Goal: Check status: Check status

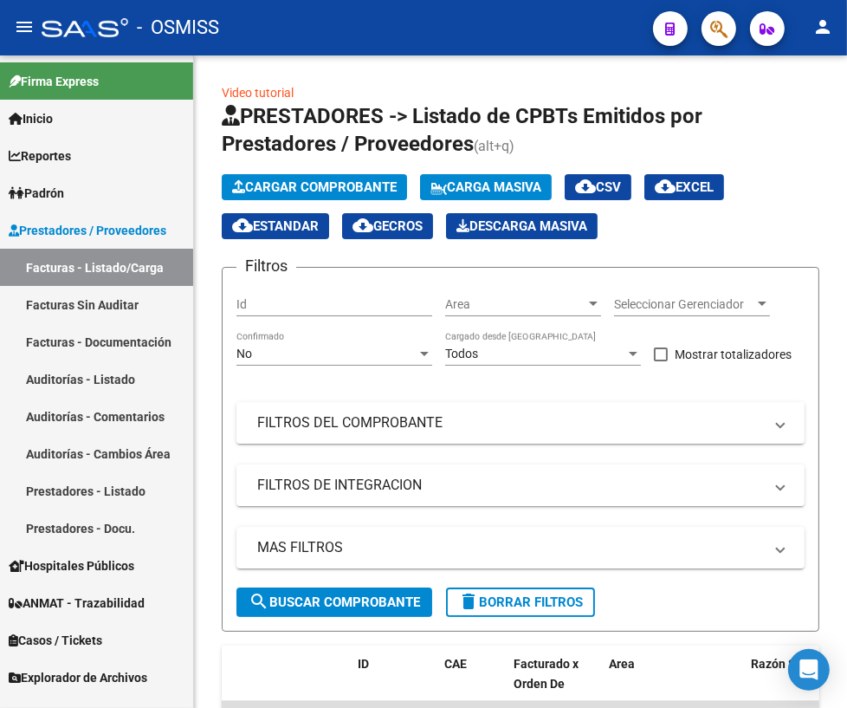
click at [43, 369] on link "Auditorías - Listado" at bounding box center [96, 378] width 193 height 37
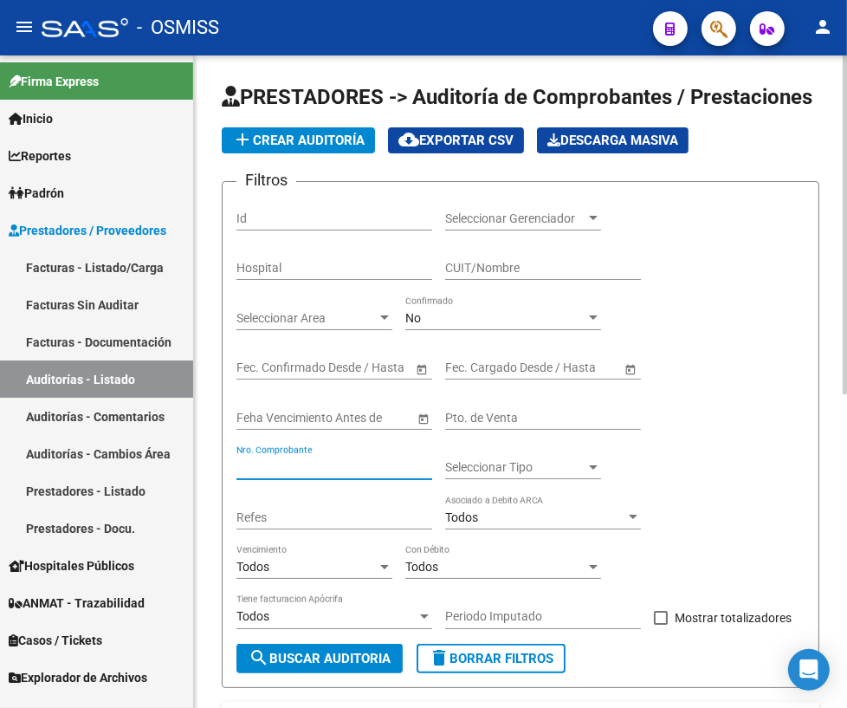
click at [332, 467] on input "Nro. Comprobante" at bounding box center [335, 467] width 196 height 15
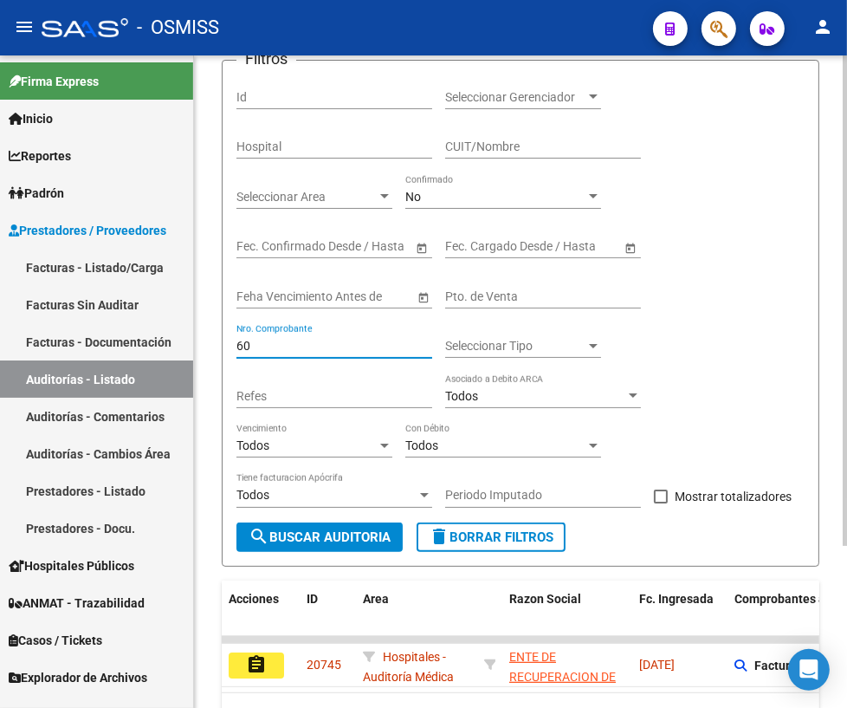
scroll to position [214, 0]
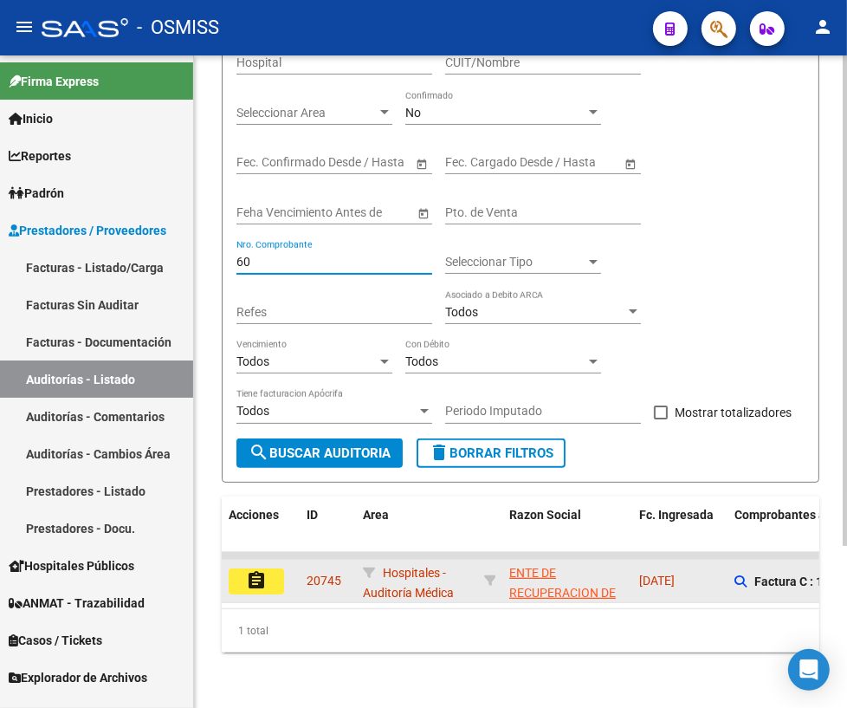
type input "60"
click at [249, 570] on mat-icon "assignment" at bounding box center [256, 580] width 21 height 21
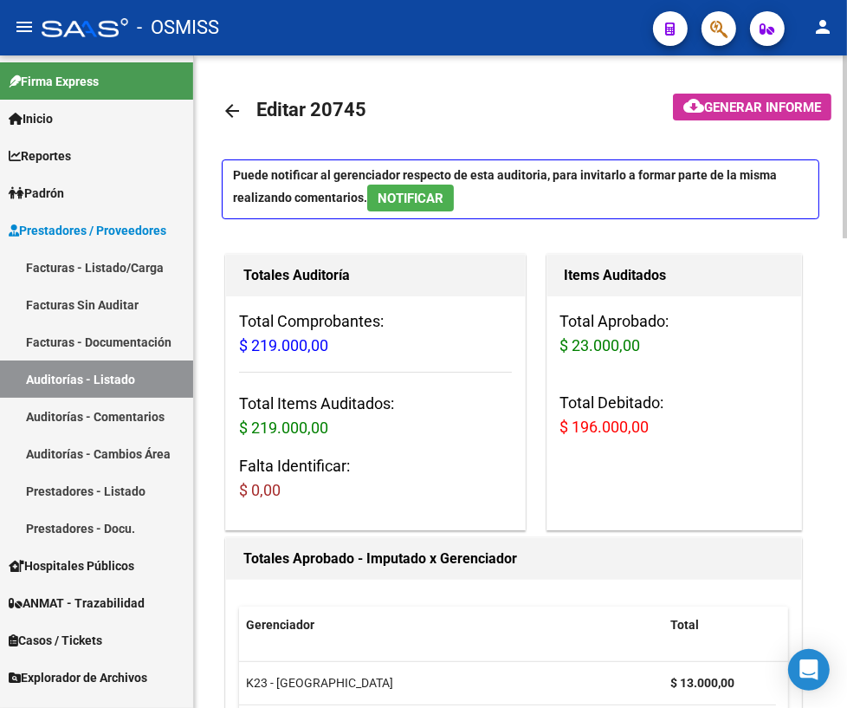
click at [230, 107] on mat-icon "arrow_back" at bounding box center [232, 111] width 21 height 21
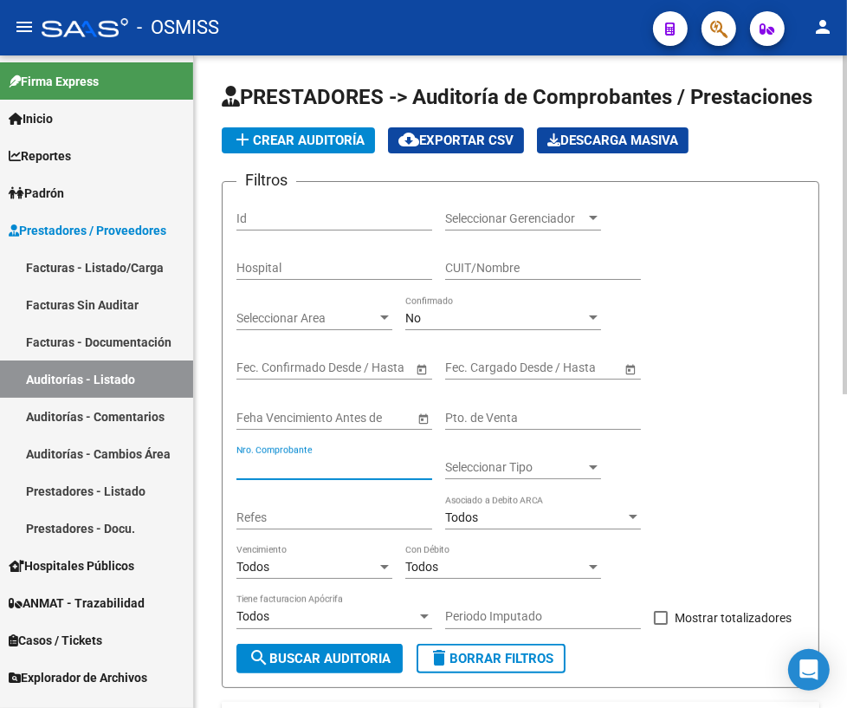
click at [327, 471] on input "Nro. Comprobante" at bounding box center [335, 467] width 196 height 15
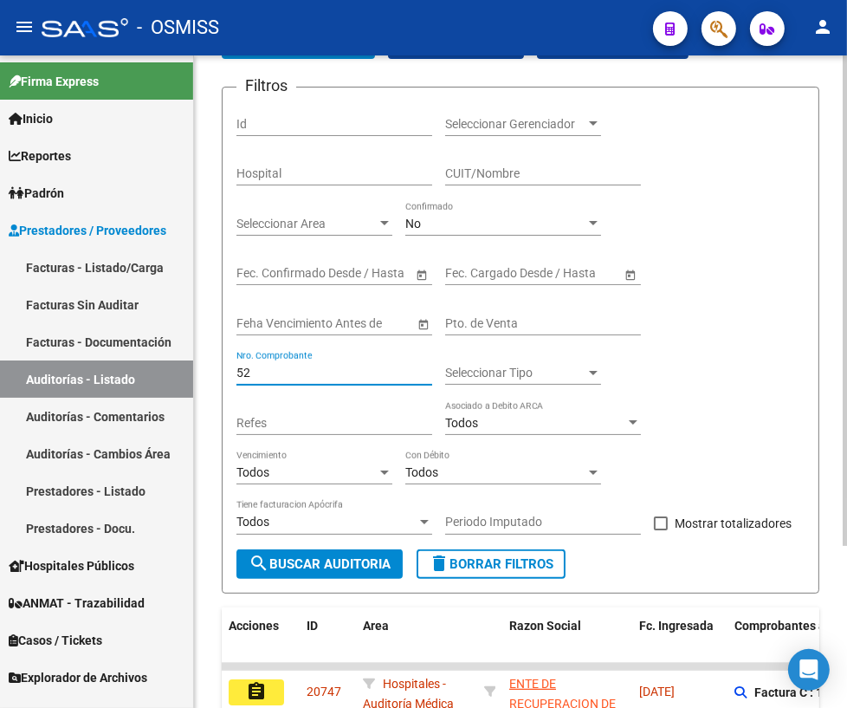
scroll to position [214, 0]
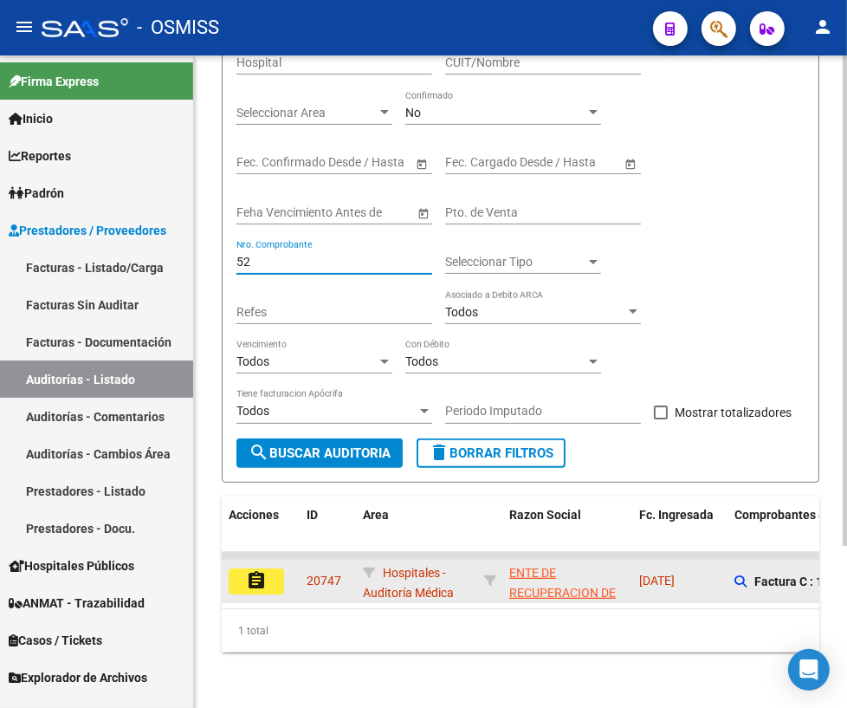
type input "52"
click at [250, 570] on mat-icon "assignment" at bounding box center [256, 580] width 21 height 21
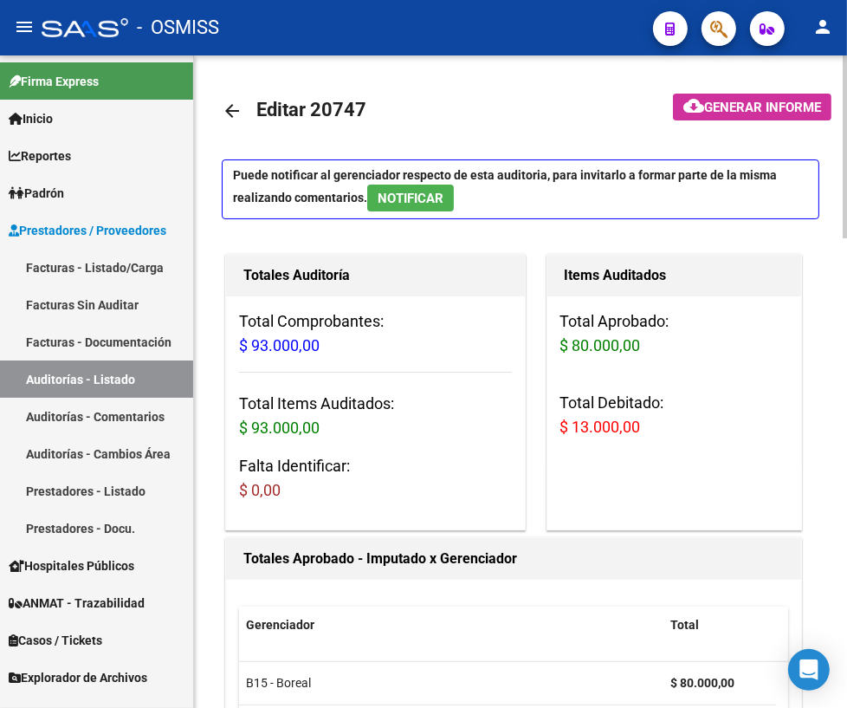
click at [235, 105] on mat-icon "arrow_back" at bounding box center [232, 111] width 21 height 21
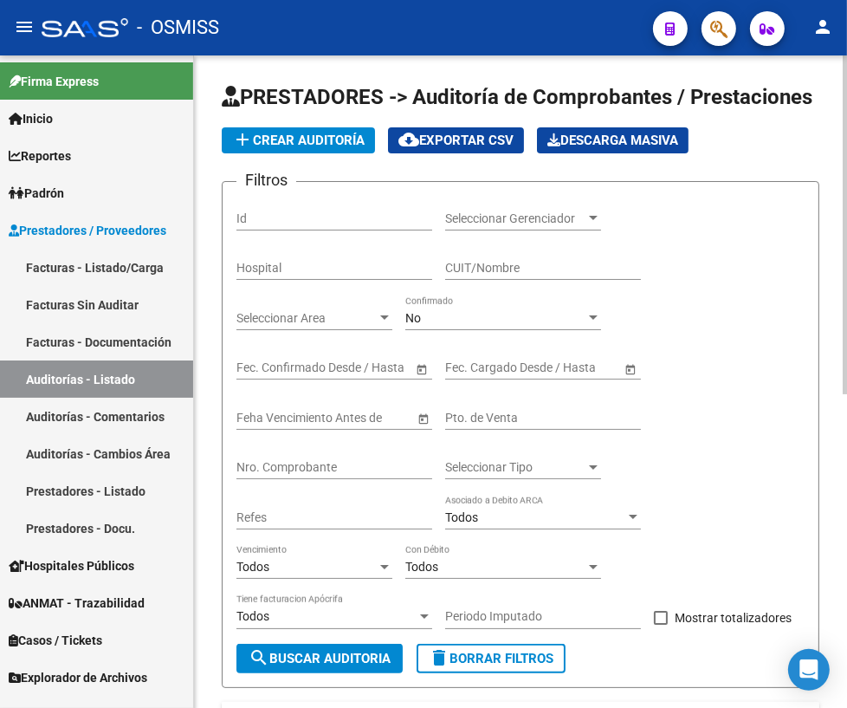
click at [292, 468] on input "Nro. Comprobante" at bounding box center [335, 467] width 196 height 15
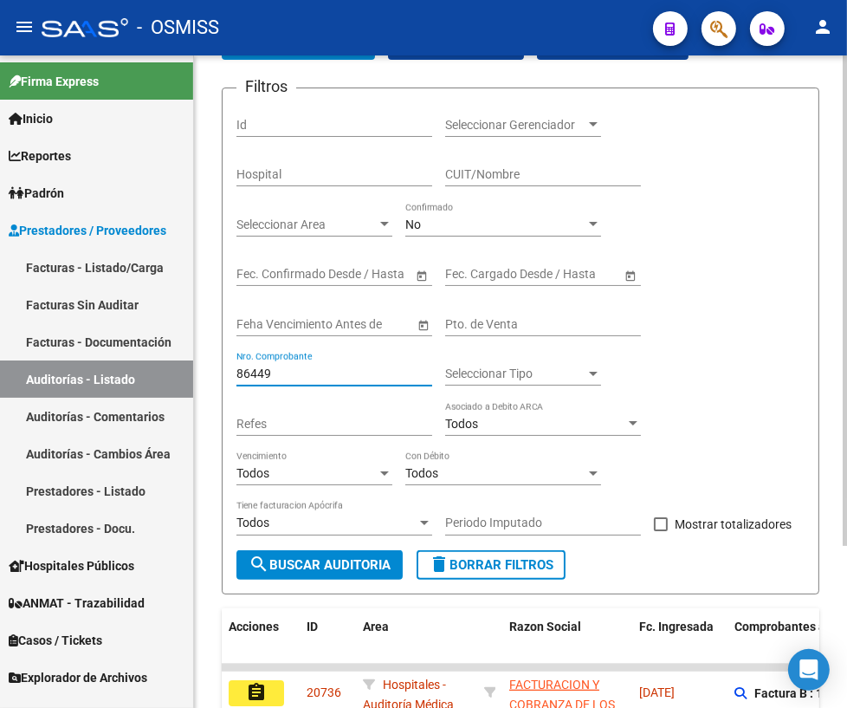
scroll to position [214, 0]
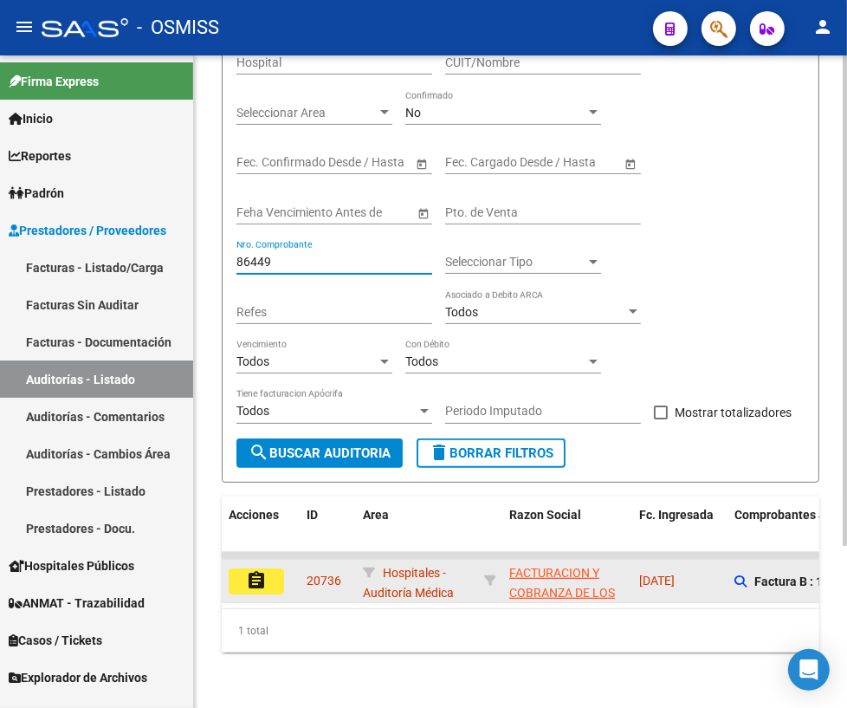
type input "86449"
click at [250, 572] on mat-icon "assignment" at bounding box center [256, 580] width 21 height 21
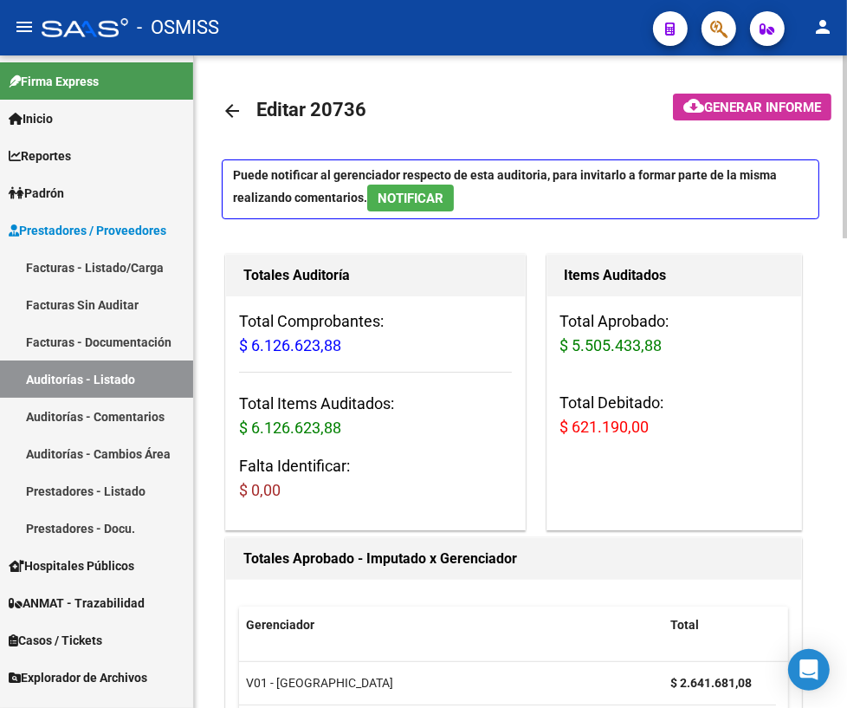
click at [235, 107] on mat-icon "arrow_back" at bounding box center [232, 111] width 21 height 21
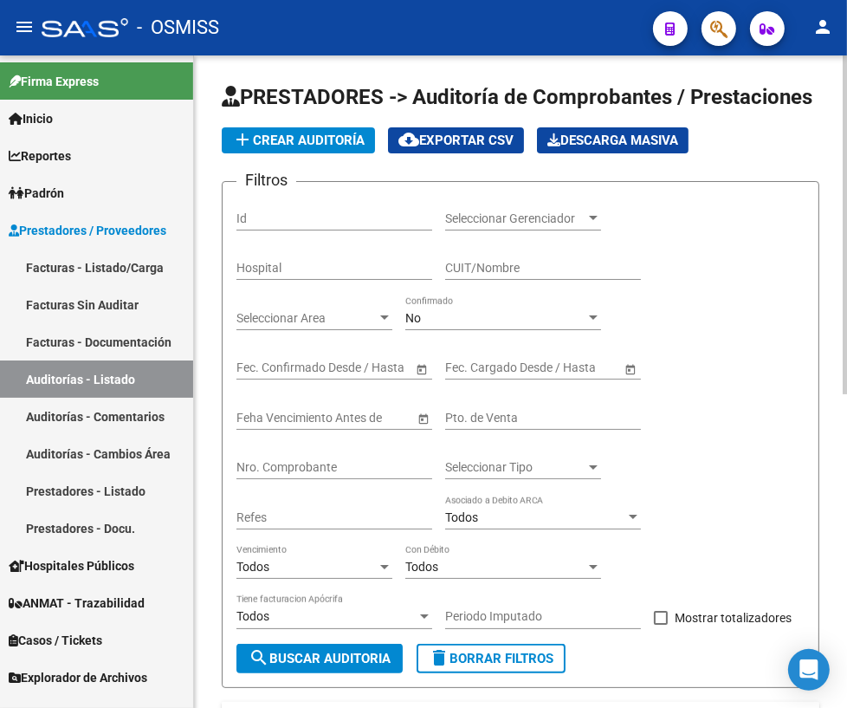
drag, startPoint x: 329, startPoint y: 451, endPoint x: 327, endPoint y: 461, distance: 9.9
click at [328, 452] on div "Nro. Comprobante" at bounding box center [335, 462] width 196 height 35
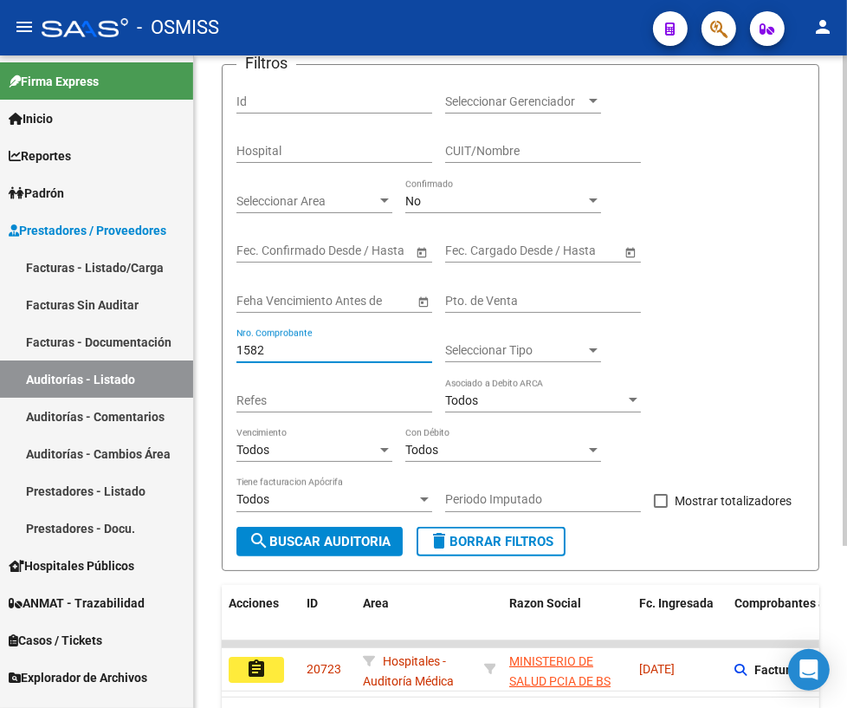
scroll to position [214, 0]
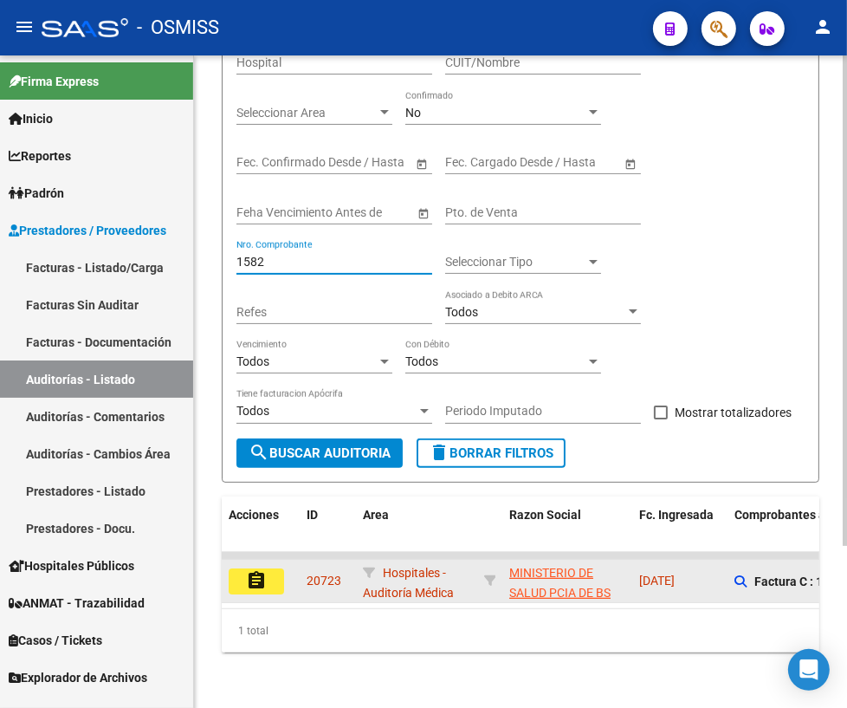
type input "1582"
click at [264, 570] on mat-icon "assignment" at bounding box center [256, 580] width 21 height 21
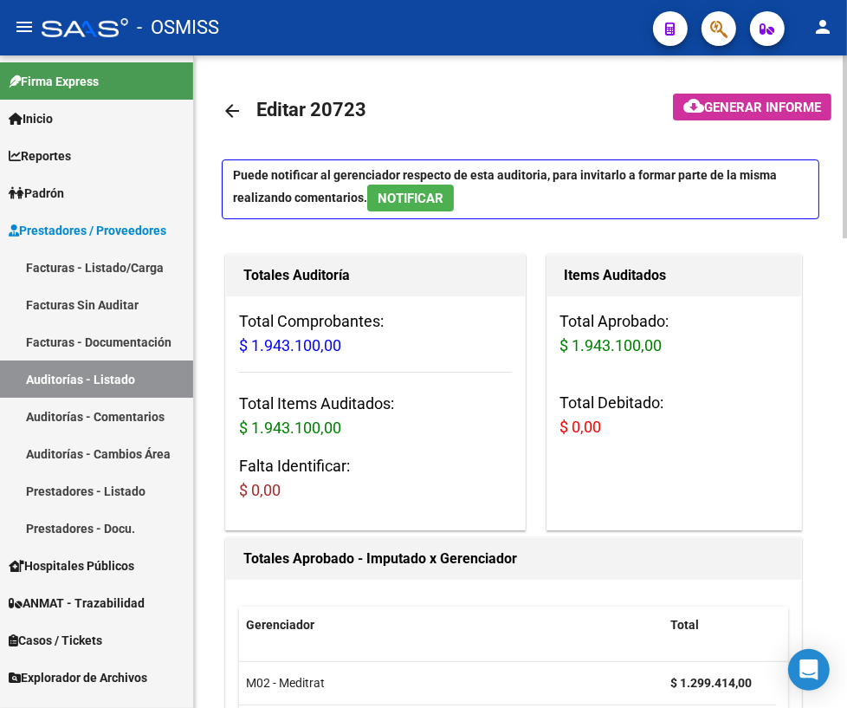
click at [229, 114] on mat-icon "arrow_back" at bounding box center [232, 111] width 21 height 21
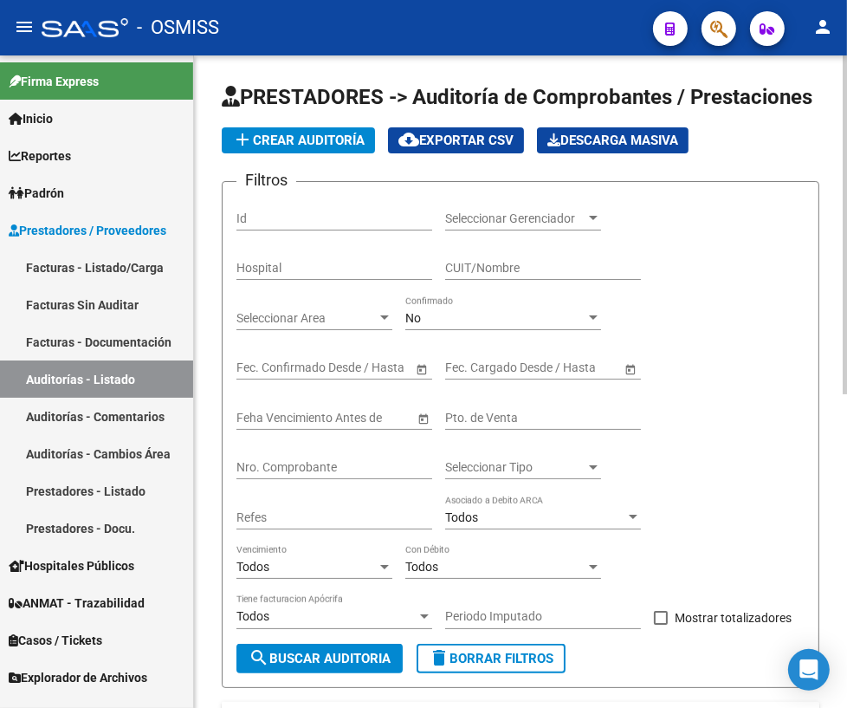
click at [284, 468] on input "Nro. Comprobante" at bounding box center [335, 467] width 196 height 15
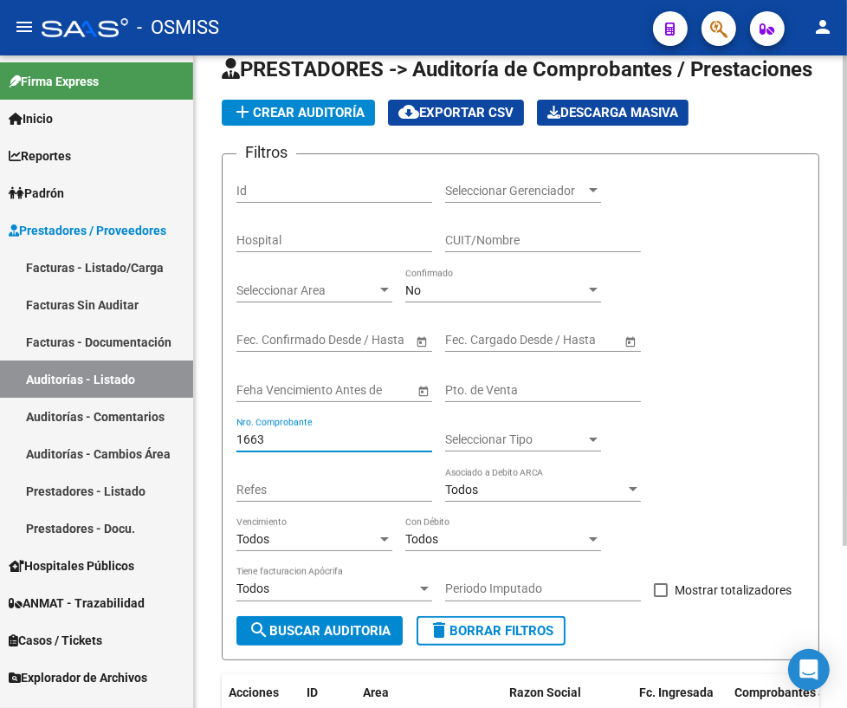
scroll to position [214, 0]
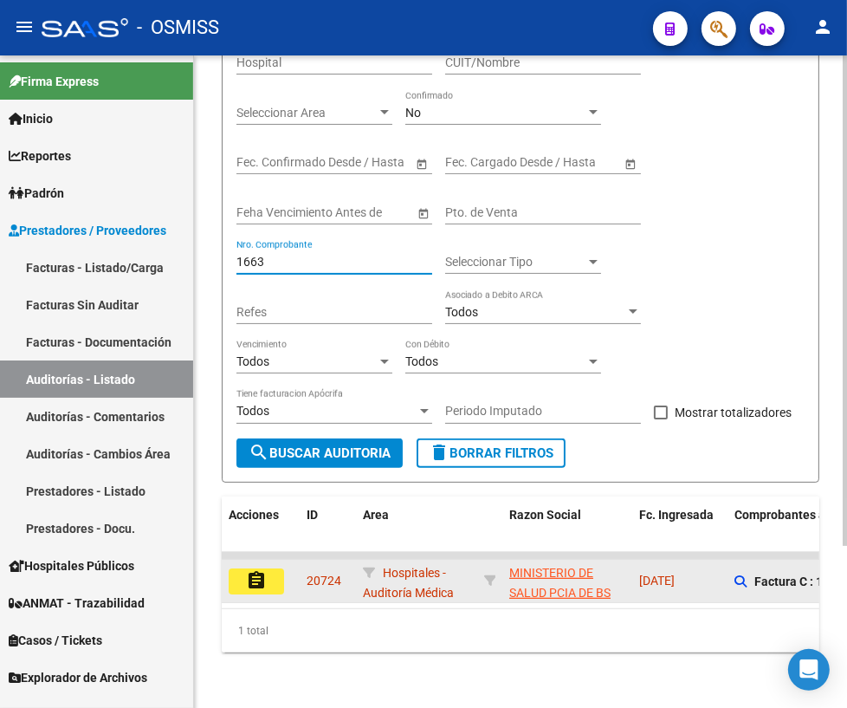
type input "1663"
click at [256, 570] on mat-icon "assignment" at bounding box center [256, 580] width 21 height 21
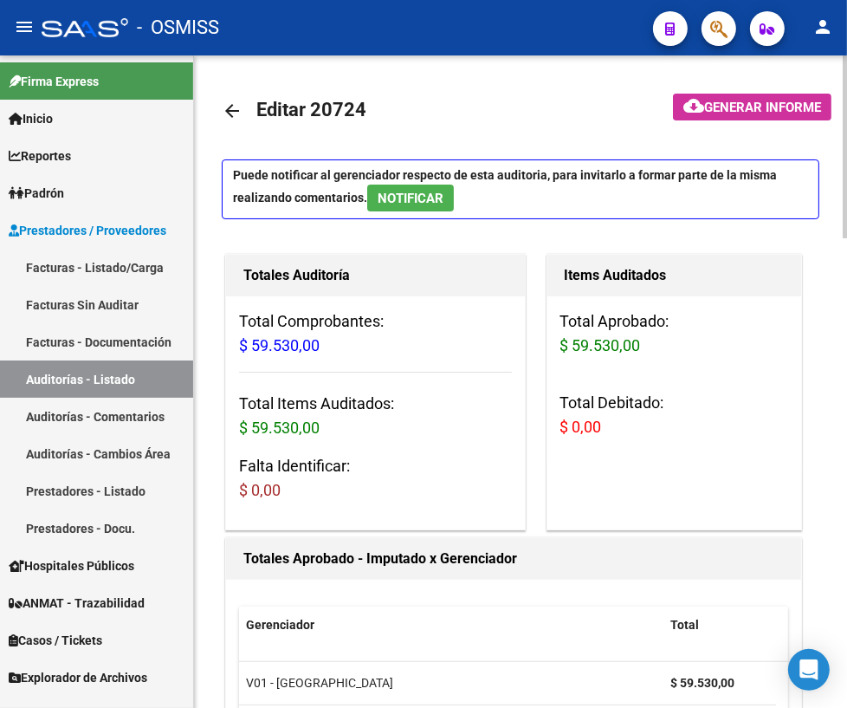
click at [230, 113] on mat-icon "arrow_back" at bounding box center [232, 111] width 21 height 21
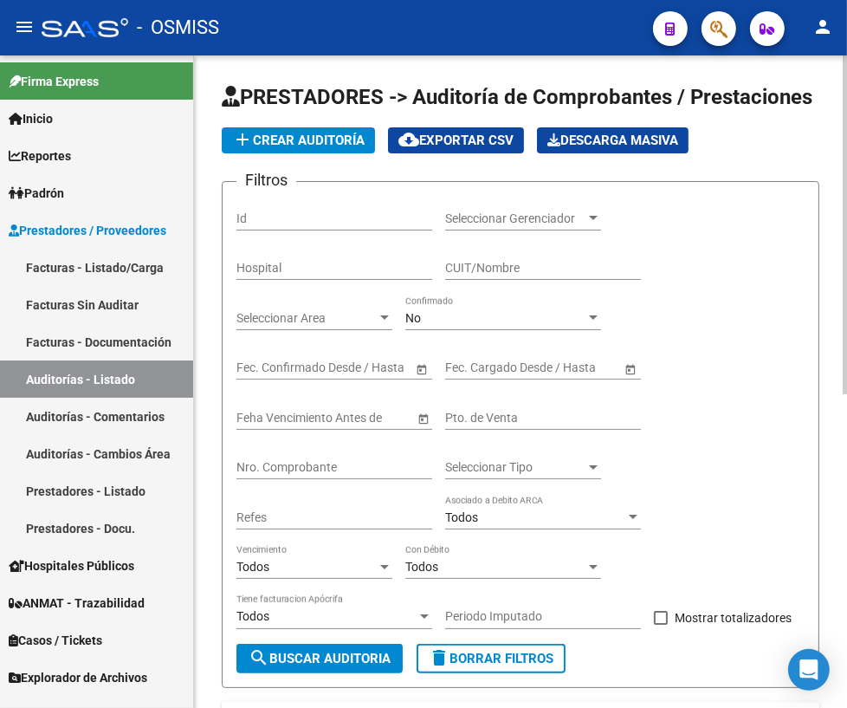
click at [292, 466] on input "Nro. Comprobante" at bounding box center [335, 467] width 196 height 15
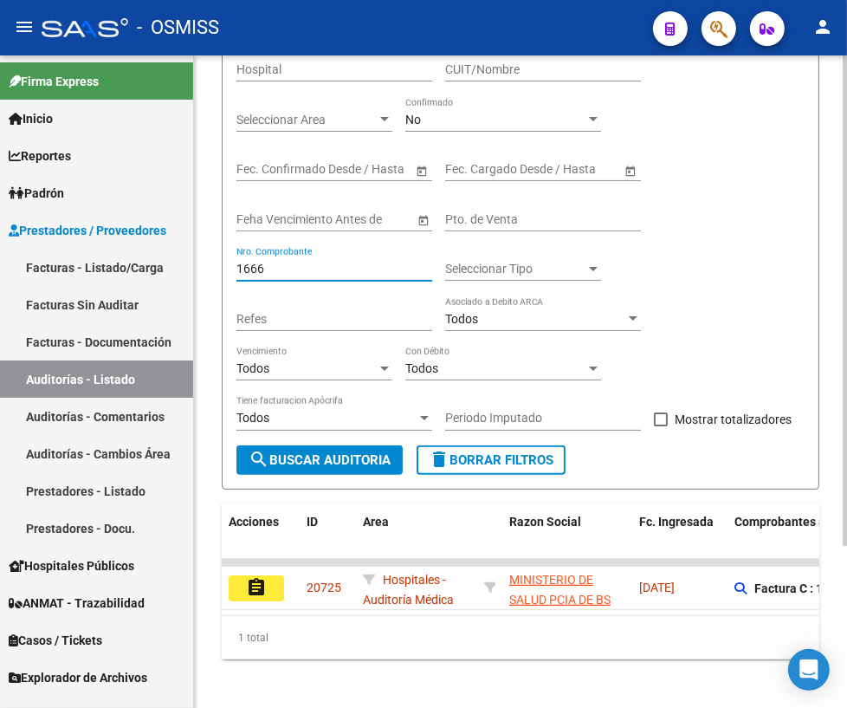
scroll to position [214, 0]
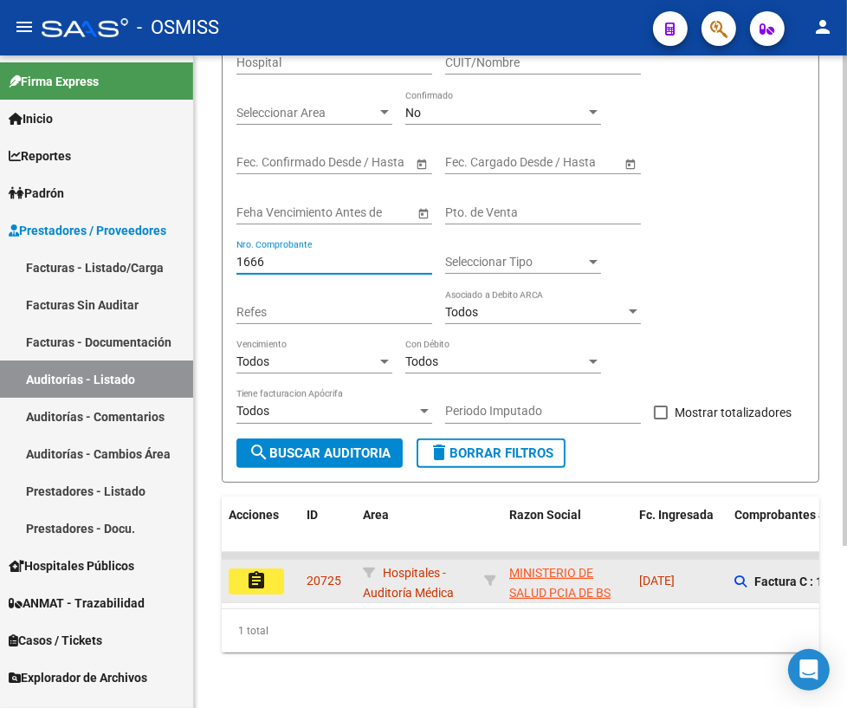
type input "1666"
click at [243, 571] on button "assignment" at bounding box center [256, 581] width 55 height 26
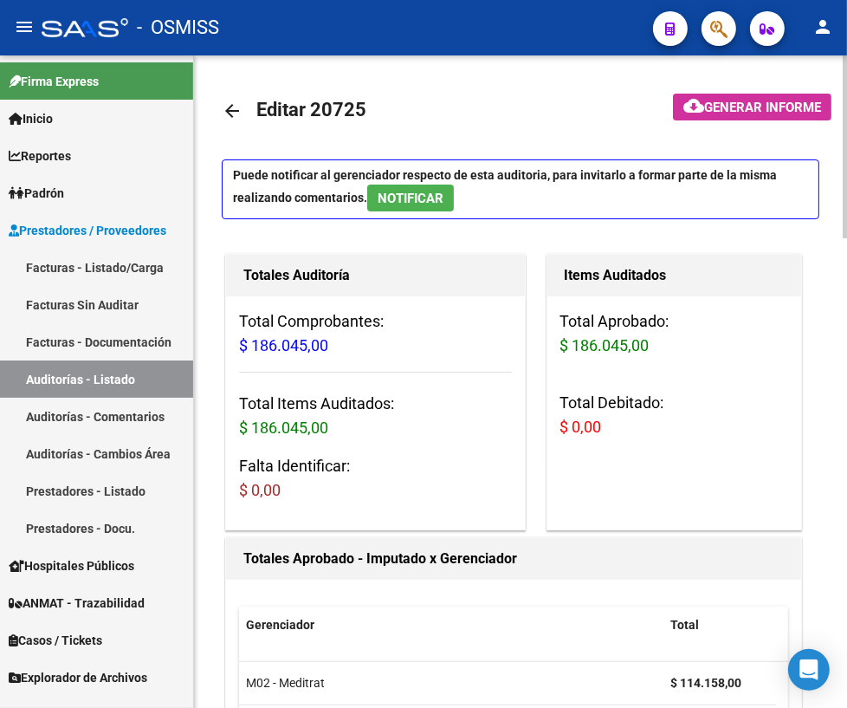
click at [233, 113] on mat-icon "arrow_back" at bounding box center [232, 111] width 21 height 21
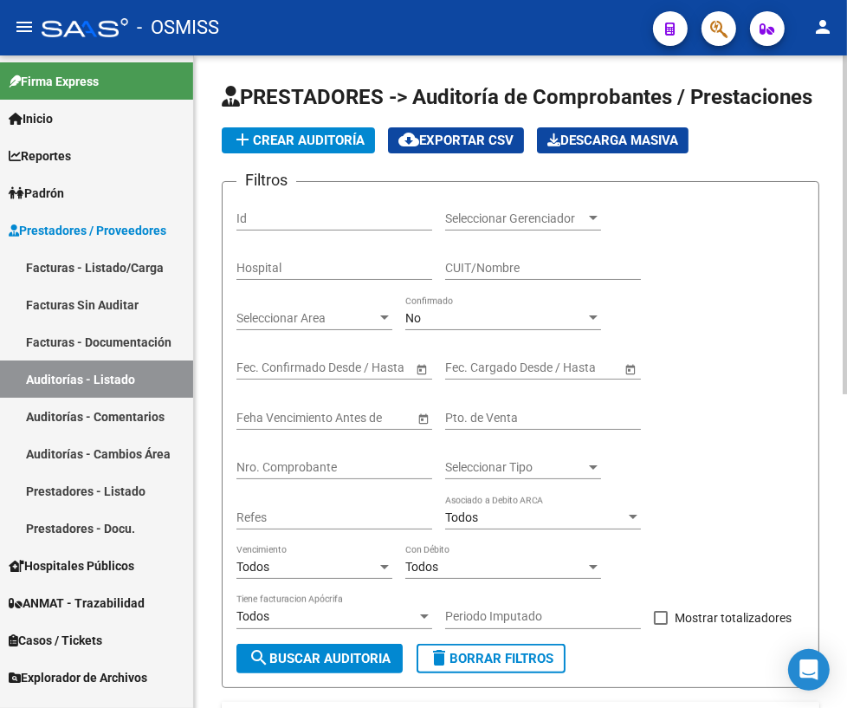
click at [260, 455] on div "Nro. Comprobante" at bounding box center [335, 462] width 196 height 35
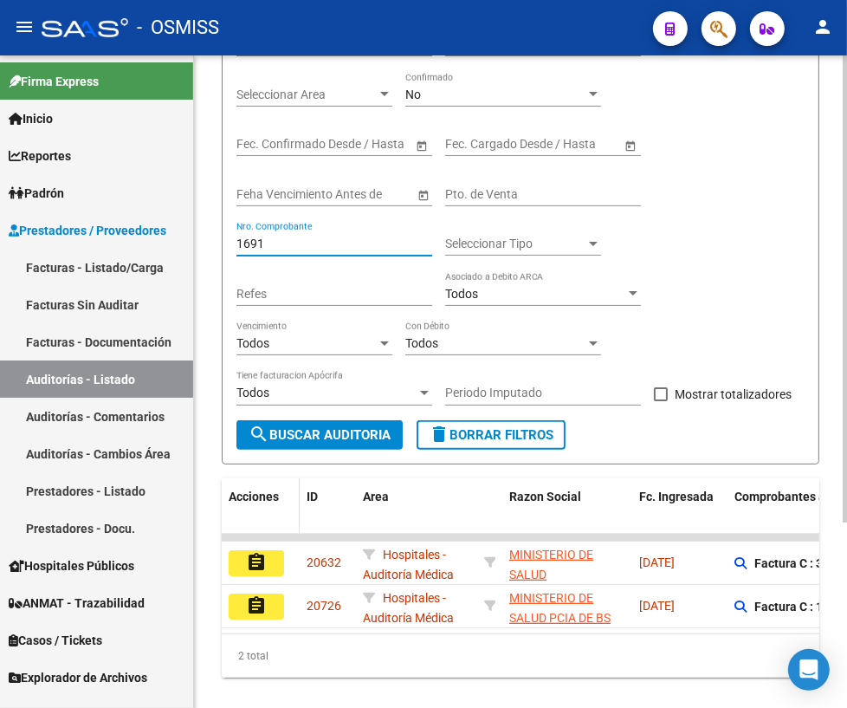
scroll to position [236, 0]
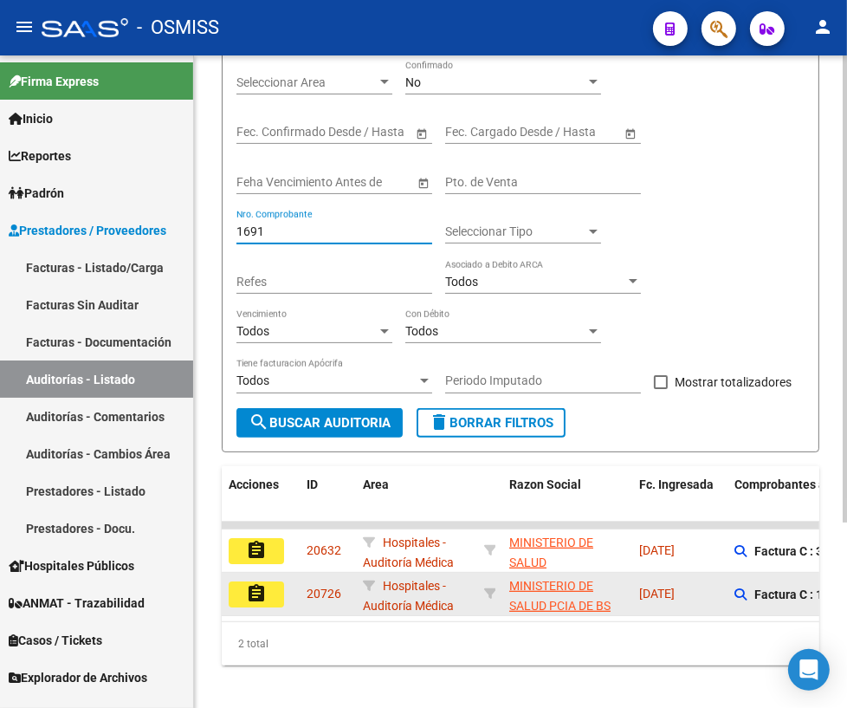
type input "1691"
click at [260, 583] on mat-icon "assignment" at bounding box center [256, 593] width 21 height 21
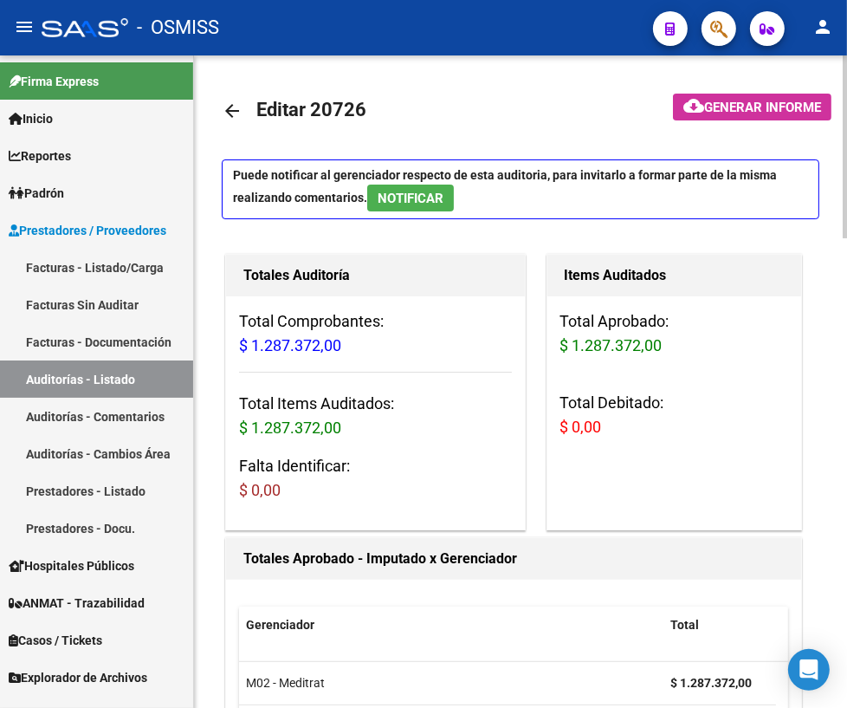
click at [234, 105] on mat-icon "arrow_back" at bounding box center [232, 111] width 21 height 21
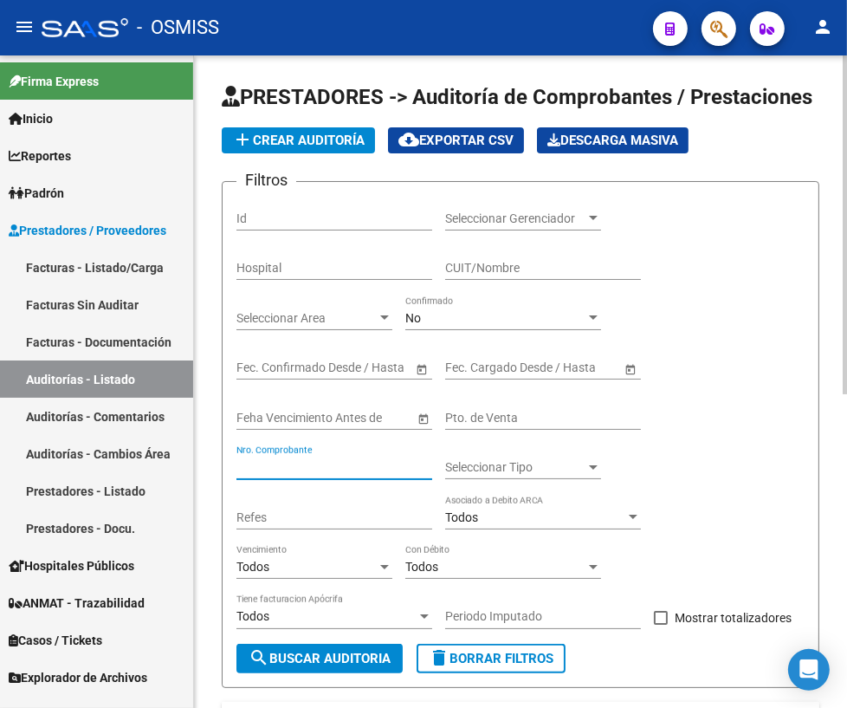
click at [345, 464] on input "Nro. Comprobante" at bounding box center [335, 467] width 196 height 15
type input "1733"
click at [319, 655] on span "search Buscar Auditoria" at bounding box center [320, 659] width 142 height 16
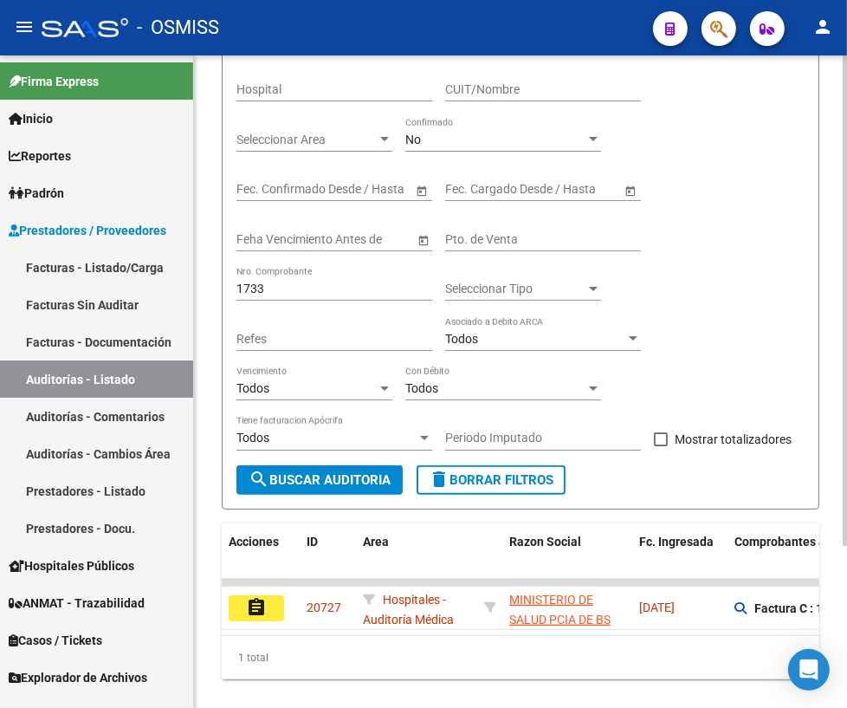
scroll to position [214, 0]
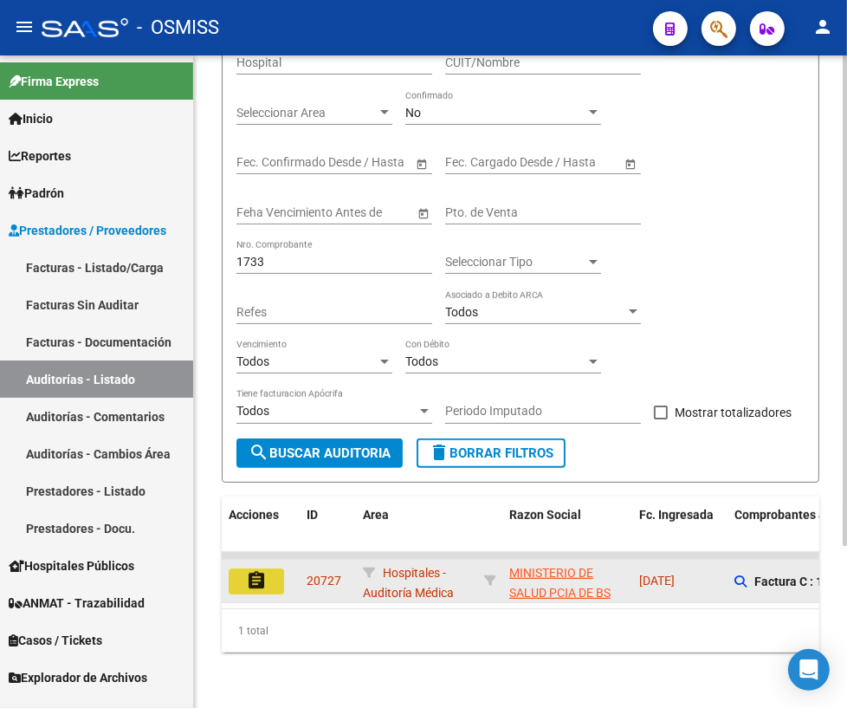
click at [242, 568] on button "assignment" at bounding box center [256, 581] width 55 height 26
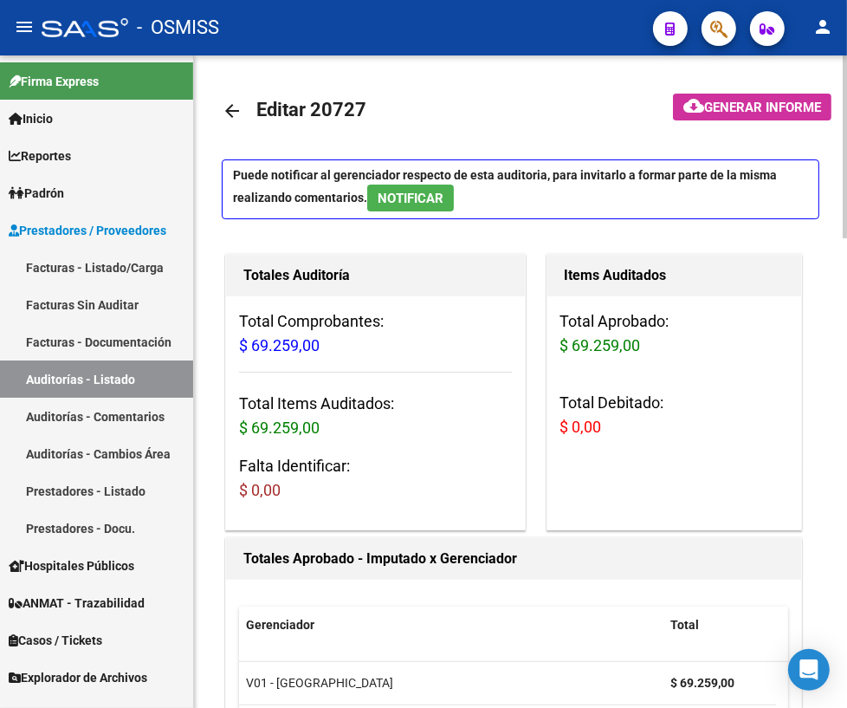
click at [236, 106] on mat-icon "arrow_back" at bounding box center [232, 111] width 21 height 21
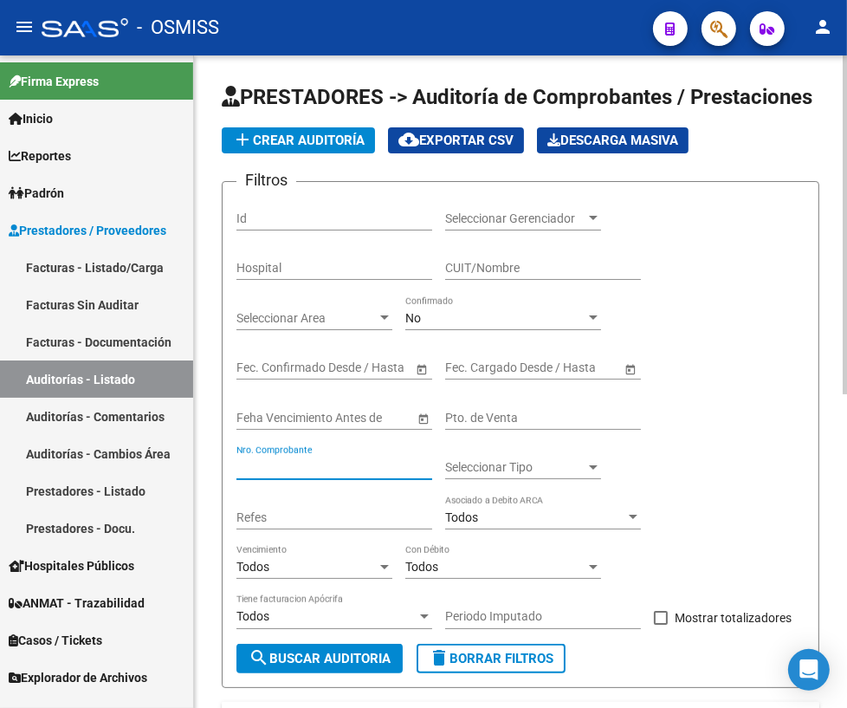
click at [364, 471] on input "Nro. Comprobante" at bounding box center [335, 467] width 196 height 15
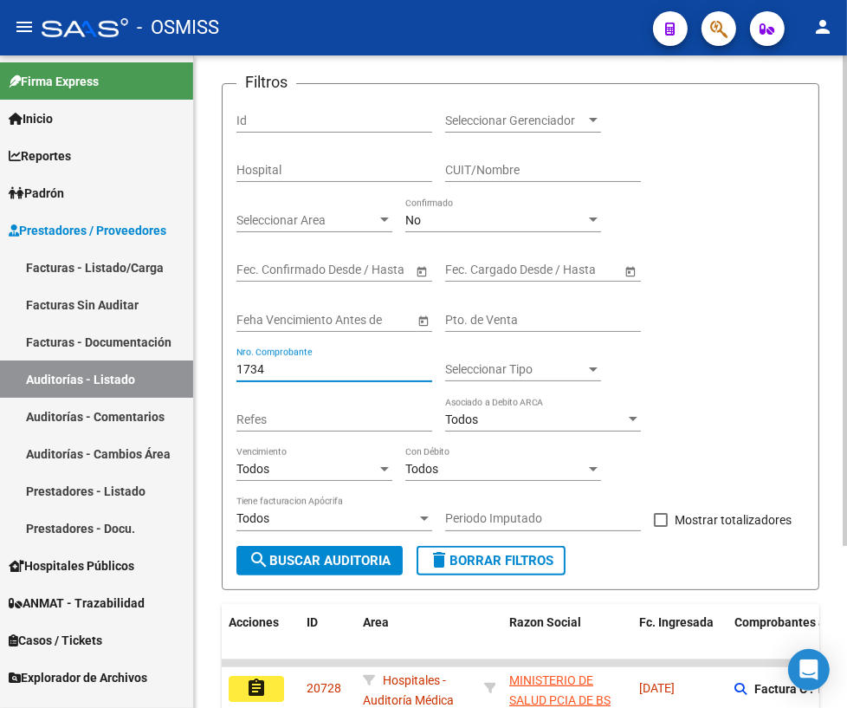
scroll to position [214, 0]
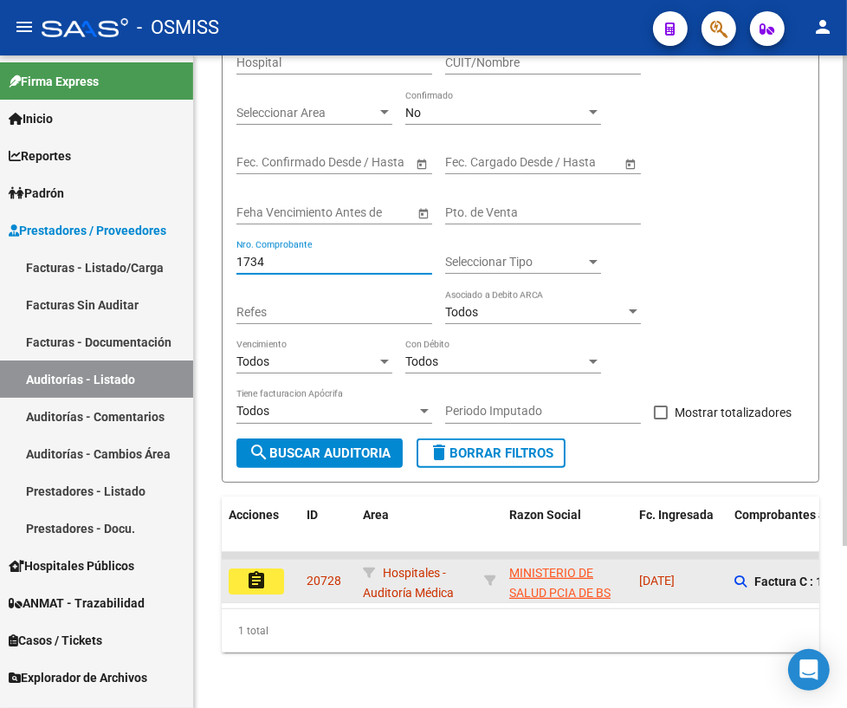
type input "1734"
click at [274, 574] on button "assignment" at bounding box center [256, 581] width 55 height 26
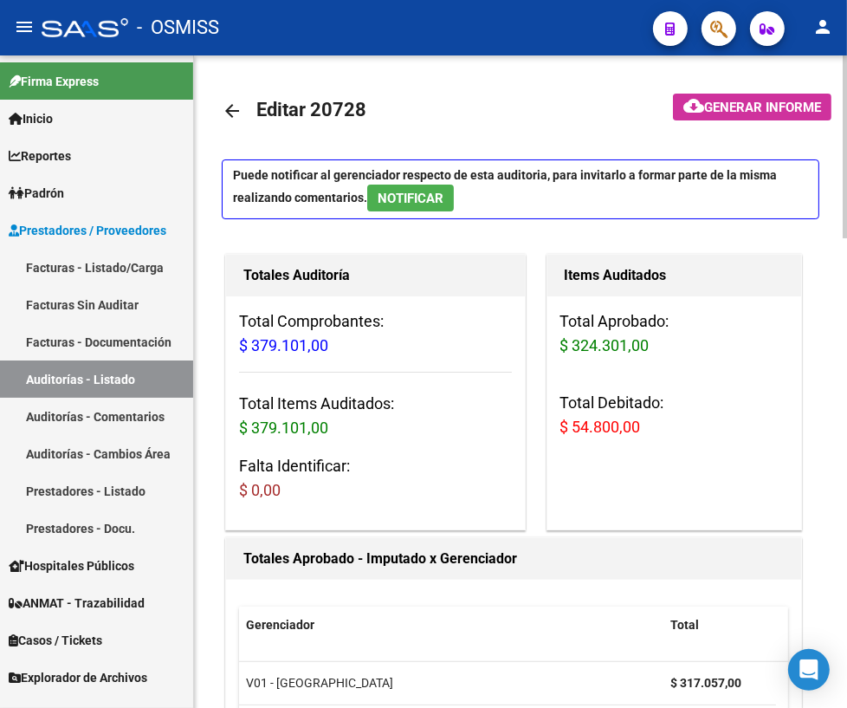
click at [229, 110] on mat-icon "arrow_back" at bounding box center [232, 111] width 21 height 21
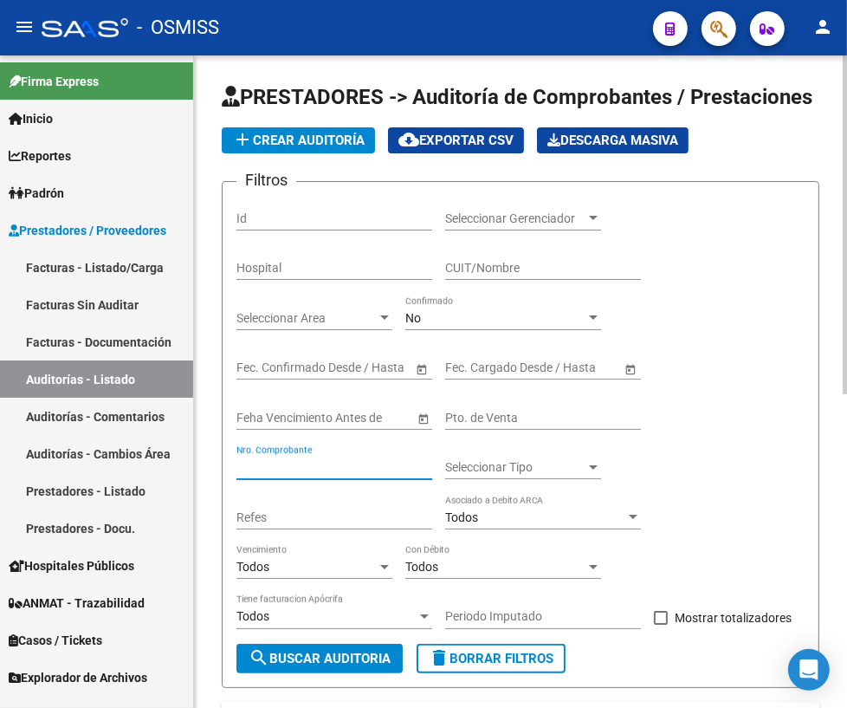
click at [345, 460] on input "Nro. Comprobante" at bounding box center [335, 467] width 196 height 15
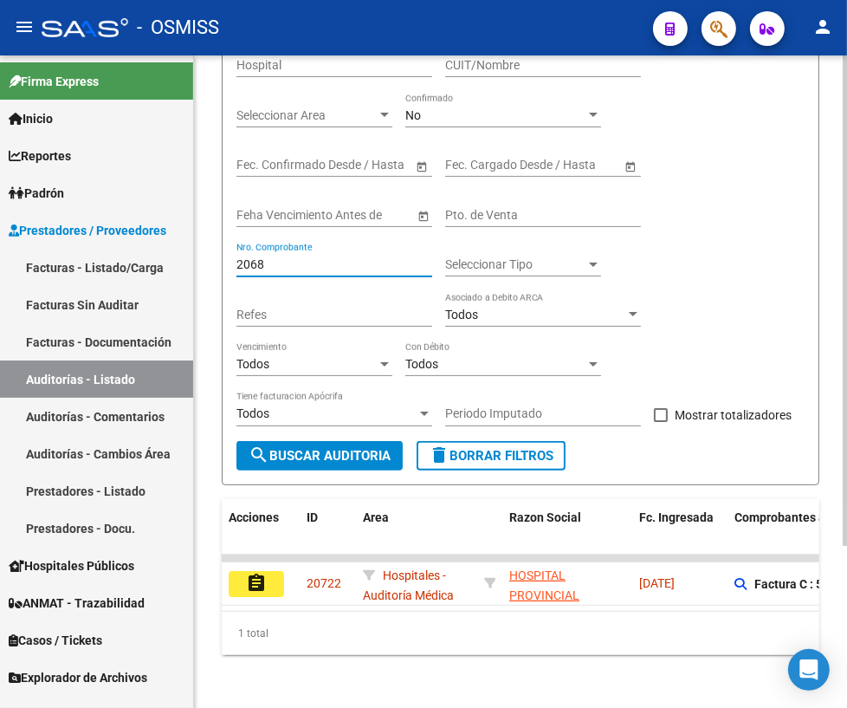
scroll to position [214, 0]
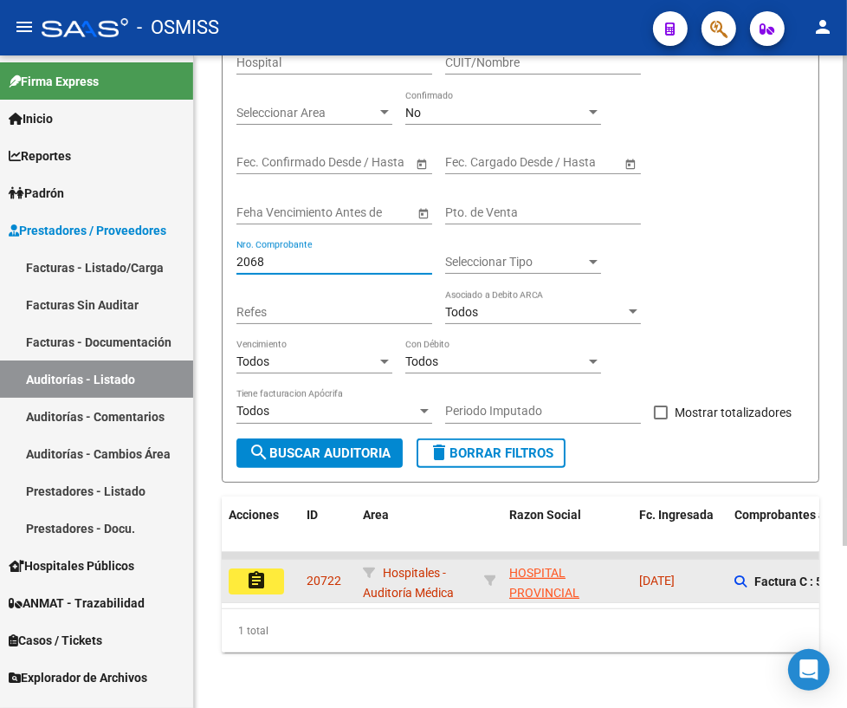
type input "2068"
click at [246, 574] on mat-icon "assignment" at bounding box center [256, 580] width 21 height 21
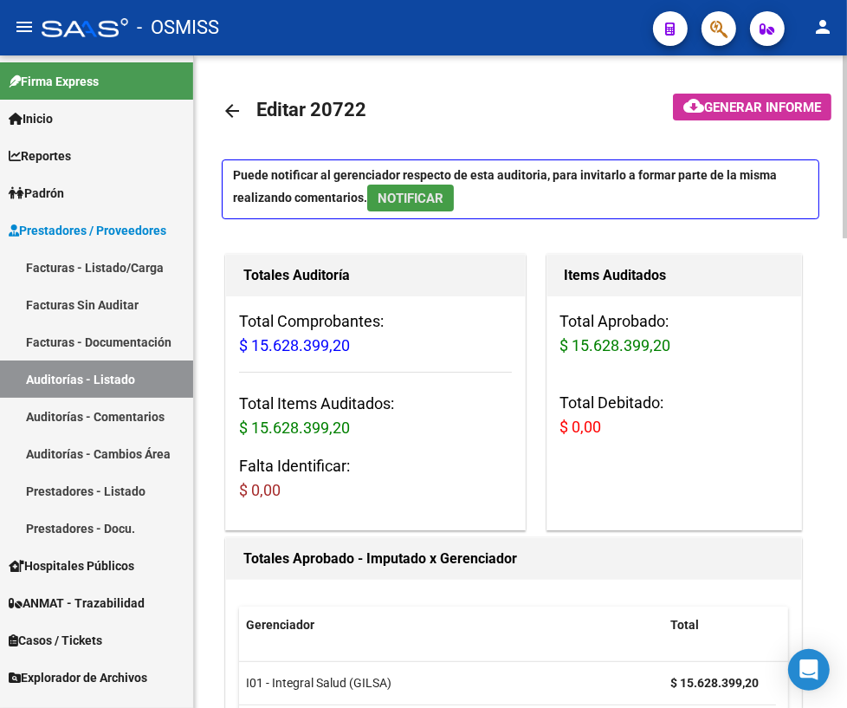
click at [419, 204] on span "NOTIFICAR" at bounding box center [411, 199] width 66 height 16
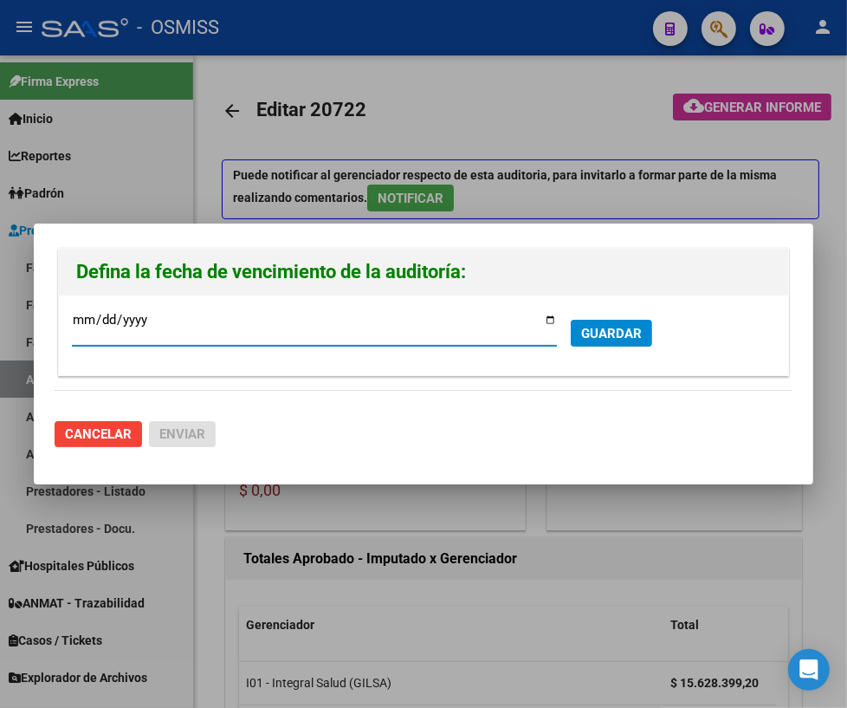
click at [549, 321] on input "[DATE]" at bounding box center [314, 327] width 485 height 28
type input "[DATE]"
click at [640, 336] on span "GUARDAR" at bounding box center [611, 334] width 61 height 16
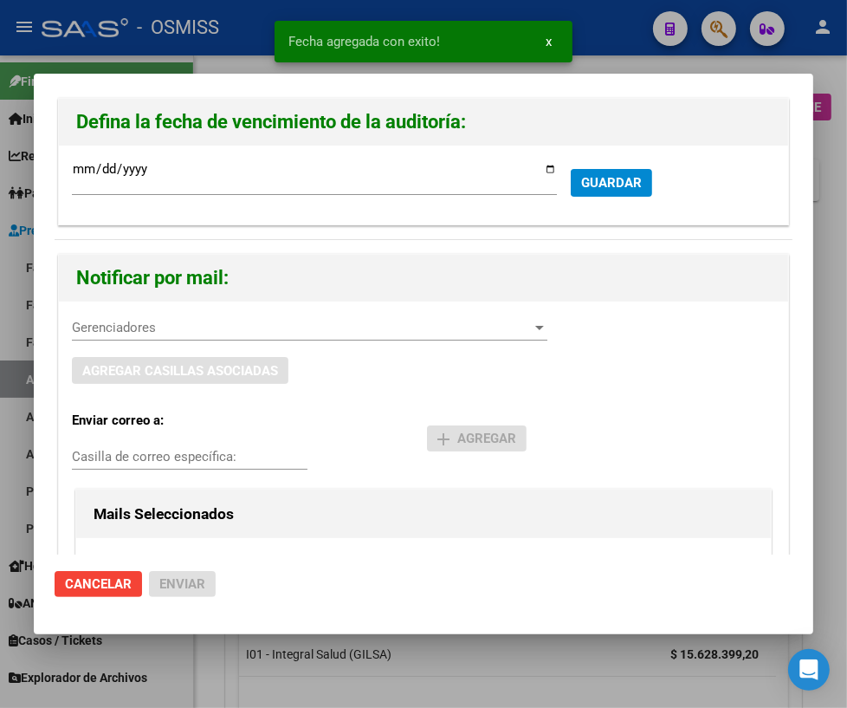
click at [237, 327] on span "Gerenciadores" at bounding box center [302, 328] width 460 height 16
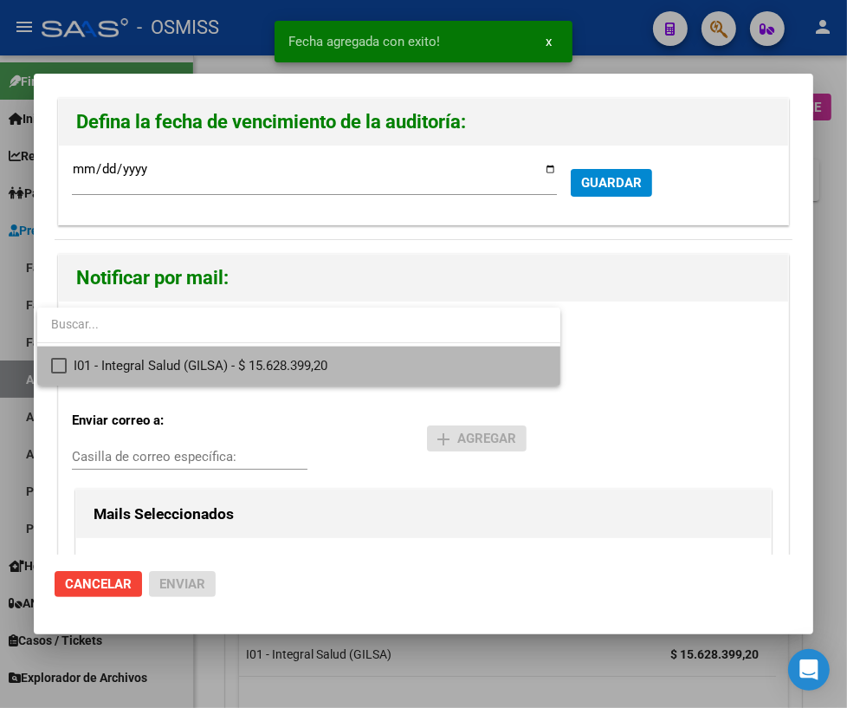
click at [171, 370] on span "I01 - Integral Salud (GILSA) - $ 15.628.399,20" at bounding box center [310, 366] width 473 height 39
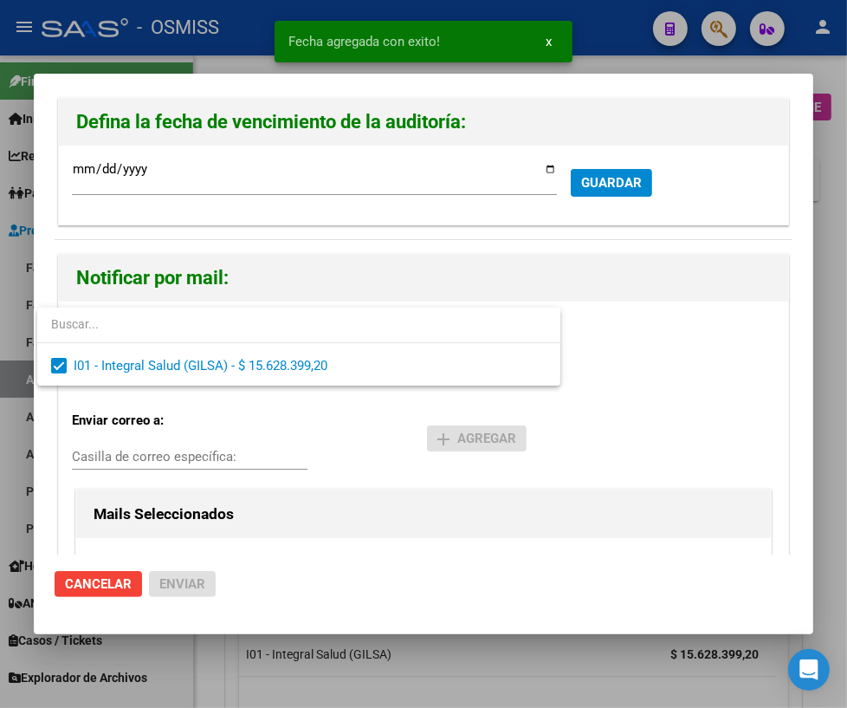
click at [121, 457] on div at bounding box center [423, 354] width 847 height 708
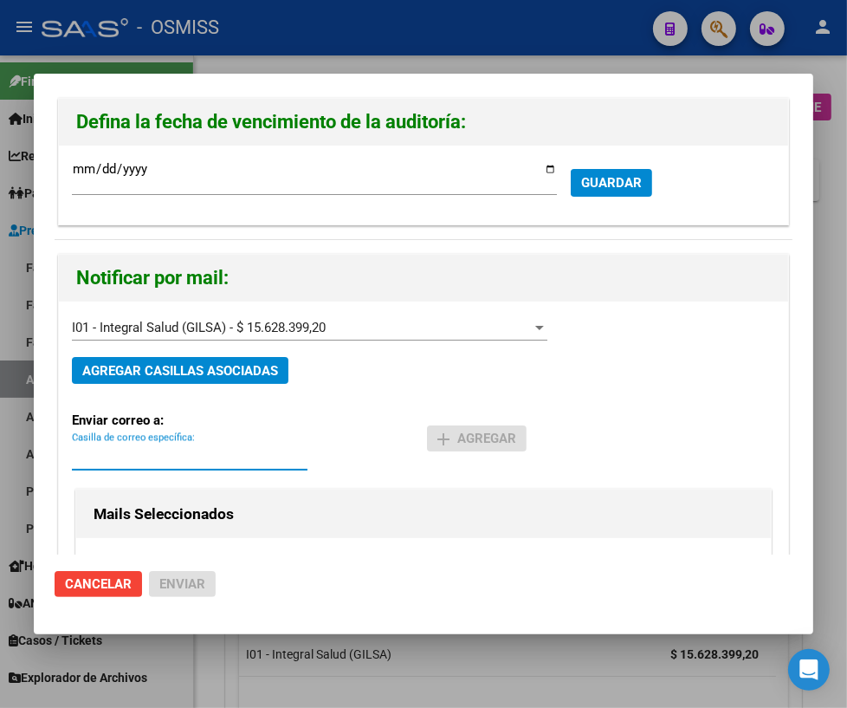
paste input "[PERSON_NAME][EMAIL_ADDRESS][DOMAIN_NAME]"
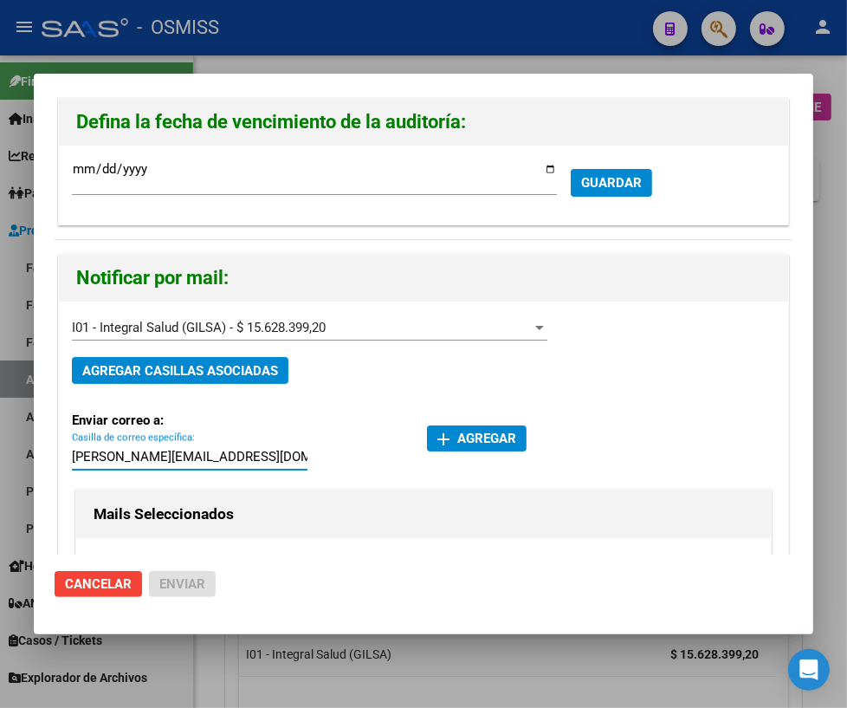
type input "[PERSON_NAME][EMAIL_ADDRESS][DOMAIN_NAME]"
click at [481, 440] on span "add Agregar" at bounding box center [477, 439] width 79 height 16
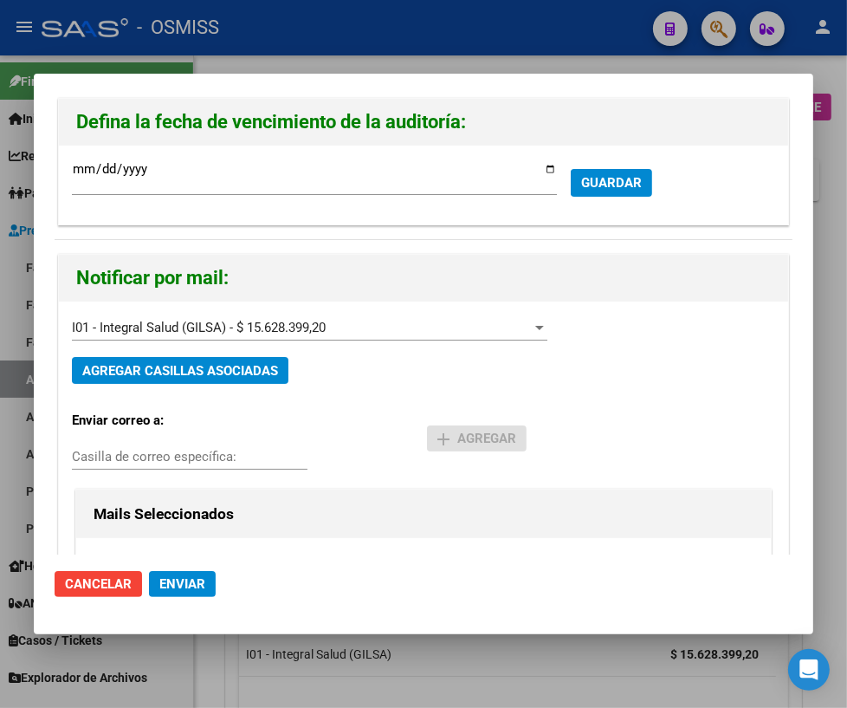
click at [169, 589] on span "Enviar" at bounding box center [182, 584] width 46 height 16
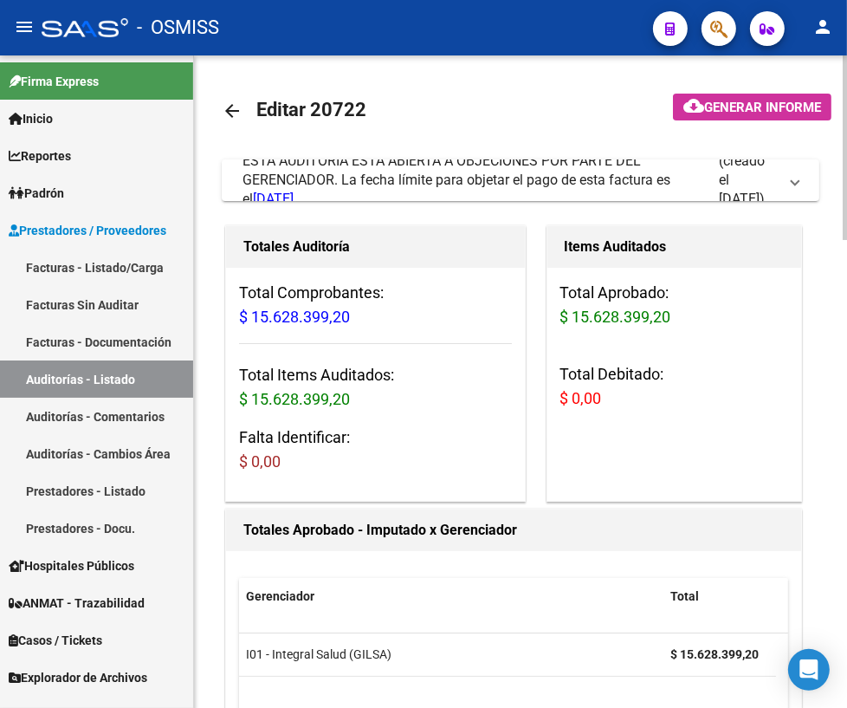
click at [227, 110] on mat-icon "arrow_back" at bounding box center [232, 111] width 21 height 21
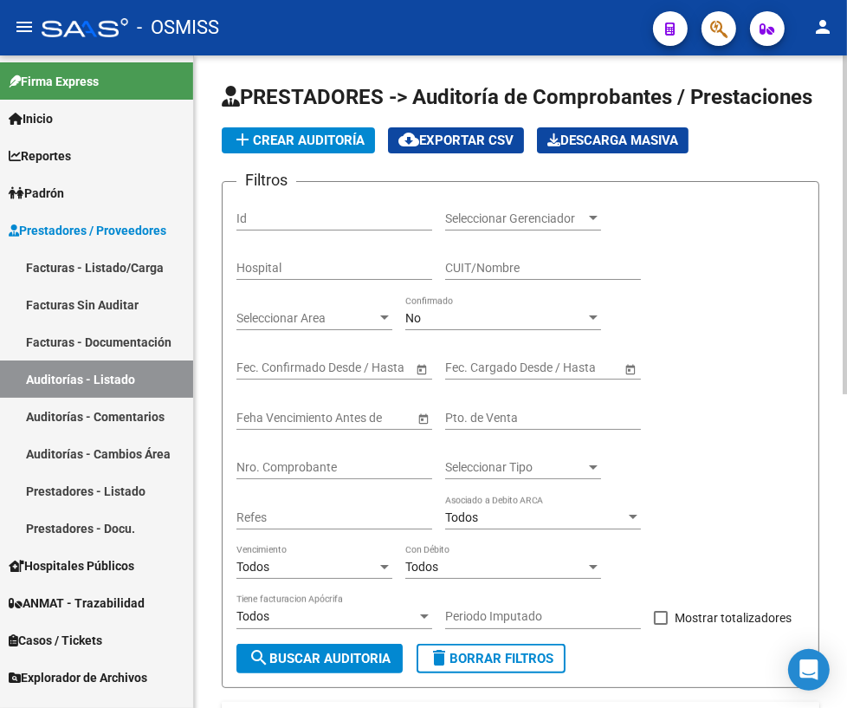
click at [286, 468] on input "Nro. Comprobante" at bounding box center [335, 467] width 196 height 15
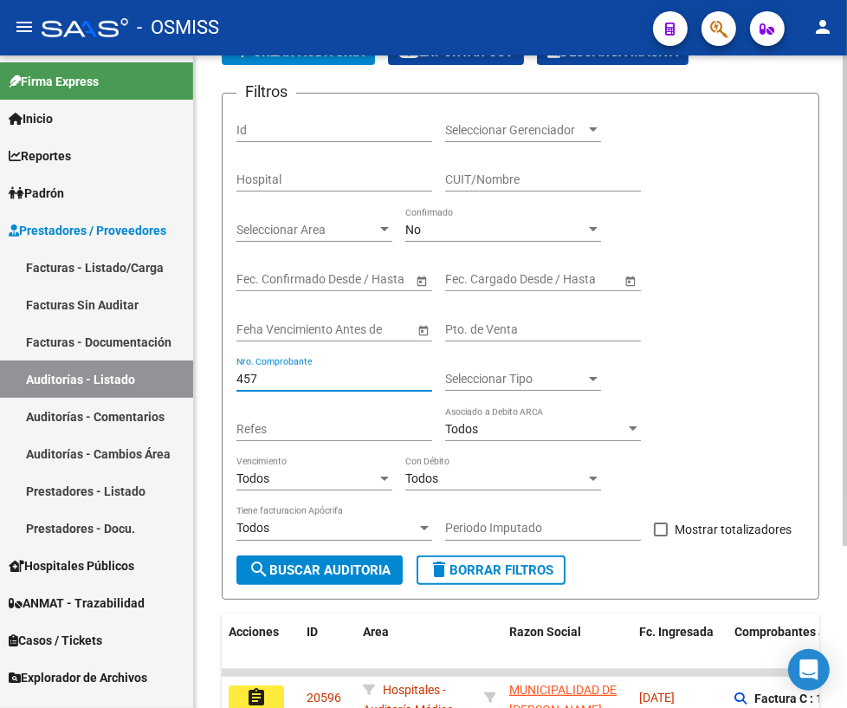
scroll to position [214, 0]
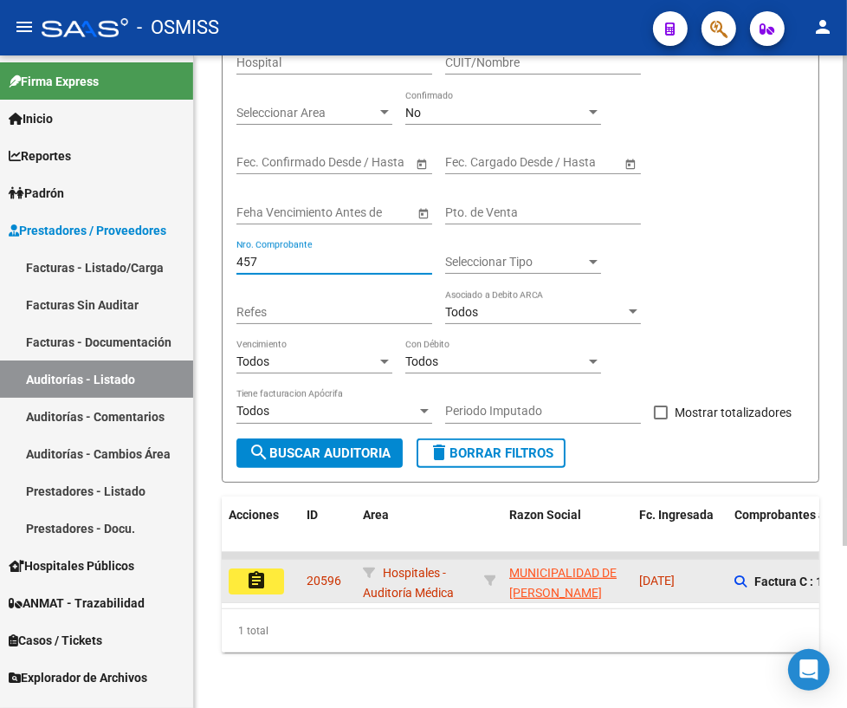
type input "457"
click at [255, 574] on mat-icon "assignment" at bounding box center [256, 580] width 21 height 21
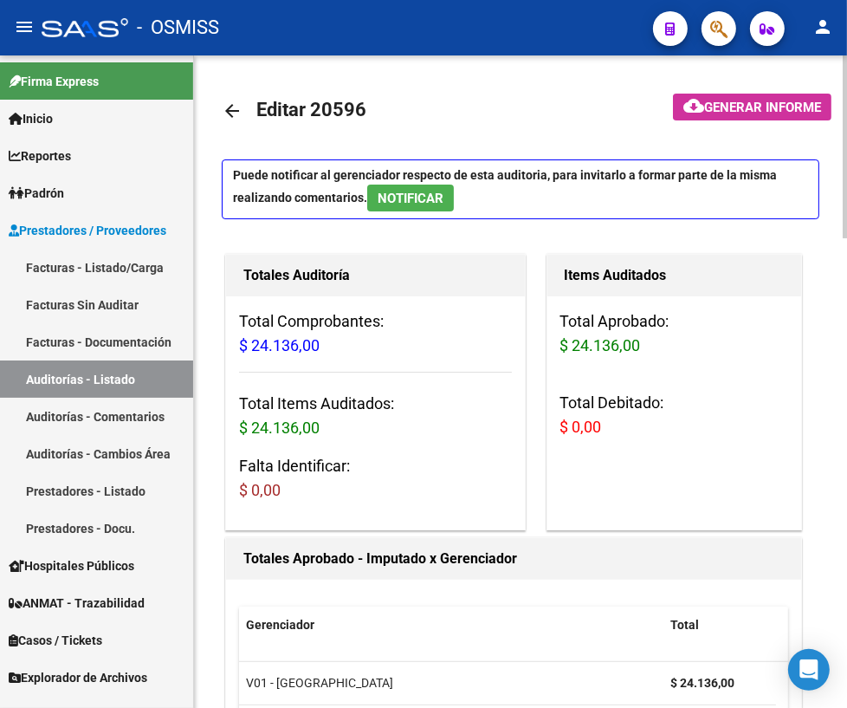
click at [238, 113] on mat-icon "arrow_back" at bounding box center [232, 111] width 21 height 21
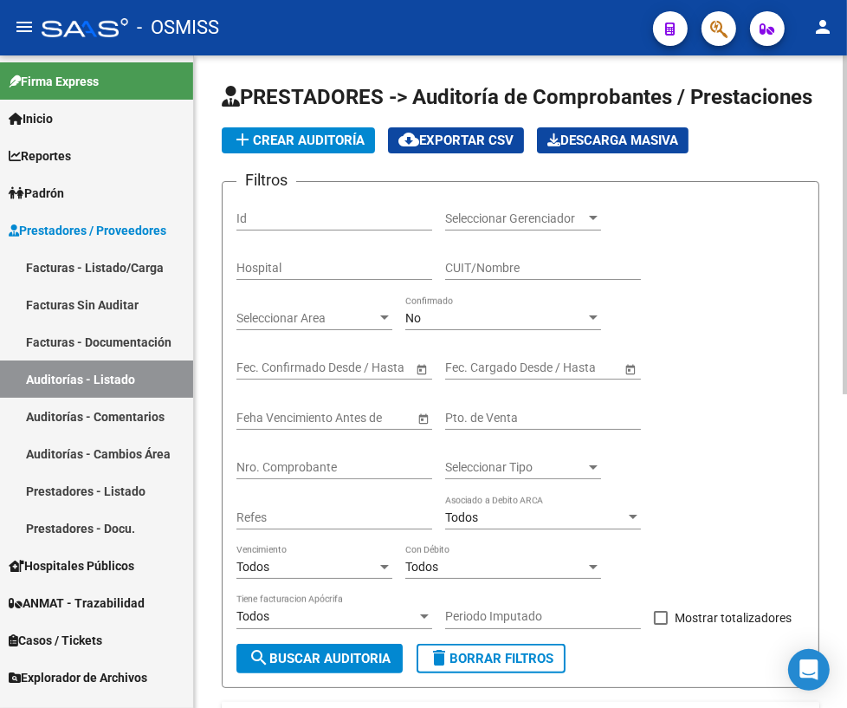
click at [325, 468] on input "Nro. Comprobante" at bounding box center [335, 467] width 196 height 15
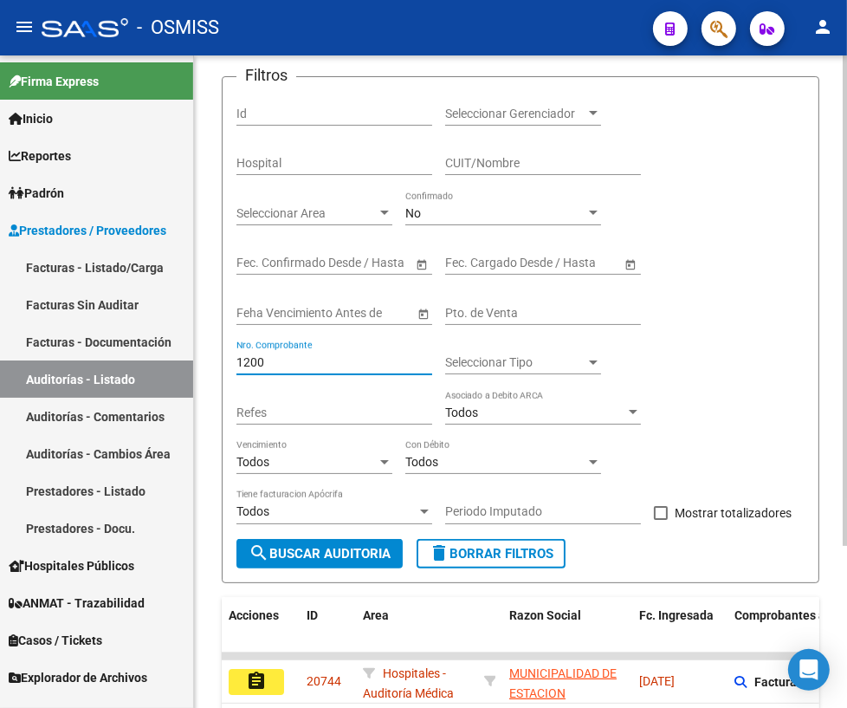
scroll to position [214, 0]
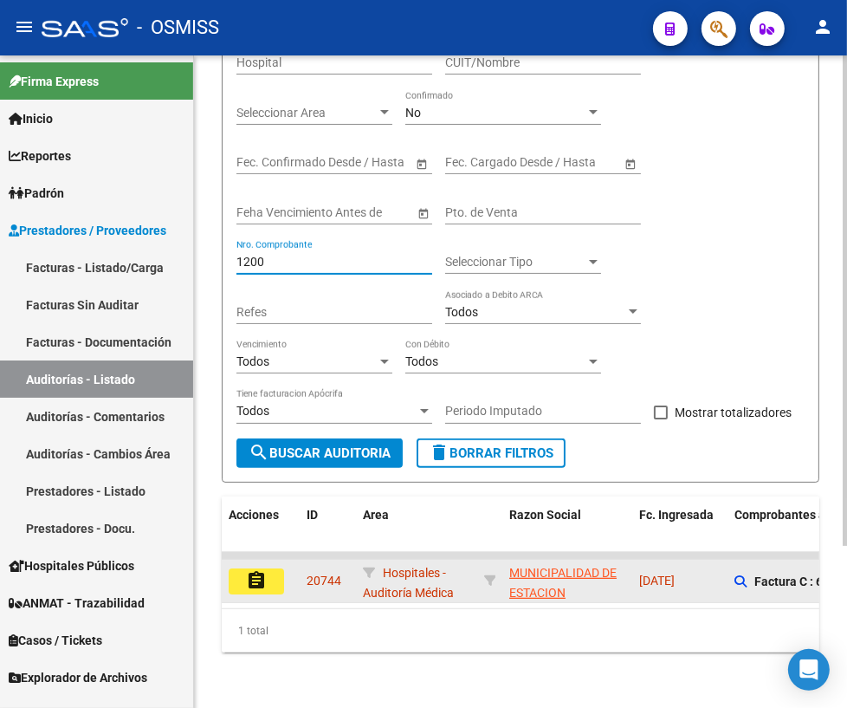
type input "1200"
click at [256, 570] on mat-icon "assignment" at bounding box center [256, 580] width 21 height 21
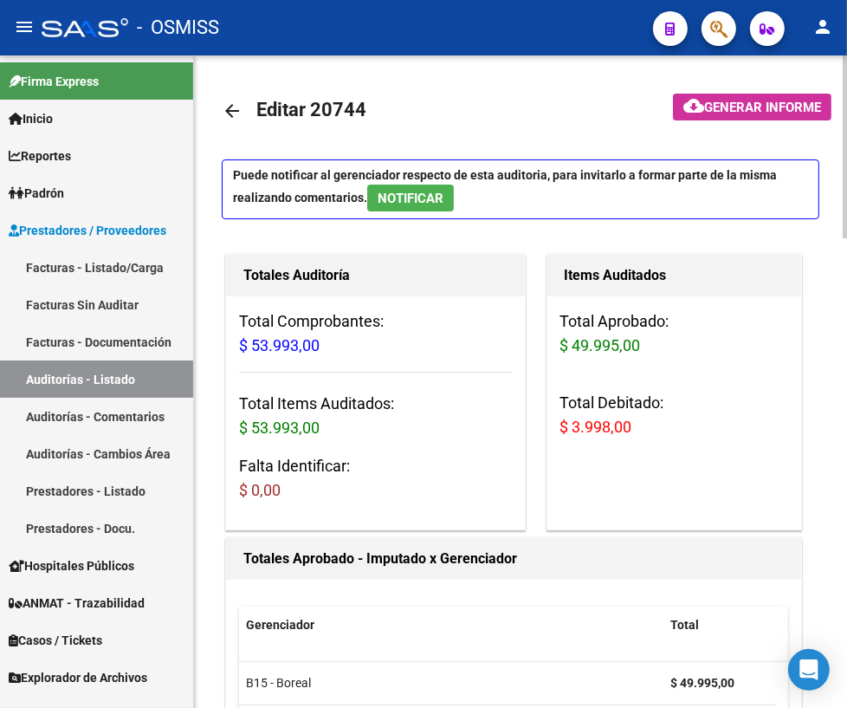
click at [231, 110] on mat-icon "arrow_back" at bounding box center [232, 111] width 21 height 21
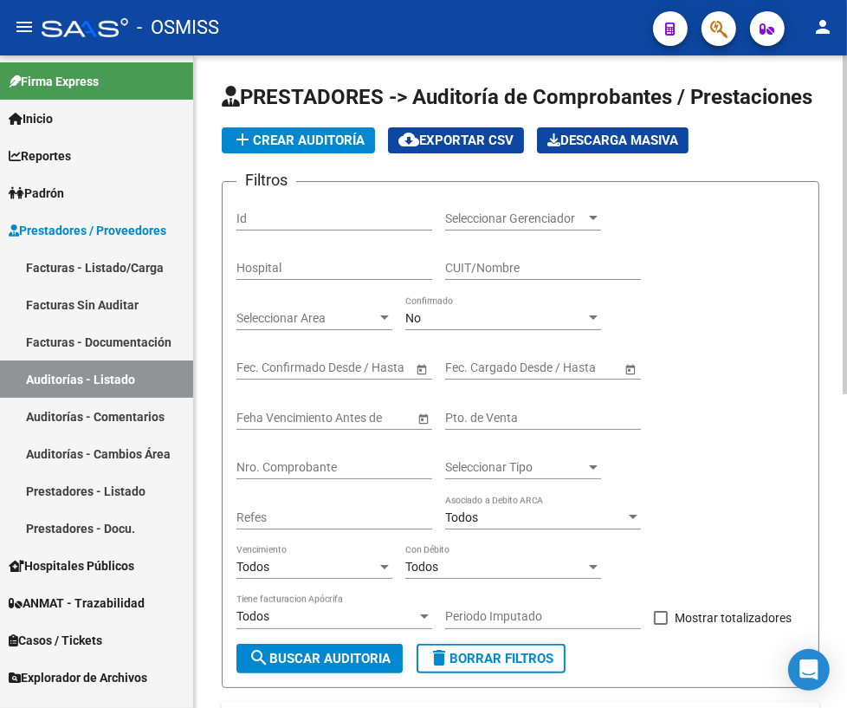
click at [277, 460] on input "Nro. Comprobante" at bounding box center [335, 467] width 196 height 15
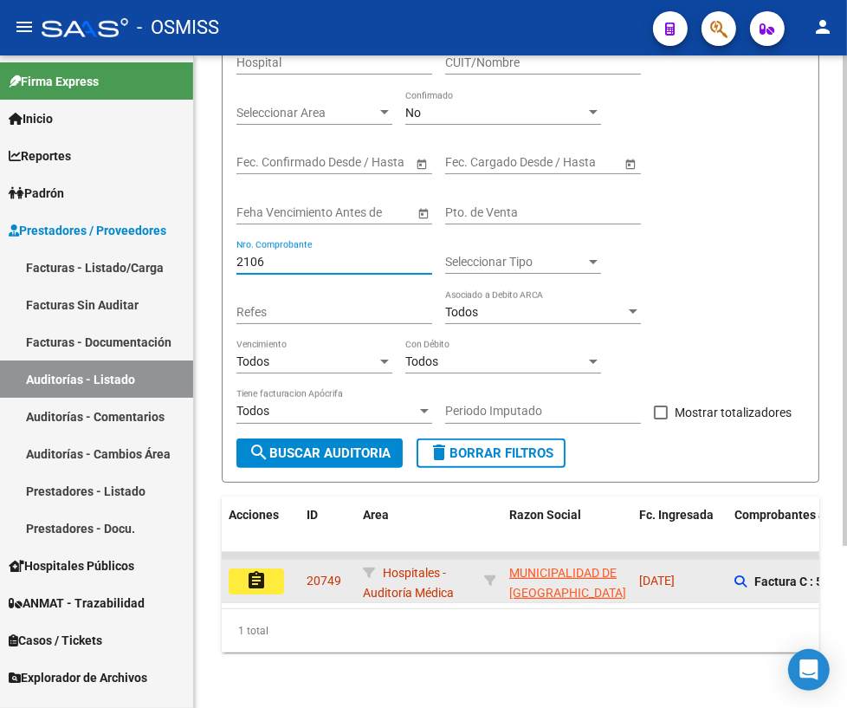
type input "2106"
click at [262, 570] on mat-icon "assignment" at bounding box center [256, 580] width 21 height 21
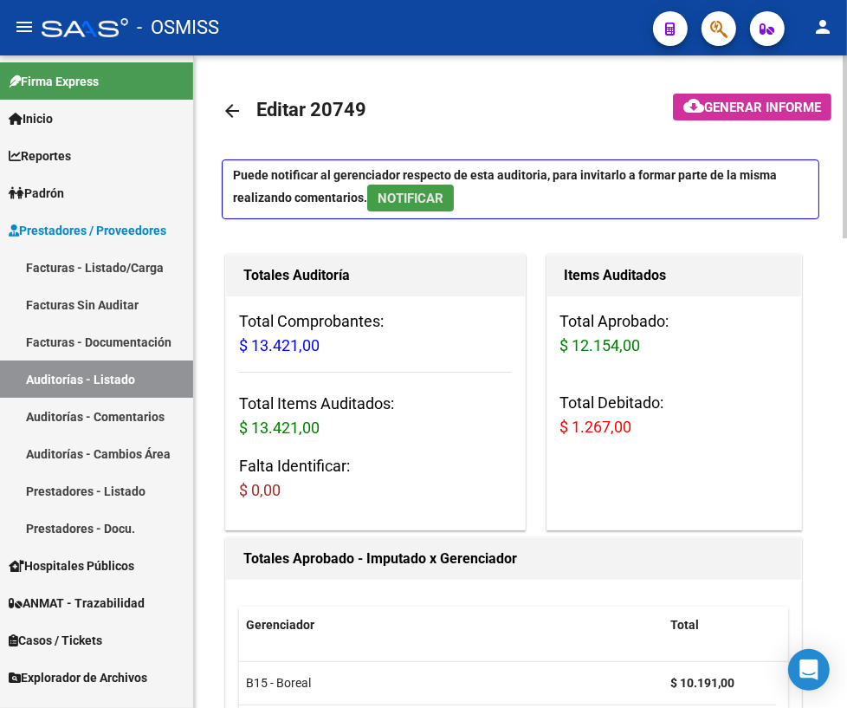
click at [391, 198] on span "NOTIFICAR" at bounding box center [411, 199] width 66 height 16
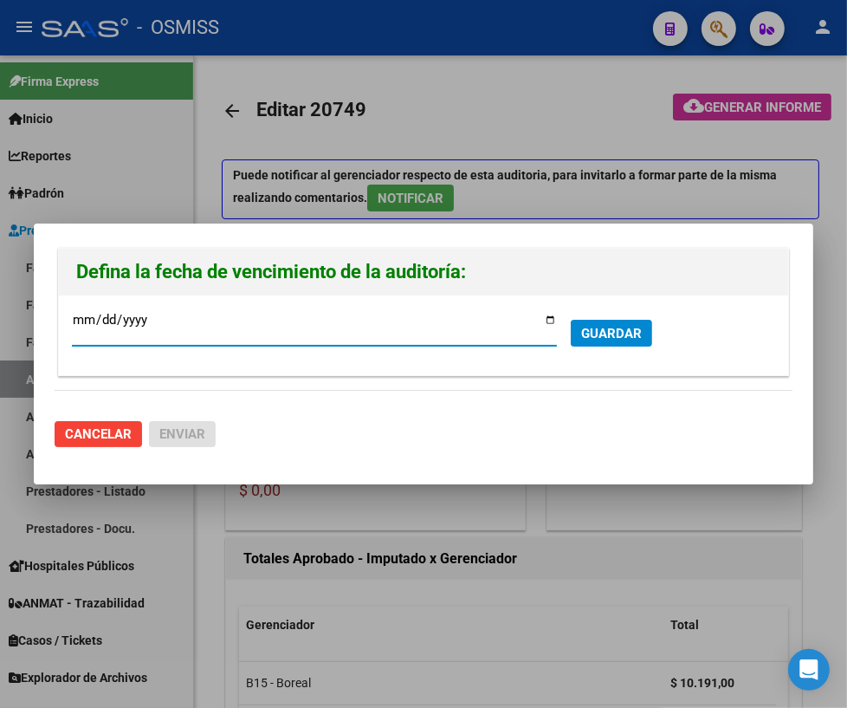
click at [551, 320] on input "[DATE]" at bounding box center [314, 327] width 485 height 28
type input "[DATE]"
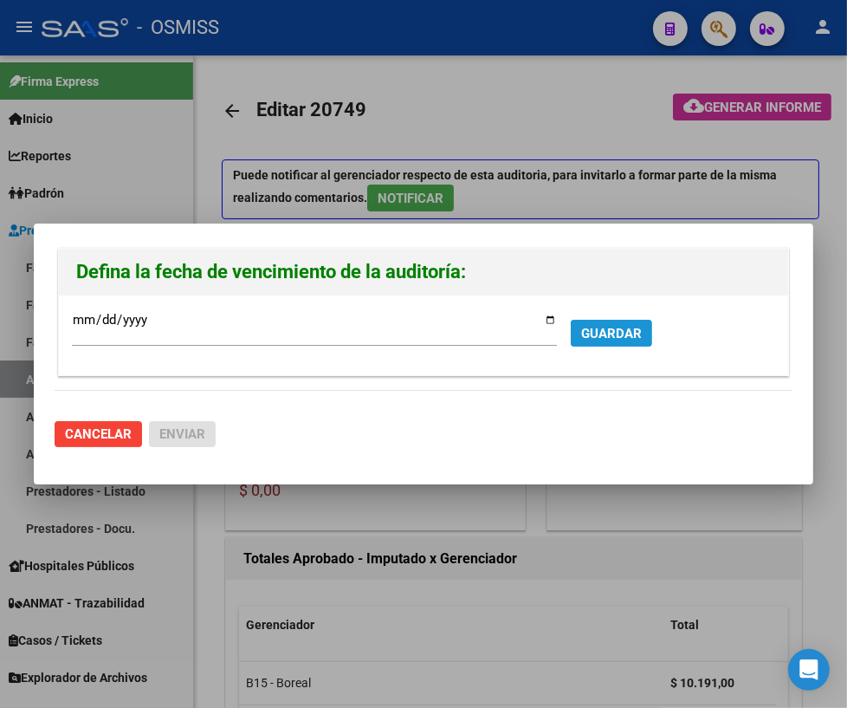
click at [626, 333] on span "GUARDAR" at bounding box center [611, 334] width 61 height 16
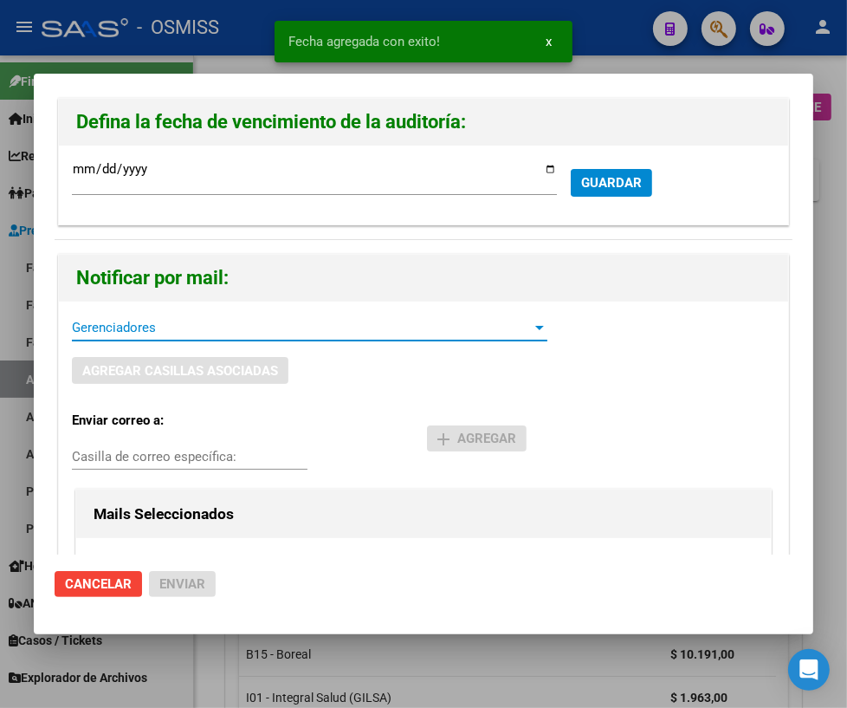
click at [144, 325] on span "Gerenciadores" at bounding box center [302, 328] width 460 height 16
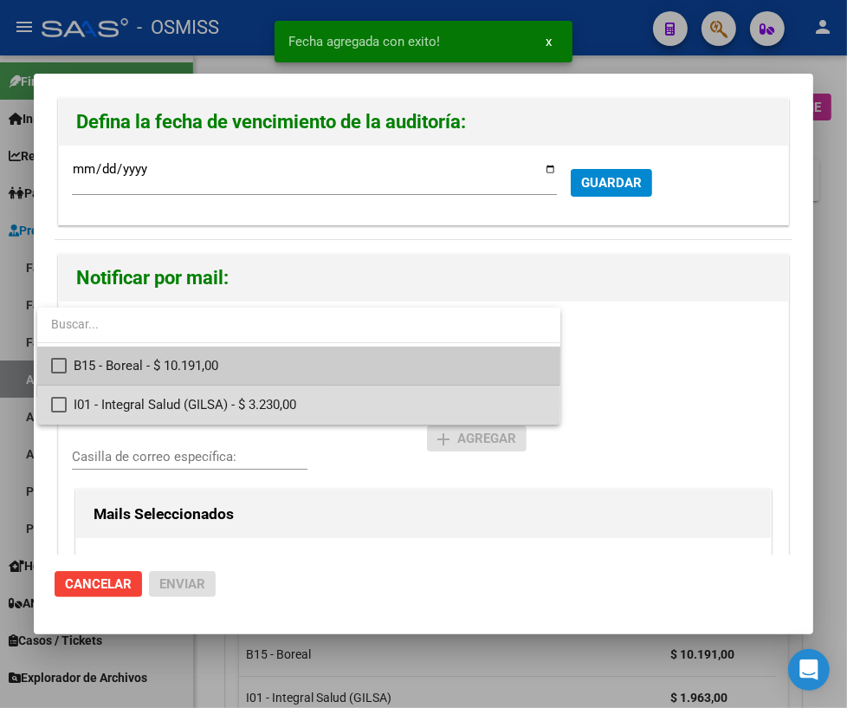
click at [113, 404] on span "I01 - Integral Salud (GILSA) - $ 3.230,00" at bounding box center [310, 405] width 473 height 39
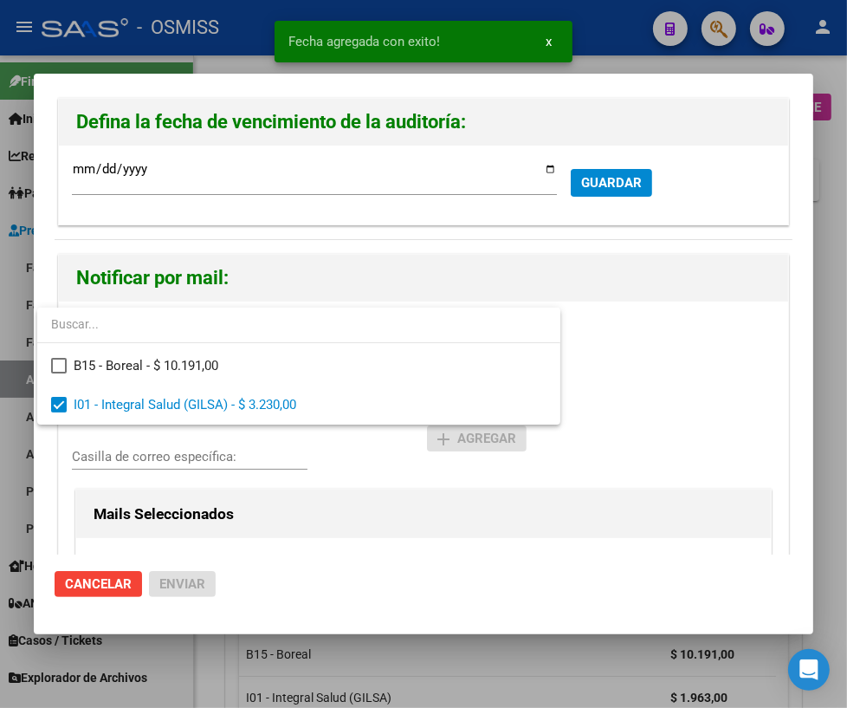
click at [103, 456] on div at bounding box center [423, 354] width 847 height 708
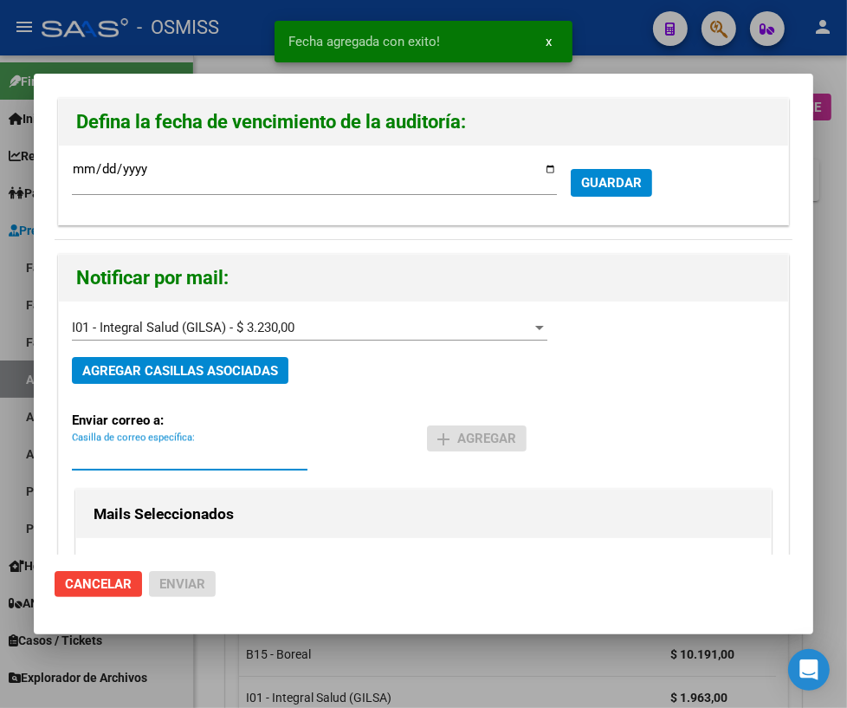
click at [103, 456] on input "Casilla de correo específica:" at bounding box center [190, 457] width 236 height 16
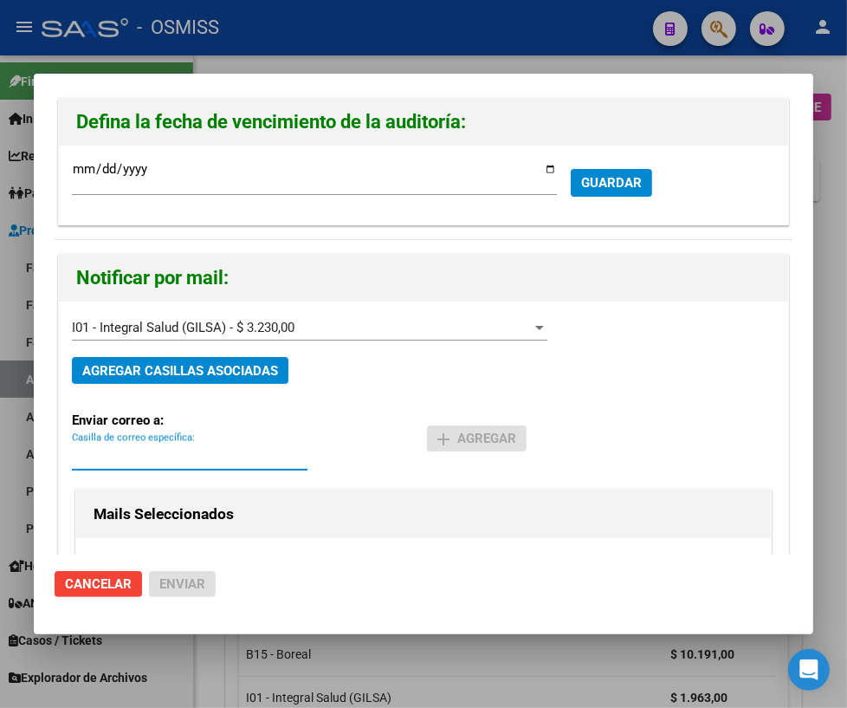
paste input "[PERSON_NAME][EMAIL_ADDRESS][DOMAIN_NAME]"
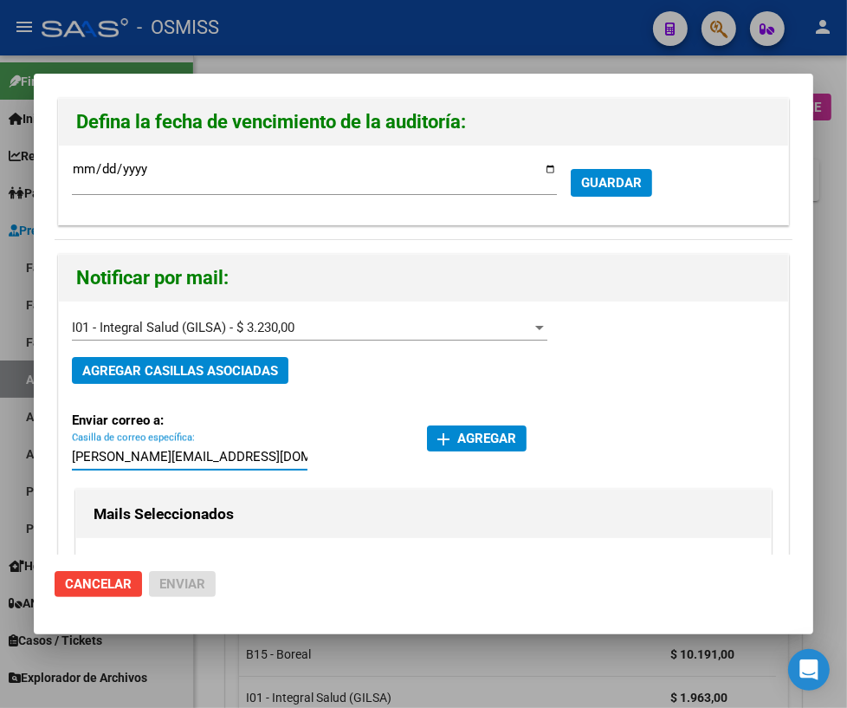
type input "[PERSON_NAME][EMAIL_ADDRESS][DOMAIN_NAME]"
click at [451, 434] on span "add Agregar" at bounding box center [477, 439] width 79 height 16
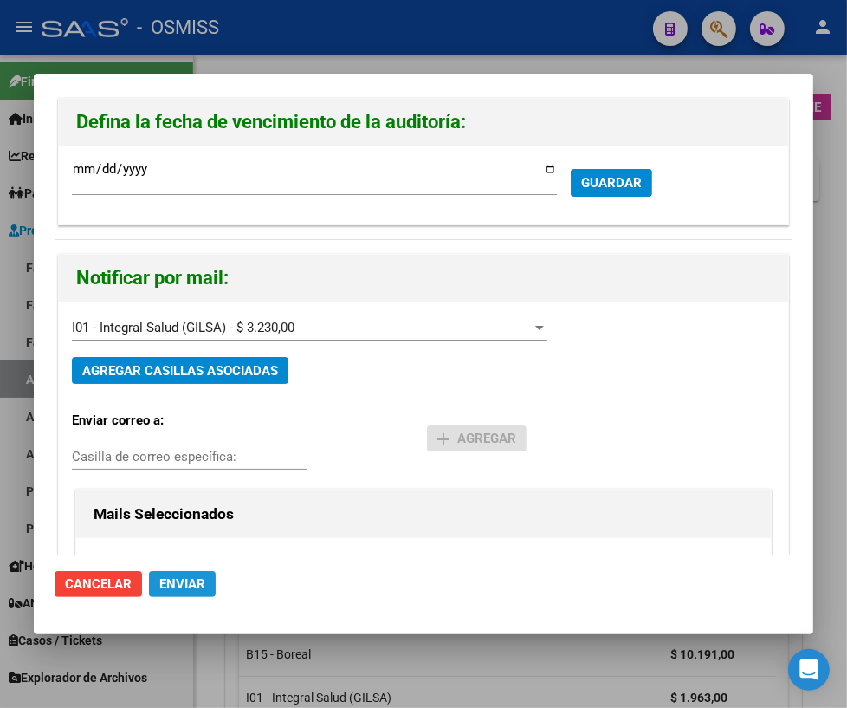
click at [182, 584] on span "Enviar" at bounding box center [182, 584] width 46 height 16
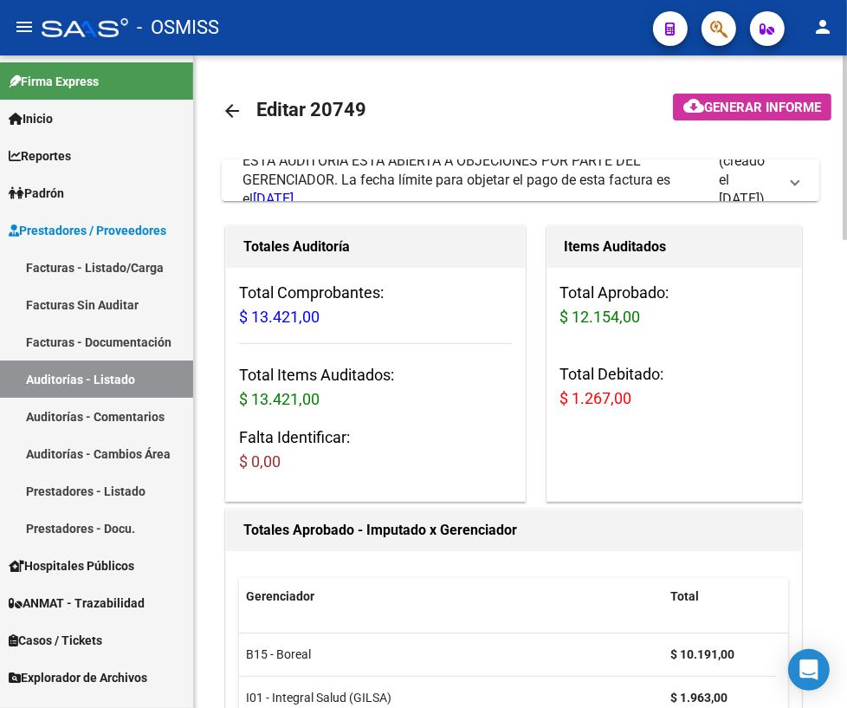
click at [235, 105] on mat-icon "arrow_back" at bounding box center [232, 111] width 21 height 21
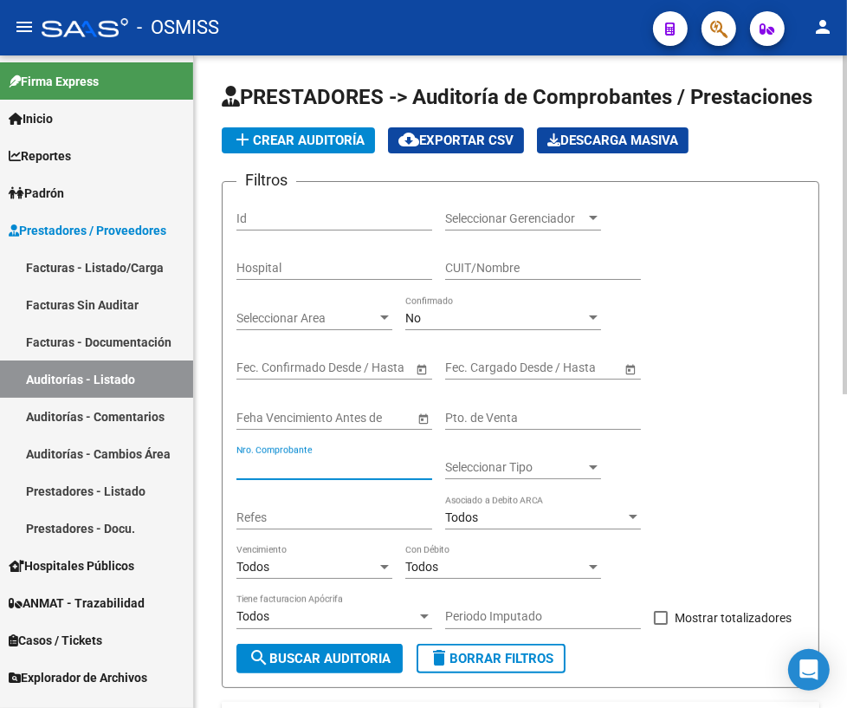
click at [277, 464] on input "Nro. Comprobante" at bounding box center [335, 467] width 196 height 15
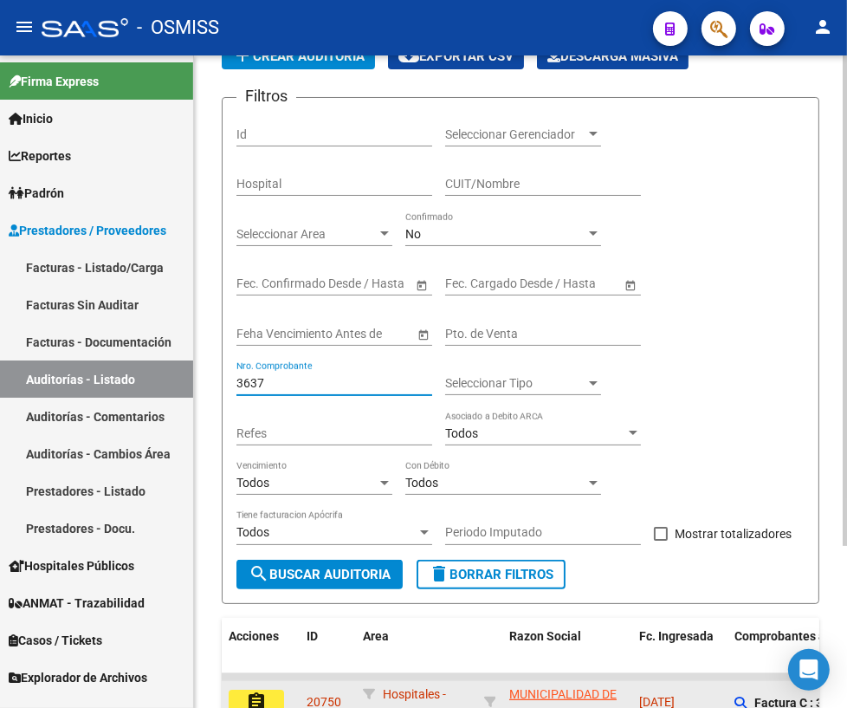
scroll to position [214, 0]
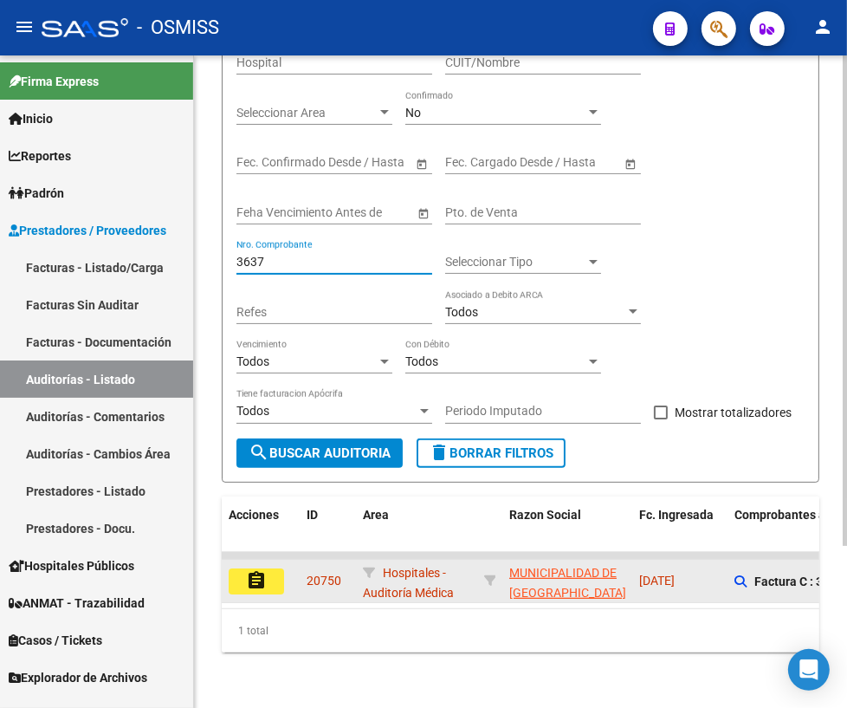
type input "3637"
click at [246, 572] on mat-icon "assignment" at bounding box center [256, 580] width 21 height 21
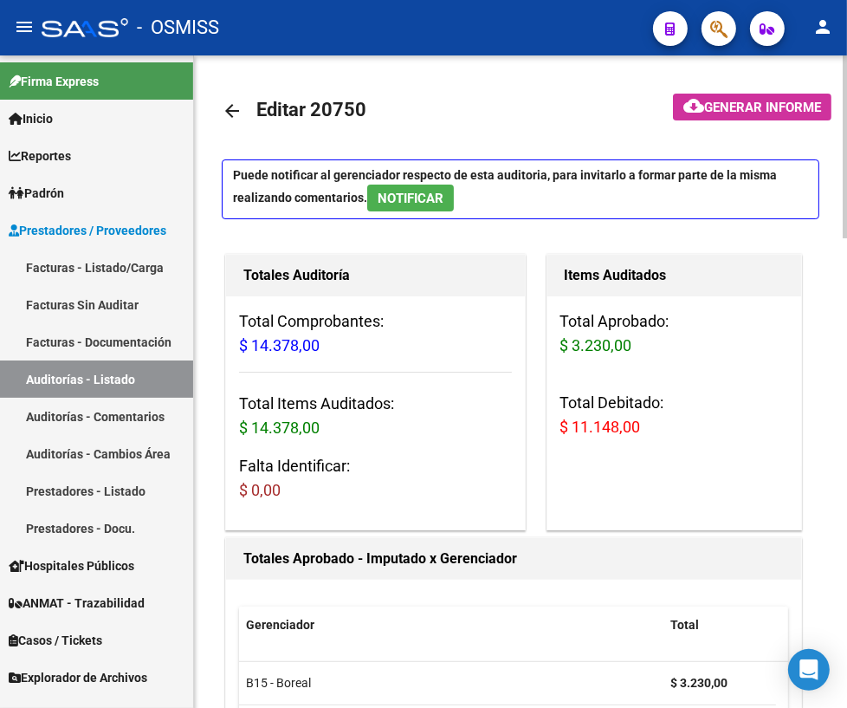
click at [237, 108] on mat-icon "arrow_back" at bounding box center [232, 111] width 21 height 21
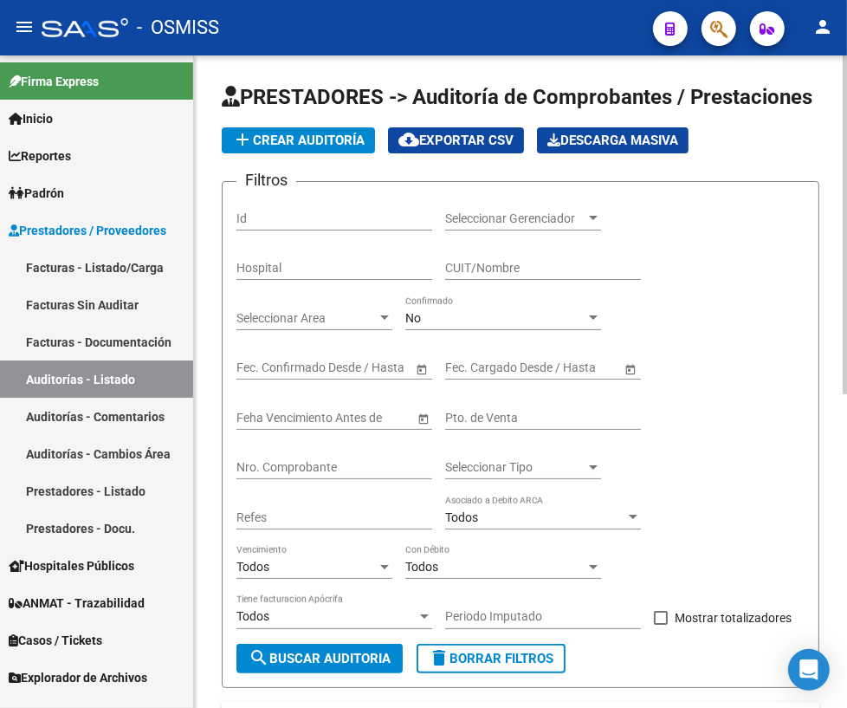
click at [354, 462] on input "Nro. Comprobante" at bounding box center [335, 467] width 196 height 15
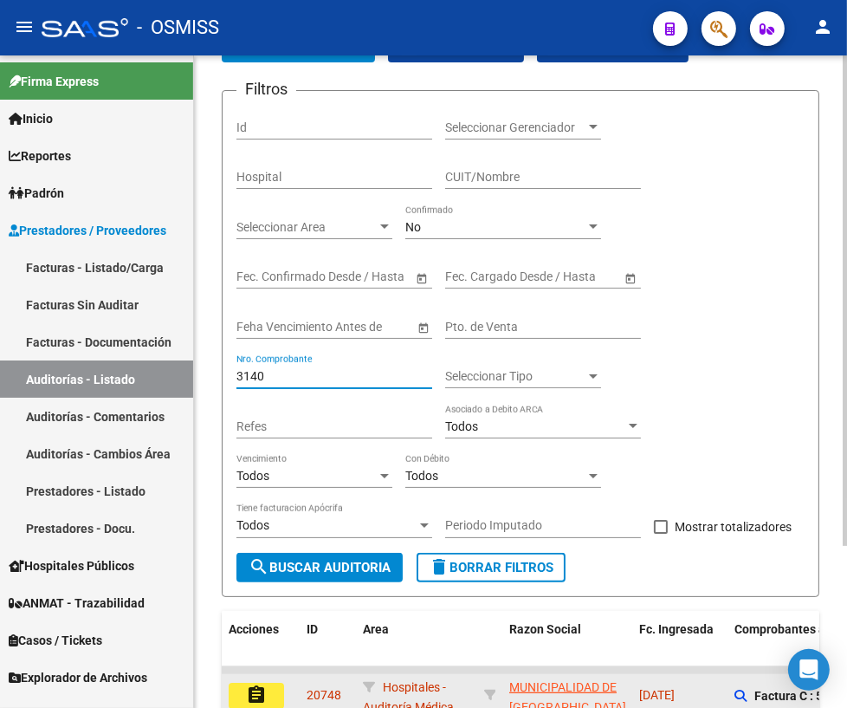
scroll to position [214, 0]
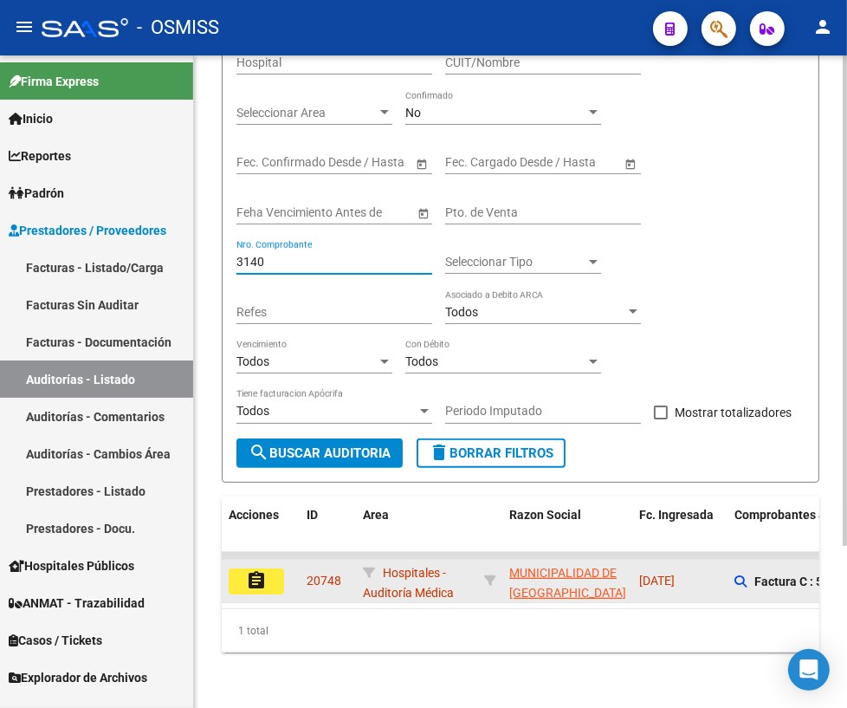
type input "3140"
click at [258, 570] on mat-icon "assignment" at bounding box center [256, 580] width 21 height 21
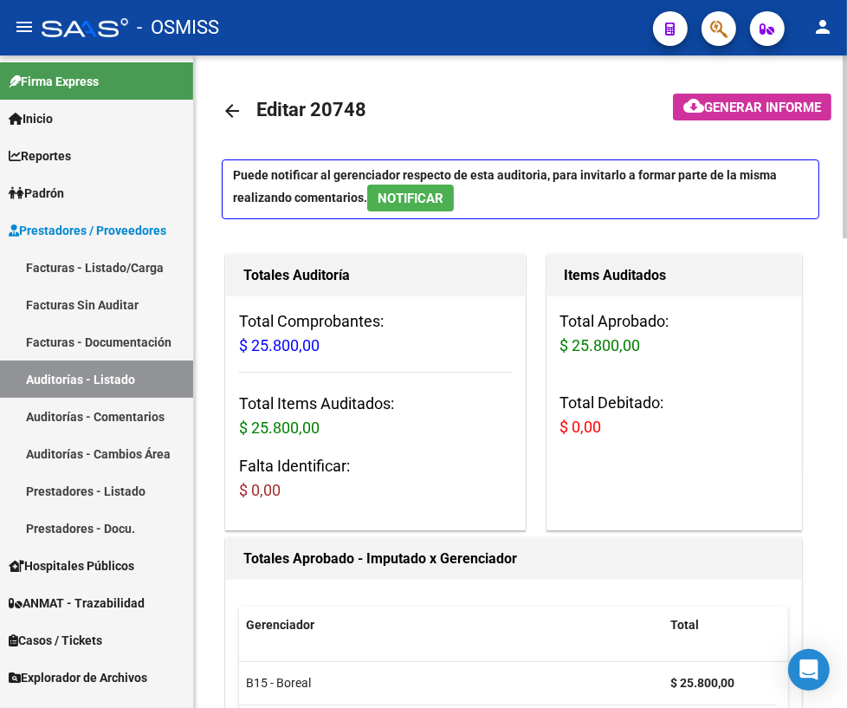
click at [228, 111] on mat-icon "arrow_back" at bounding box center [232, 111] width 21 height 21
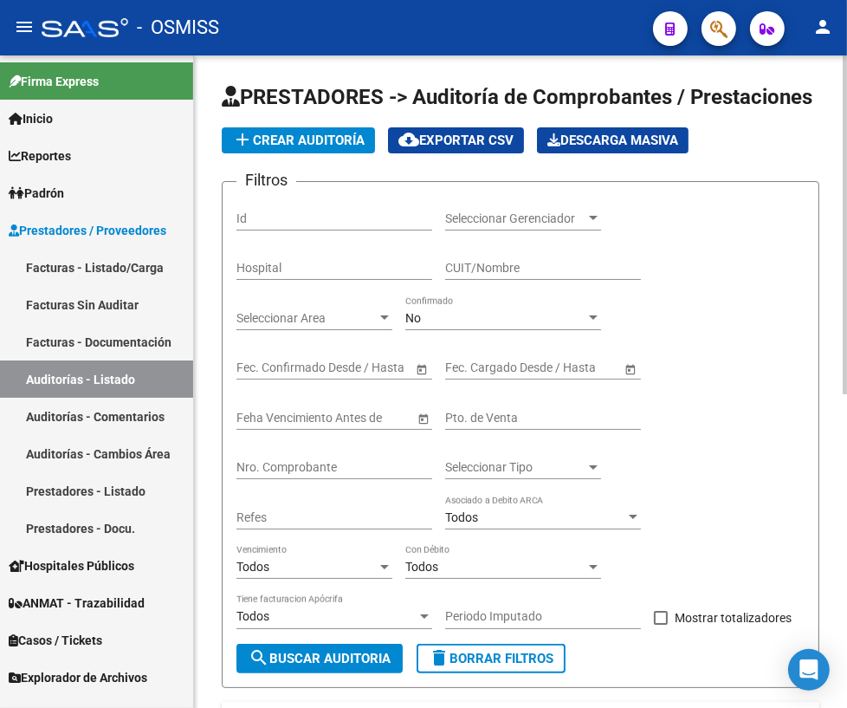
click at [317, 460] on input "Nro. Comprobante" at bounding box center [335, 467] width 196 height 15
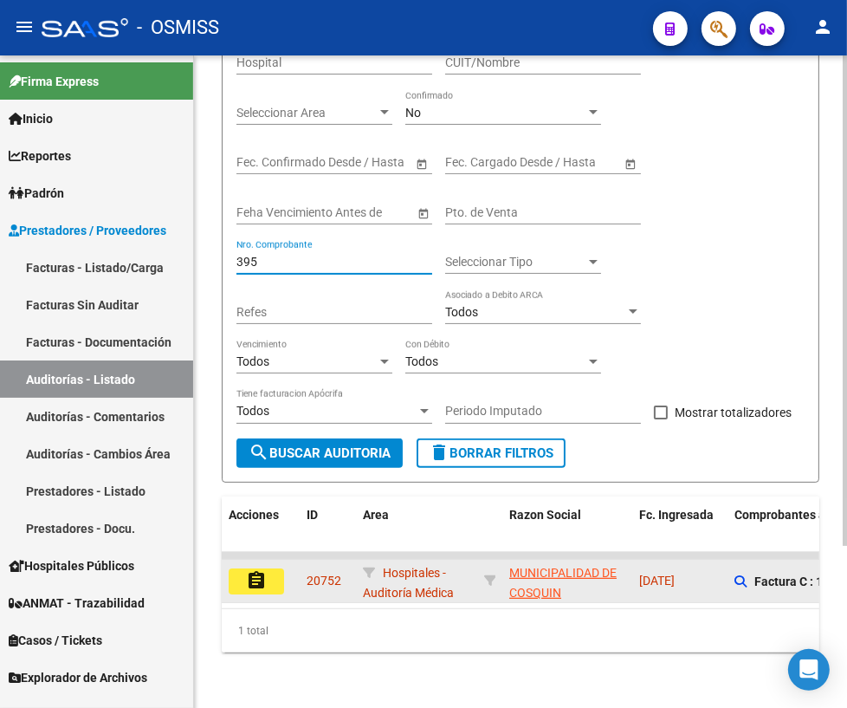
type input "395"
click at [274, 568] on button "assignment" at bounding box center [256, 581] width 55 height 26
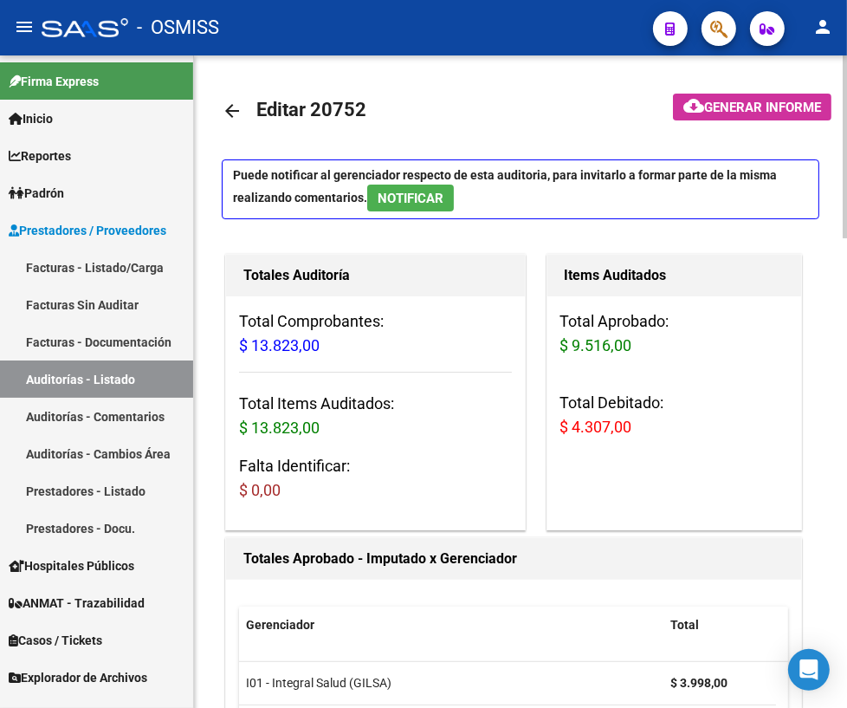
click at [390, 192] on span "NOTIFICAR" at bounding box center [411, 199] width 66 height 16
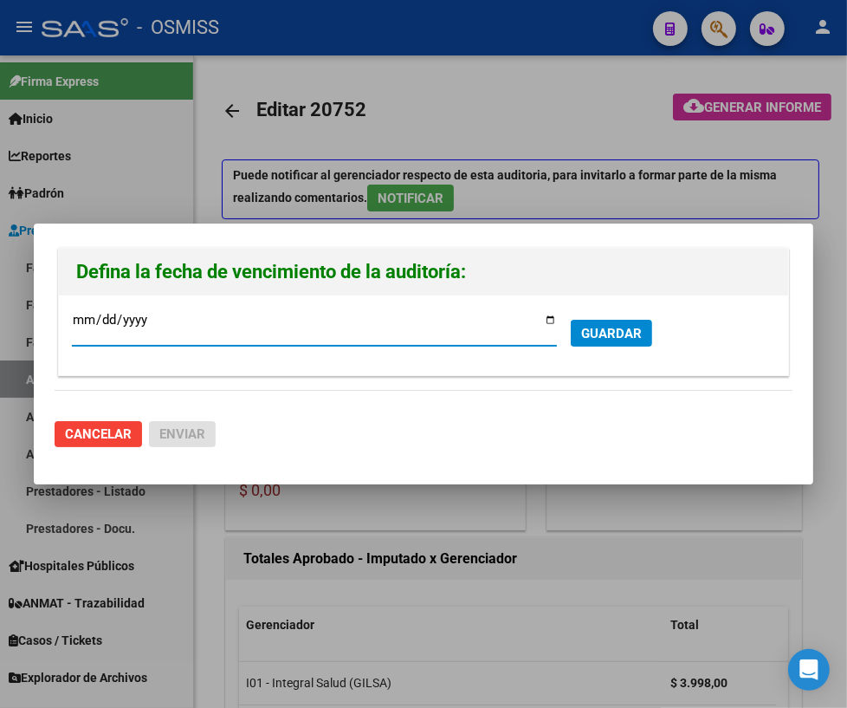
click at [546, 321] on input "[DATE]" at bounding box center [314, 327] width 485 height 28
type input "[DATE]"
click at [93, 487] on div at bounding box center [423, 354] width 847 height 708
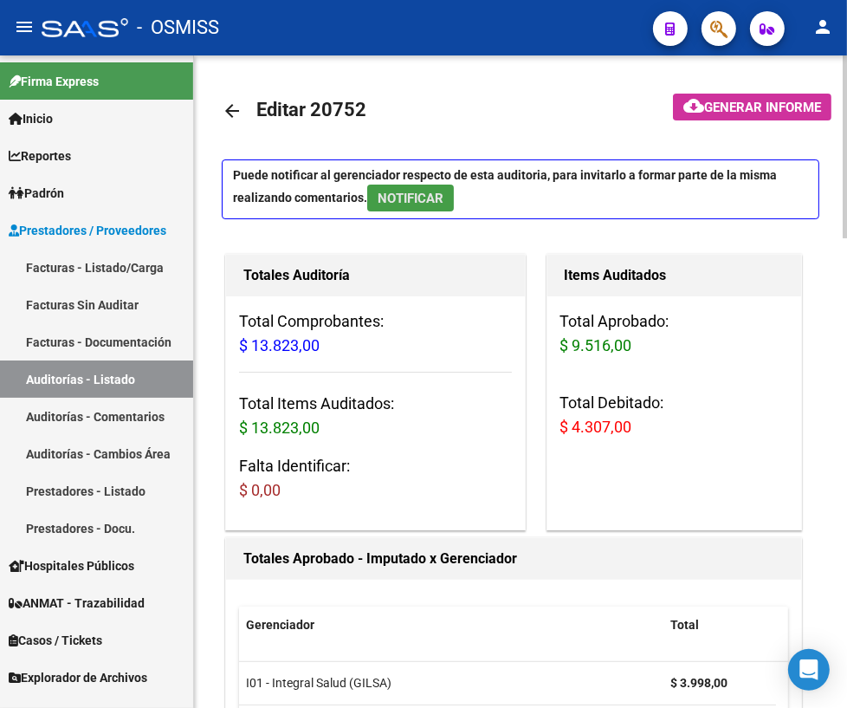
click at [424, 191] on span "NOTIFICAR" at bounding box center [411, 199] width 66 height 16
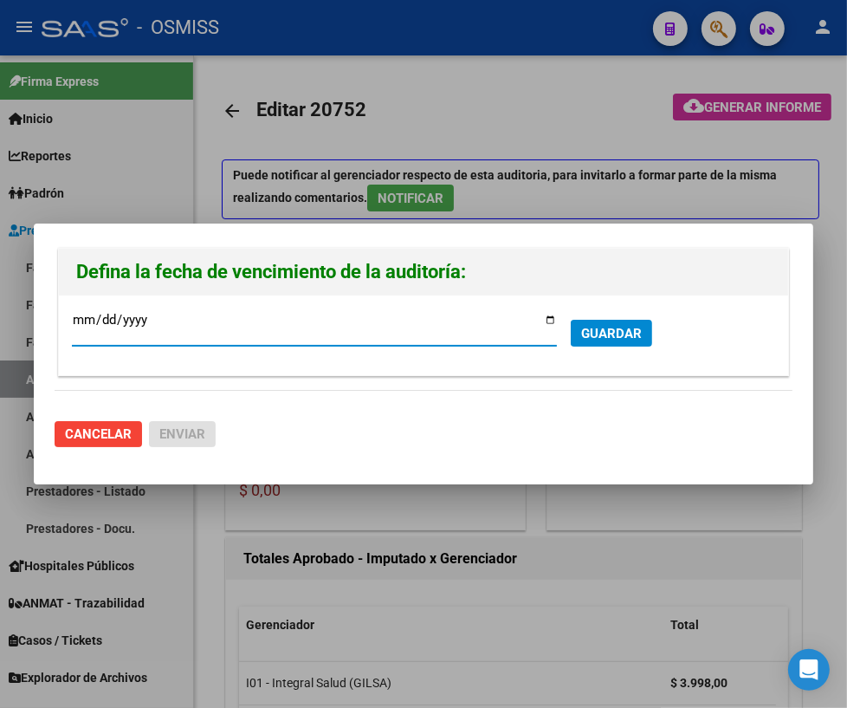
click at [613, 331] on span "GUARDAR" at bounding box center [611, 334] width 61 height 16
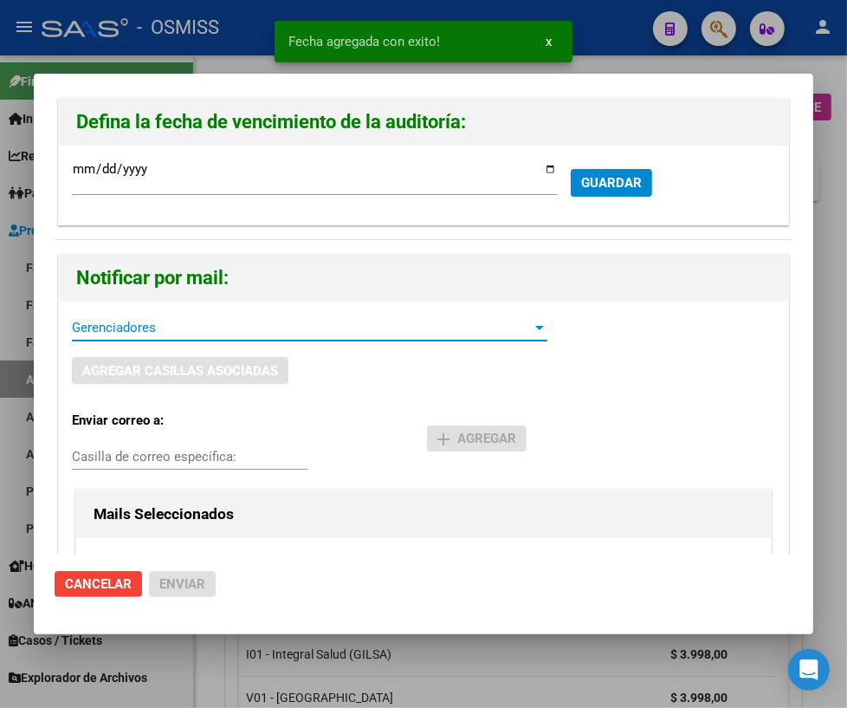
click at [139, 330] on span "Gerenciadores" at bounding box center [302, 328] width 460 height 16
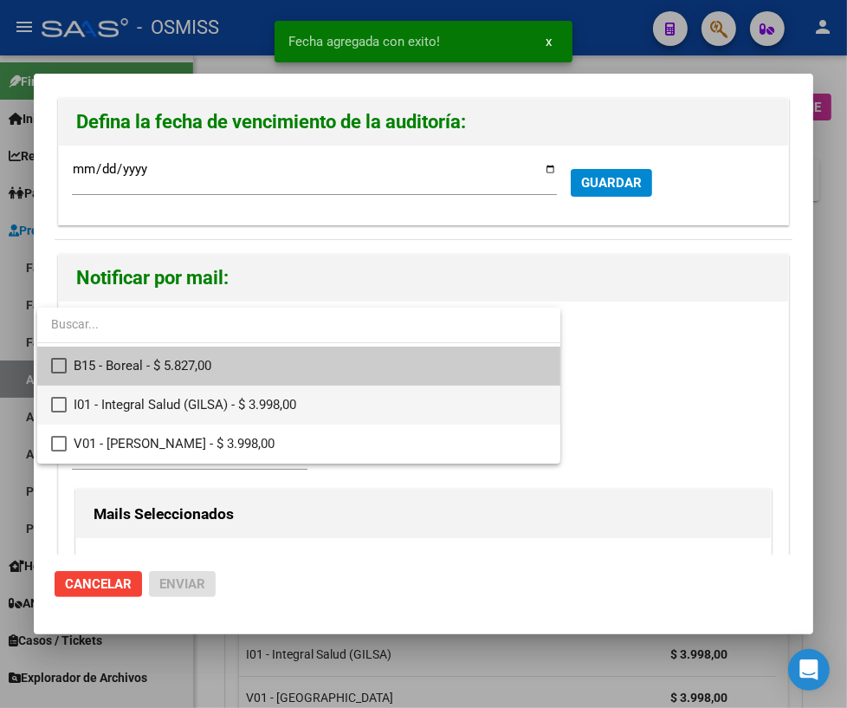
click at [55, 409] on mat-pseudo-checkbox at bounding box center [59, 405] width 16 height 16
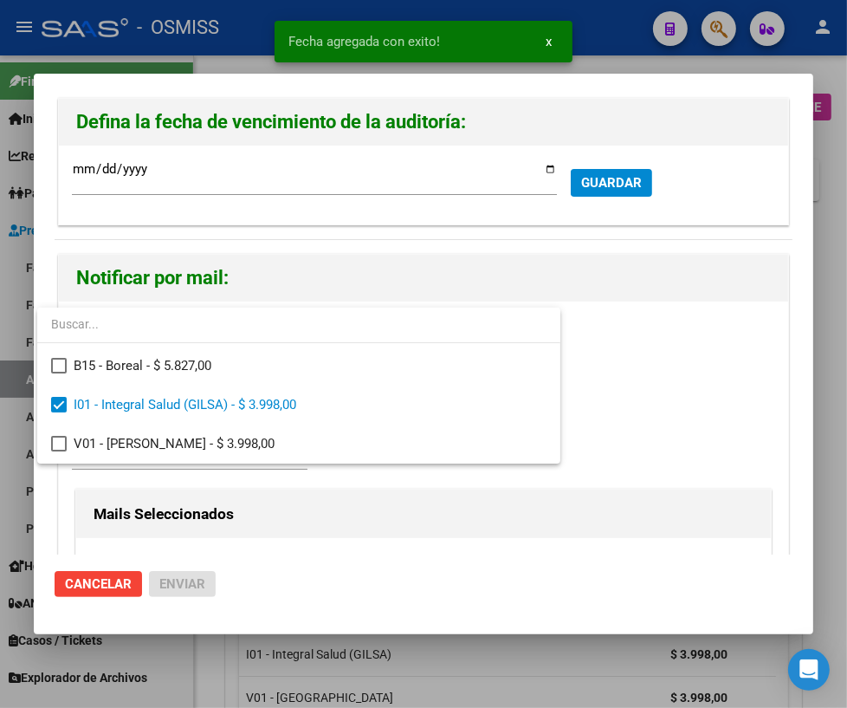
click at [132, 476] on div at bounding box center [423, 354] width 847 height 708
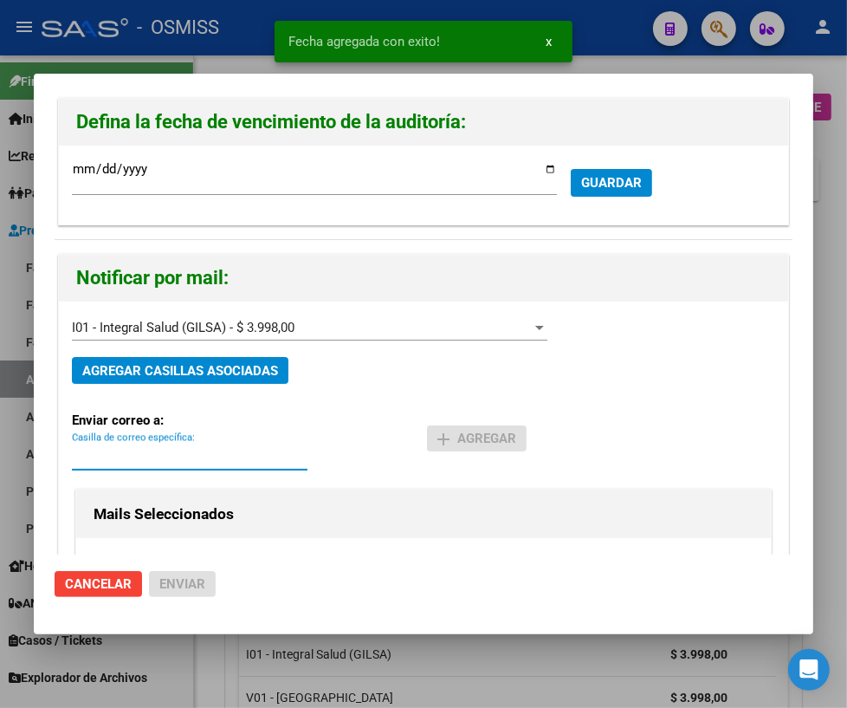
click at [126, 454] on input "Casilla de correo específica:" at bounding box center [190, 457] width 236 height 16
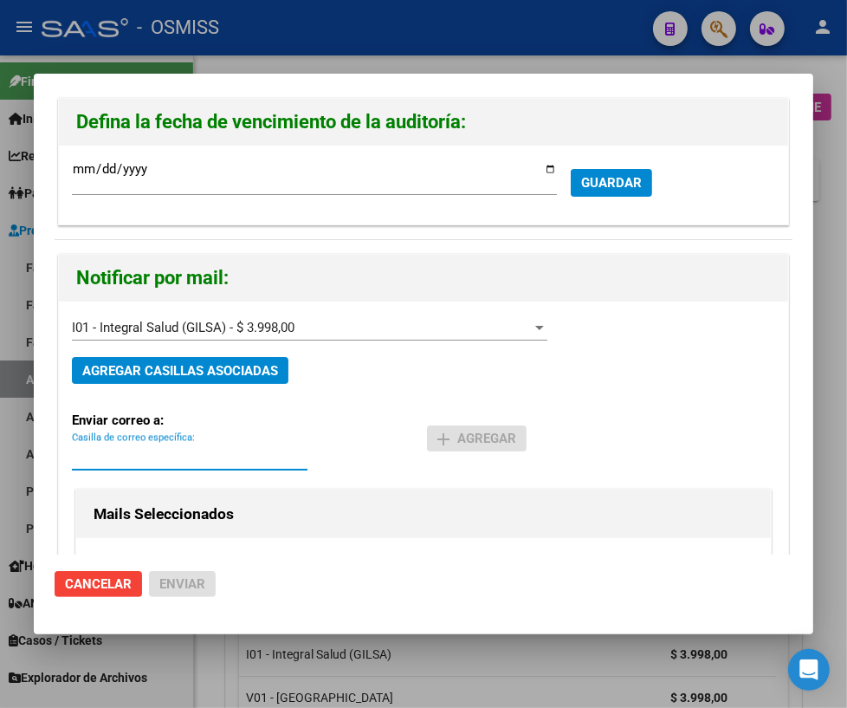
paste input "[PERSON_NAME][EMAIL_ADDRESS][DOMAIN_NAME]"
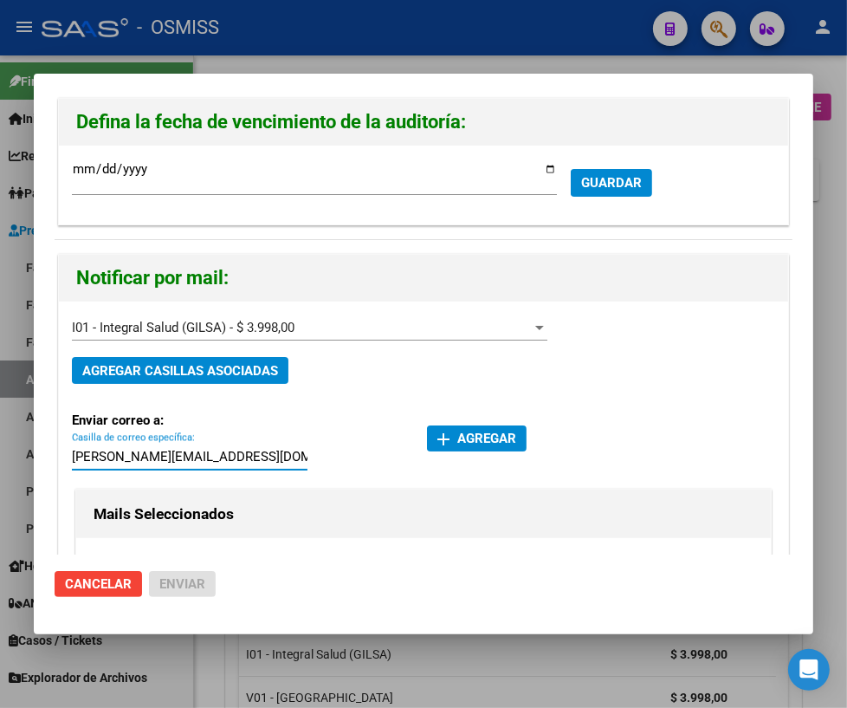
type input "[PERSON_NAME][EMAIL_ADDRESS][DOMAIN_NAME]"
click at [459, 441] on span "add Agregar" at bounding box center [477, 439] width 79 height 16
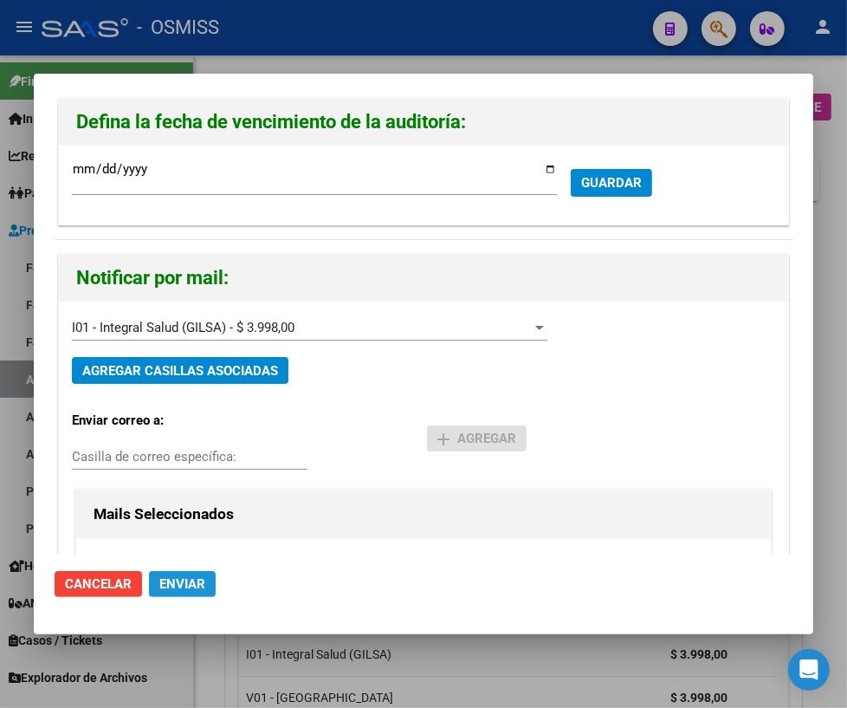
click at [207, 587] on button "Enviar" at bounding box center [182, 584] width 67 height 26
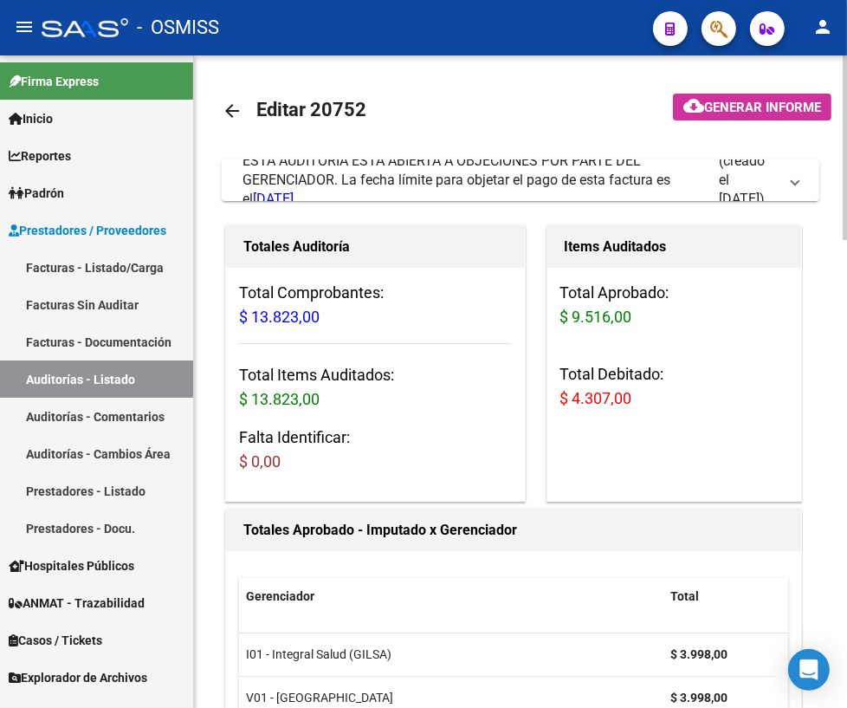
click at [236, 113] on mat-icon "arrow_back" at bounding box center [232, 111] width 21 height 21
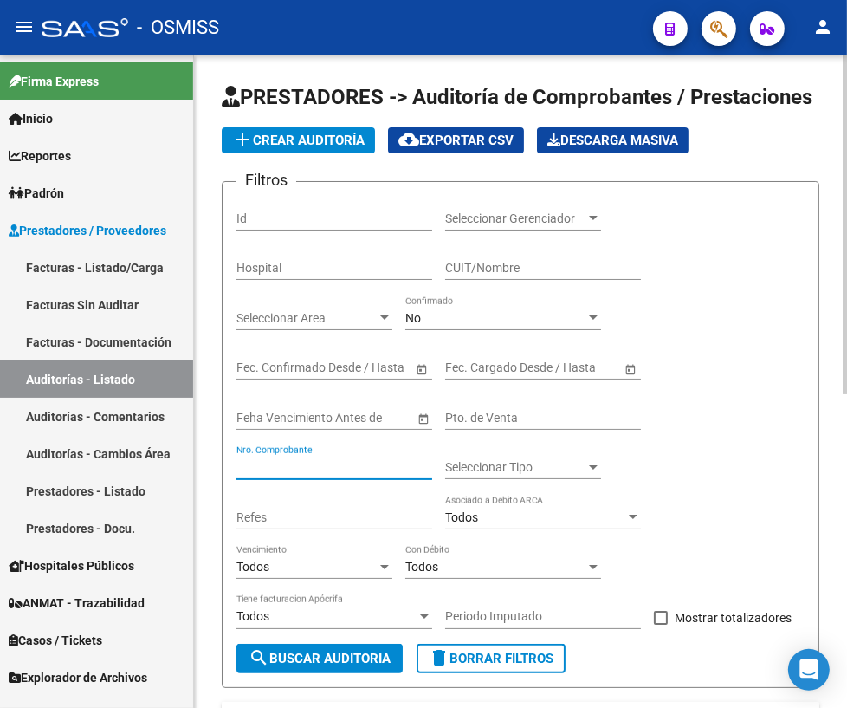
click at [292, 460] on input "Nro. Comprobante" at bounding box center [335, 467] width 196 height 15
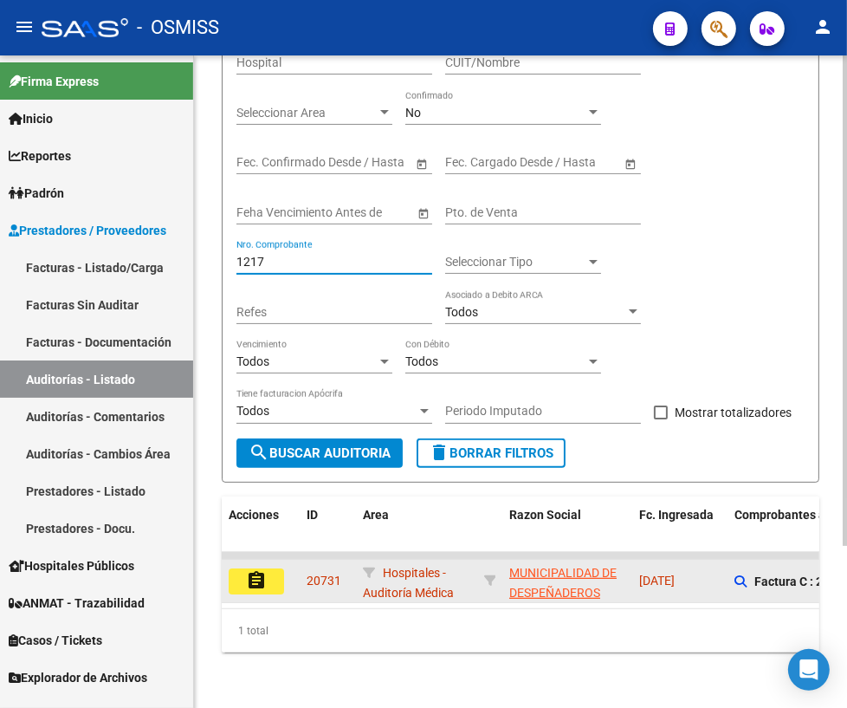
type input "1217"
click at [264, 570] on mat-icon "assignment" at bounding box center [256, 580] width 21 height 21
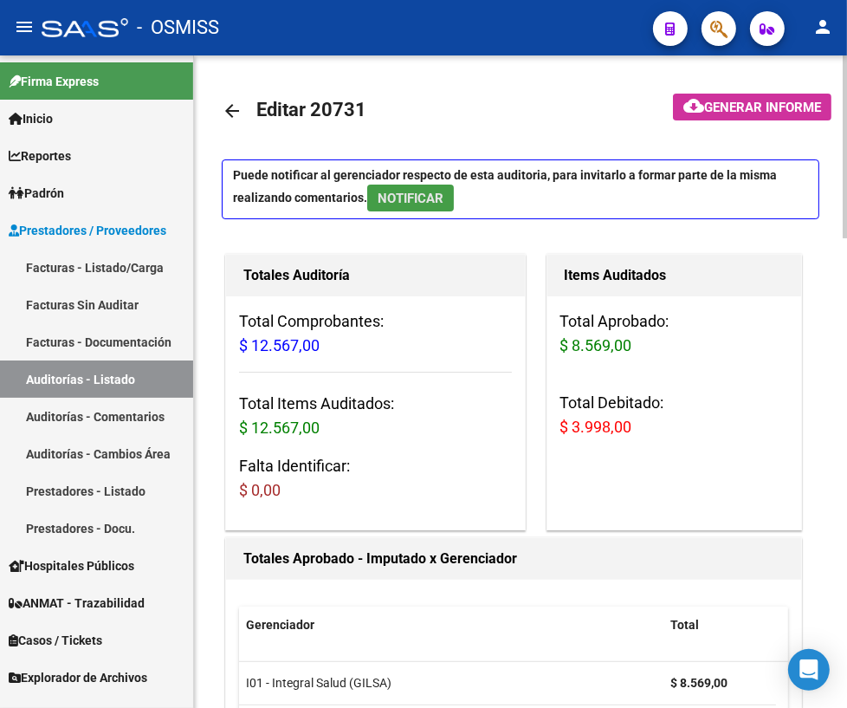
click at [394, 202] on span "NOTIFICAR" at bounding box center [411, 199] width 66 height 16
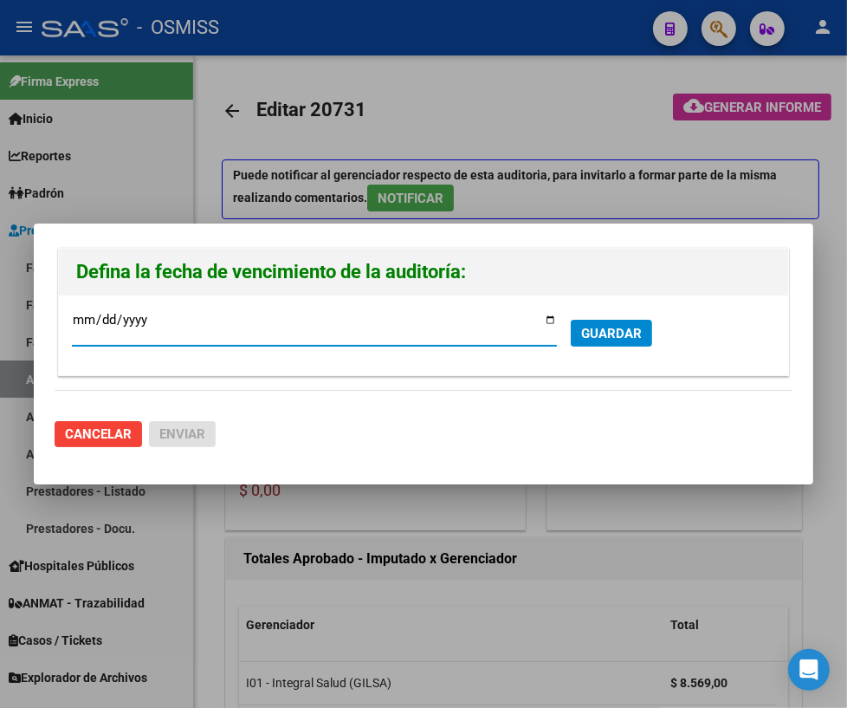
click at [546, 321] on input "[DATE]" at bounding box center [314, 327] width 485 height 28
type input "[DATE]"
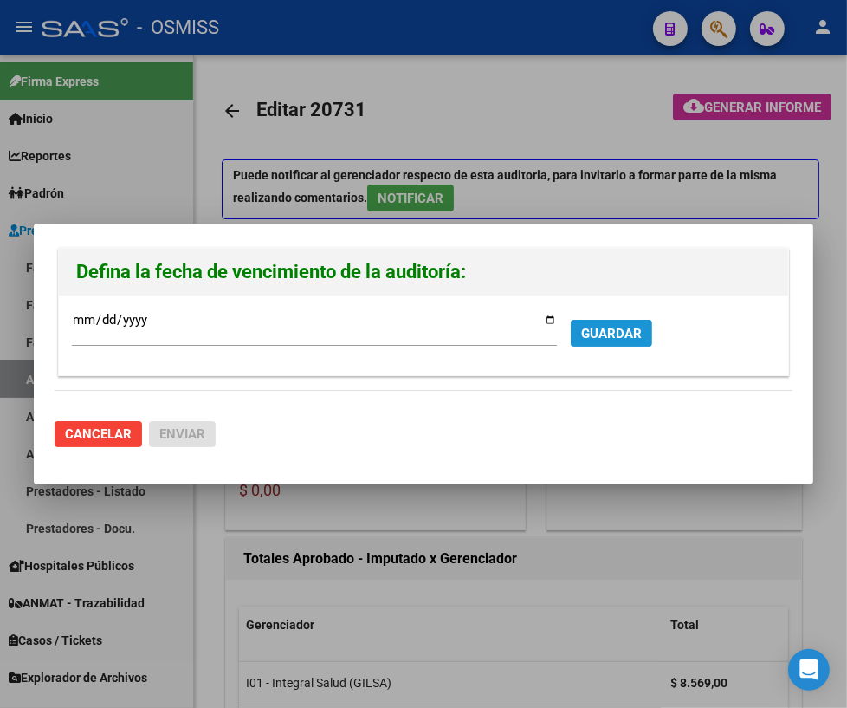
click at [605, 327] on span "GUARDAR" at bounding box center [611, 334] width 61 height 16
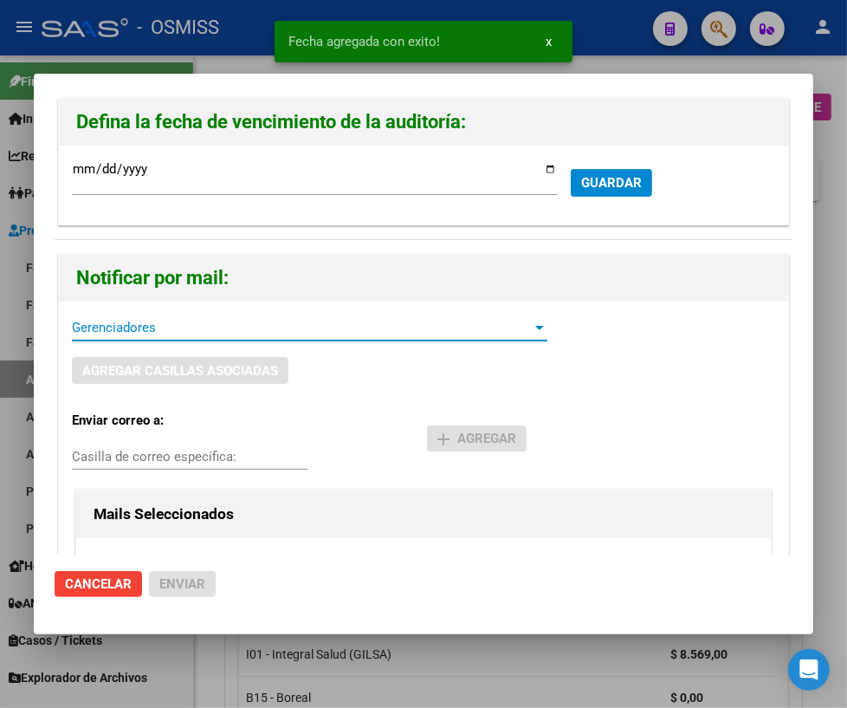
click at [159, 332] on span "Gerenciadores" at bounding box center [302, 328] width 460 height 16
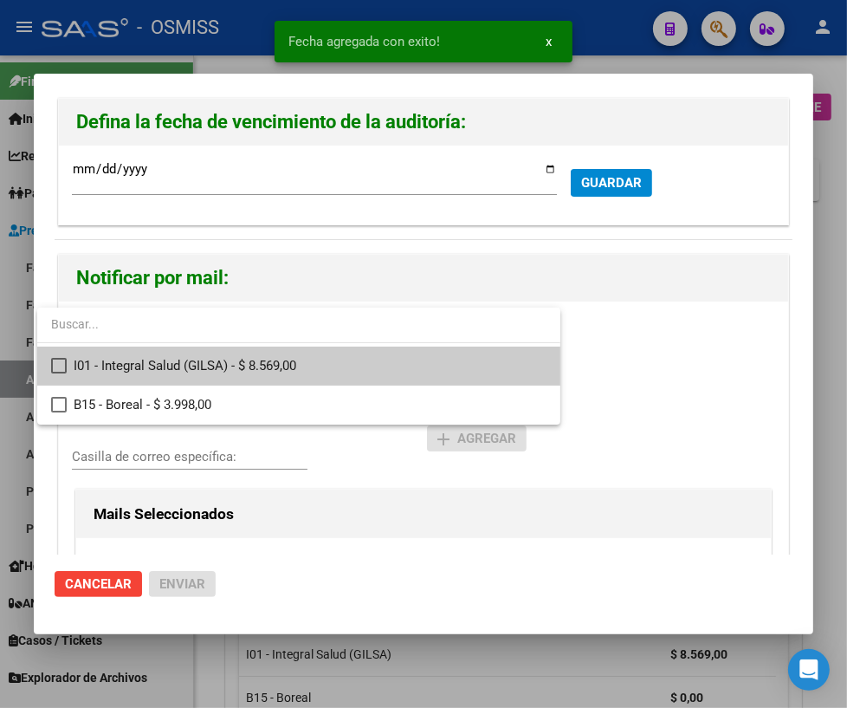
click at [69, 364] on mat-option "I01 - Integral Salud (GILSA) - $ 8.569,00" at bounding box center [298, 366] width 523 height 39
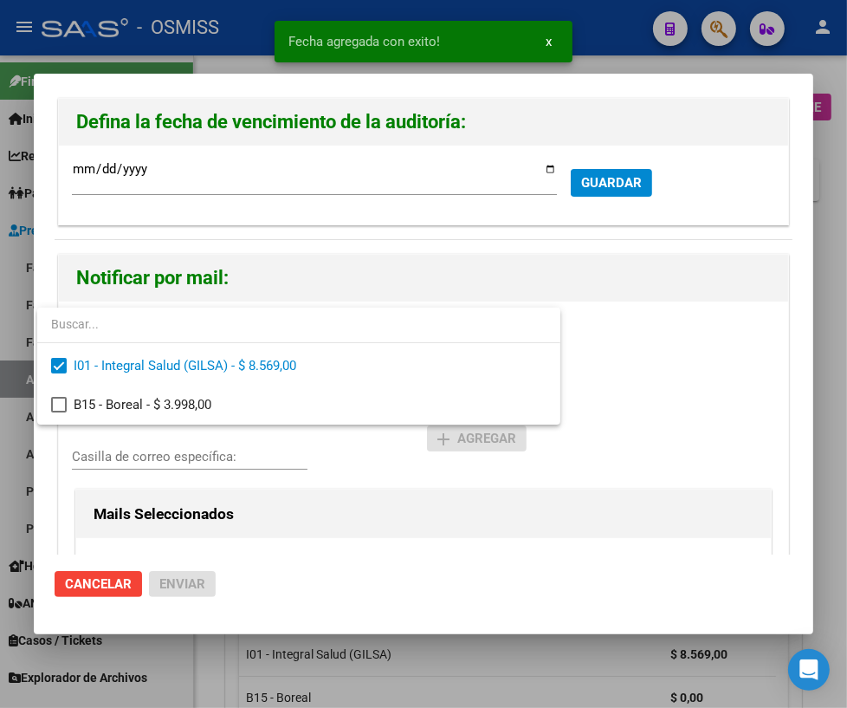
click at [202, 447] on div at bounding box center [423, 354] width 847 height 708
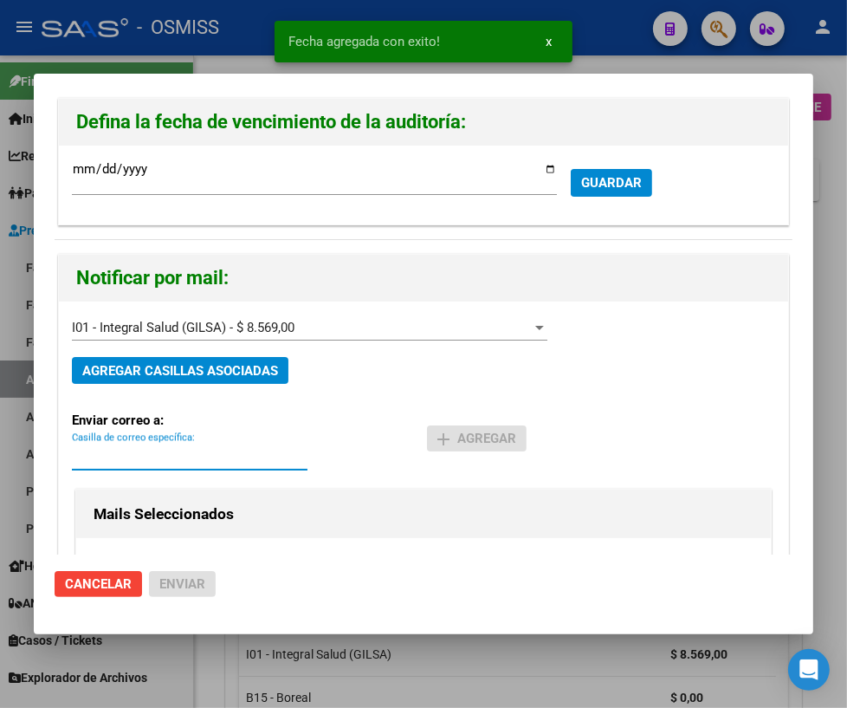
click at [199, 456] on input "Casilla de correo específica:" at bounding box center [190, 457] width 236 height 16
paste input "[PERSON_NAME][EMAIL_ADDRESS][DOMAIN_NAME]"
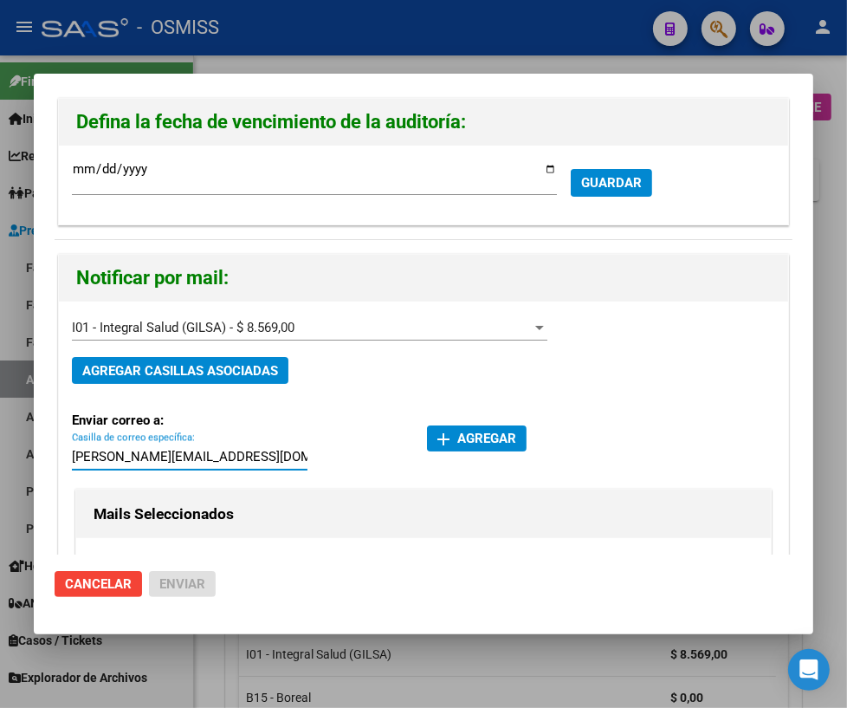
type input "[PERSON_NAME][EMAIL_ADDRESS][DOMAIN_NAME]"
click at [438, 441] on mat-icon "add" at bounding box center [443, 439] width 21 height 21
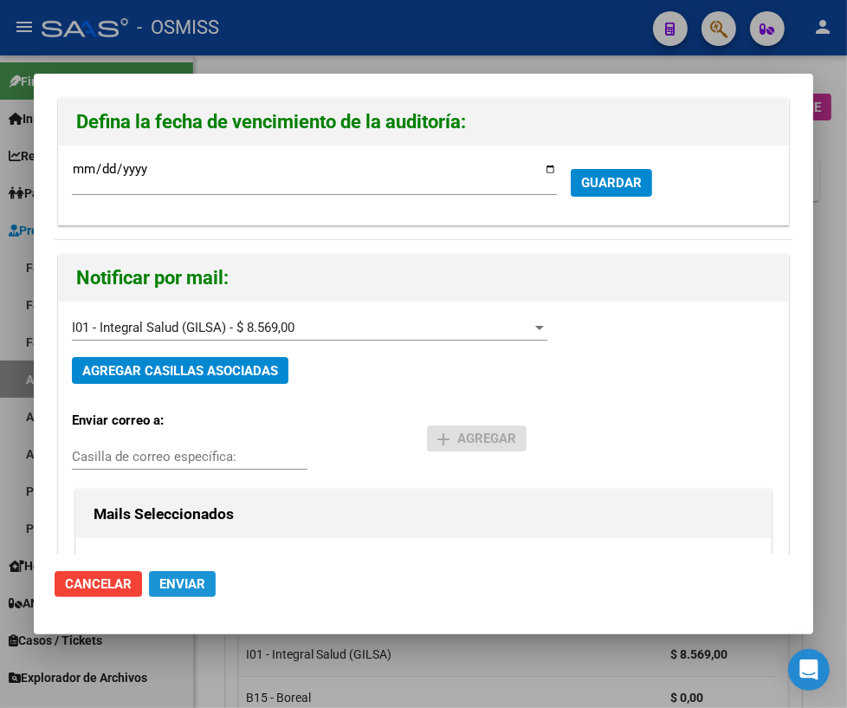
click at [198, 580] on span "Enviar" at bounding box center [182, 584] width 46 height 16
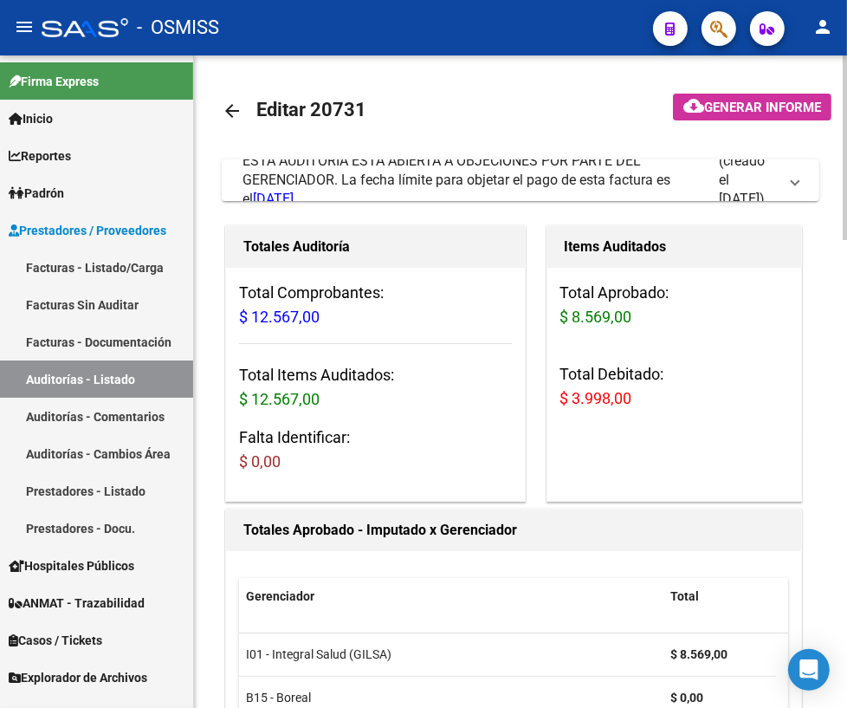
click at [232, 115] on mat-icon "arrow_back" at bounding box center [232, 111] width 21 height 21
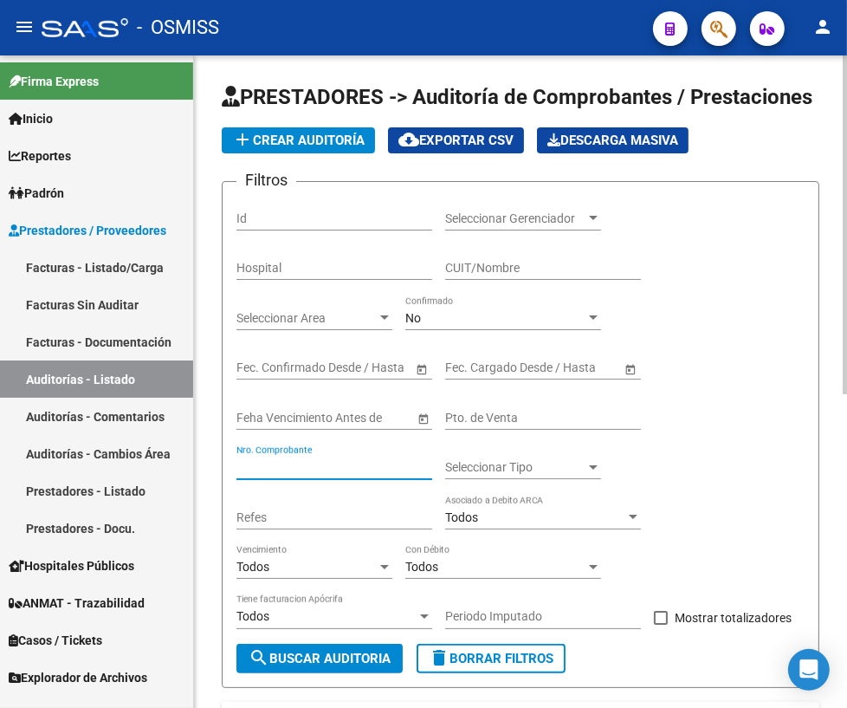
click at [243, 466] on input "Nro. Comprobante" at bounding box center [335, 467] width 196 height 15
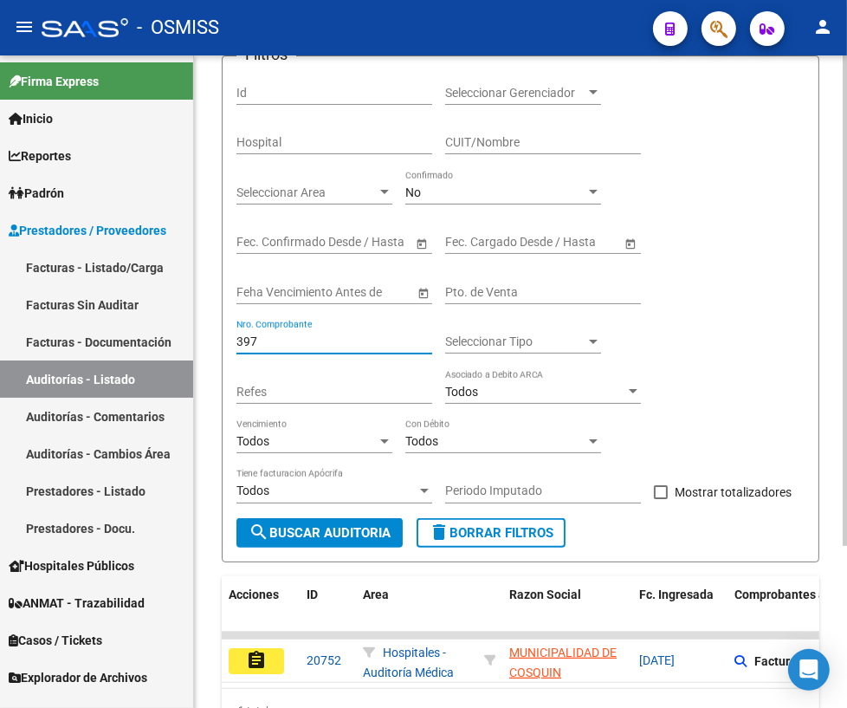
scroll to position [214, 0]
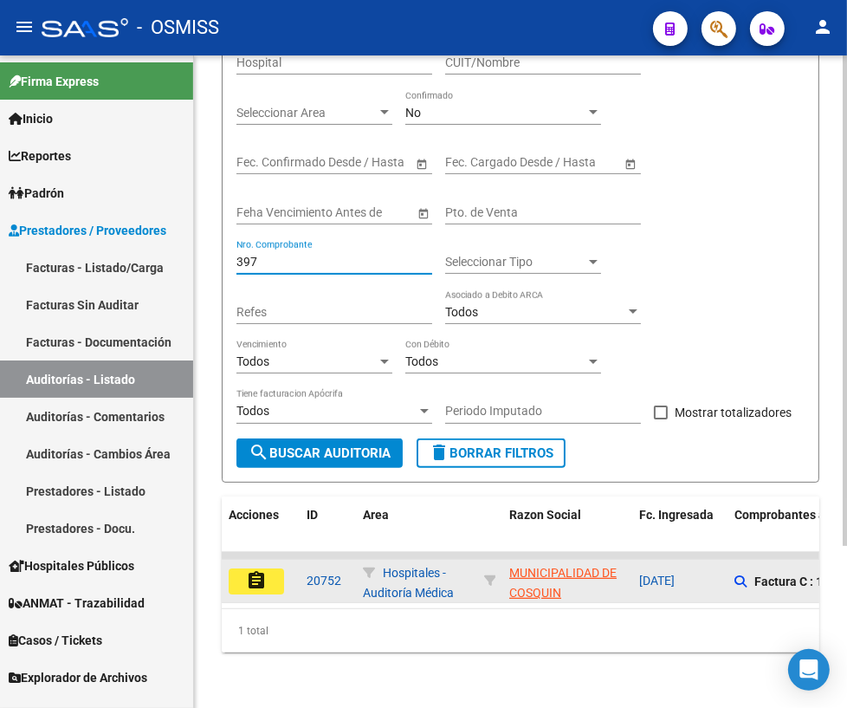
type input "397"
click at [260, 570] on mat-icon "assignment" at bounding box center [256, 580] width 21 height 21
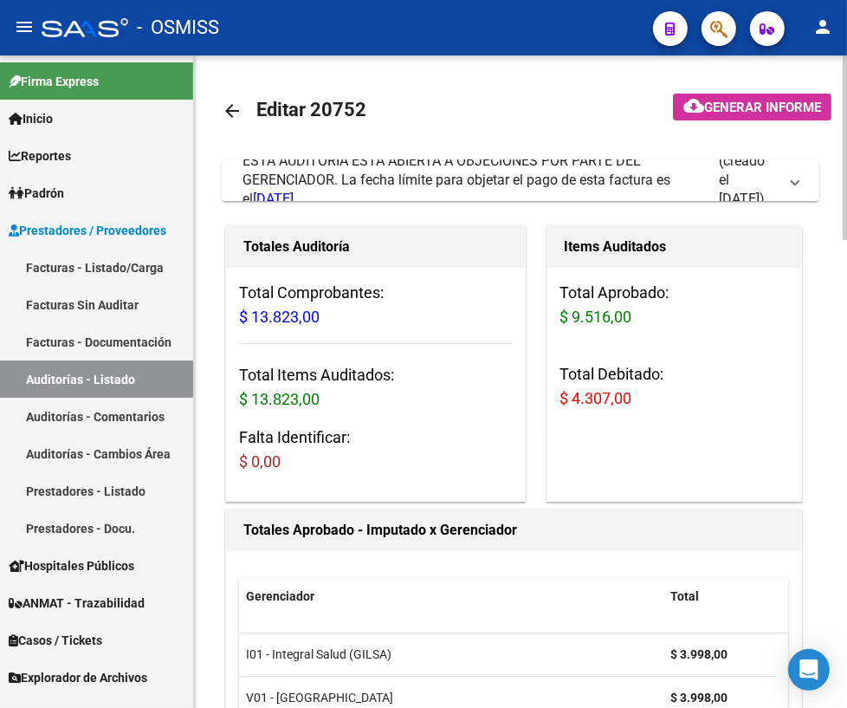
click at [235, 111] on mat-icon "arrow_back" at bounding box center [232, 111] width 21 height 21
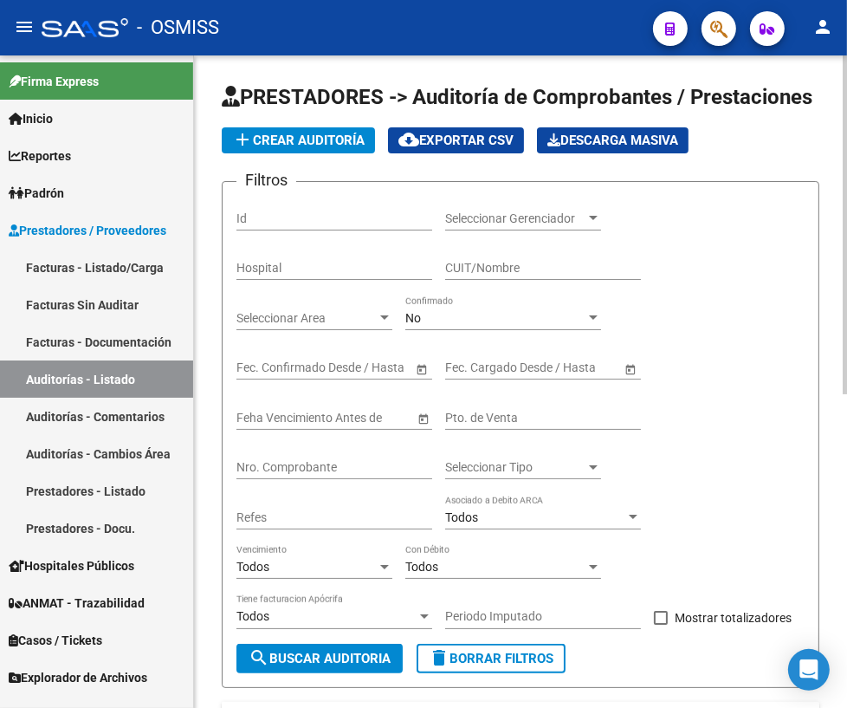
click at [282, 454] on div "Nro. Comprobante" at bounding box center [335, 462] width 196 height 35
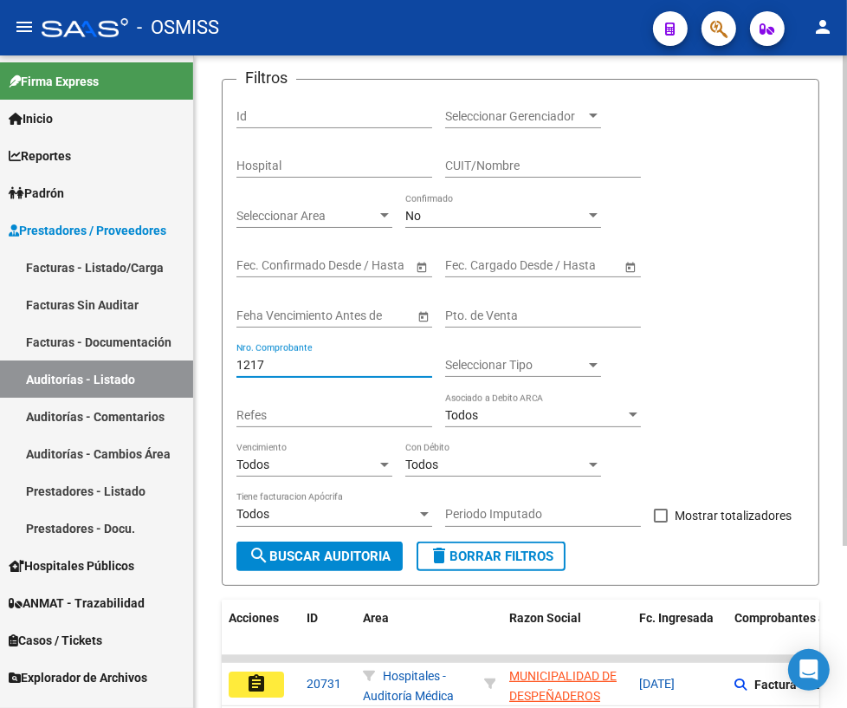
scroll to position [214, 0]
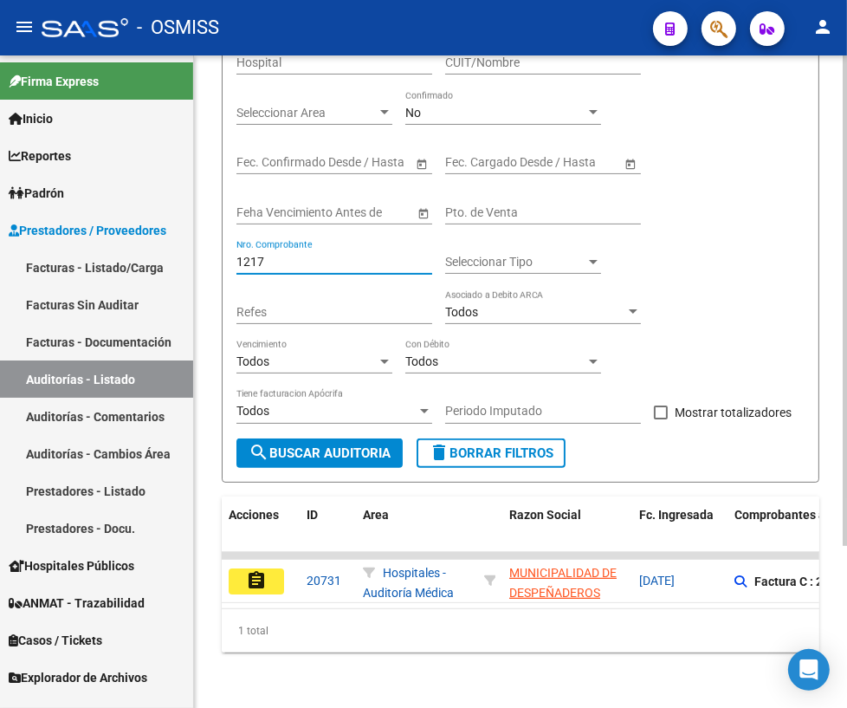
drag, startPoint x: 292, startPoint y: 247, endPoint x: 230, endPoint y: 250, distance: 61.6
click at [230, 250] on form "Filtros Id Seleccionar Gerenciador Seleccionar Gerenciador Hospital CUIT/Nombre…" at bounding box center [521, 229] width 598 height 507
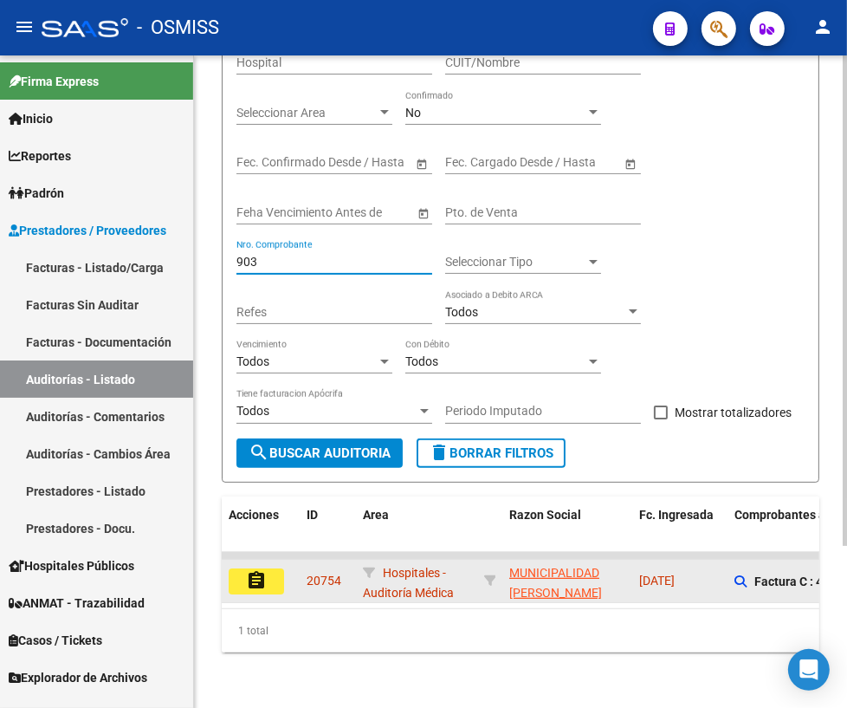
type input "903"
click at [246, 572] on mat-icon "assignment" at bounding box center [256, 580] width 21 height 21
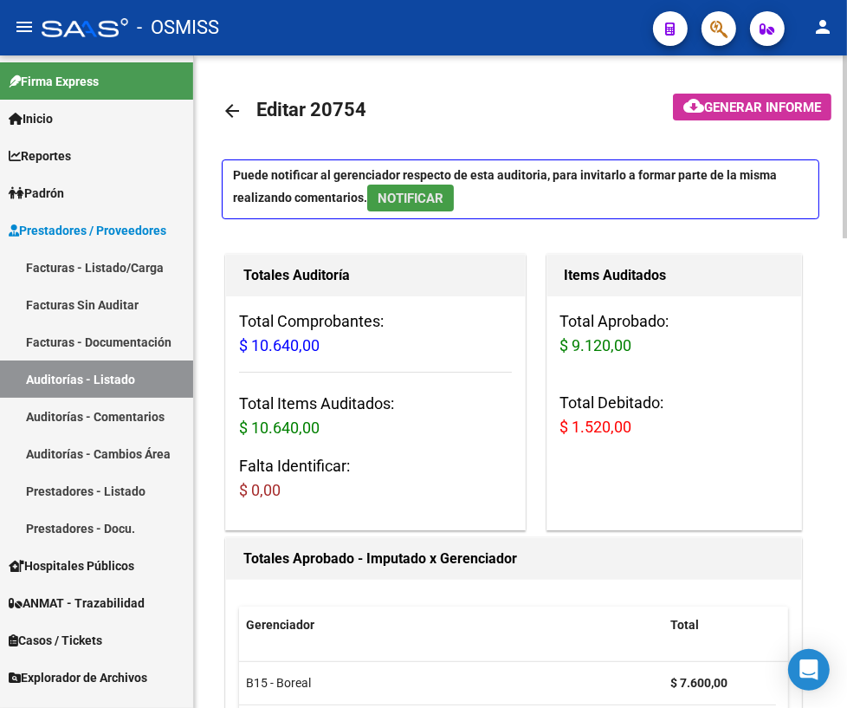
click at [384, 196] on span "NOTIFICAR" at bounding box center [411, 199] width 66 height 16
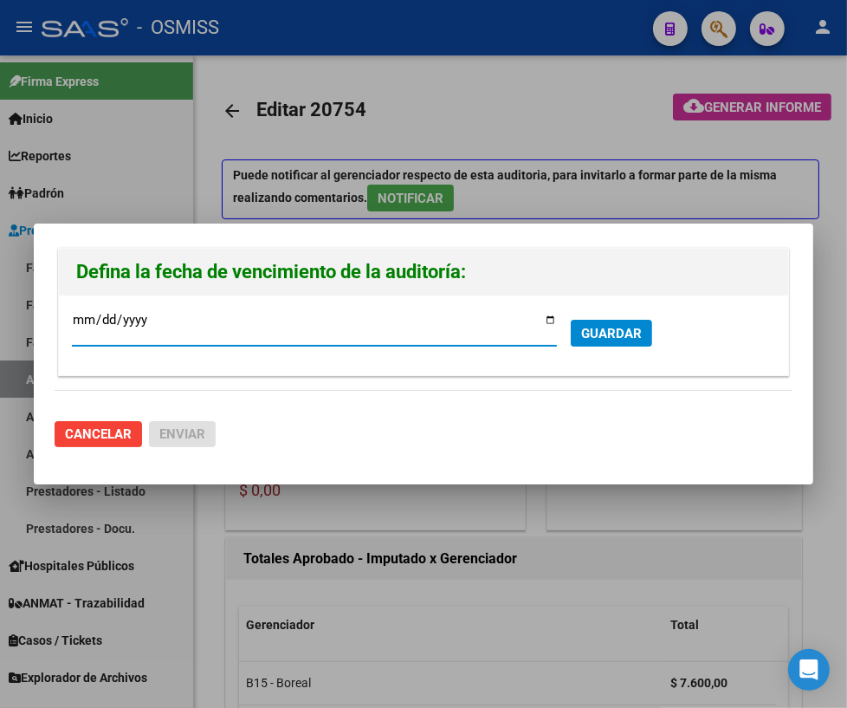
click at [543, 323] on input "[DATE]" at bounding box center [314, 327] width 485 height 28
click at [552, 321] on input "[DATE]" at bounding box center [314, 327] width 485 height 28
type input "[DATE]"
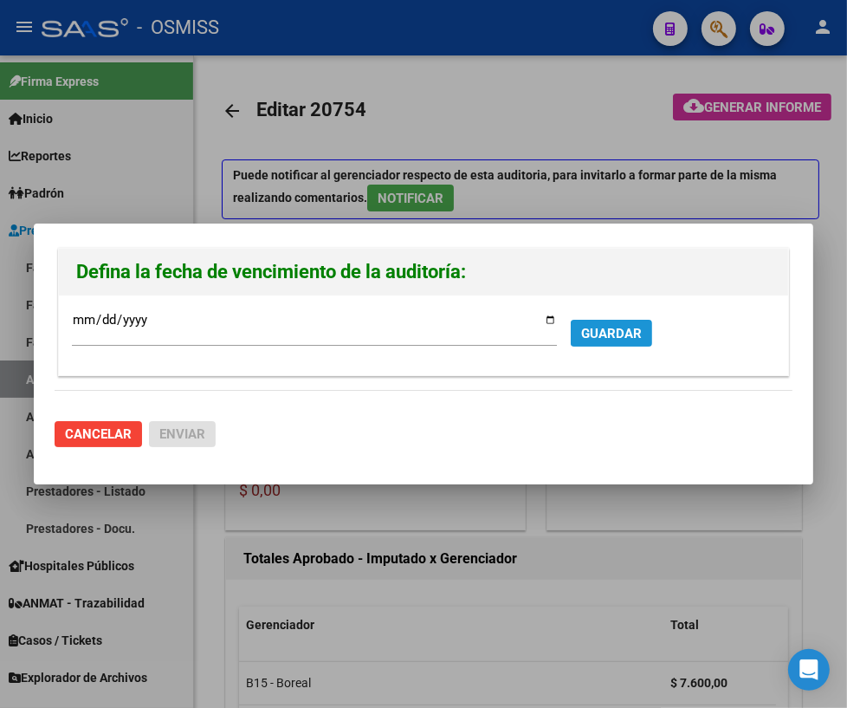
click at [594, 328] on span "GUARDAR" at bounding box center [611, 334] width 61 height 16
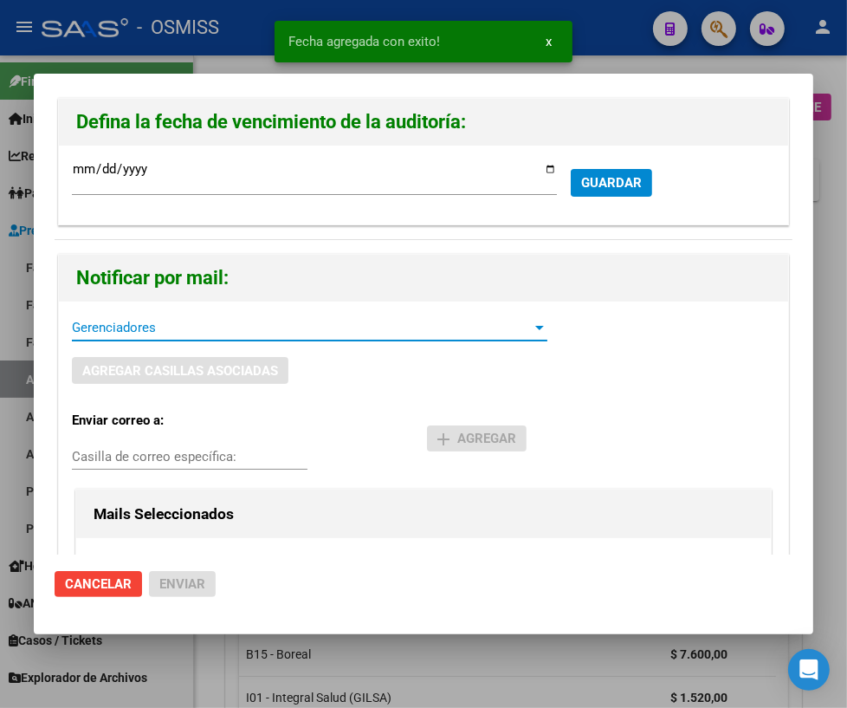
click at [111, 330] on span "Gerenciadores" at bounding box center [302, 328] width 460 height 16
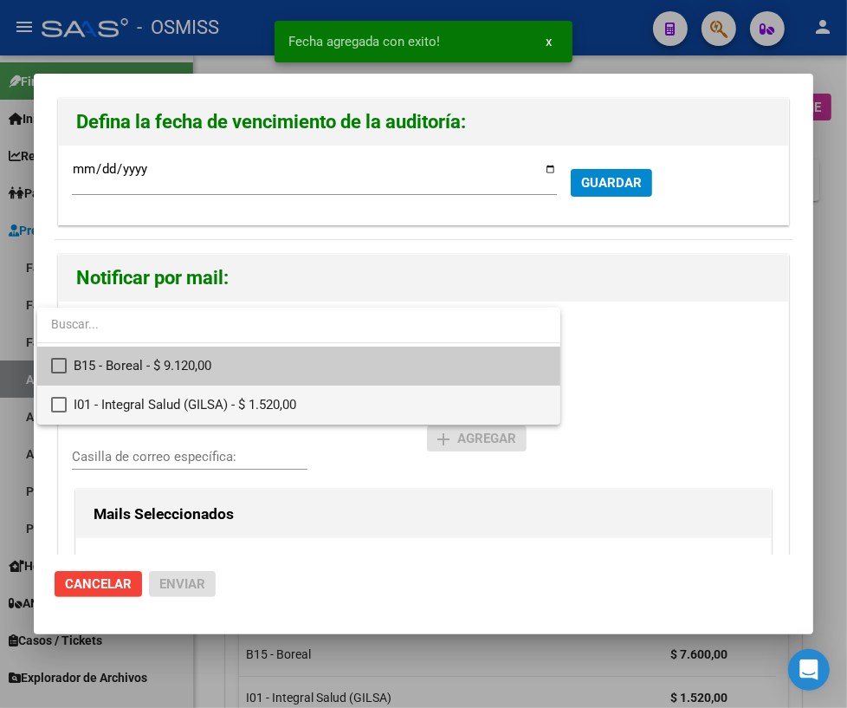
click at [78, 403] on span "I01 - Integral Salud (GILSA) - $ 1.520,00" at bounding box center [310, 405] width 473 height 39
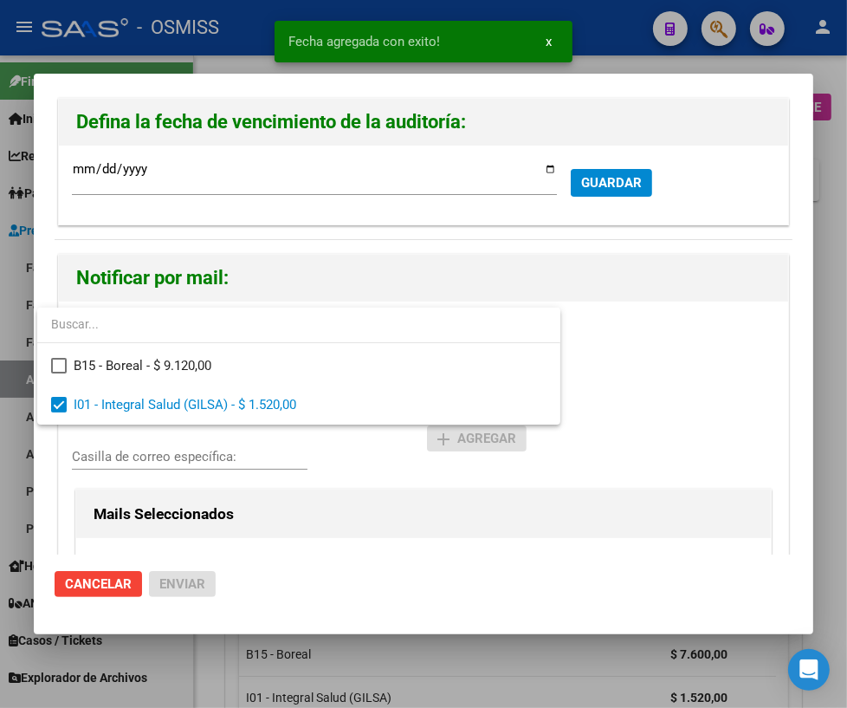
click at [161, 456] on div at bounding box center [423, 354] width 847 height 708
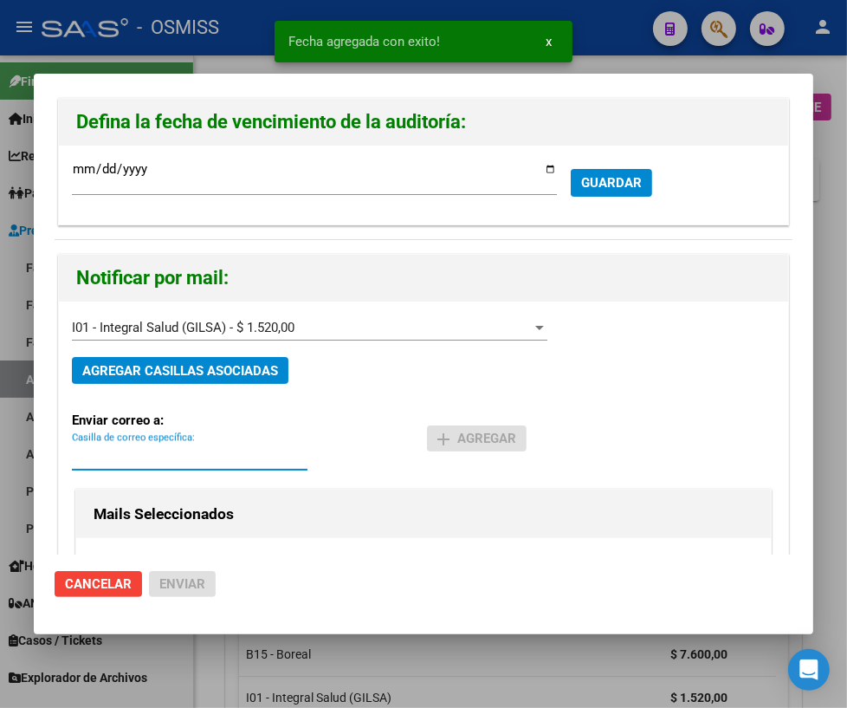
click at [158, 457] on input "Casilla de correo específica:" at bounding box center [190, 457] width 236 height 16
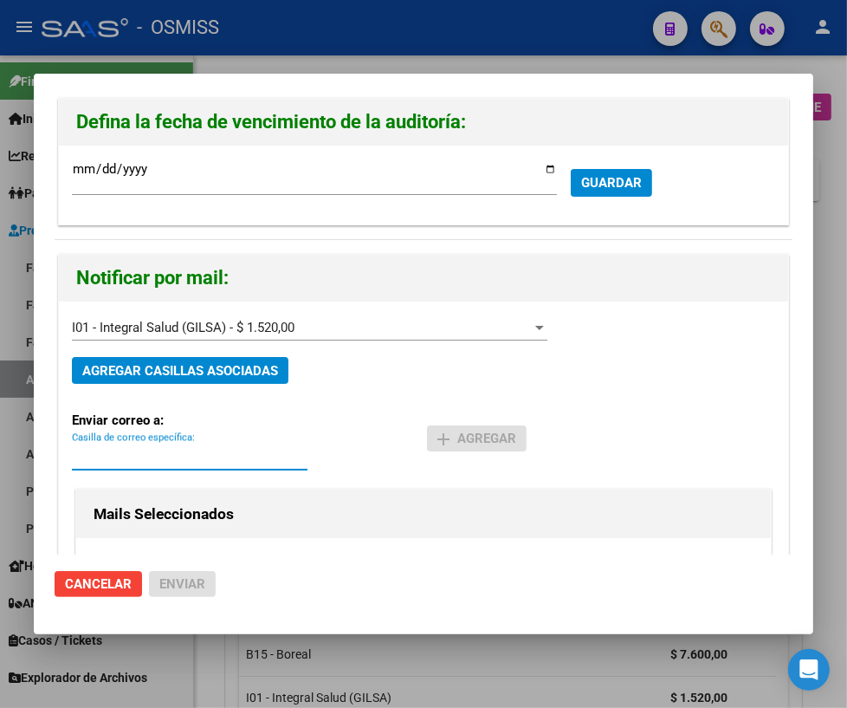
paste input "[PERSON_NAME][EMAIL_ADDRESS][DOMAIN_NAME]"
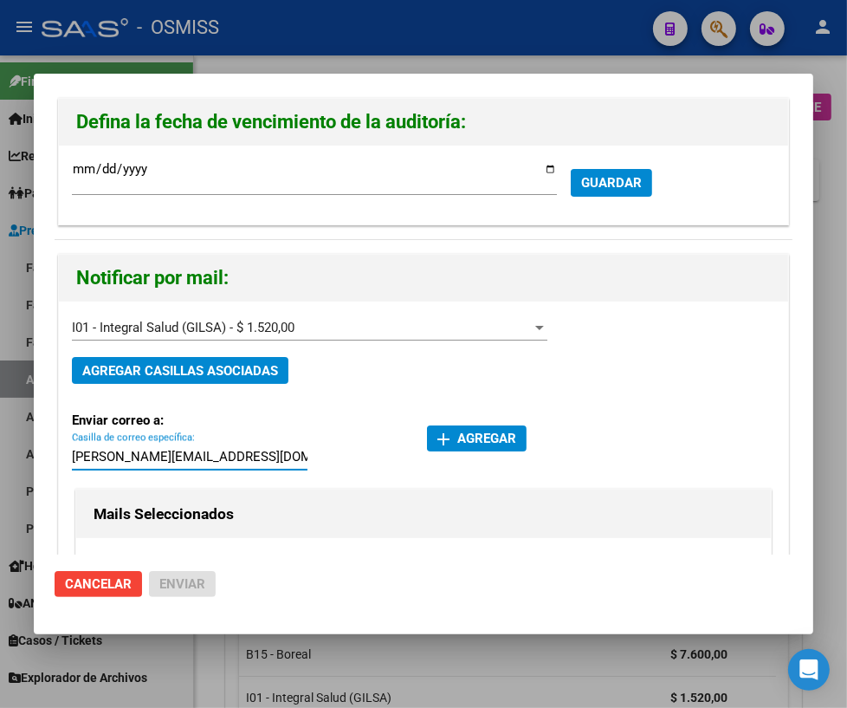
type input "[PERSON_NAME][EMAIL_ADDRESS][DOMAIN_NAME]"
click at [451, 435] on span "add Agregar" at bounding box center [477, 439] width 79 height 16
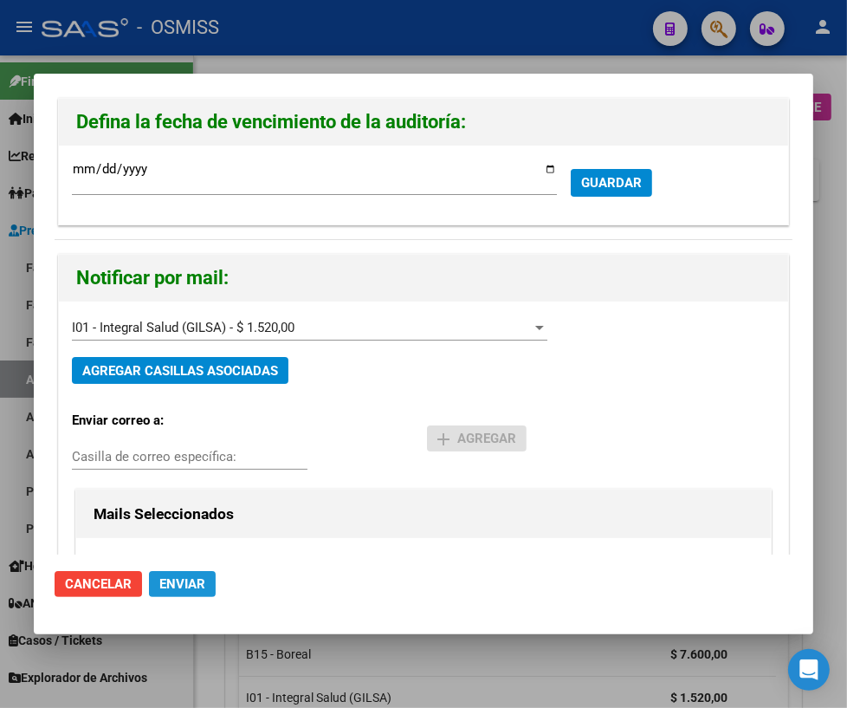
click at [165, 590] on span "Enviar" at bounding box center [182, 584] width 46 height 16
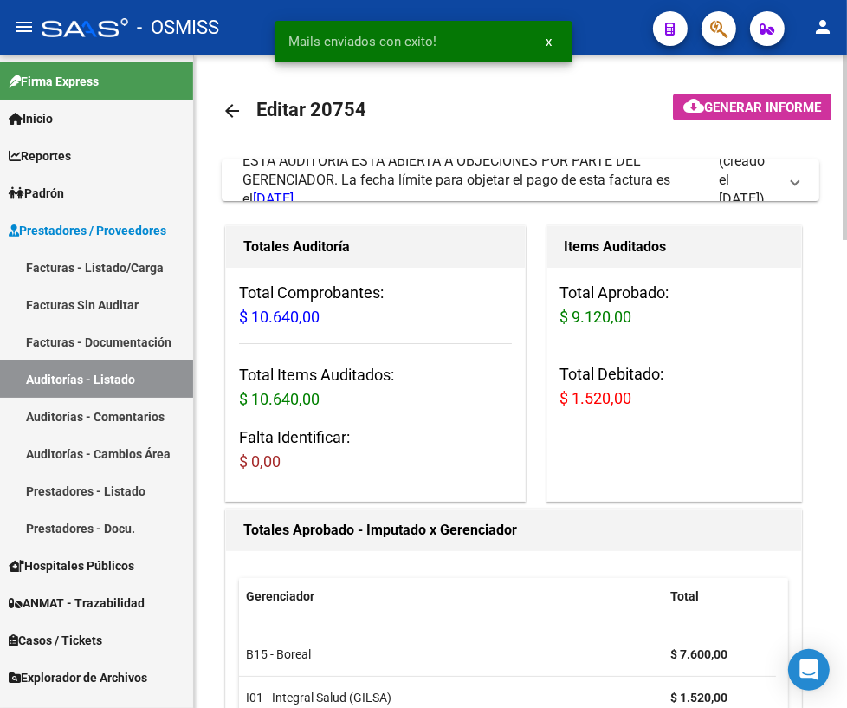
click at [243, 105] on link "arrow_back" at bounding box center [239, 110] width 35 height 41
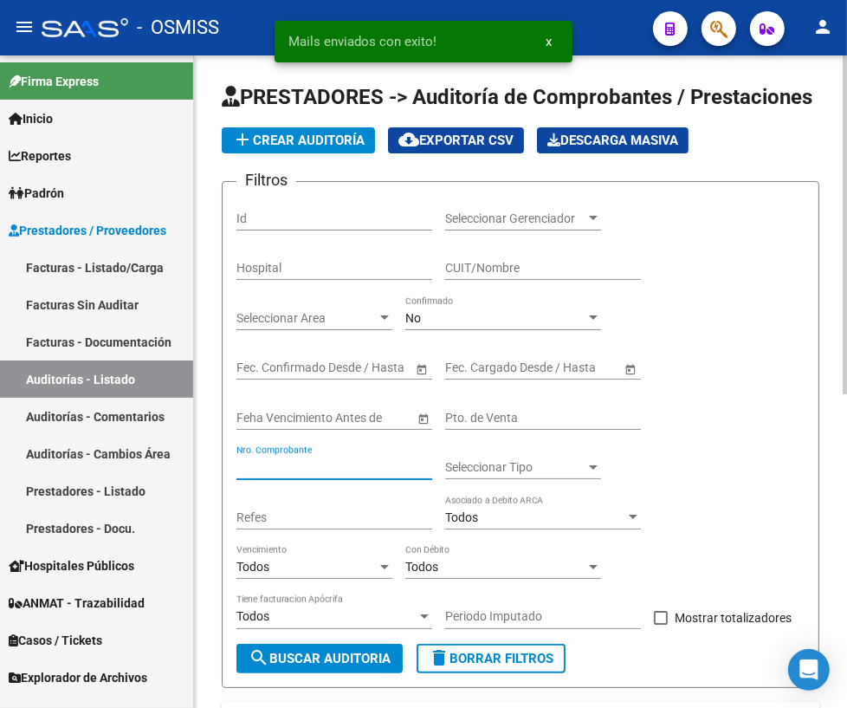
click at [300, 465] on input "Nro. Comprobante" at bounding box center [335, 467] width 196 height 15
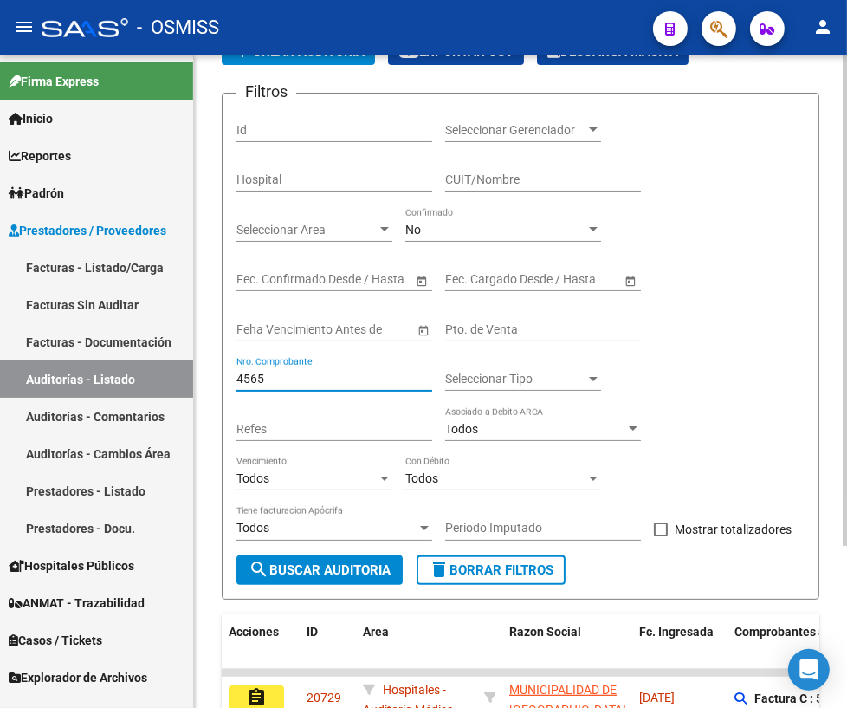
scroll to position [214, 0]
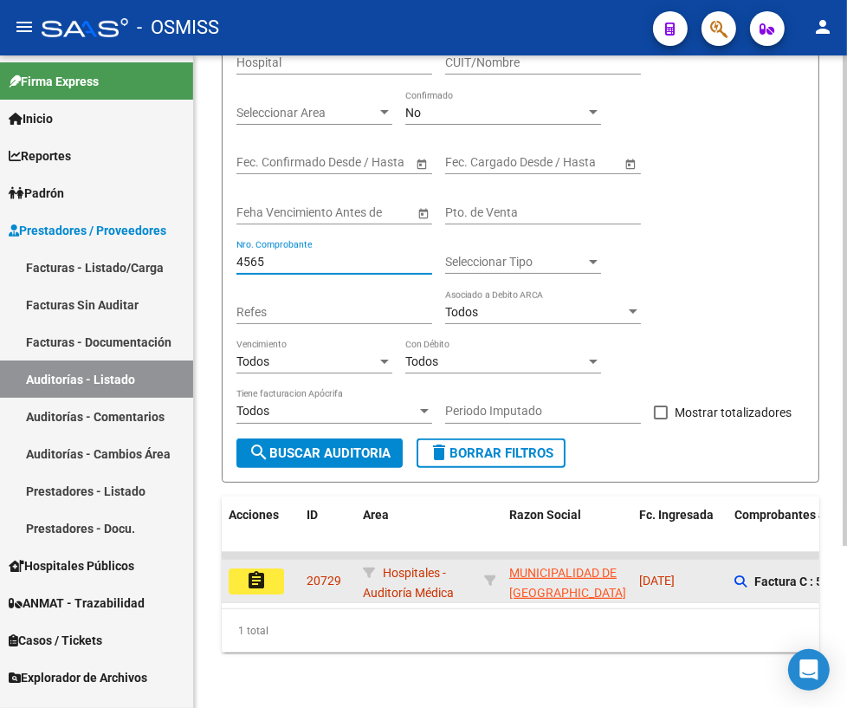
type input "4565"
click at [254, 572] on mat-icon "assignment" at bounding box center [256, 580] width 21 height 21
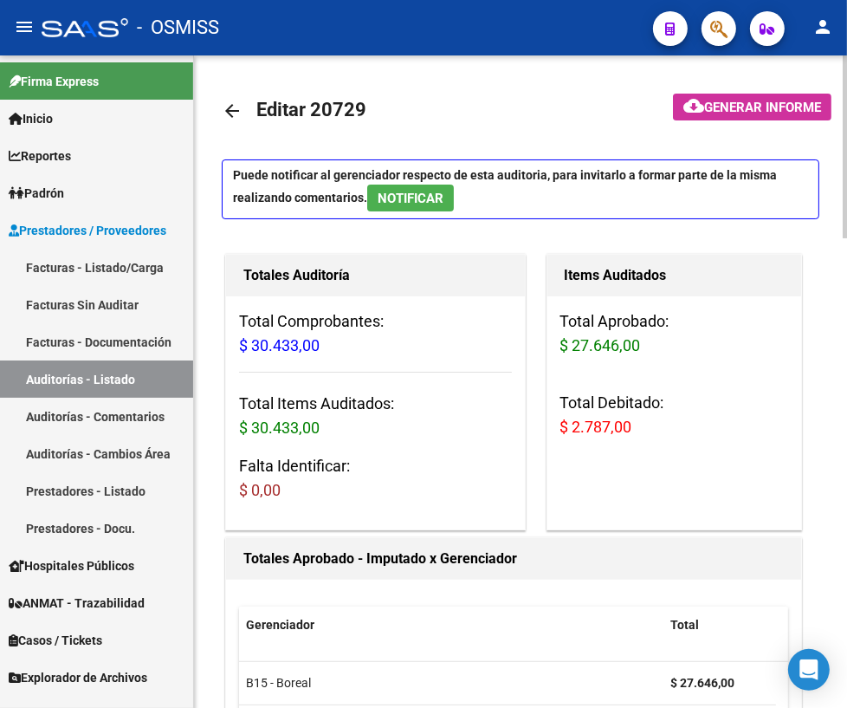
click at [222, 103] on mat-icon "arrow_back" at bounding box center [232, 111] width 21 height 21
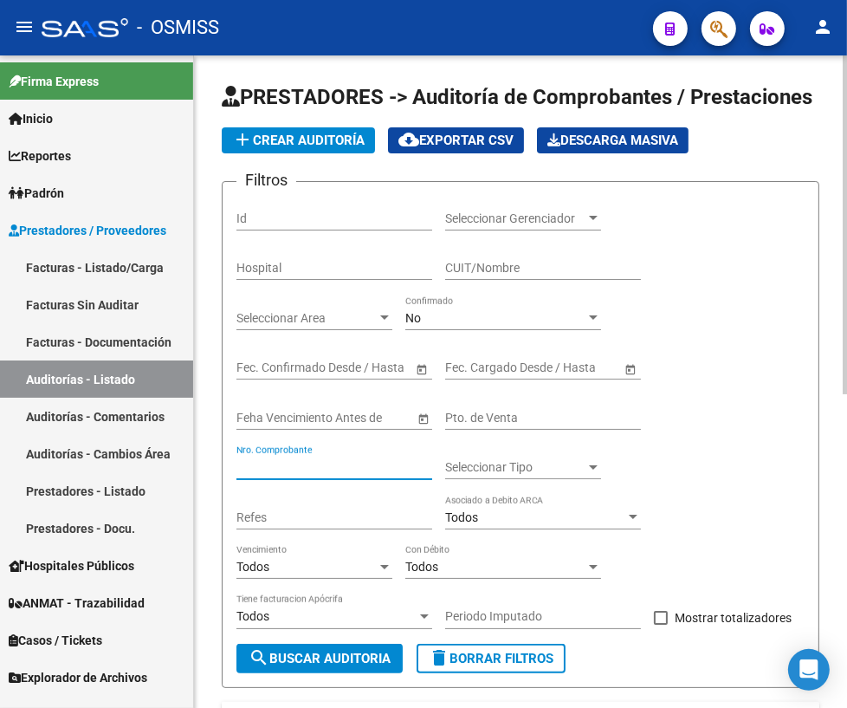
click at [292, 469] on input "Nro. Comprobante" at bounding box center [335, 467] width 196 height 15
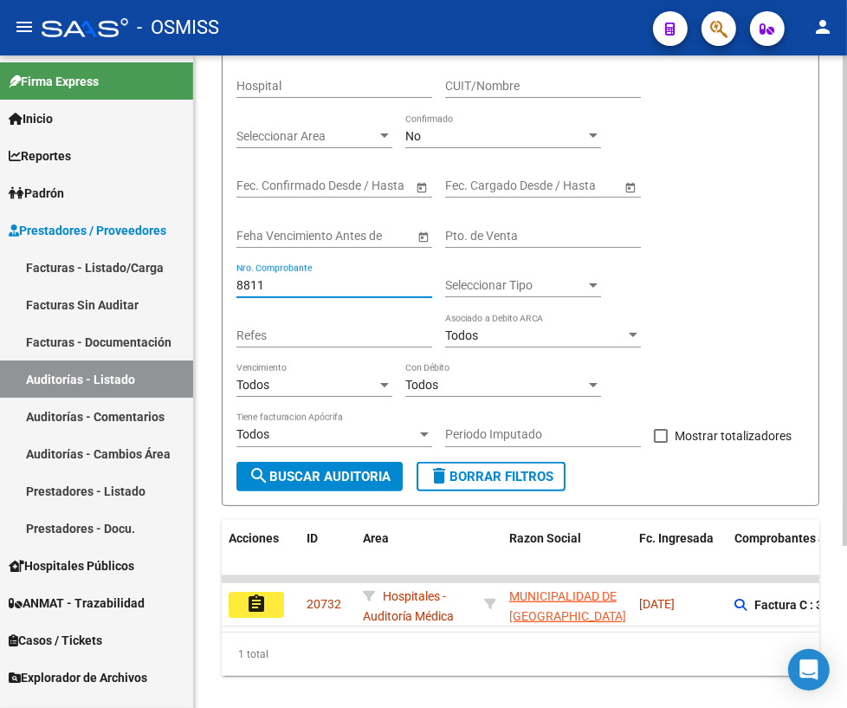
scroll to position [214, 0]
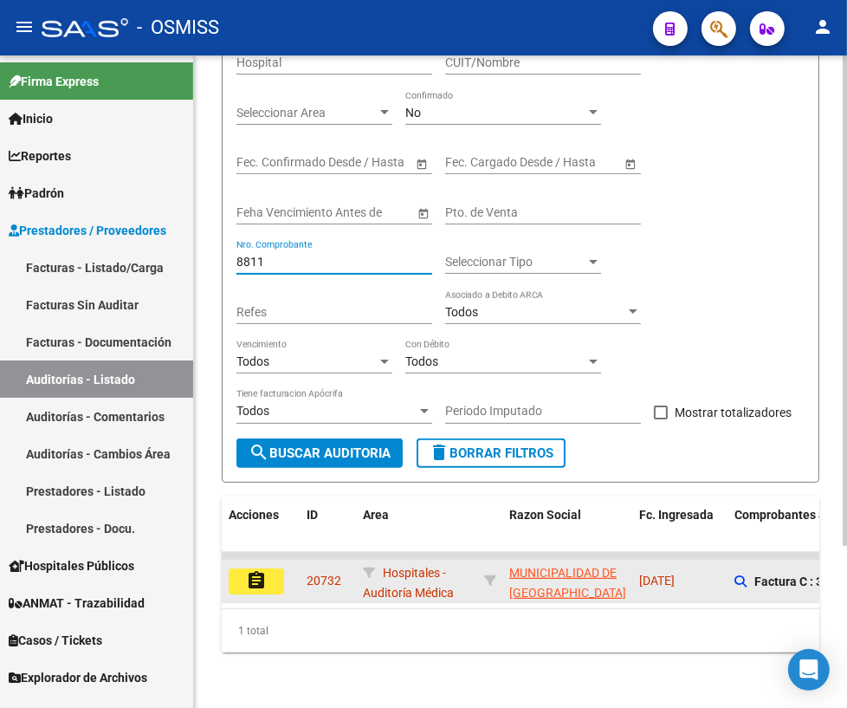
type input "8811"
click at [251, 570] on mat-icon "assignment" at bounding box center [256, 580] width 21 height 21
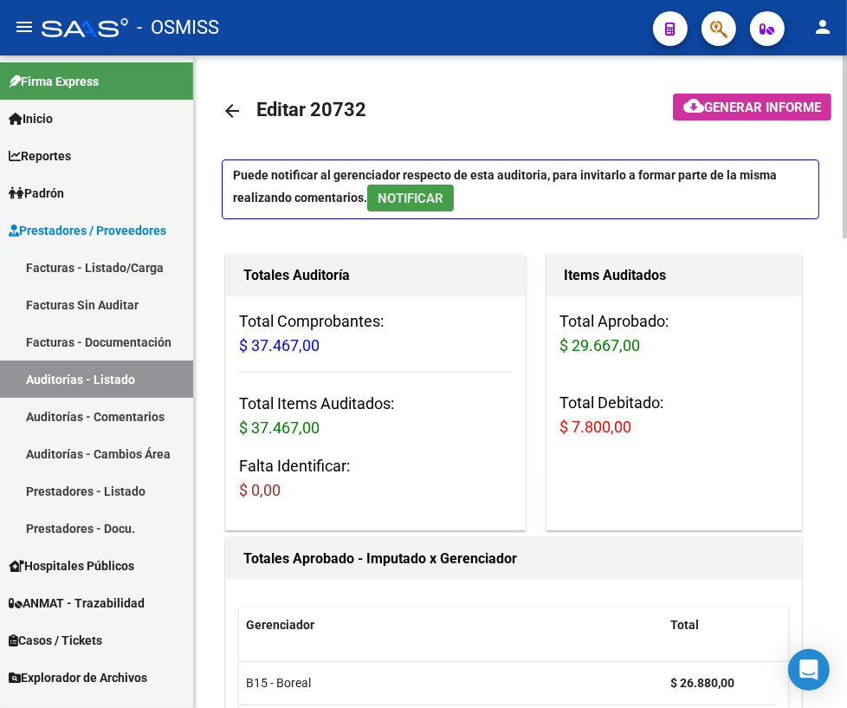
click at [443, 202] on span "NOTIFICAR" at bounding box center [411, 199] width 66 height 16
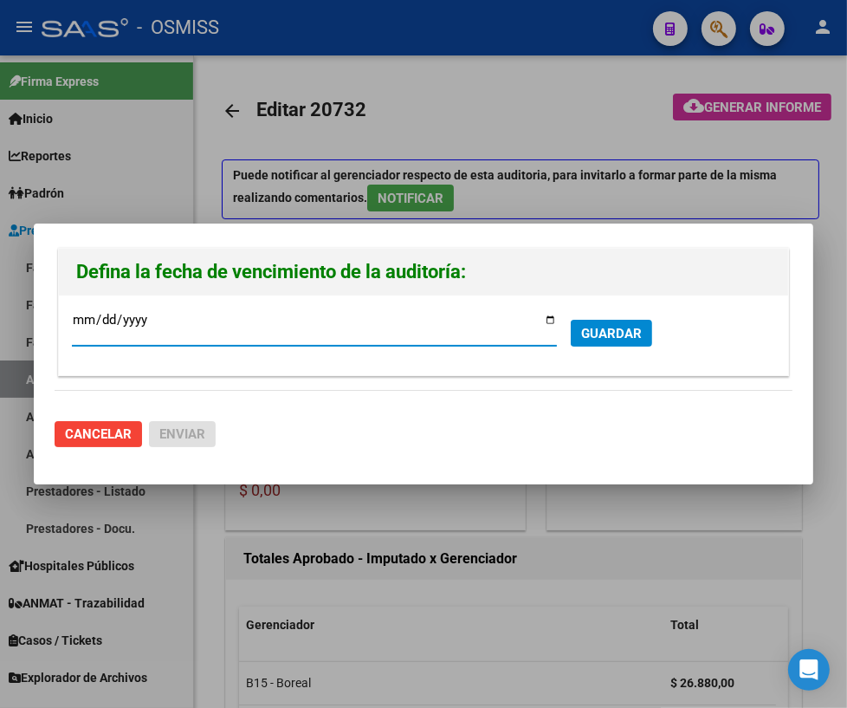
click at [549, 321] on input "[DATE]" at bounding box center [314, 327] width 485 height 28
type input "[DATE]"
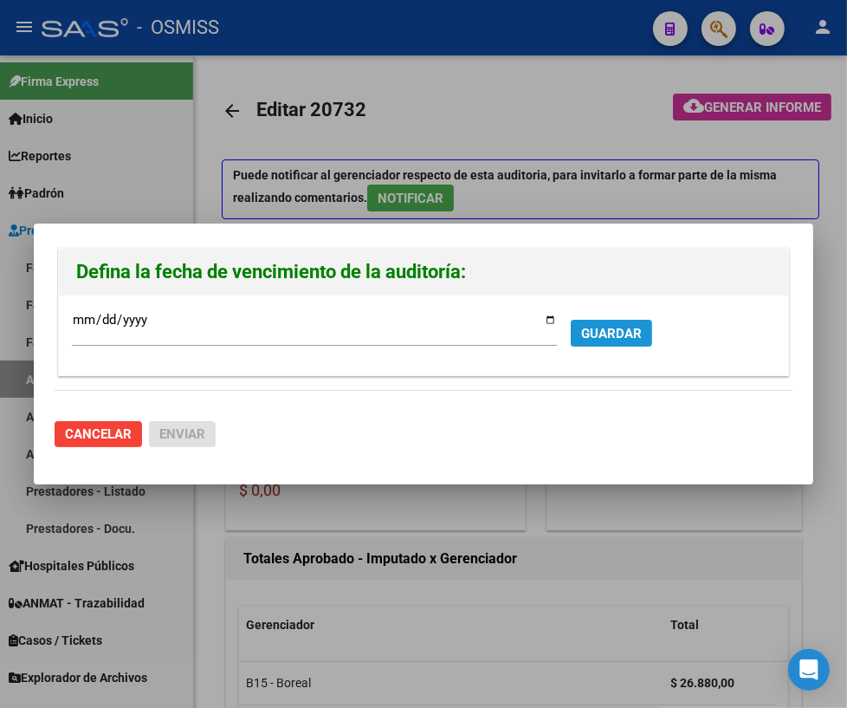
click at [613, 334] on span "GUARDAR" at bounding box center [611, 334] width 61 height 16
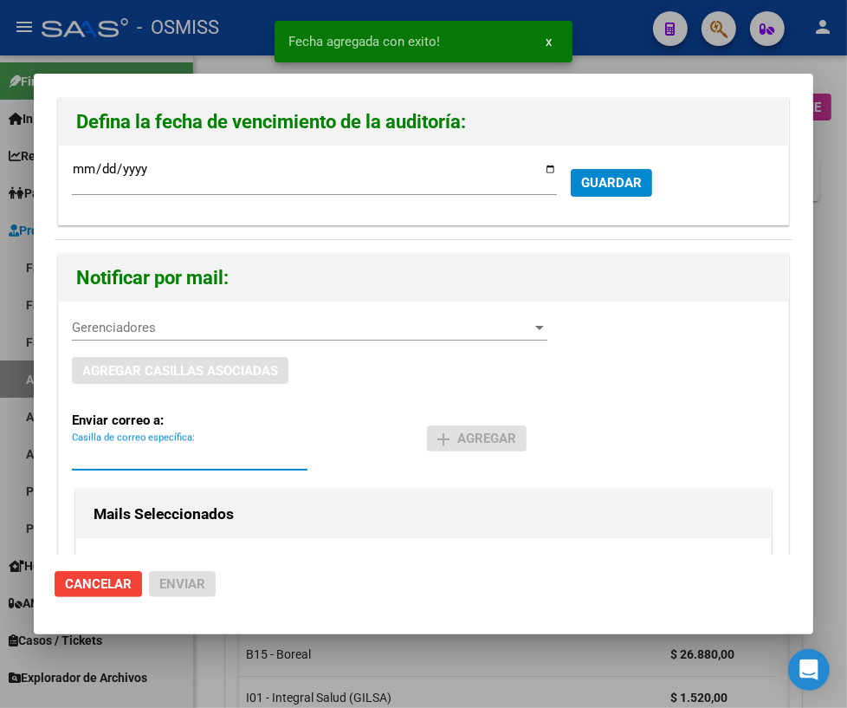
click at [103, 457] on input "Casilla de correo específica:" at bounding box center [190, 457] width 236 height 16
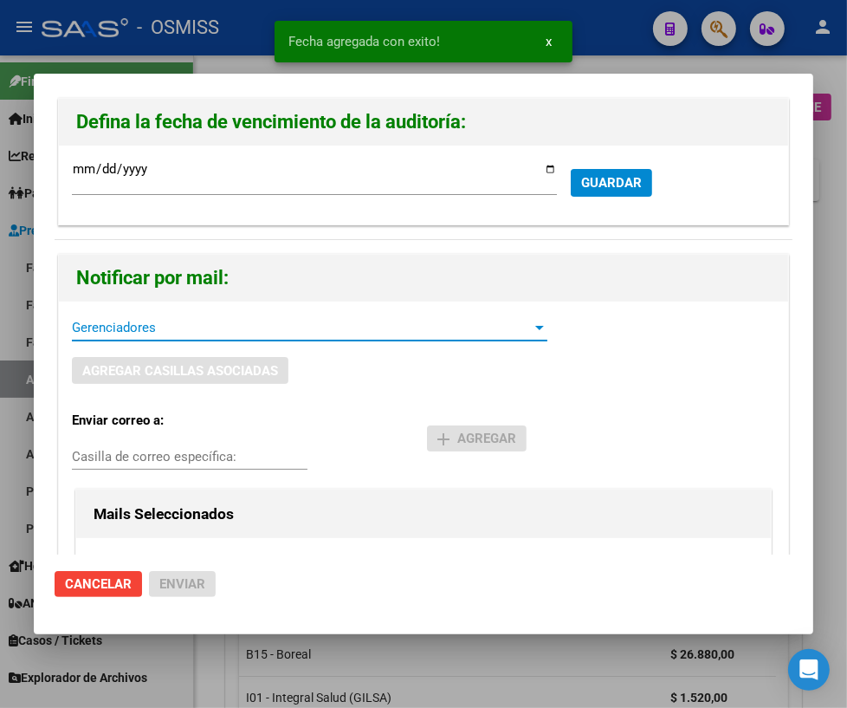
click at [134, 320] on span "Gerenciadores" at bounding box center [302, 328] width 460 height 16
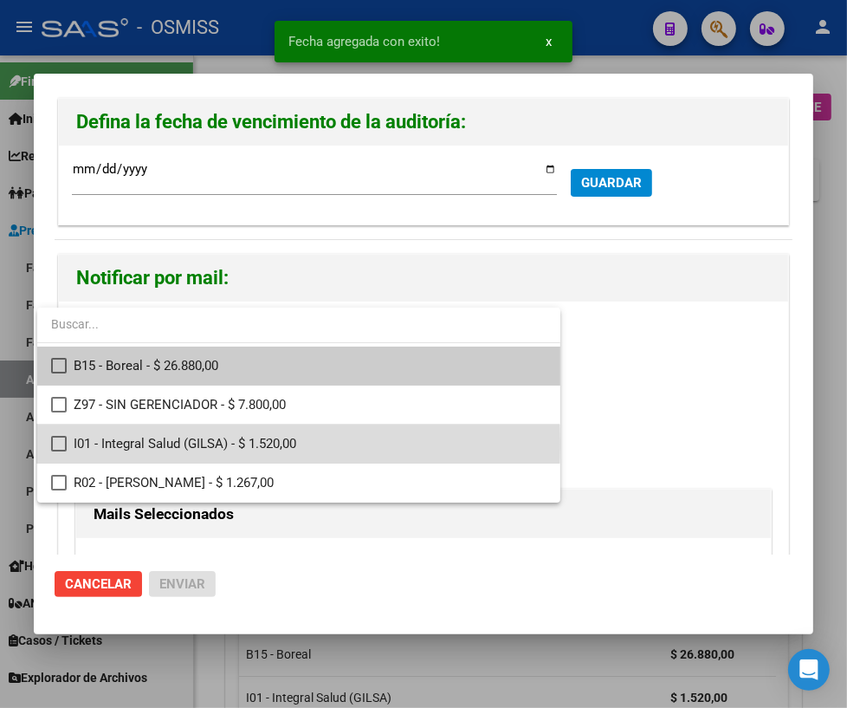
click at [58, 444] on mat-pseudo-checkbox at bounding box center [59, 444] width 16 height 16
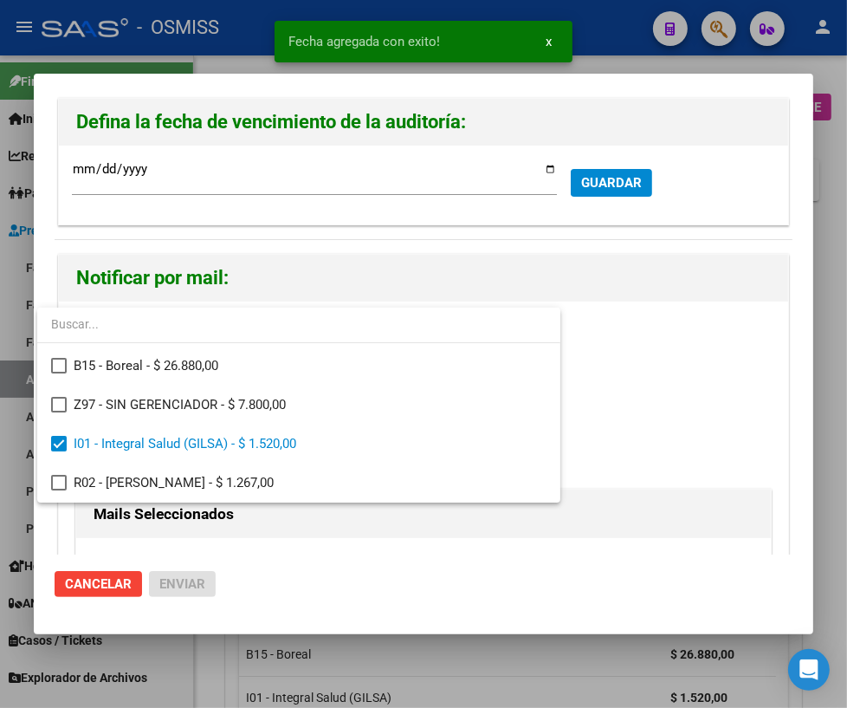
click at [309, 520] on div at bounding box center [423, 354] width 847 height 708
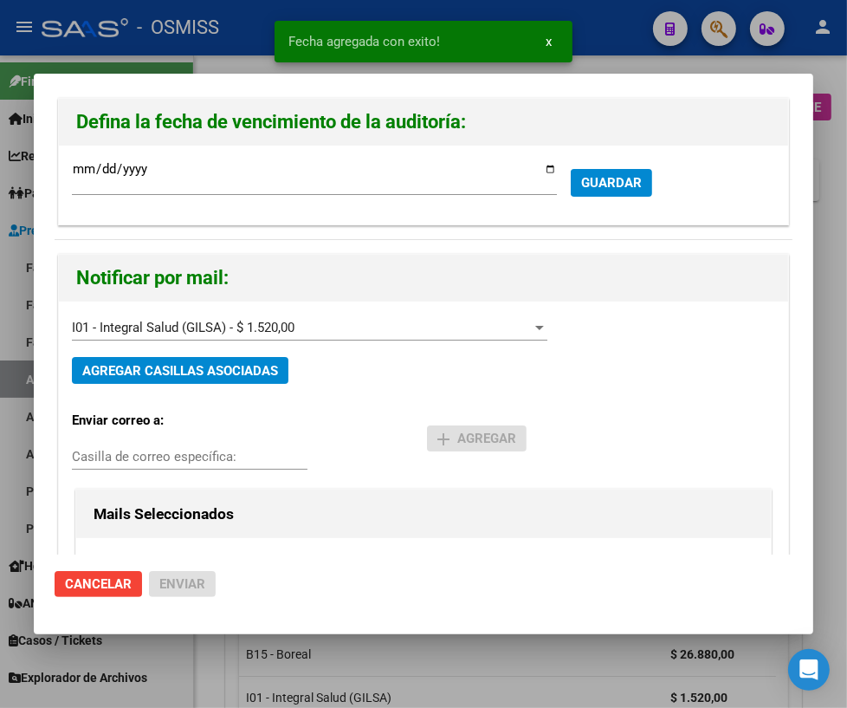
click at [147, 459] on input "Casilla de correo específica:" at bounding box center [190, 457] width 236 height 16
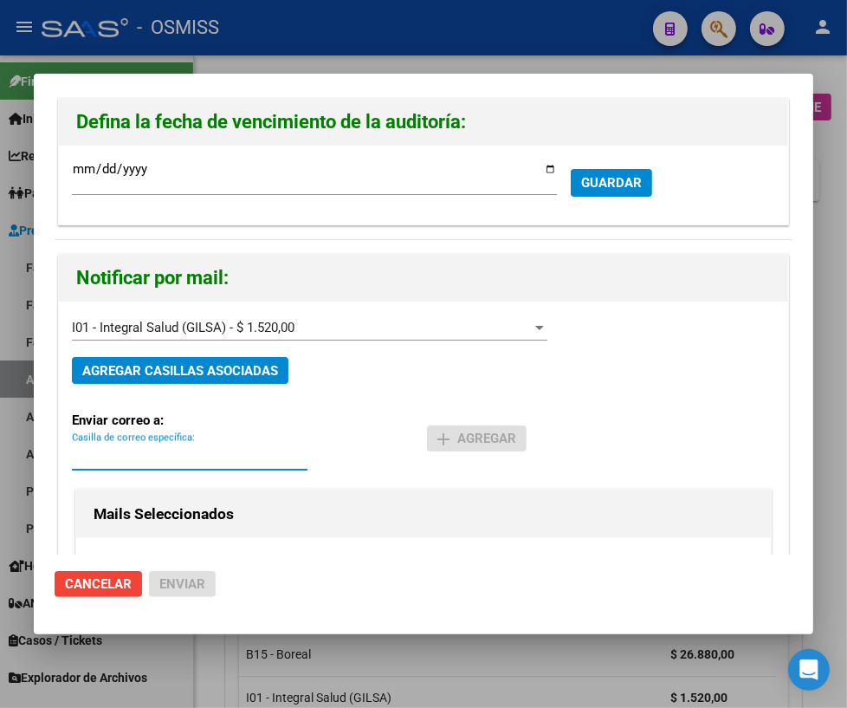
paste input "[PERSON_NAME][EMAIL_ADDRESS][DOMAIN_NAME]"
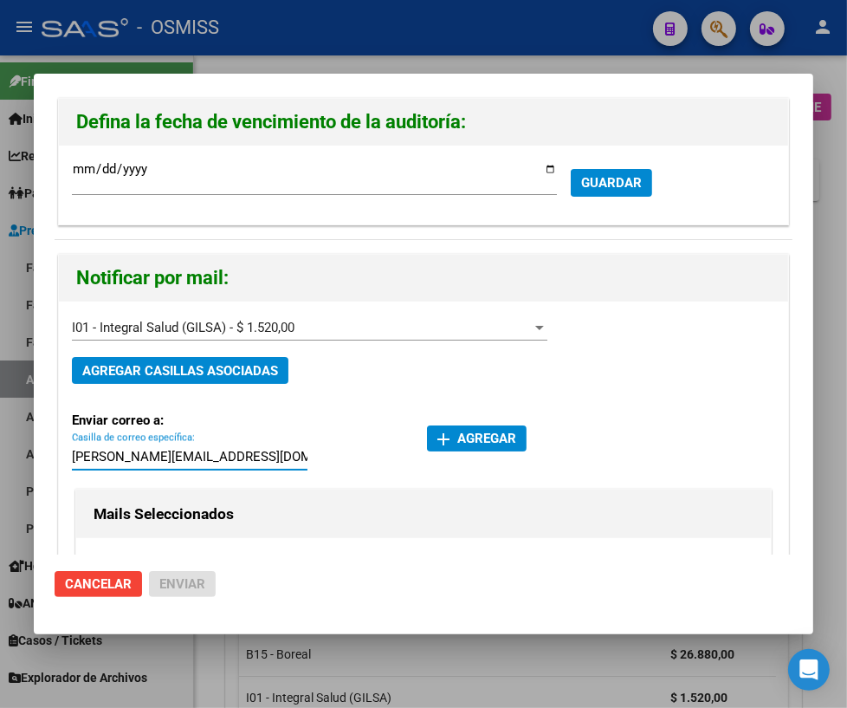
type input "[PERSON_NAME][EMAIL_ADDRESS][DOMAIN_NAME]"
click at [447, 437] on mat-icon "add" at bounding box center [443, 439] width 21 height 21
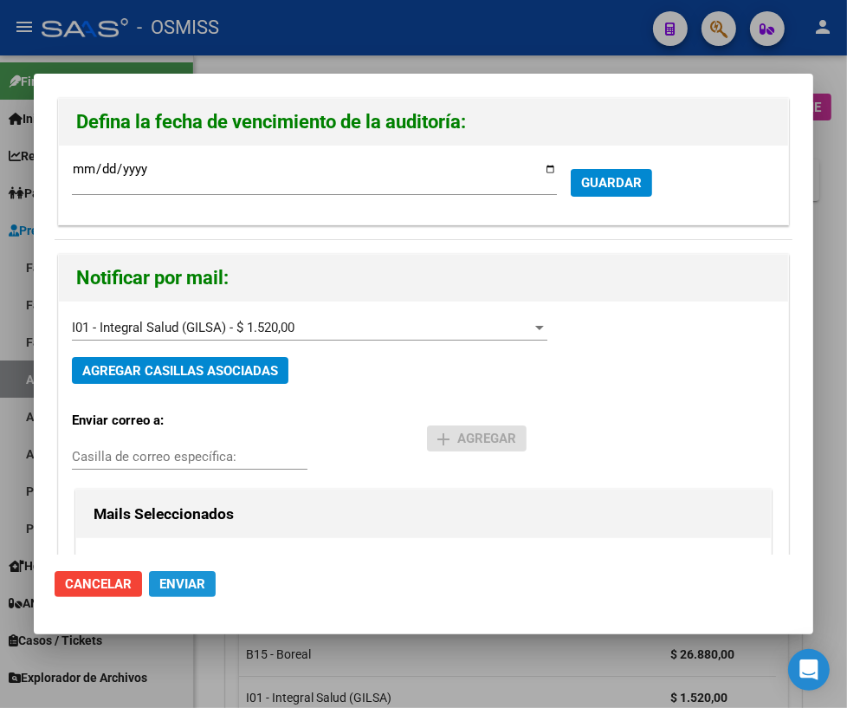
click at [192, 589] on span "Enviar" at bounding box center [182, 584] width 46 height 16
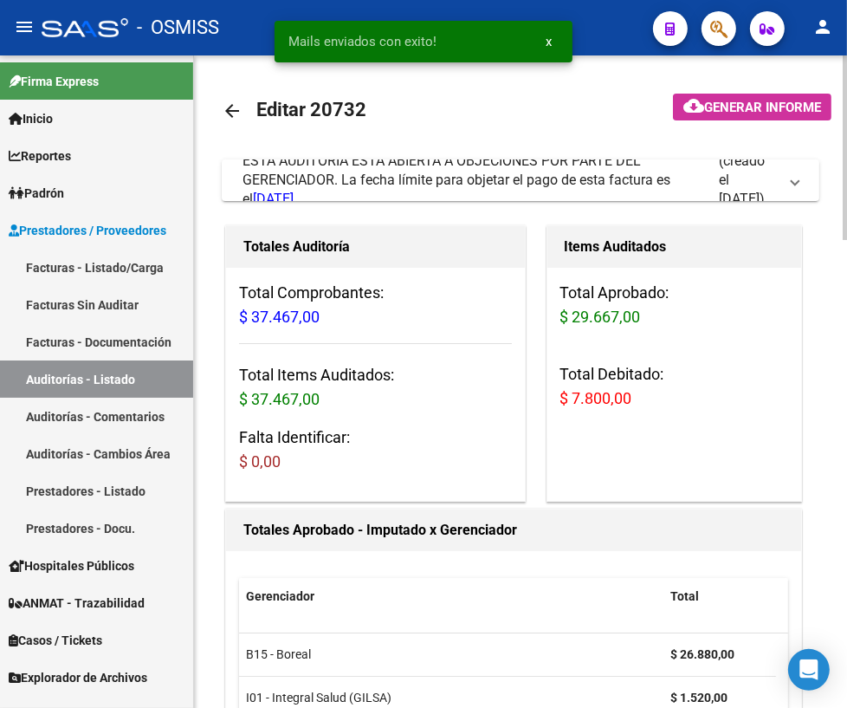
click at [234, 103] on mat-icon "arrow_back" at bounding box center [232, 111] width 21 height 21
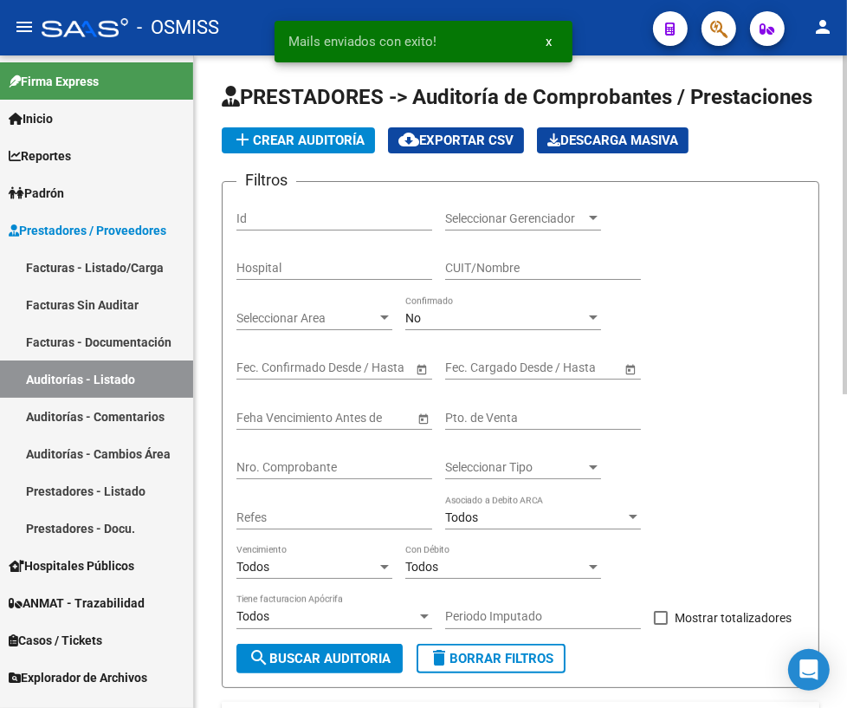
click at [319, 473] on div "Nro. Comprobante" at bounding box center [335, 462] width 196 height 35
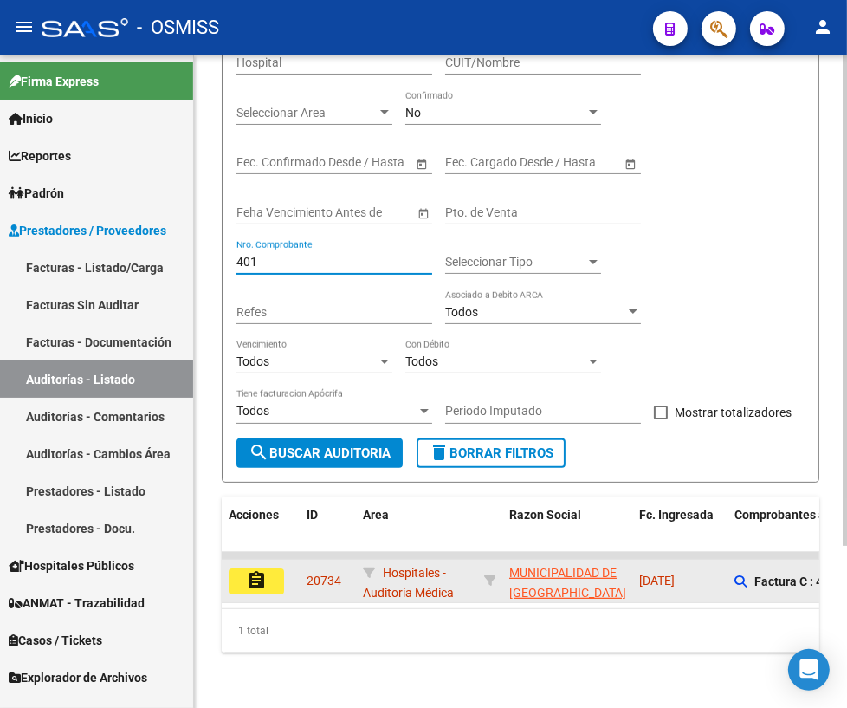
scroll to position [214, 0]
type input "401"
click at [286, 575] on div "assignment" at bounding box center [261, 581] width 64 height 26
click at [263, 574] on mat-icon "assignment" at bounding box center [256, 580] width 21 height 21
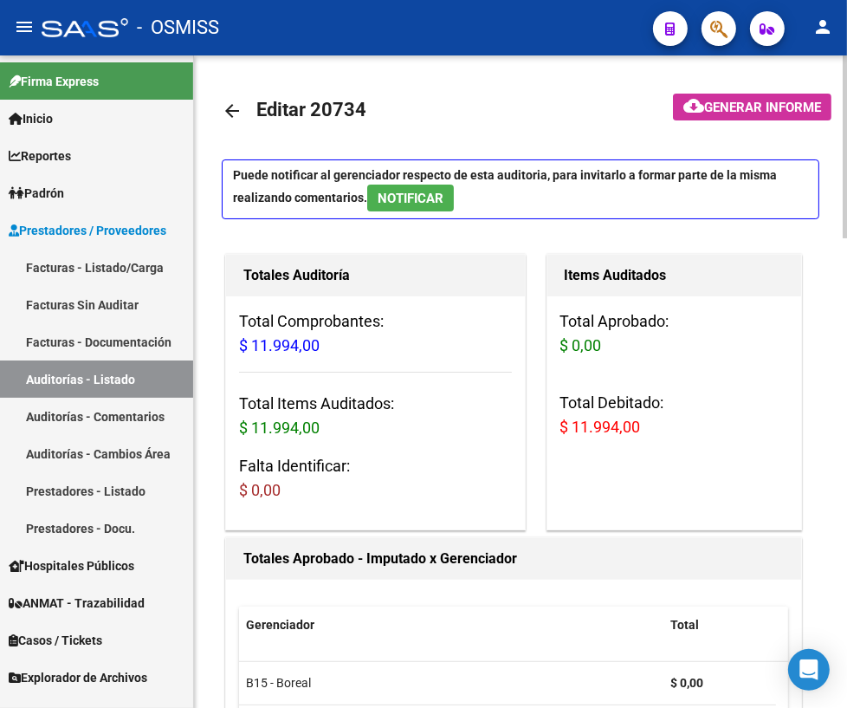
click at [233, 114] on mat-icon "arrow_back" at bounding box center [232, 111] width 21 height 21
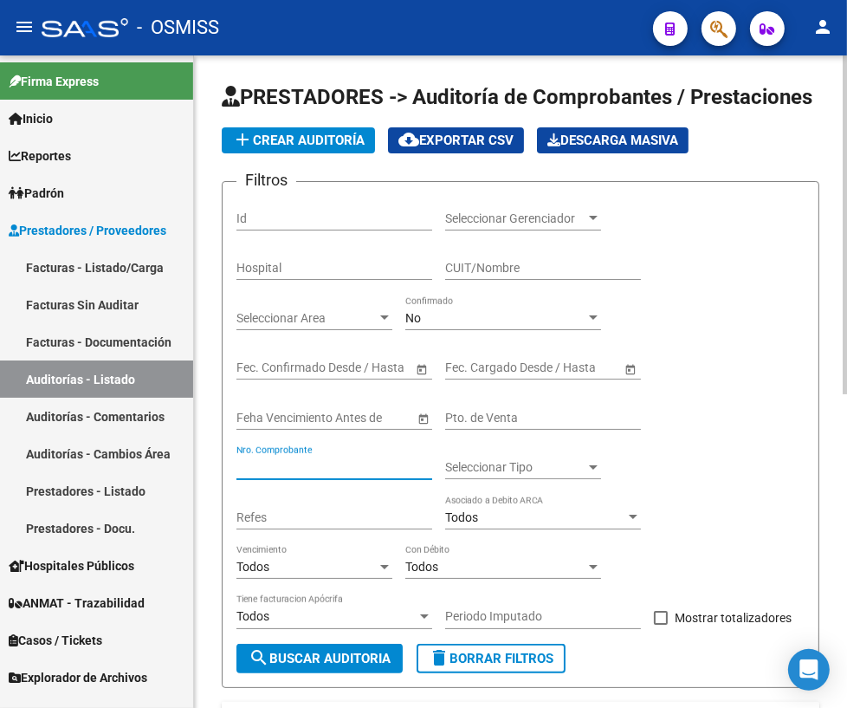
click at [318, 469] on input "Nro. Comprobante" at bounding box center [335, 467] width 196 height 15
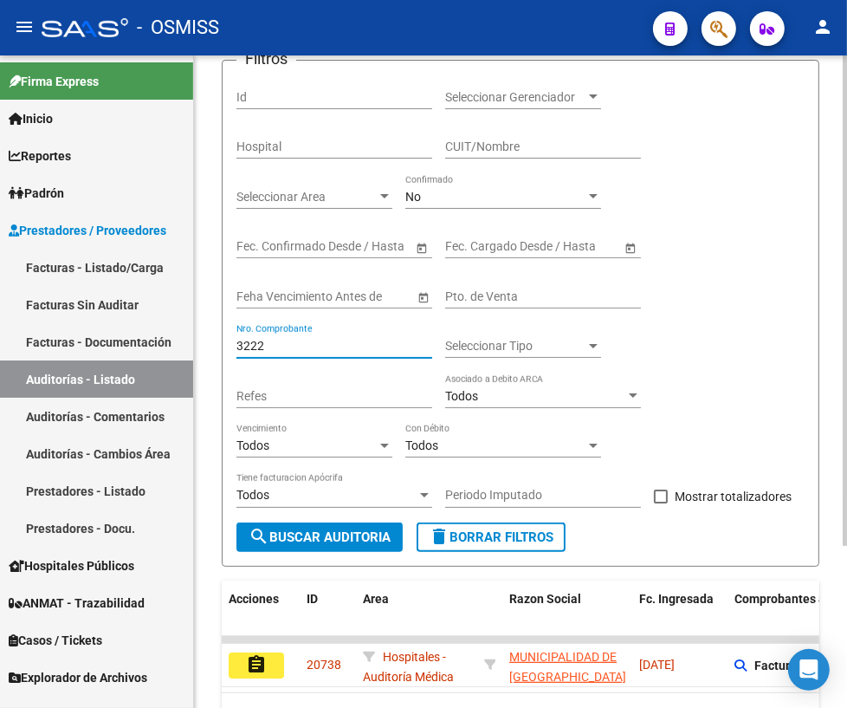
scroll to position [214, 0]
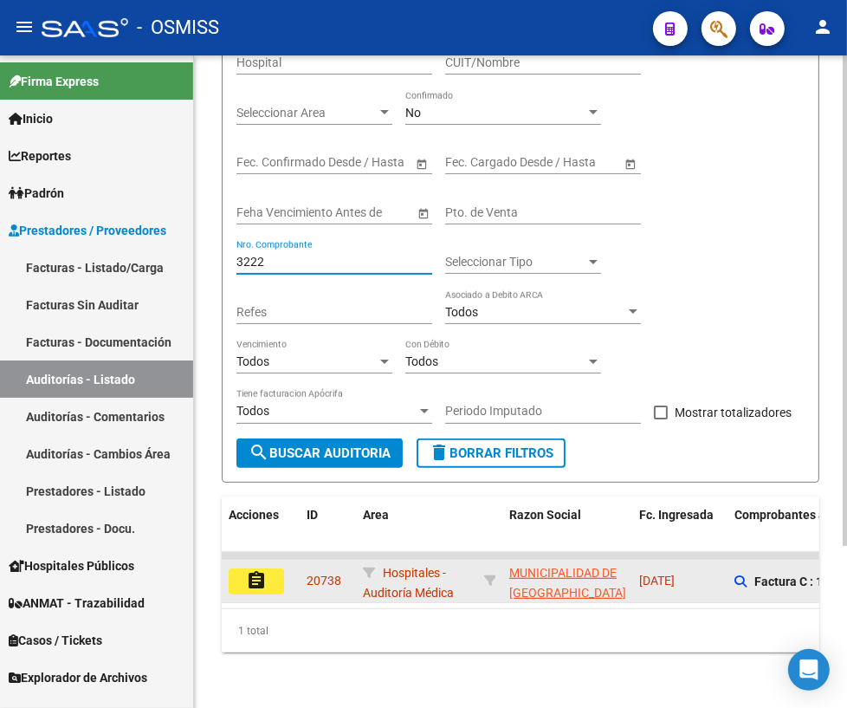
type input "3222"
click at [269, 573] on button "assignment" at bounding box center [256, 581] width 55 height 26
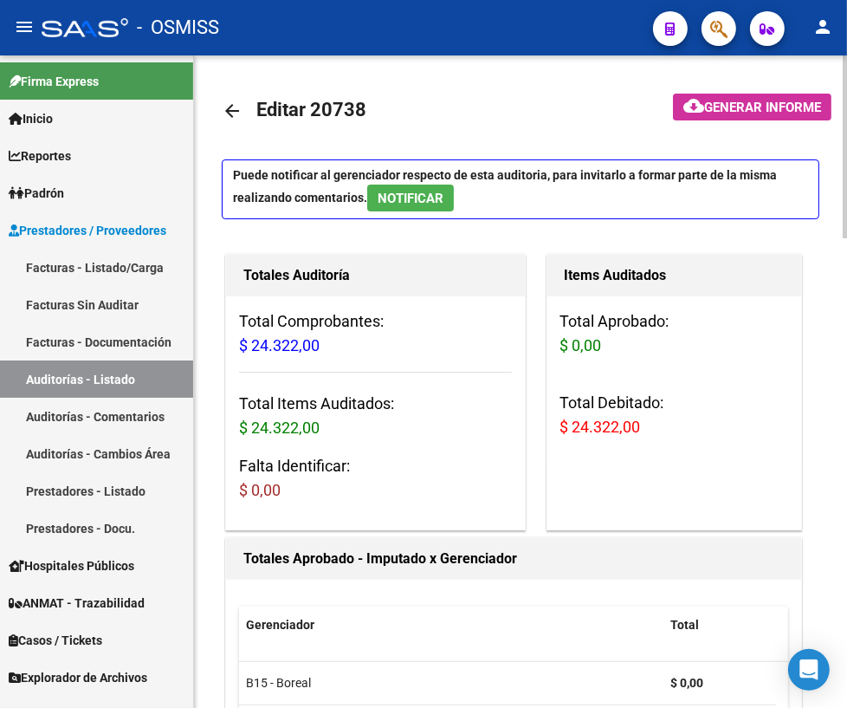
click at [229, 108] on mat-icon "arrow_back" at bounding box center [232, 111] width 21 height 21
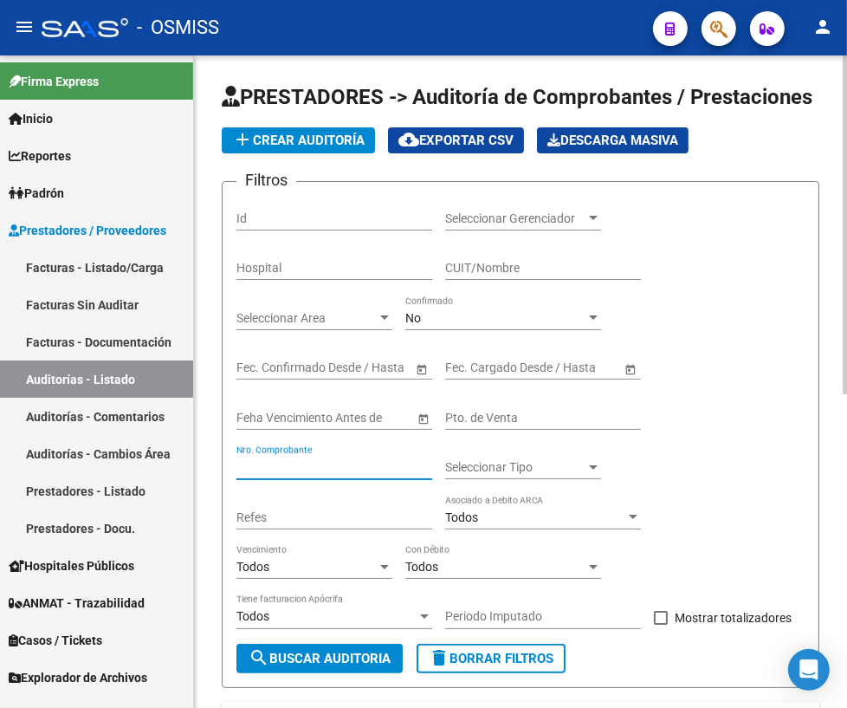
click at [320, 462] on input "Nro. Comprobante" at bounding box center [335, 467] width 196 height 15
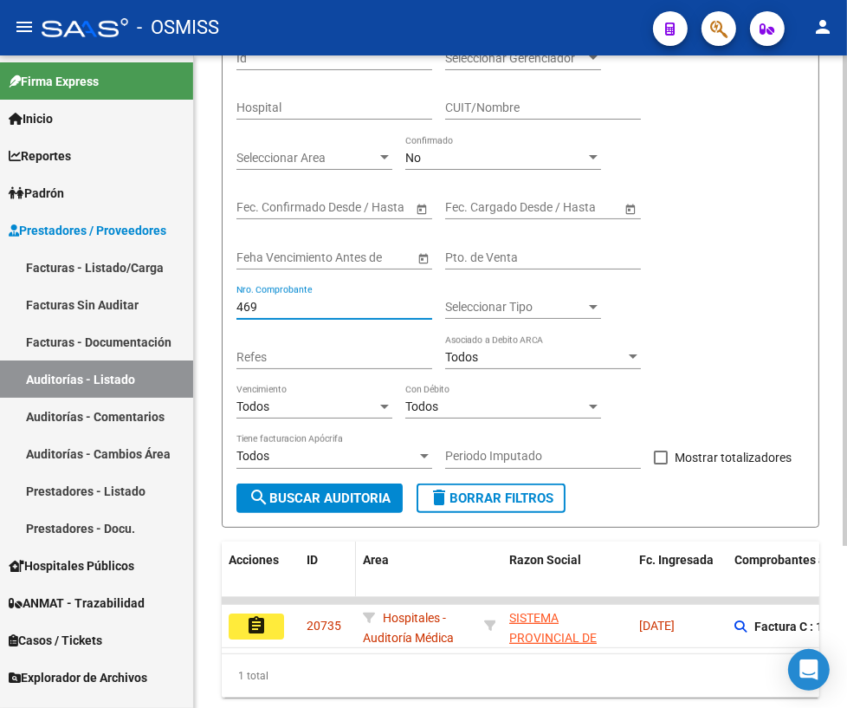
scroll to position [214, 0]
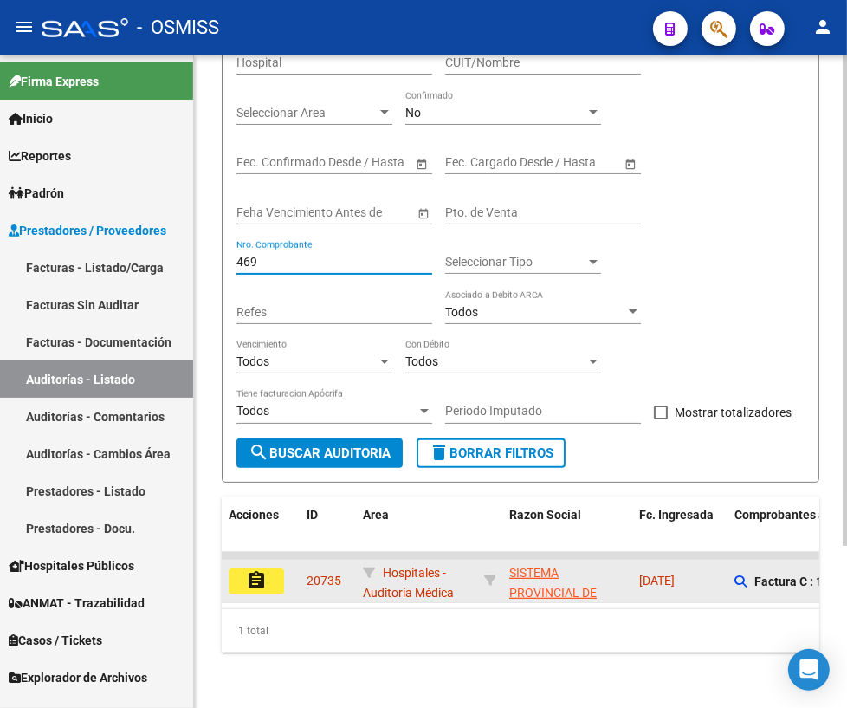
type input "469"
click at [249, 573] on mat-icon "assignment" at bounding box center [256, 580] width 21 height 21
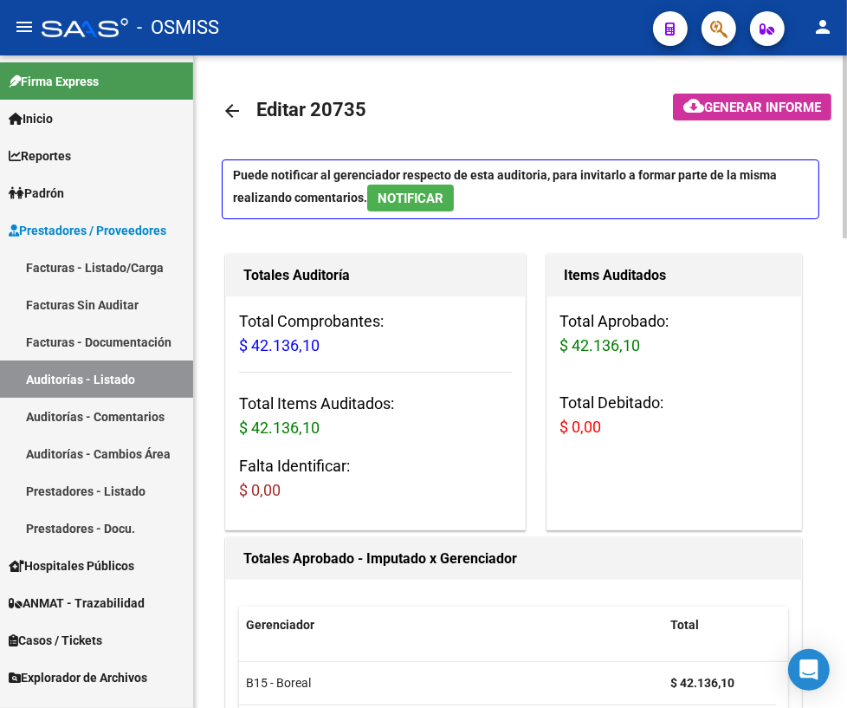
click at [226, 111] on mat-icon "arrow_back" at bounding box center [232, 111] width 21 height 21
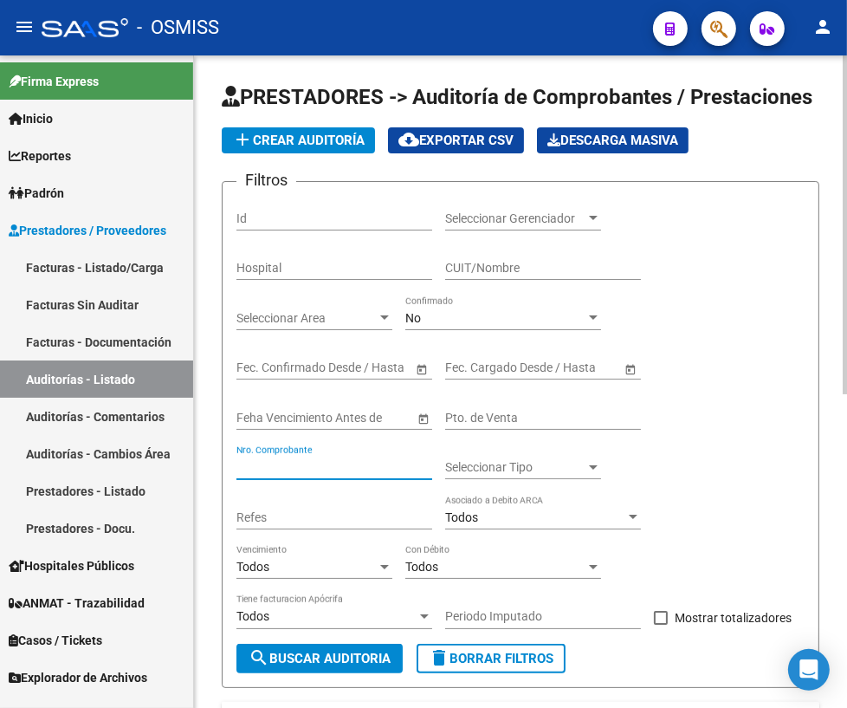
click at [321, 464] on input "Nro. Comprobante" at bounding box center [335, 467] width 196 height 15
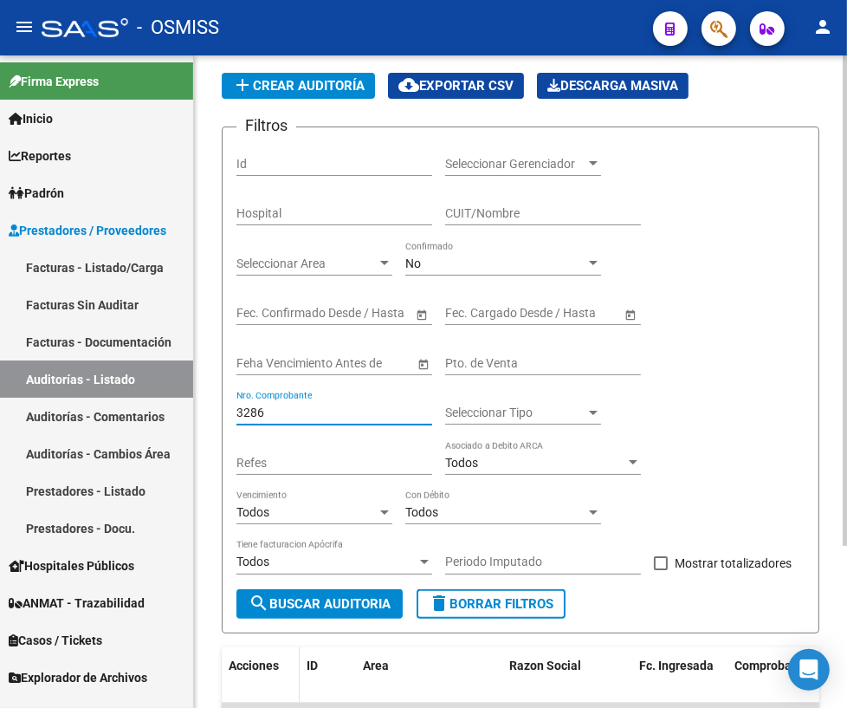
scroll to position [157, 0]
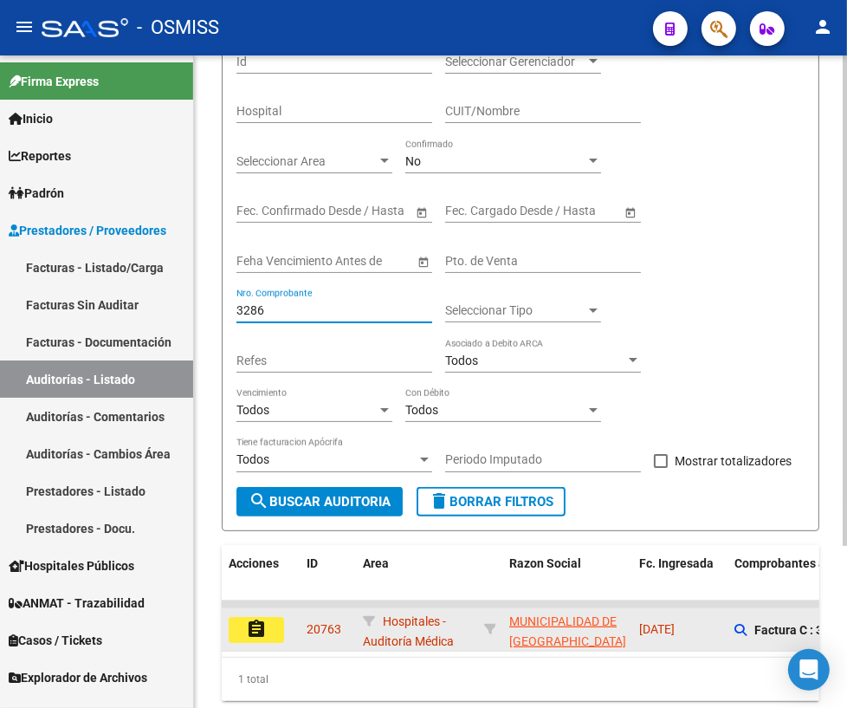
type input "3286"
click at [248, 629] on mat-icon "assignment" at bounding box center [256, 629] width 21 height 21
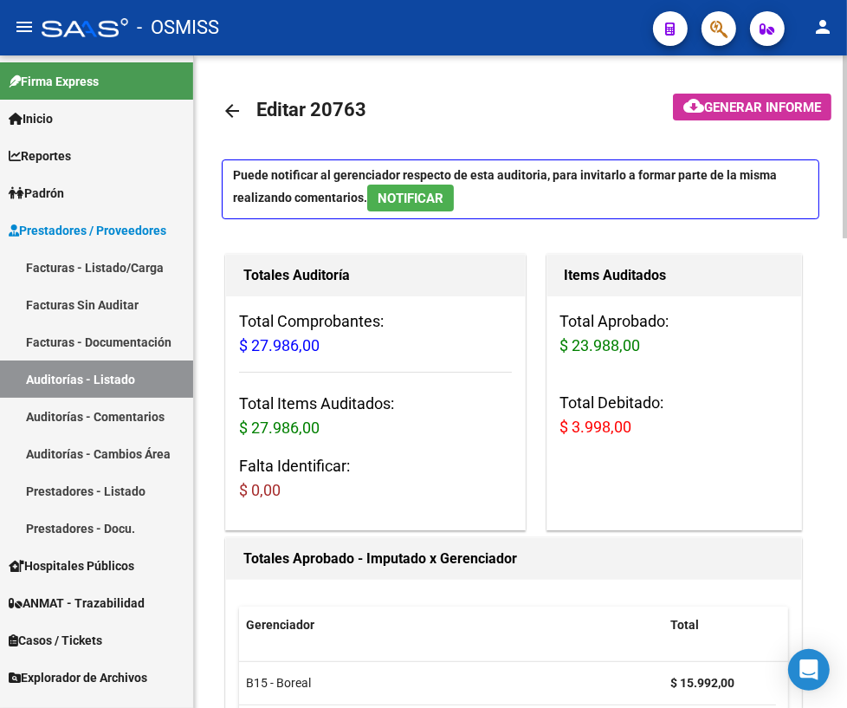
click at [398, 197] on span "NOTIFICAR" at bounding box center [411, 199] width 66 height 16
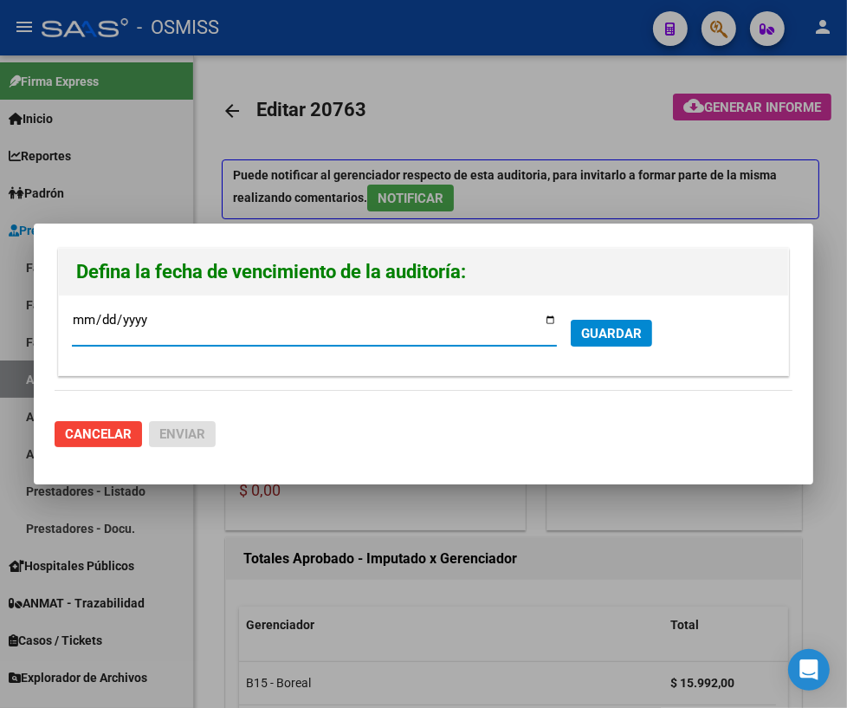
click at [548, 321] on input "[DATE]" at bounding box center [314, 327] width 485 height 28
type input "[DATE]"
click at [632, 328] on span "GUARDAR" at bounding box center [611, 334] width 61 height 16
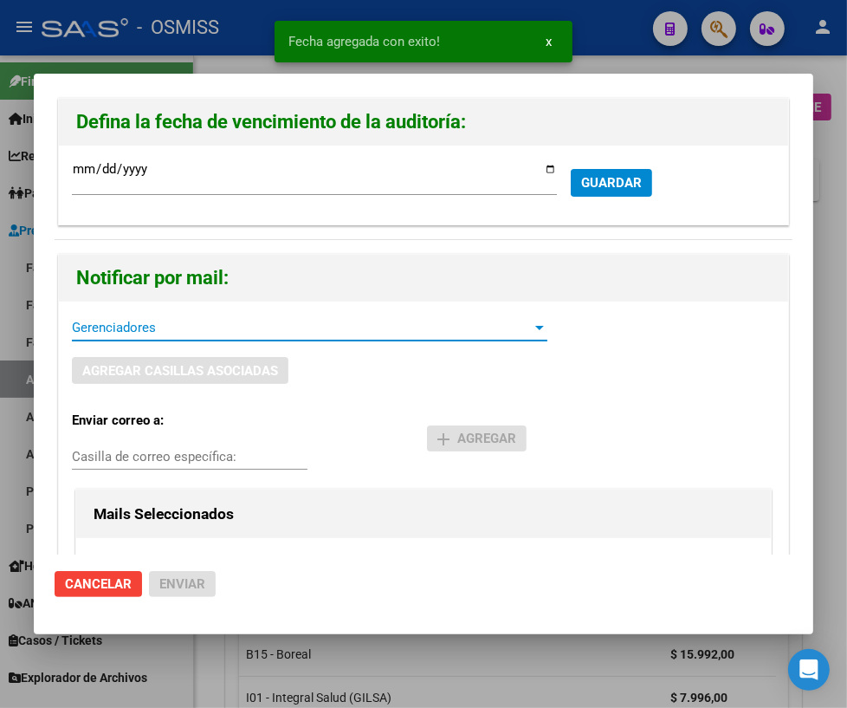
click at [120, 325] on span "Gerenciadores" at bounding box center [302, 328] width 460 height 16
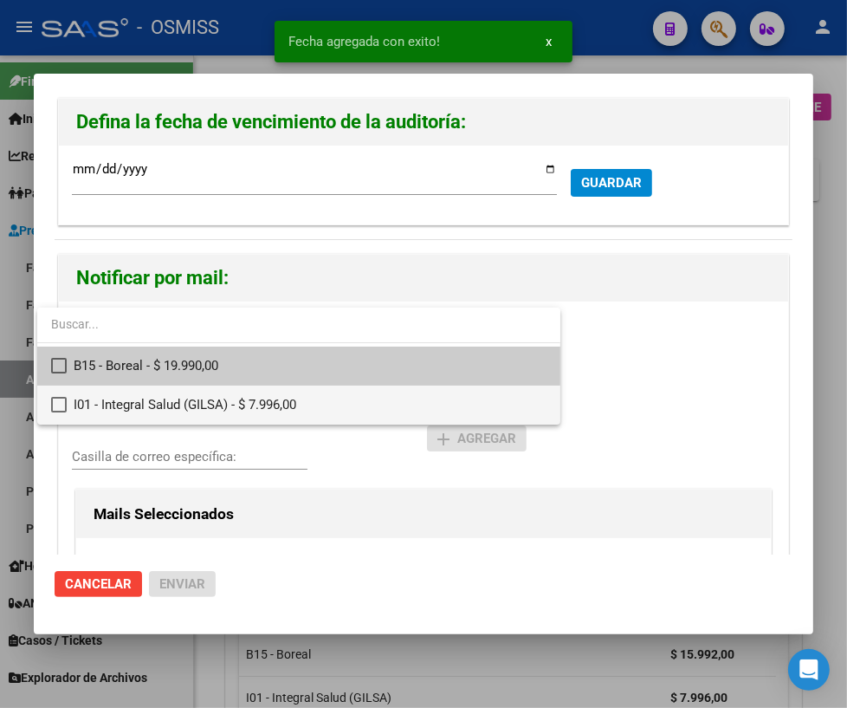
click at [60, 401] on mat-pseudo-checkbox at bounding box center [59, 405] width 16 height 16
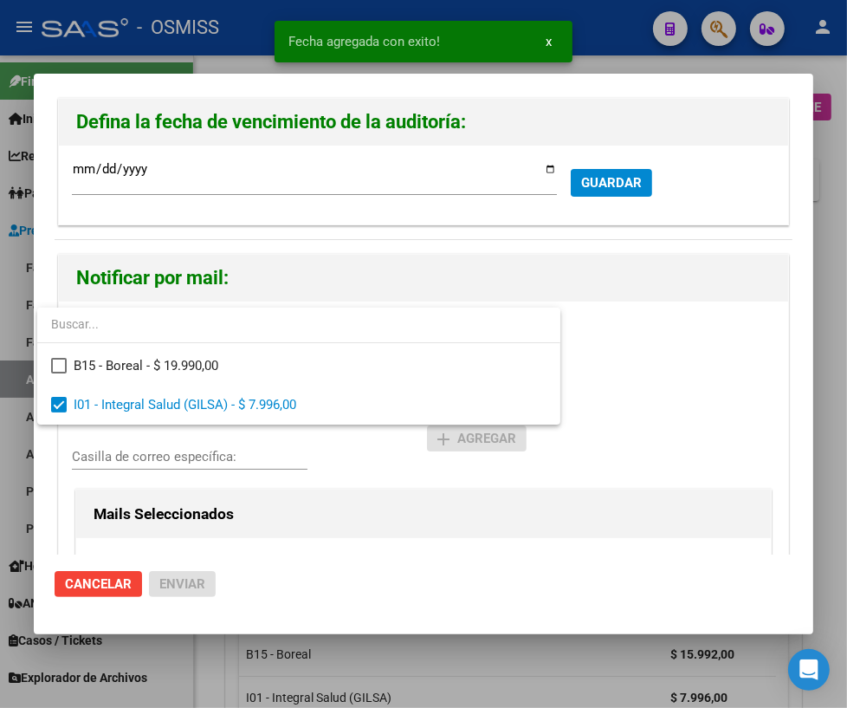
click at [88, 452] on div at bounding box center [423, 354] width 847 height 708
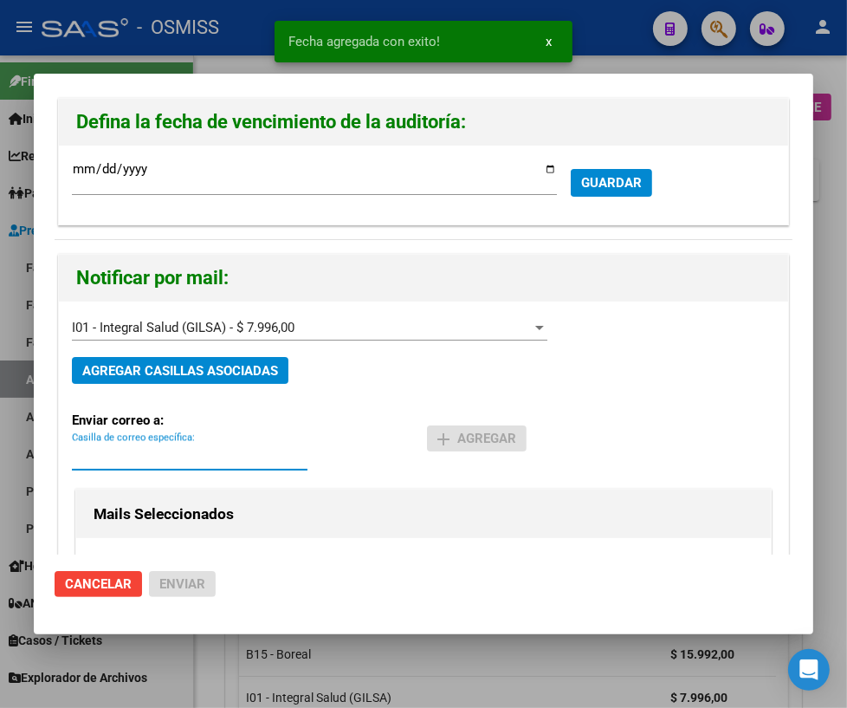
paste input "[PERSON_NAME][EMAIL_ADDRESS][DOMAIN_NAME]"
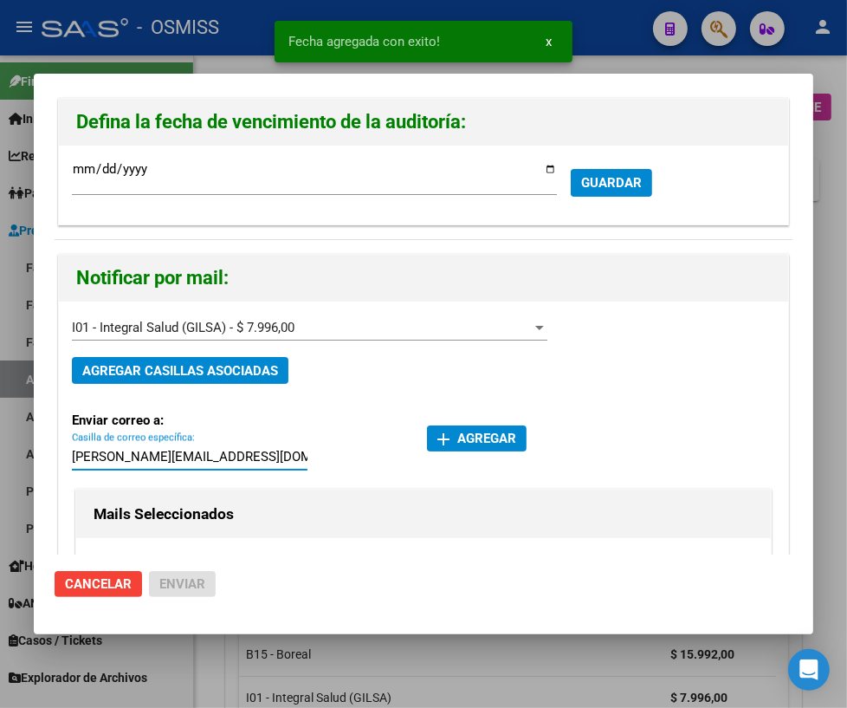
type input "[PERSON_NAME][EMAIL_ADDRESS][DOMAIN_NAME]"
click at [462, 424] on div "add Agregar" at bounding box center [601, 435] width 348 height 74
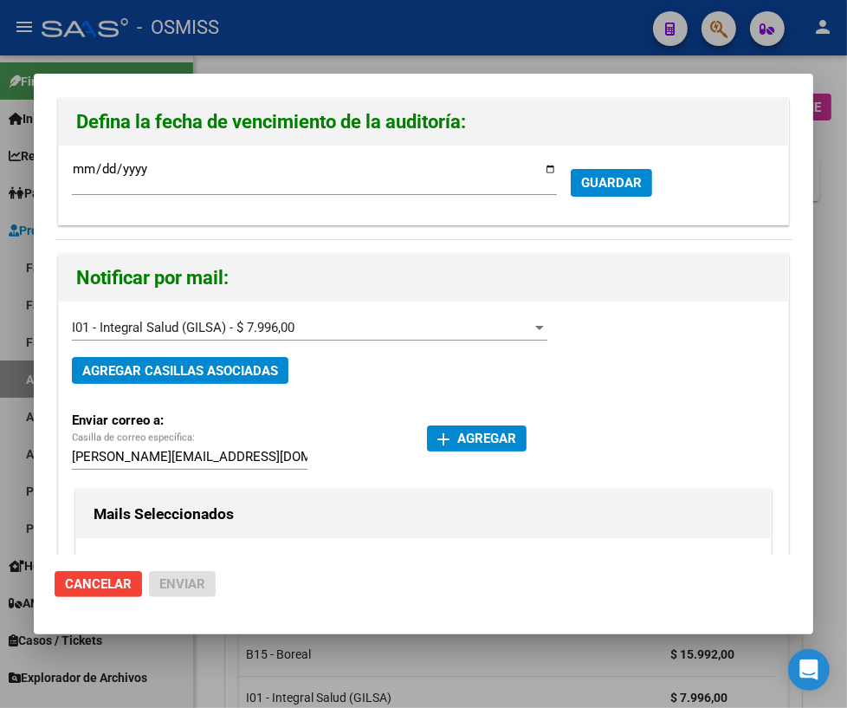
click at [445, 450] on button "add Agregar" at bounding box center [477, 438] width 100 height 26
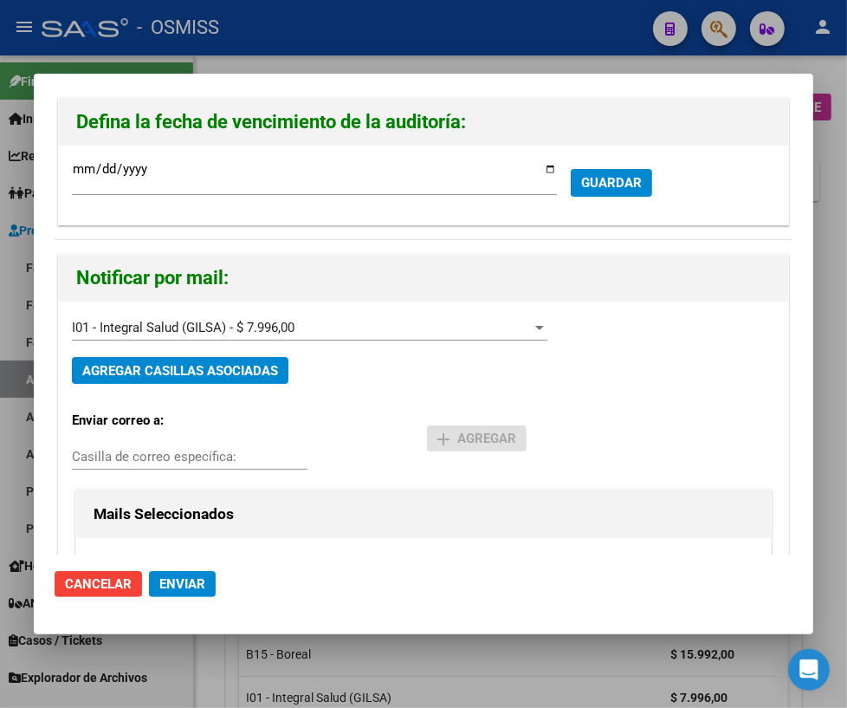
click at [162, 581] on span "Enviar" at bounding box center [182, 584] width 46 height 16
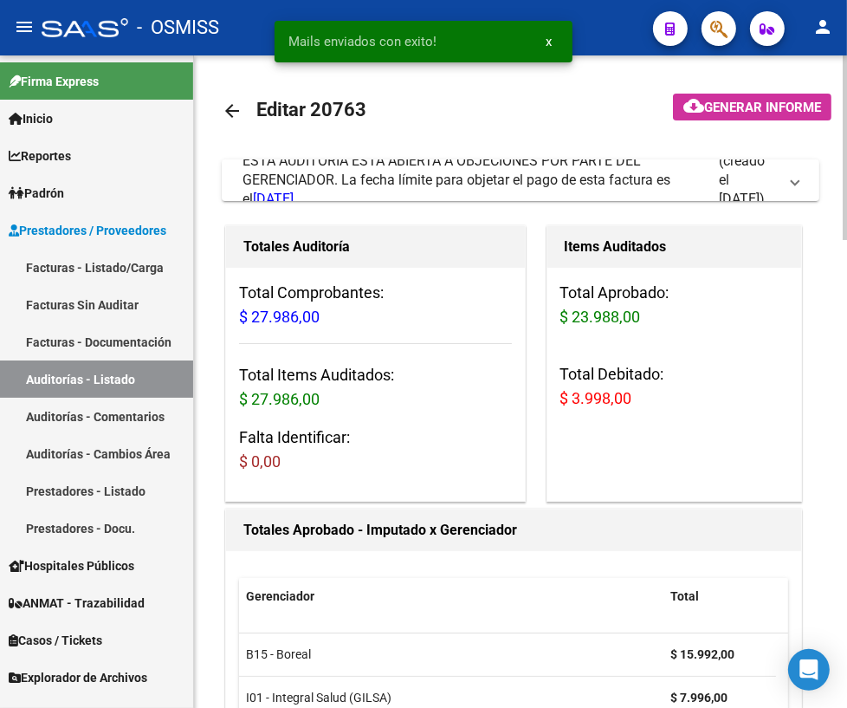
click at [232, 111] on mat-icon "arrow_back" at bounding box center [232, 111] width 21 height 21
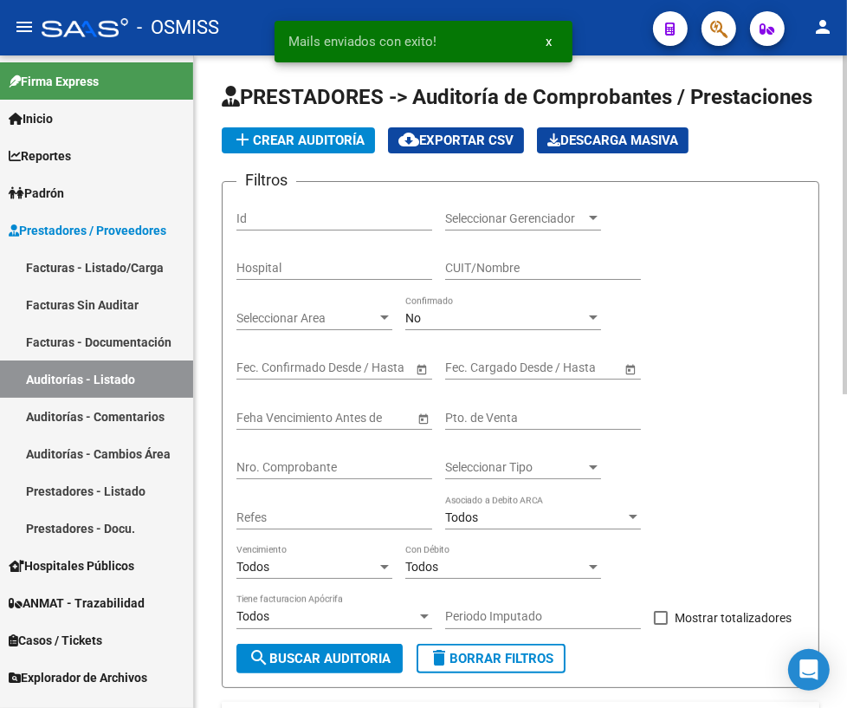
click at [275, 466] on input "Nro. Comprobante" at bounding box center [335, 467] width 196 height 15
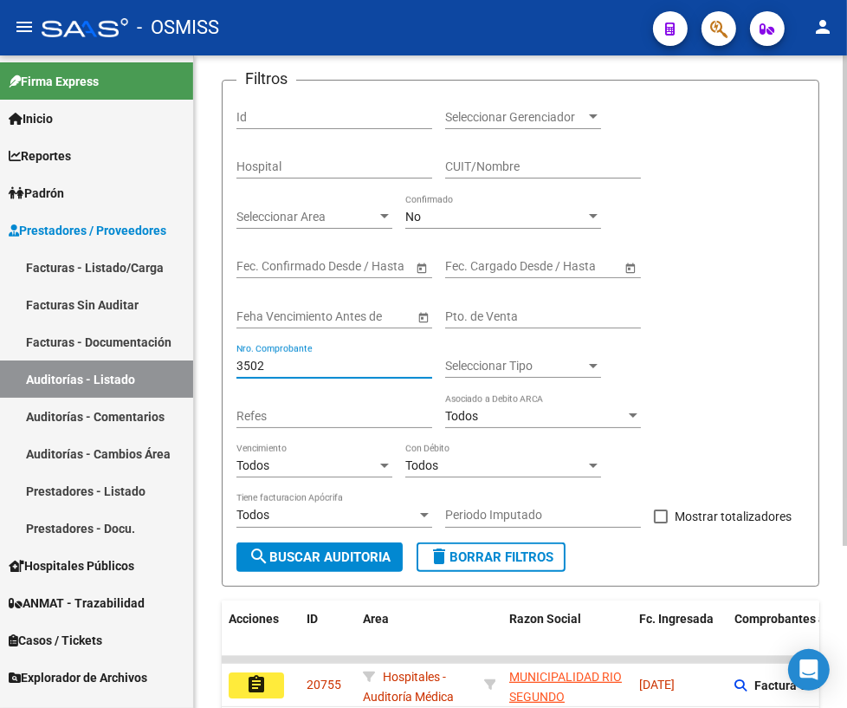
scroll to position [214, 0]
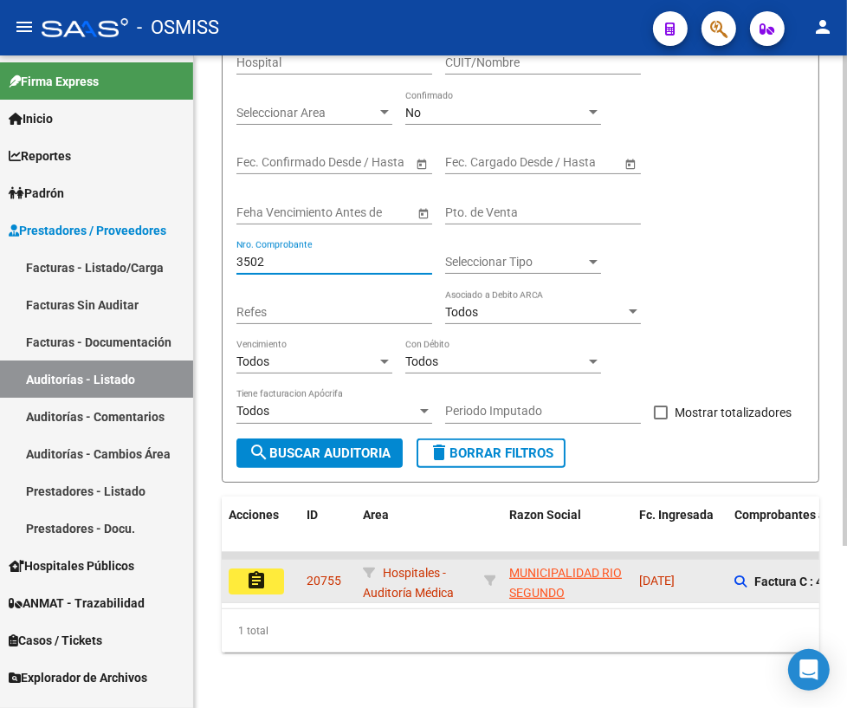
type input "3502"
click at [252, 570] on mat-icon "assignment" at bounding box center [256, 580] width 21 height 21
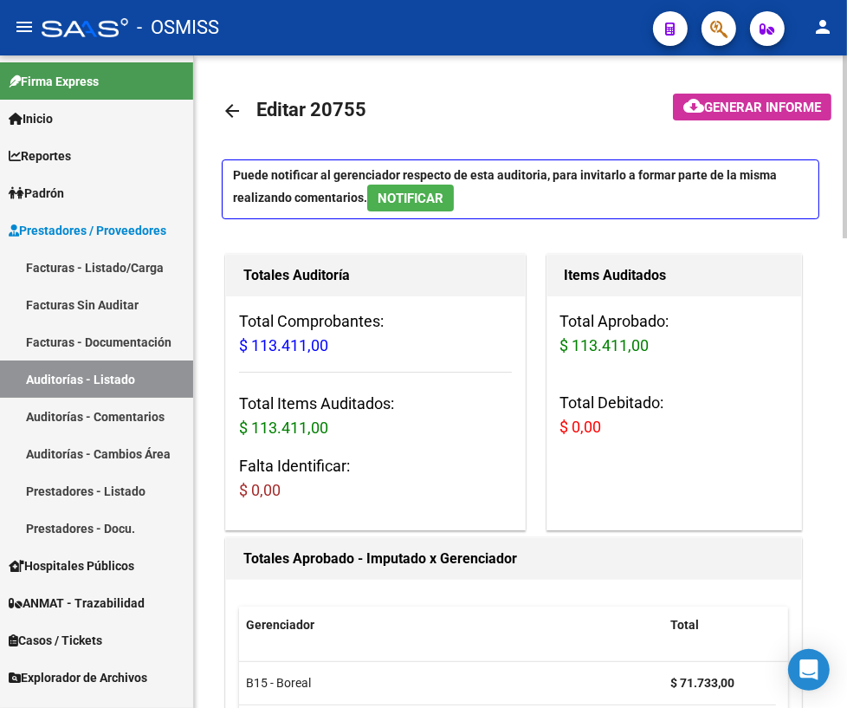
click at [378, 198] on span "NOTIFICAR" at bounding box center [411, 199] width 66 height 16
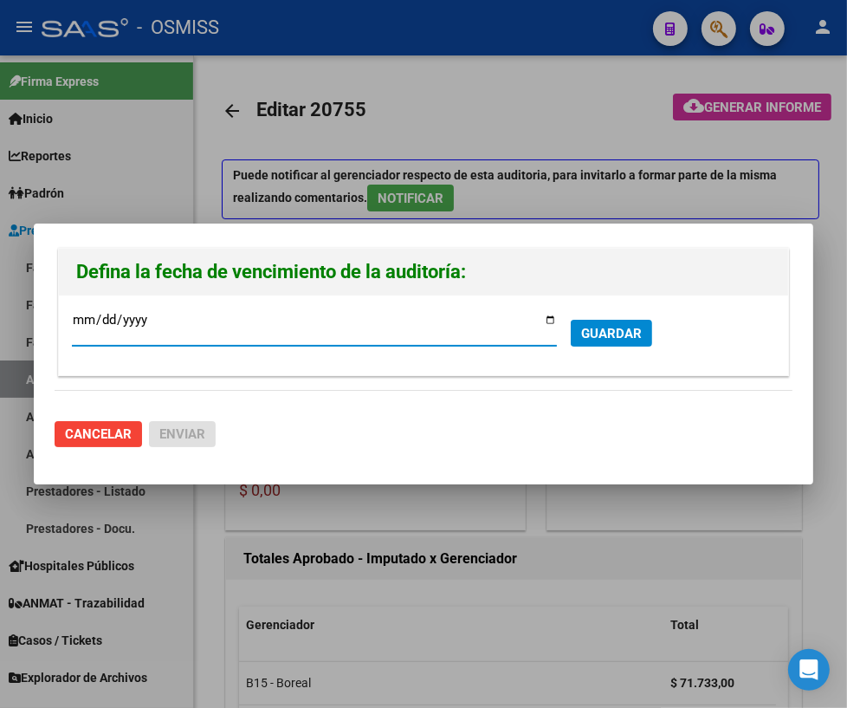
click at [545, 321] on input "[DATE]" at bounding box center [314, 327] width 485 height 28
type input "[DATE]"
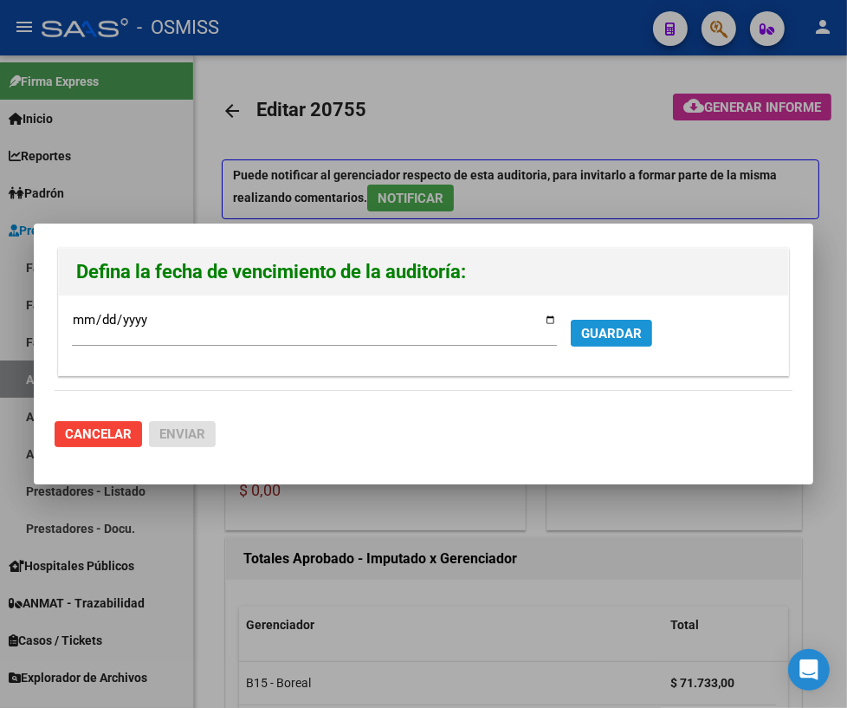
click at [602, 334] on span "GUARDAR" at bounding box center [611, 334] width 61 height 16
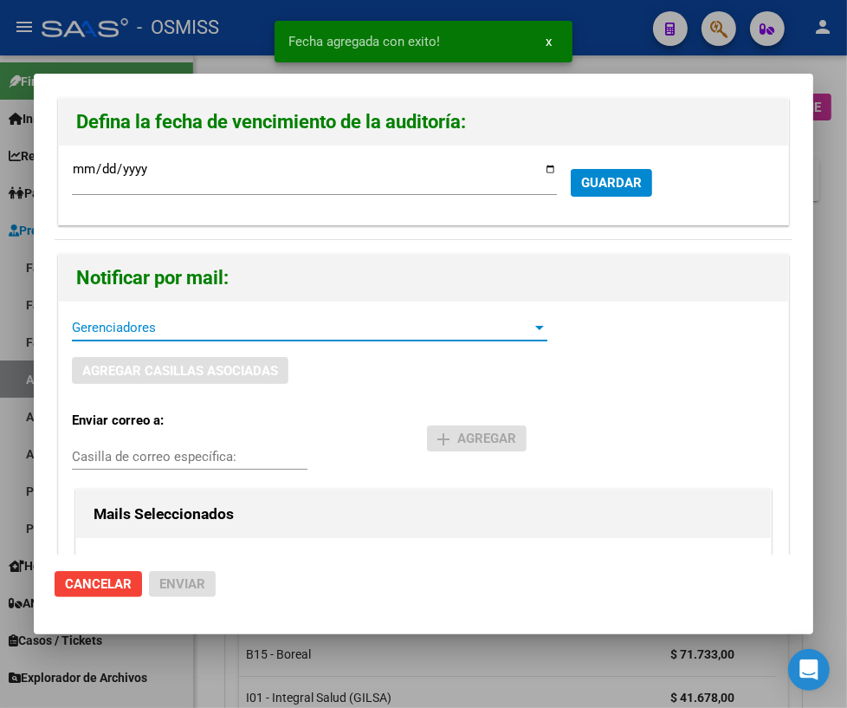
click at [106, 331] on span "Gerenciadores" at bounding box center [302, 328] width 460 height 16
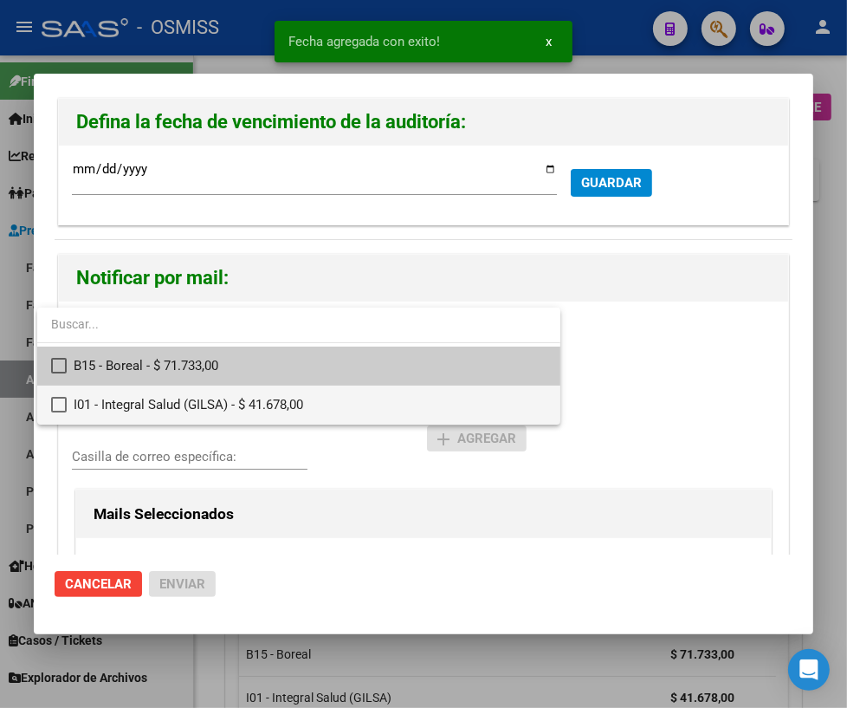
click at [103, 398] on span "I01 - Integral Salud (GILSA) - $ 41.678,00" at bounding box center [310, 405] width 473 height 39
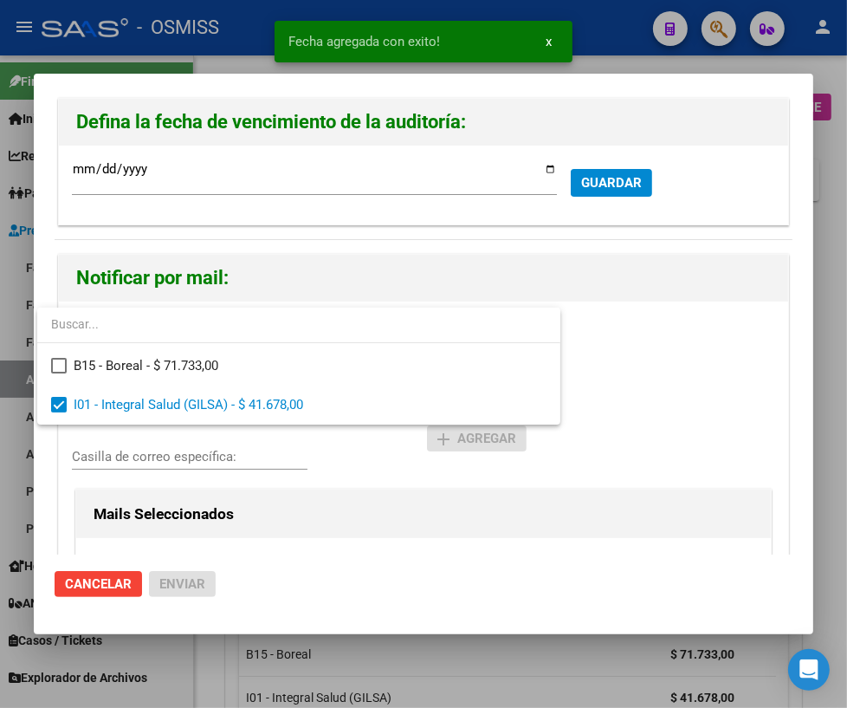
click at [120, 458] on div at bounding box center [423, 354] width 847 height 708
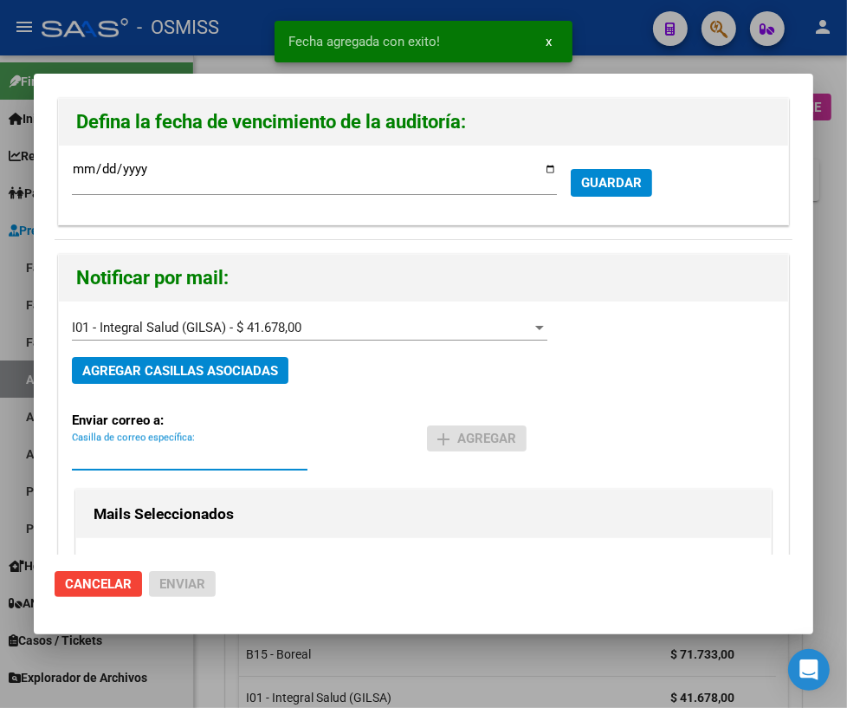
click at [116, 454] on input "Casilla de correo específica:" at bounding box center [190, 457] width 236 height 16
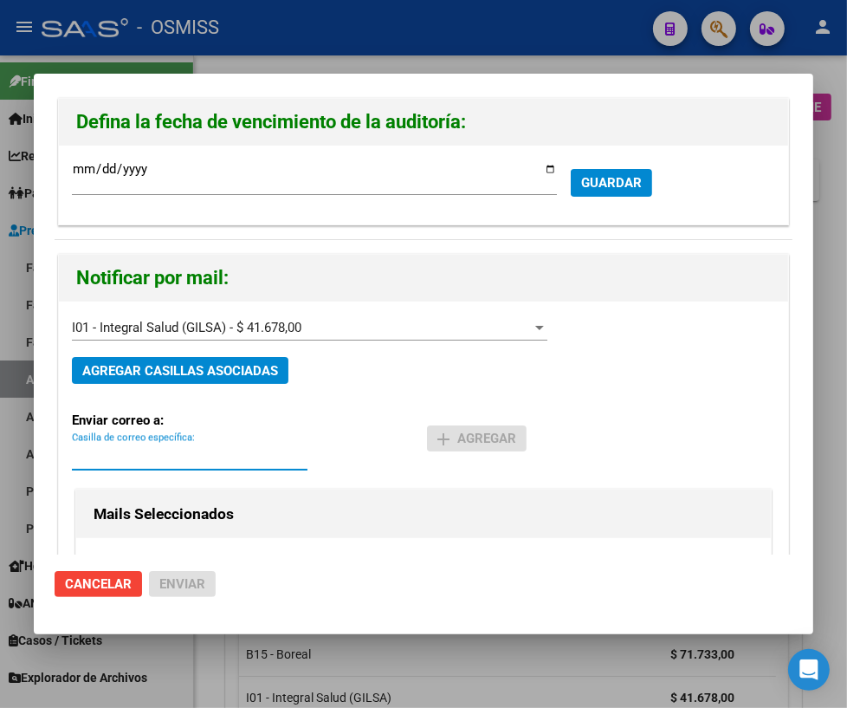
paste input "[PERSON_NAME][EMAIL_ADDRESS][DOMAIN_NAME]"
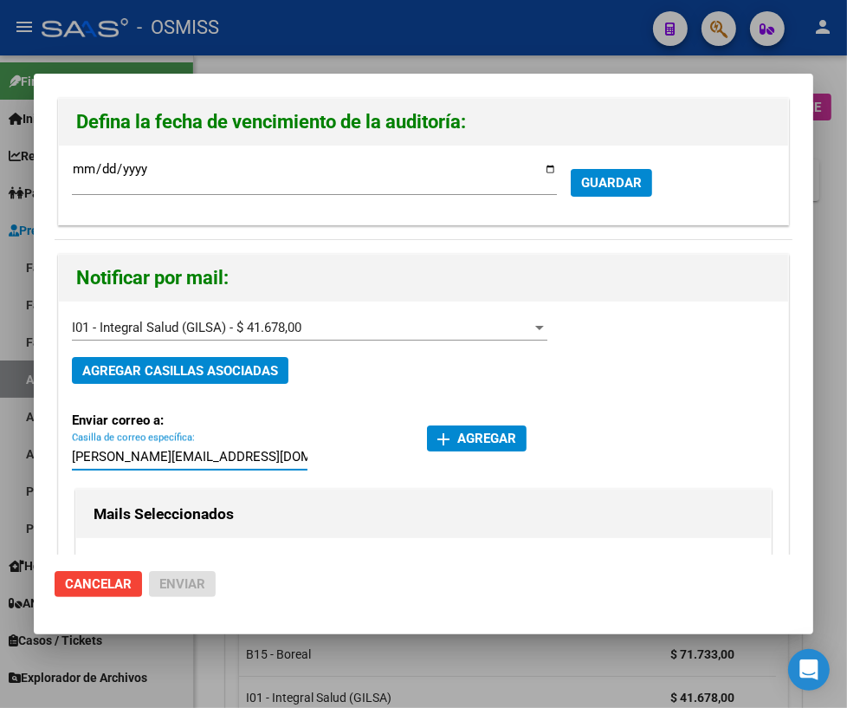
type input "[PERSON_NAME][EMAIL_ADDRESS][DOMAIN_NAME]"
click at [445, 441] on mat-icon "add" at bounding box center [443, 439] width 21 height 21
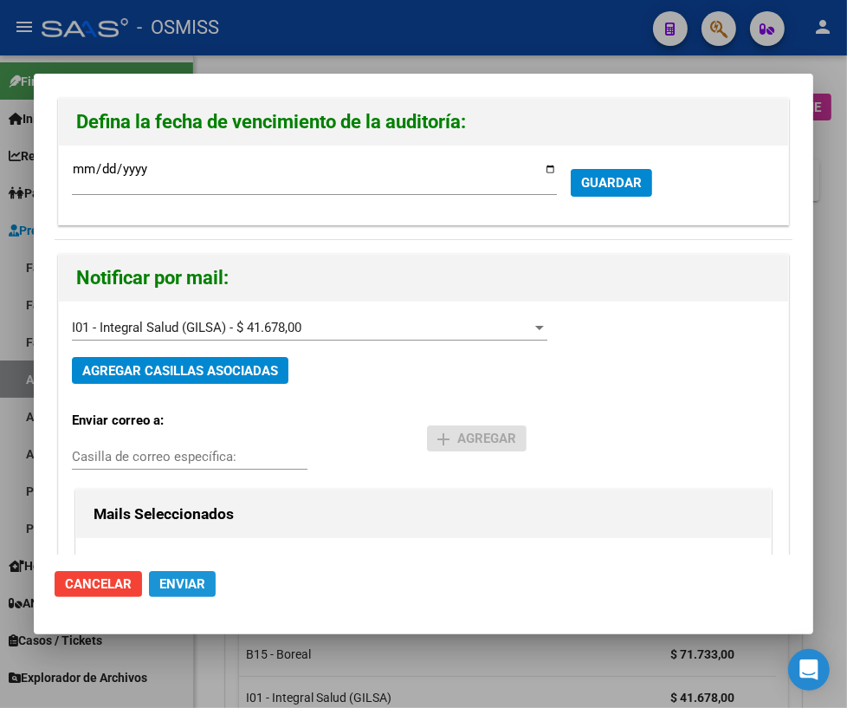
click at [173, 579] on span "Enviar" at bounding box center [182, 584] width 46 height 16
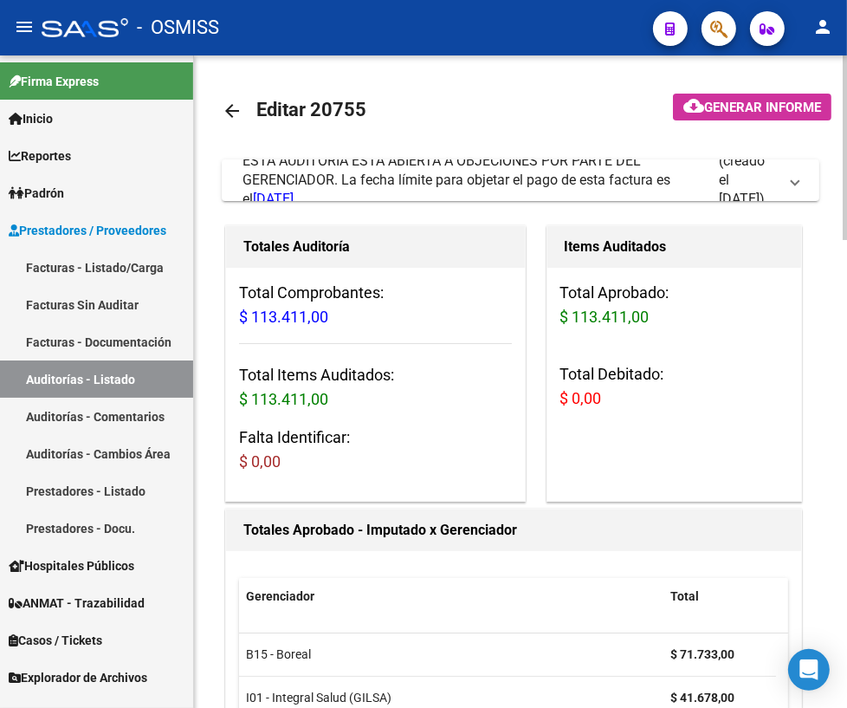
click at [226, 111] on mat-icon "arrow_back" at bounding box center [232, 111] width 21 height 21
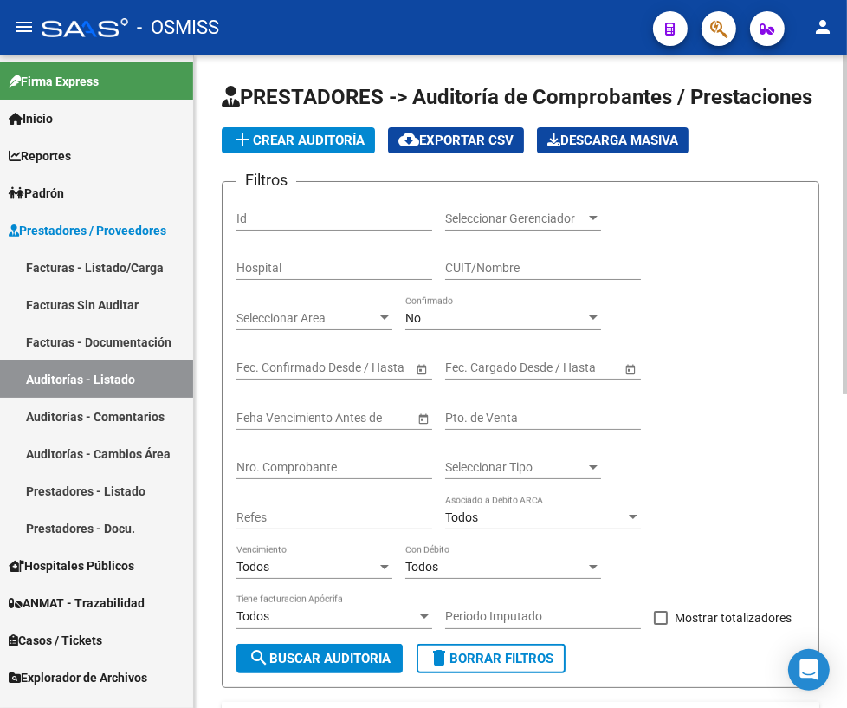
click at [324, 469] on input "Nro. Comprobante" at bounding box center [335, 467] width 196 height 15
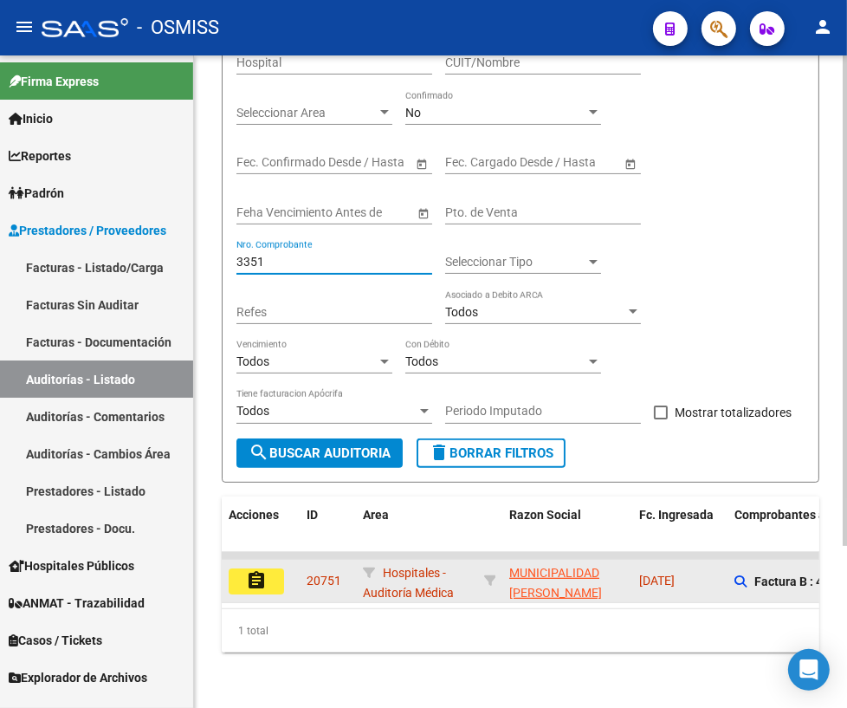
type input "3351"
click at [256, 570] on mat-icon "assignment" at bounding box center [256, 580] width 21 height 21
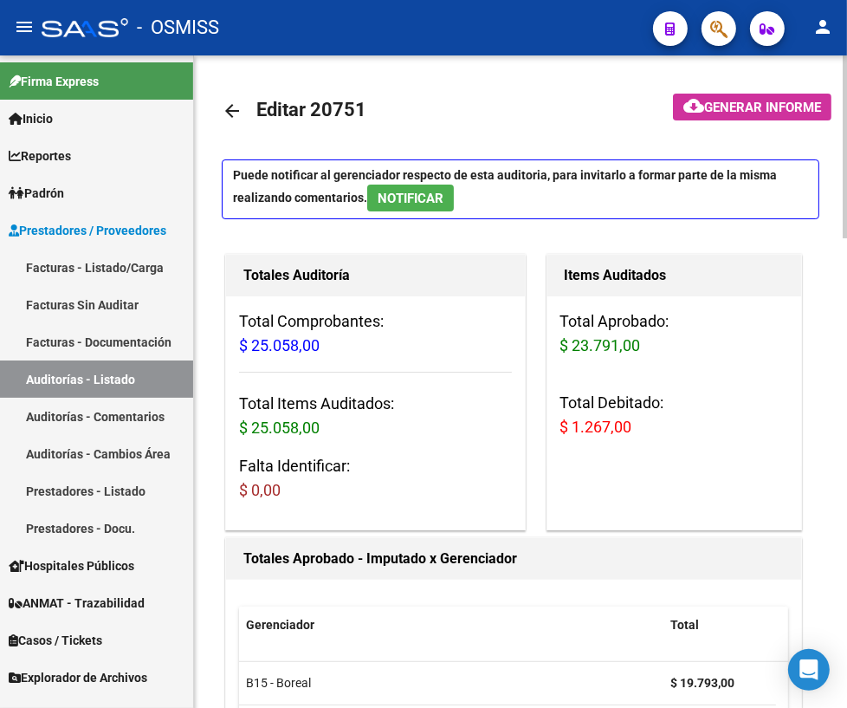
click at [412, 195] on span "NOTIFICAR" at bounding box center [411, 199] width 66 height 16
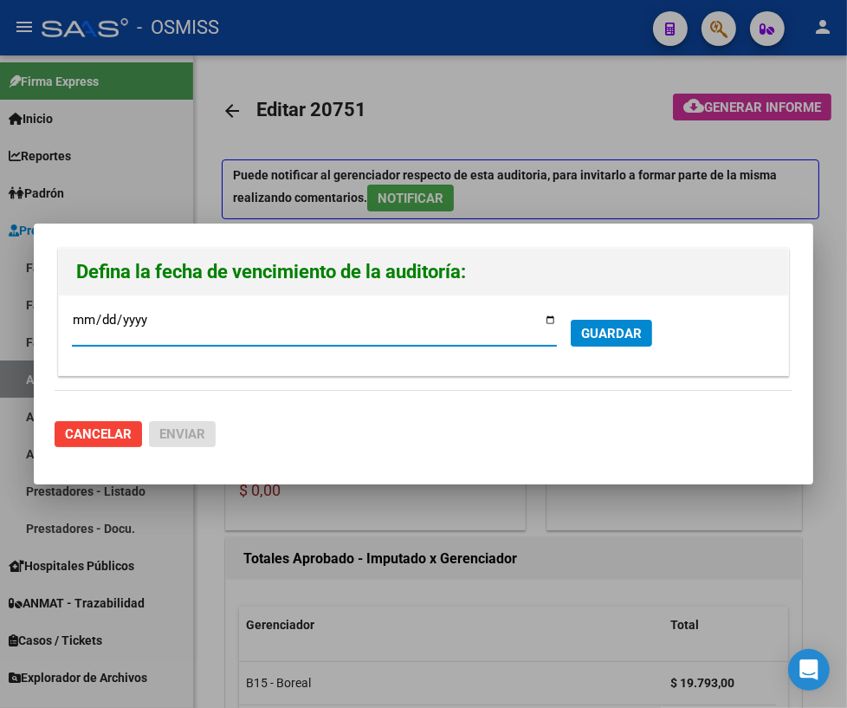
click at [549, 315] on input "[DATE]" at bounding box center [314, 327] width 485 height 28
type input "[DATE]"
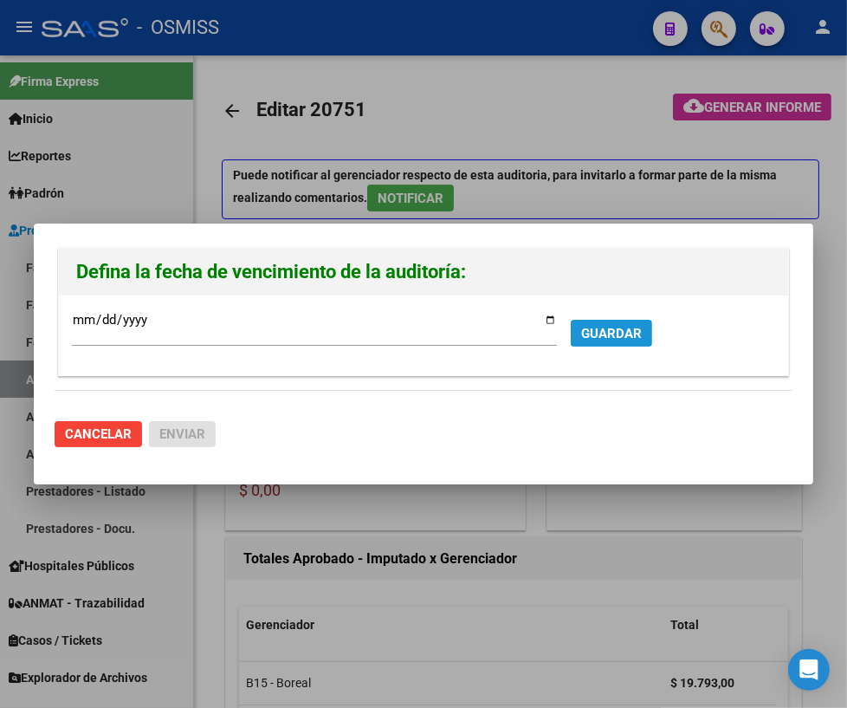
click at [613, 333] on span "GUARDAR" at bounding box center [611, 334] width 61 height 16
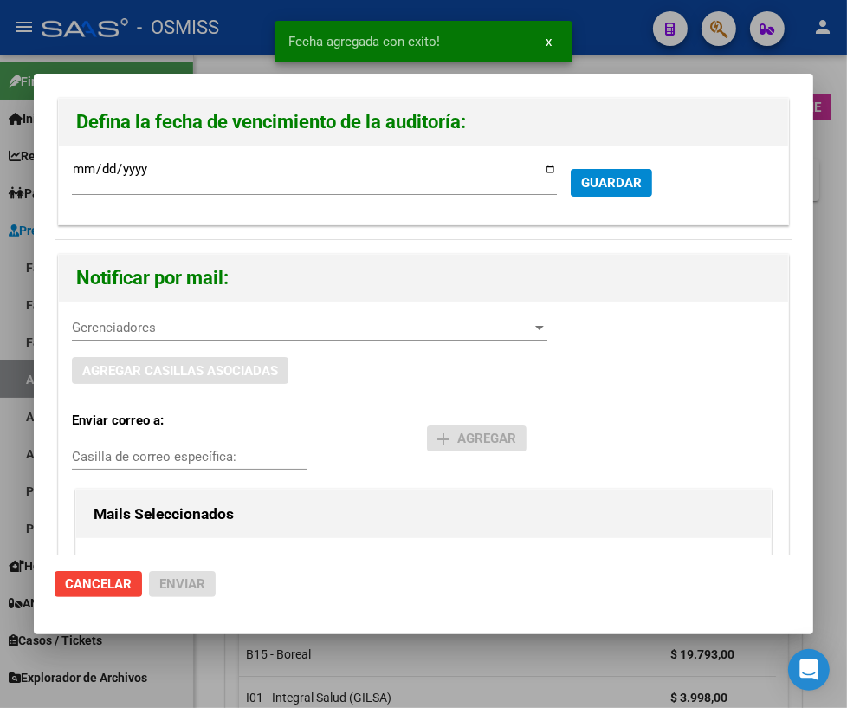
click at [140, 328] on span "Gerenciadores" at bounding box center [302, 328] width 460 height 16
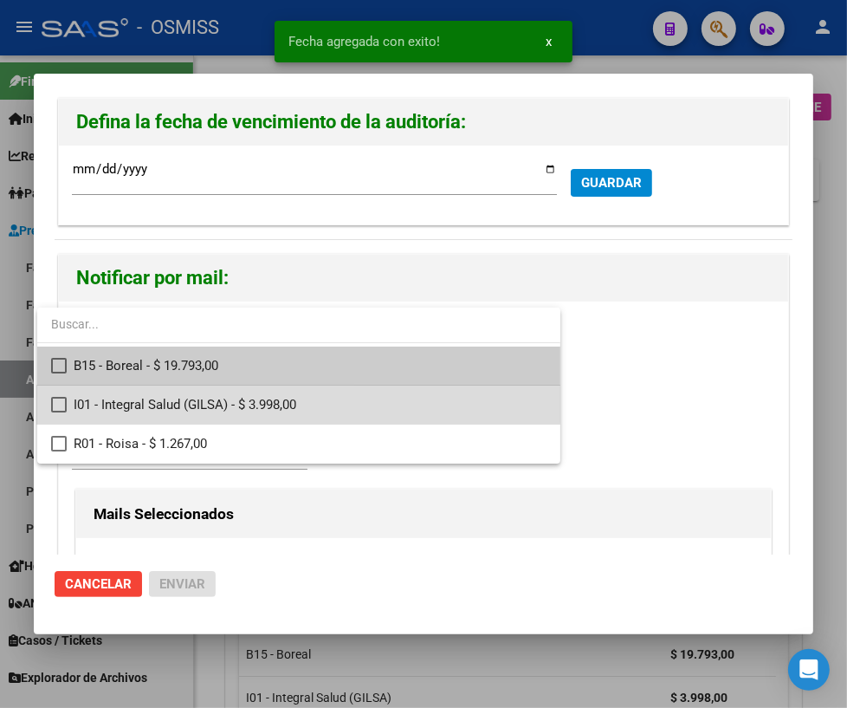
click at [127, 398] on span "I01 - Integral Salud (GILSA) - $ 3.998,00" at bounding box center [310, 405] width 473 height 39
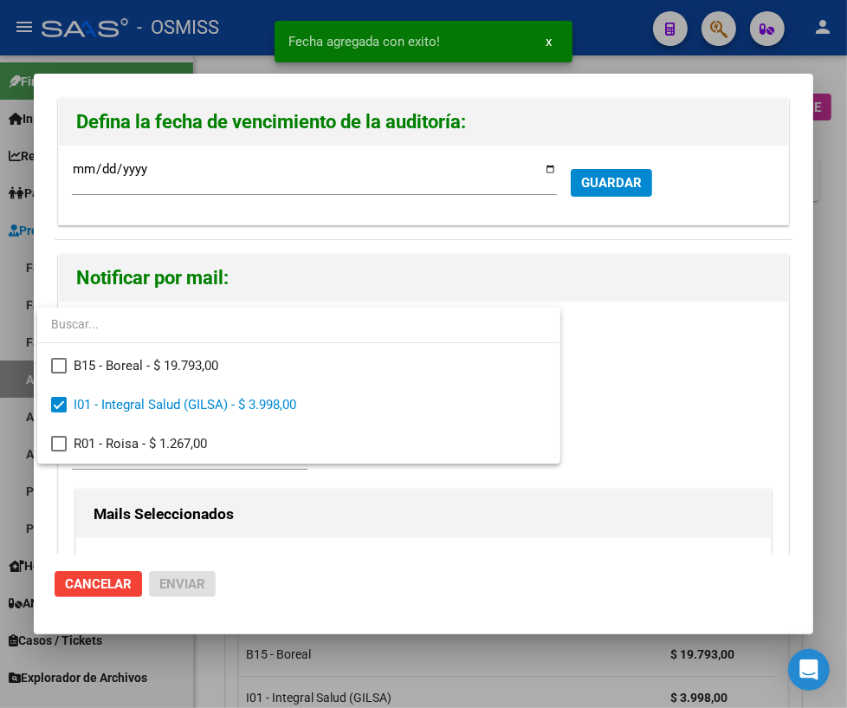
click at [260, 480] on div at bounding box center [423, 354] width 847 height 708
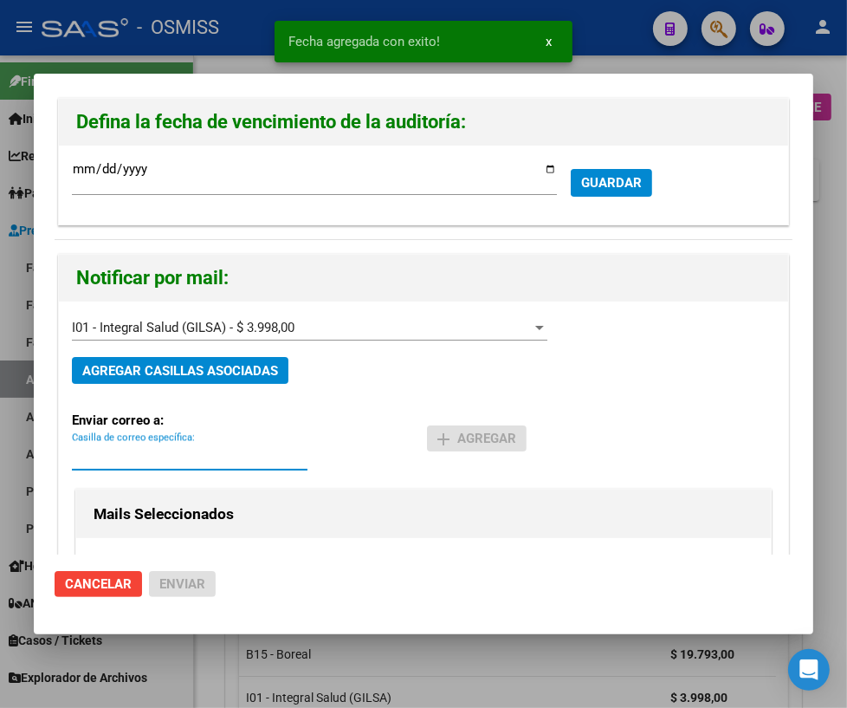
paste input "[PERSON_NAME][EMAIL_ADDRESS][DOMAIN_NAME]"
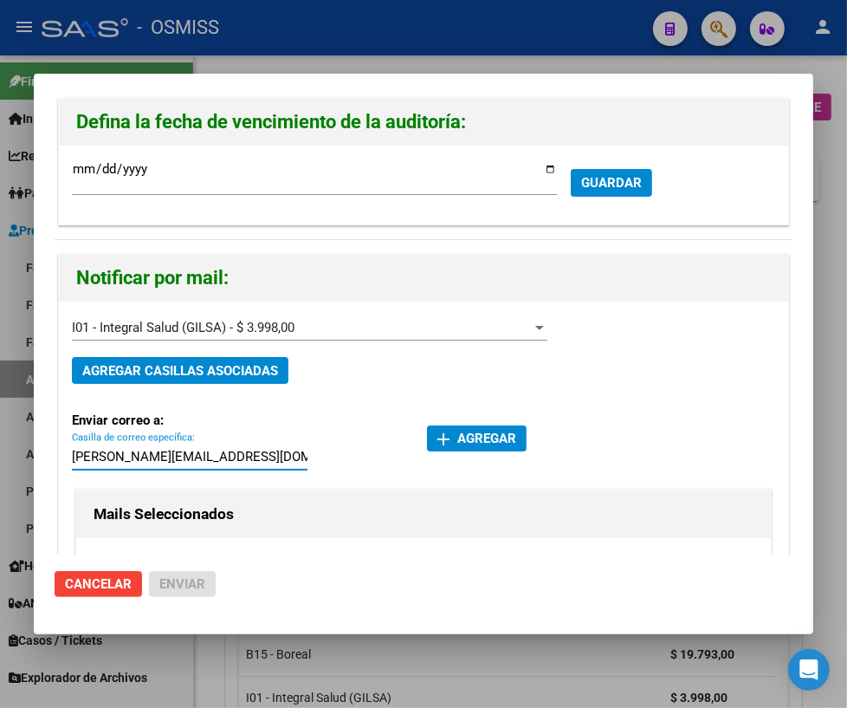
type input "[PERSON_NAME][EMAIL_ADDRESS][DOMAIN_NAME]"
click at [446, 441] on mat-icon "add" at bounding box center [443, 439] width 21 height 21
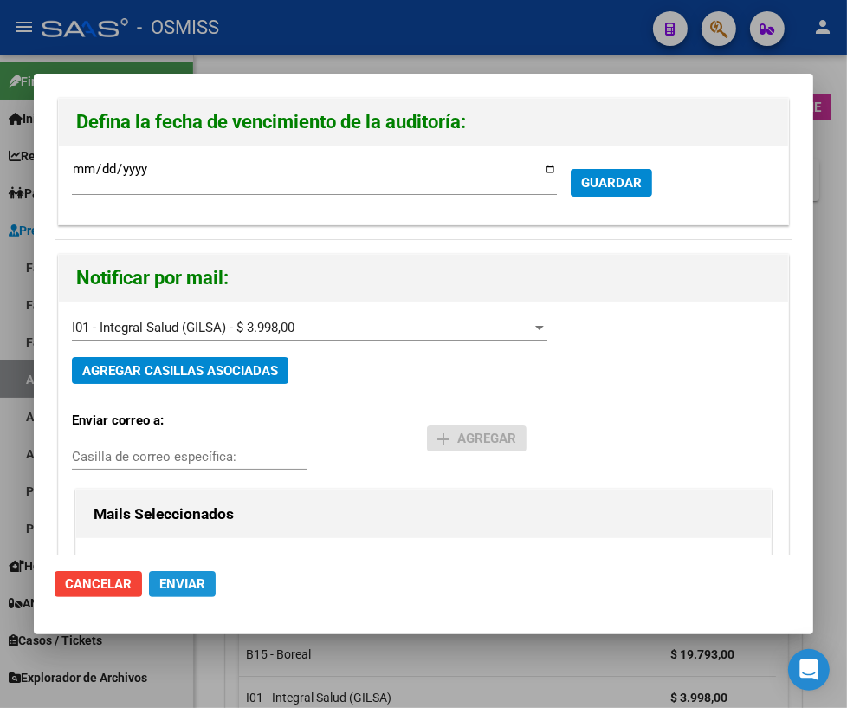
click at [173, 586] on span "Enviar" at bounding box center [182, 584] width 46 height 16
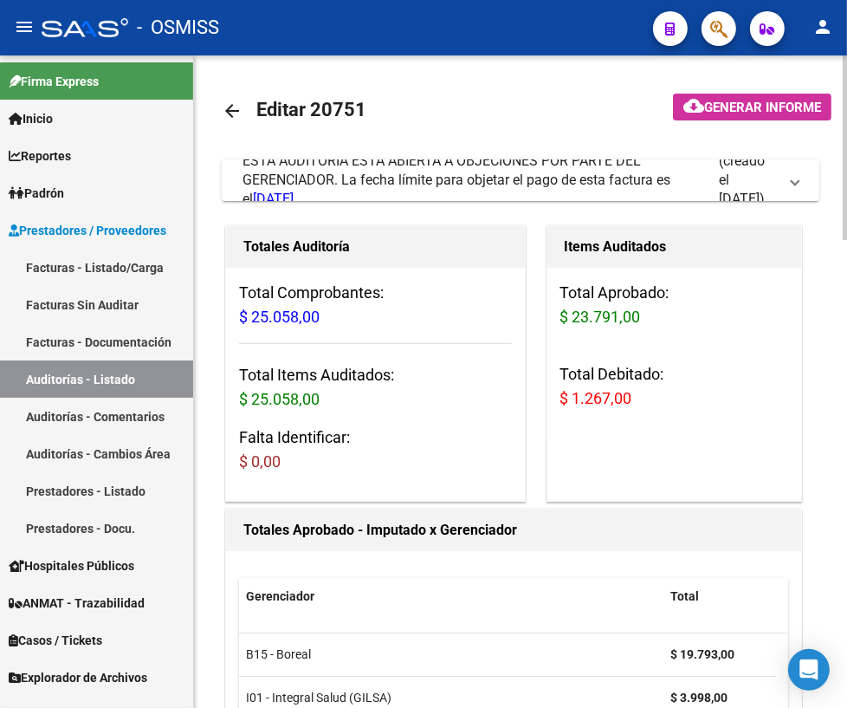
click at [237, 112] on mat-icon "arrow_back" at bounding box center [232, 111] width 21 height 21
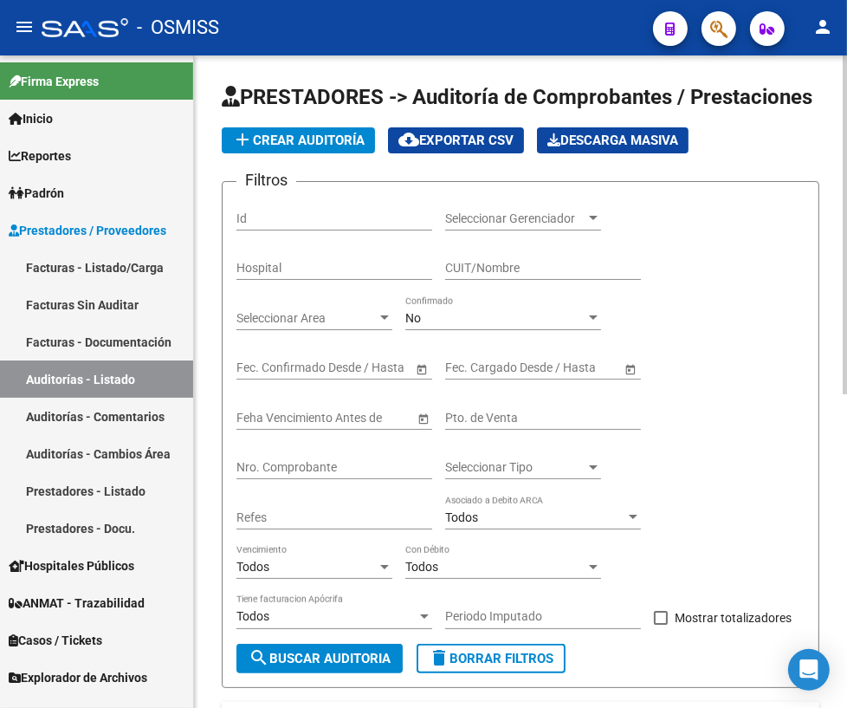
click at [372, 457] on div "Nro. Comprobante" at bounding box center [335, 462] width 196 height 35
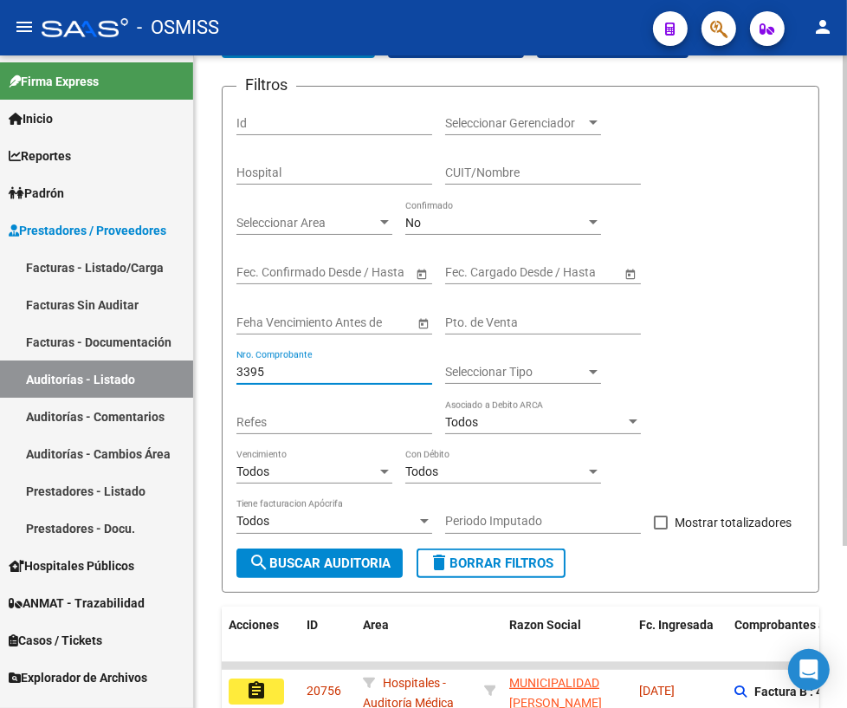
scroll to position [214, 0]
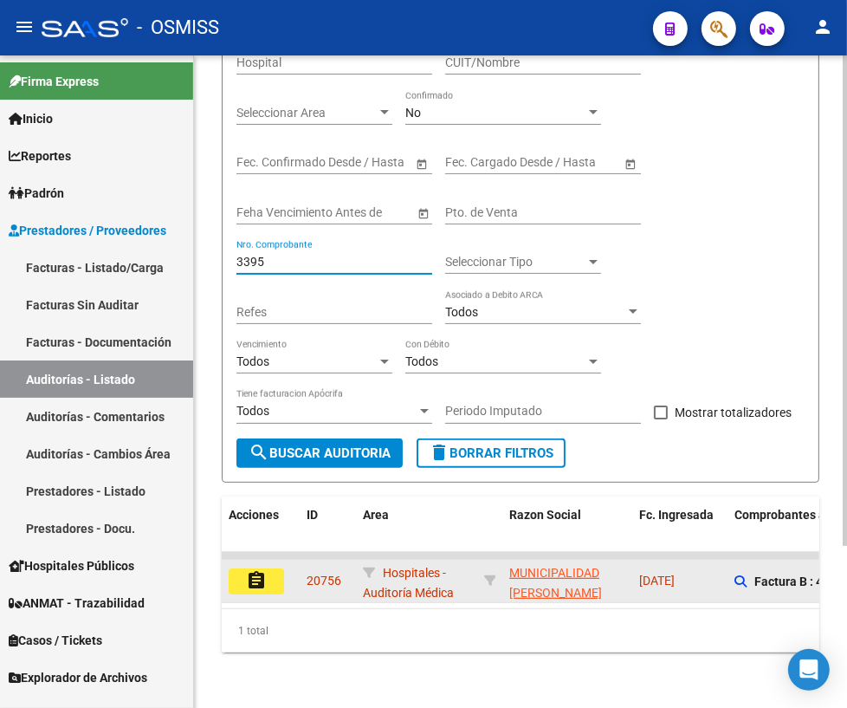
type input "3395"
click at [263, 570] on mat-icon "assignment" at bounding box center [256, 580] width 21 height 21
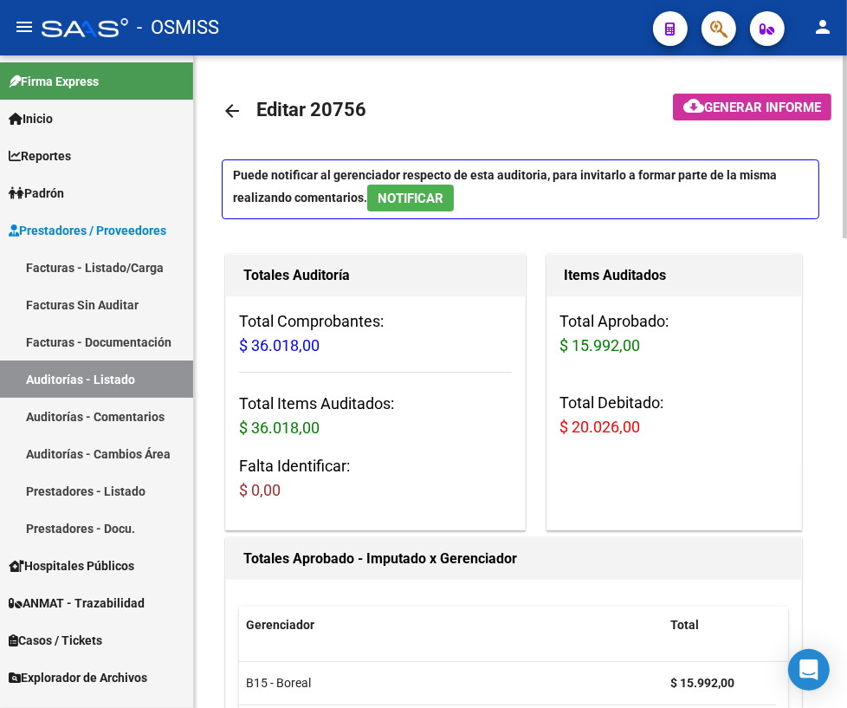
click at [237, 107] on mat-icon "arrow_back" at bounding box center [232, 111] width 21 height 21
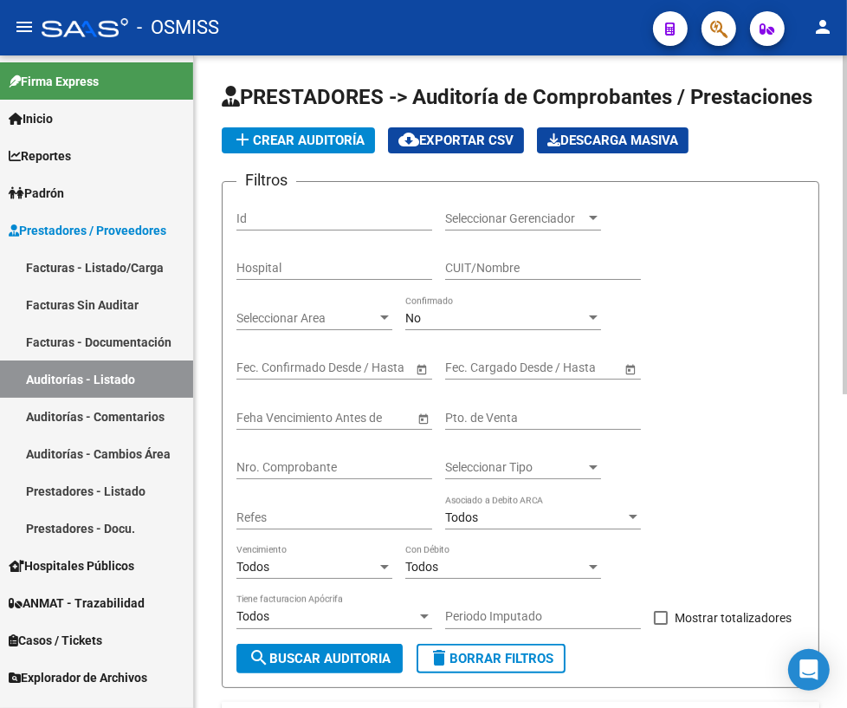
click at [309, 460] on input "Nro. Comprobante" at bounding box center [335, 467] width 196 height 15
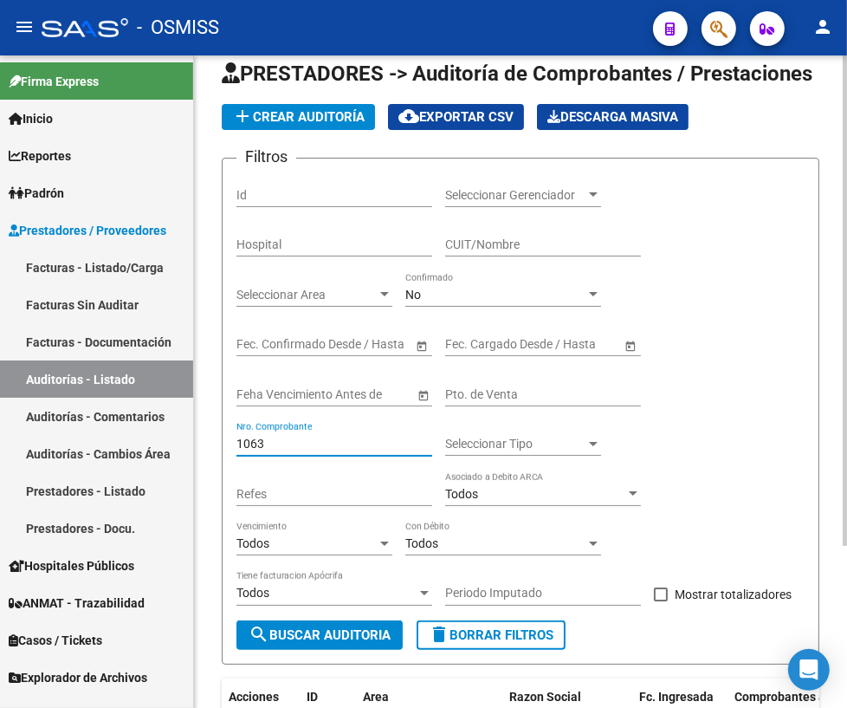
scroll to position [157, 0]
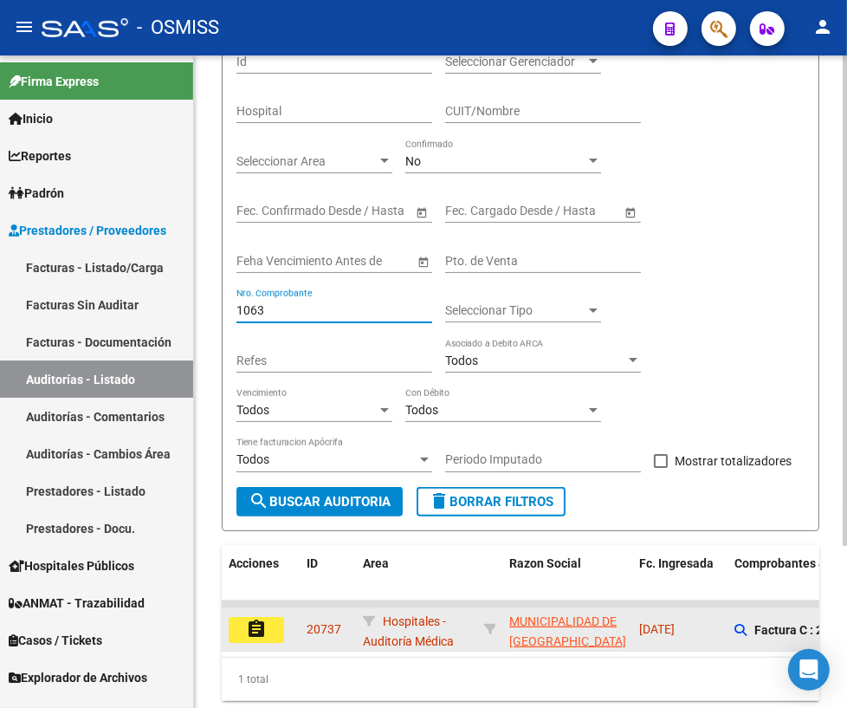
type input "1063"
click at [279, 624] on button "assignment" at bounding box center [256, 630] width 55 height 26
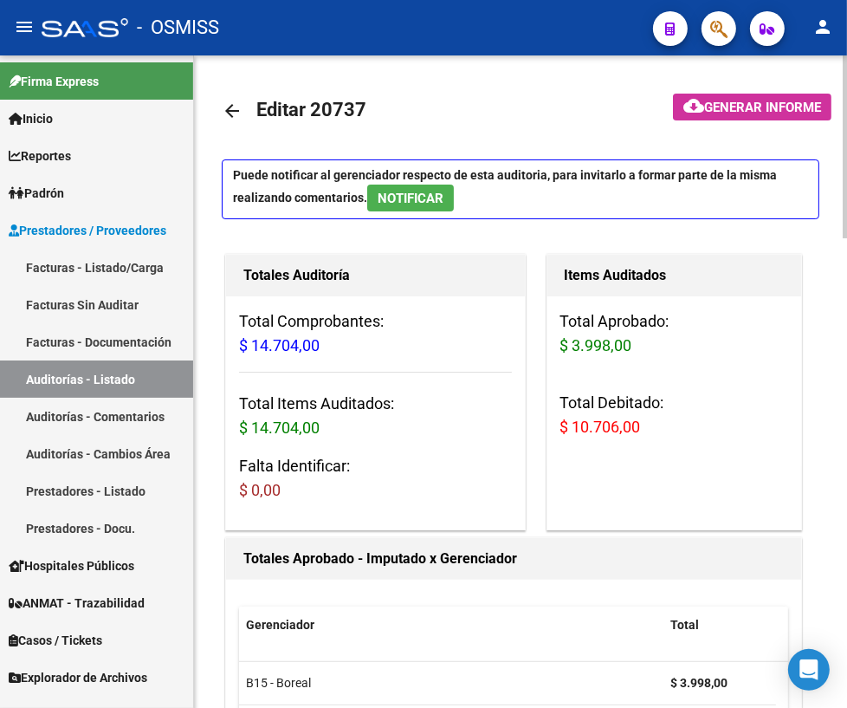
click at [230, 108] on mat-icon "arrow_back" at bounding box center [232, 111] width 21 height 21
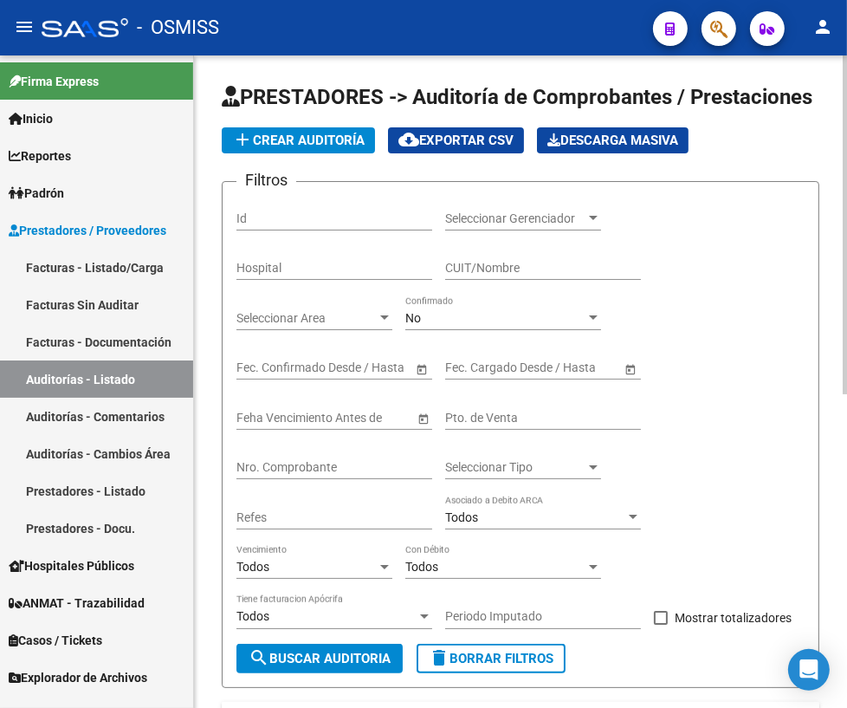
click at [301, 460] on input "Nro. Comprobante" at bounding box center [335, 467] width 196 height 15
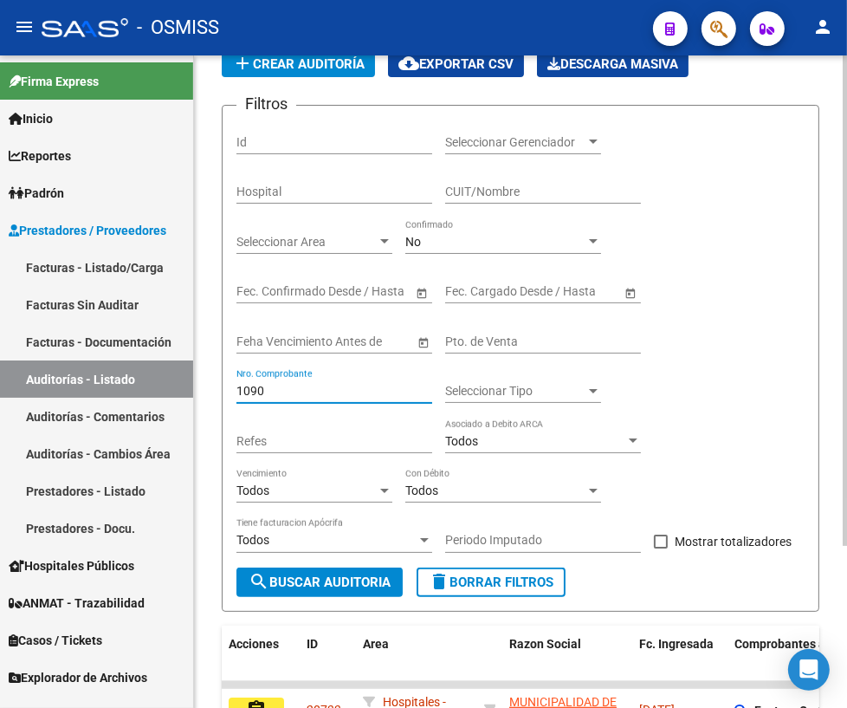
scroll to position [214, 0]
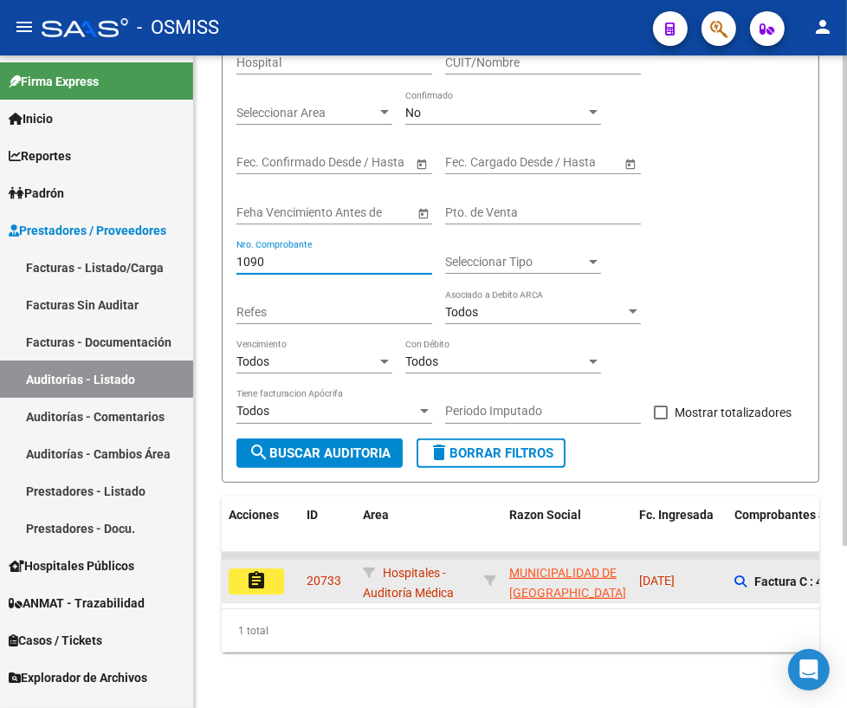
type input "1090"
click at [243, 576] on button "assignment" at bounding box center [256, 581] width 55 height 26
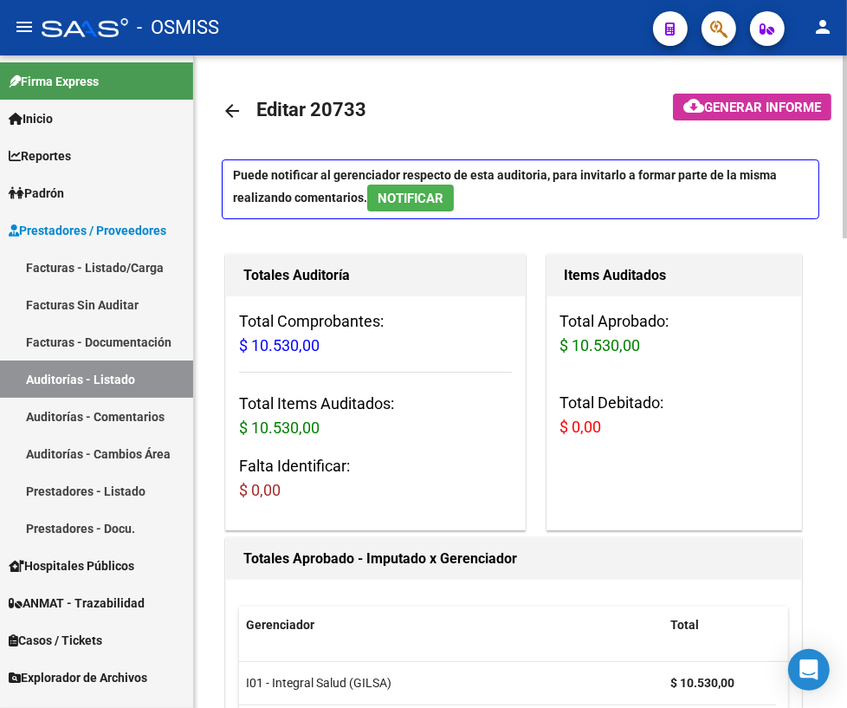
click at [420, 195] on span "NOTIFICAR" at bounding box center [411, 199] width 66 height 16
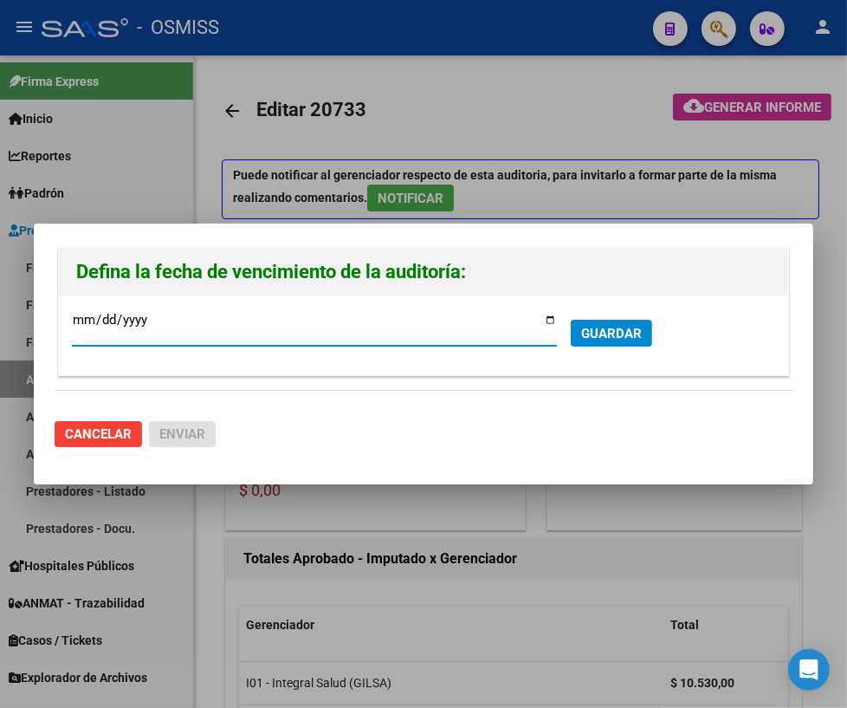
click at [546, 321] on input "[DATE]" at bounding box center [314, 327] width 485 height 28
type input "[DATE]"
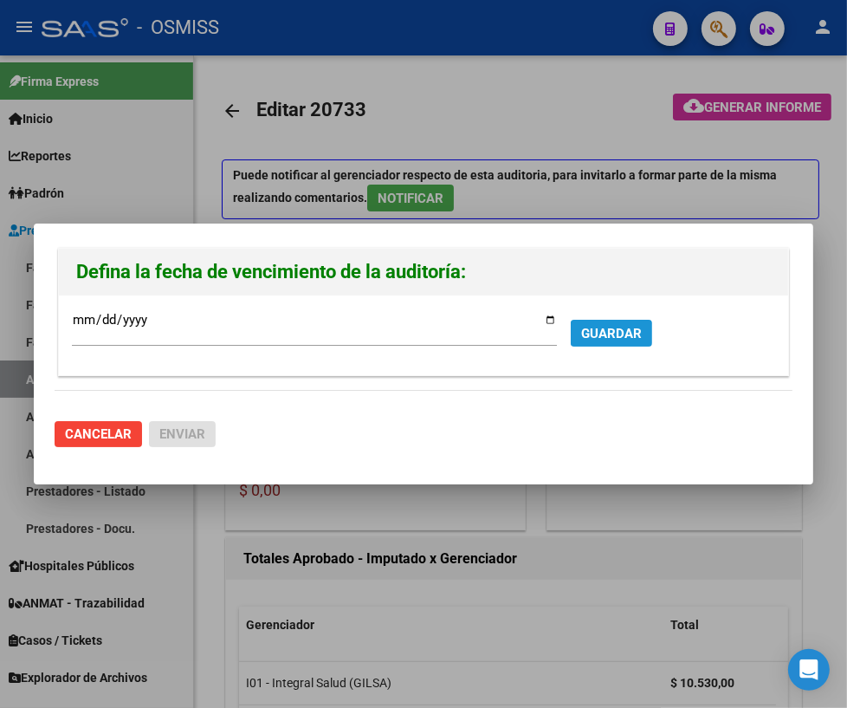
click at [594, 338] on span "GUARDAR" at bounding box center [611, 334] width 61 height 16
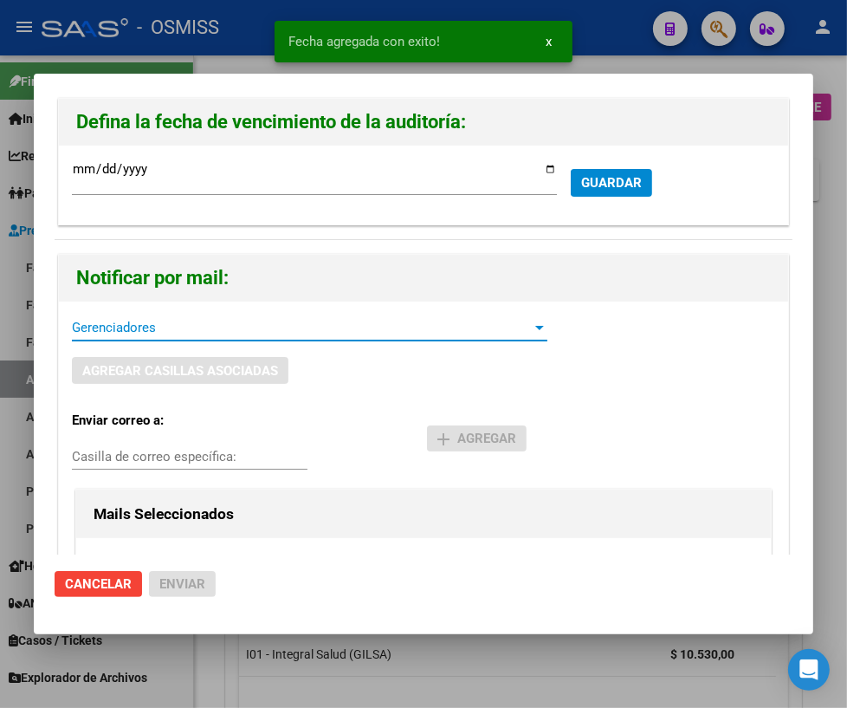
click at [158, 330] on span "Gerenciadores" at bounding box center [302, 328] width 460 height 16
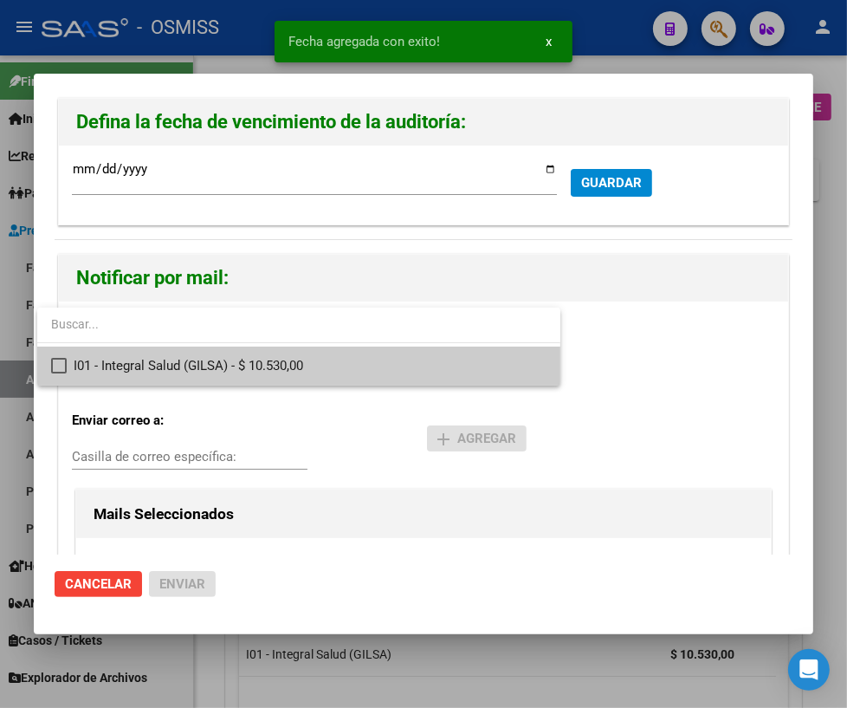
click at [124, 365] on span "I01 - Integral Salud (GILSA) - $ 10.530,00" at bounding box center [310, 366] width 473 height 39
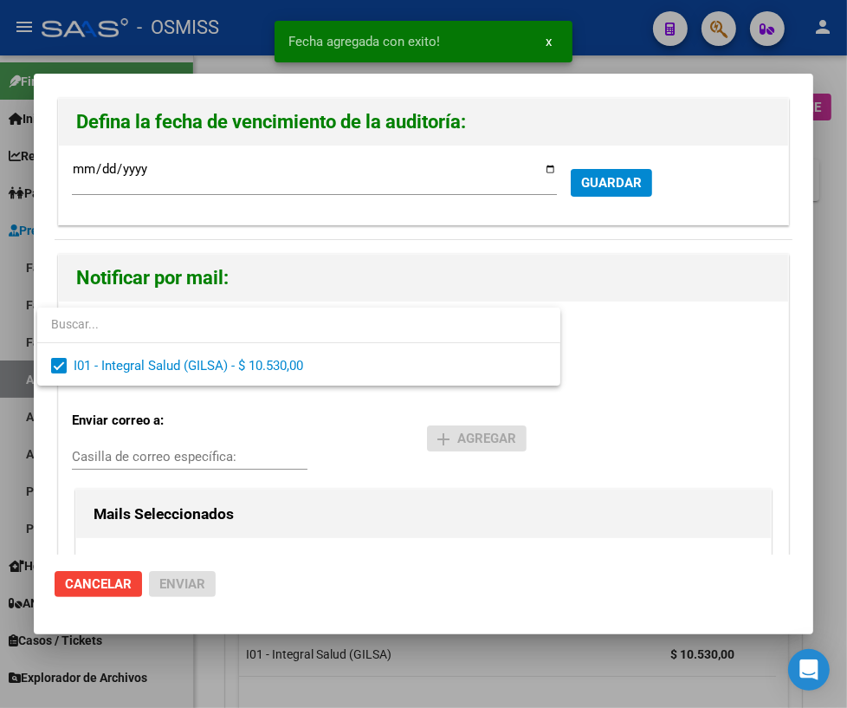
click at [107, 448] on div at bounding box center [423, 354] width 847 height 708
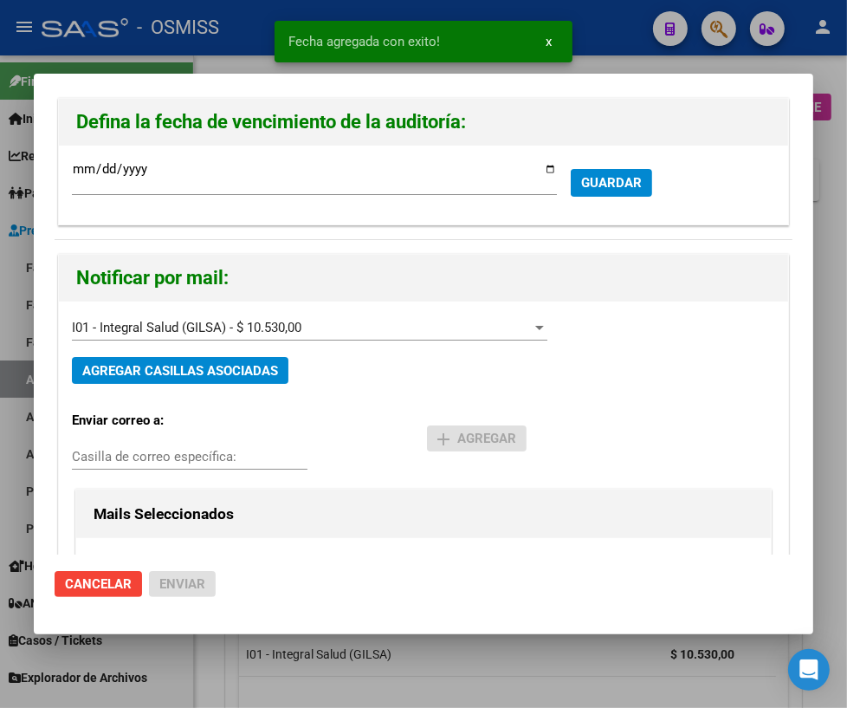
click at [104, 455] on input "Casilla de correo específica:" at bounding box center [190, 457] width 236 height 16
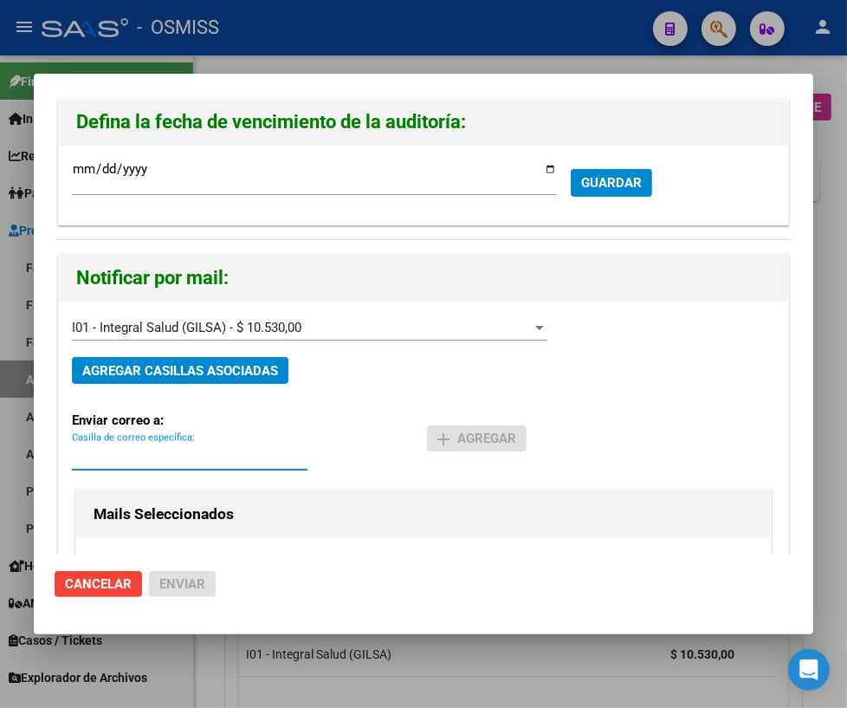
paste input "[PERSON_NAME][EMAIL_ADDRESS][DOMAIN_NAME]"
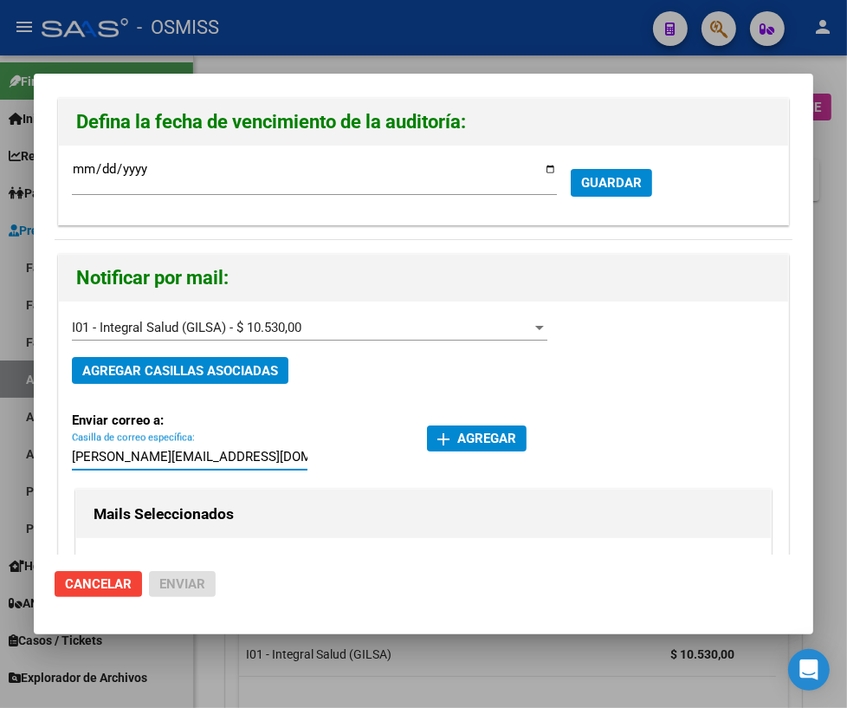
type input "[PERSON_NAME][EMAIL_ADDRESS][DOMAIN_NAME]"
click at [454, 424] on div "add Agregar" at bounding box center [601, 435] width 348 height 74
click at [460, 438] on span "add Agregar" at bounding box center [477, 439] width 79 height 16
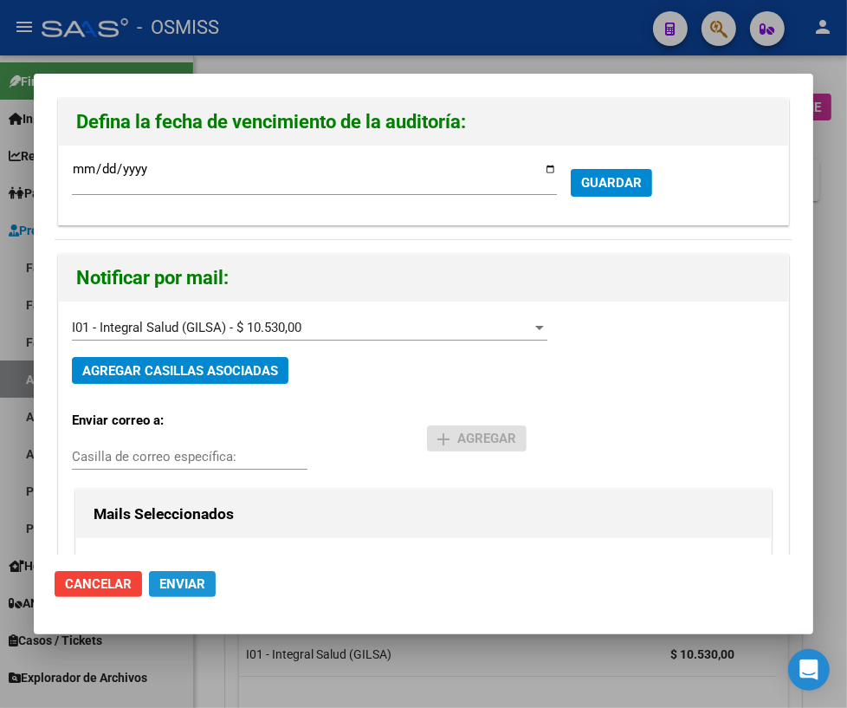
click at [174, 576] on span "Enviar" at bounding box center [182, 584] width 46 height 16
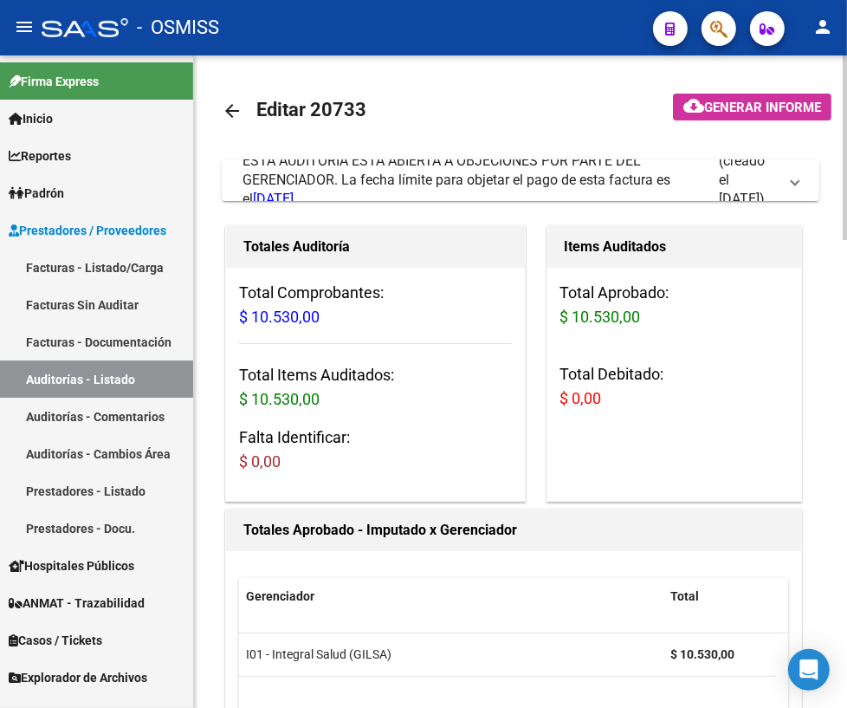
click at [234, 111] on mat-icon "arrow_back" at bounding box center [232, 111] width 21 height 21
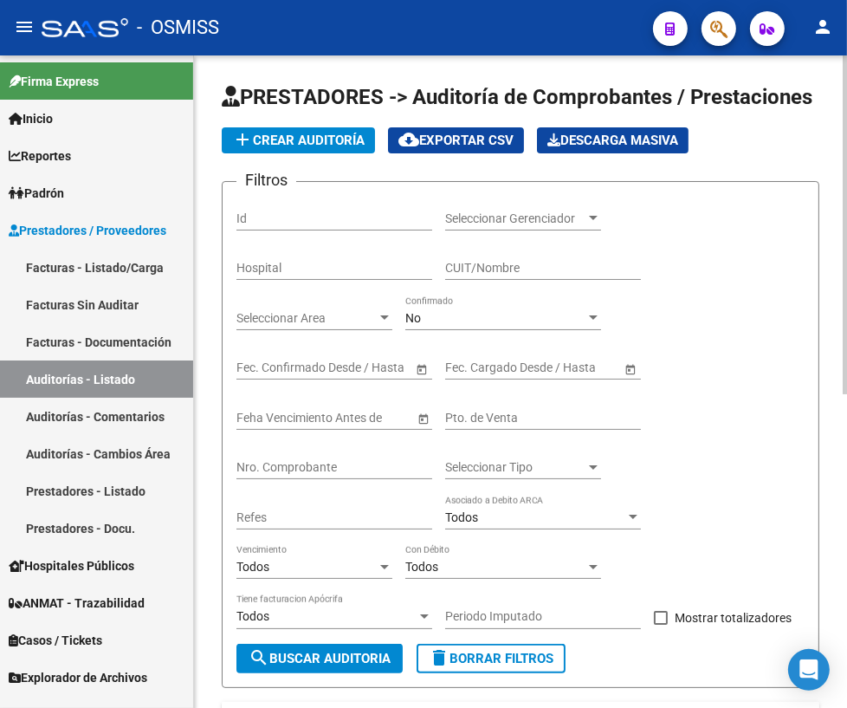
click at [338, 473] on div "Nro. Comprobante" at bounding box center [335, 462] width 196 height 35
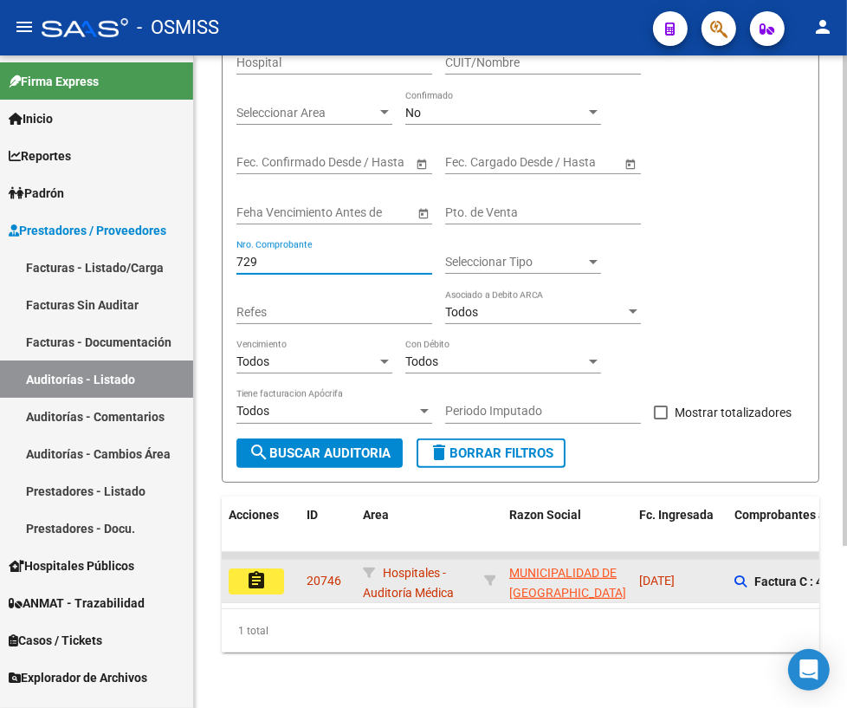
scroll to position [214, 0]
type input "729"
click at [260, 570] on mat-icon "assignment" at bounding box center [256, 580] width 21 height 21
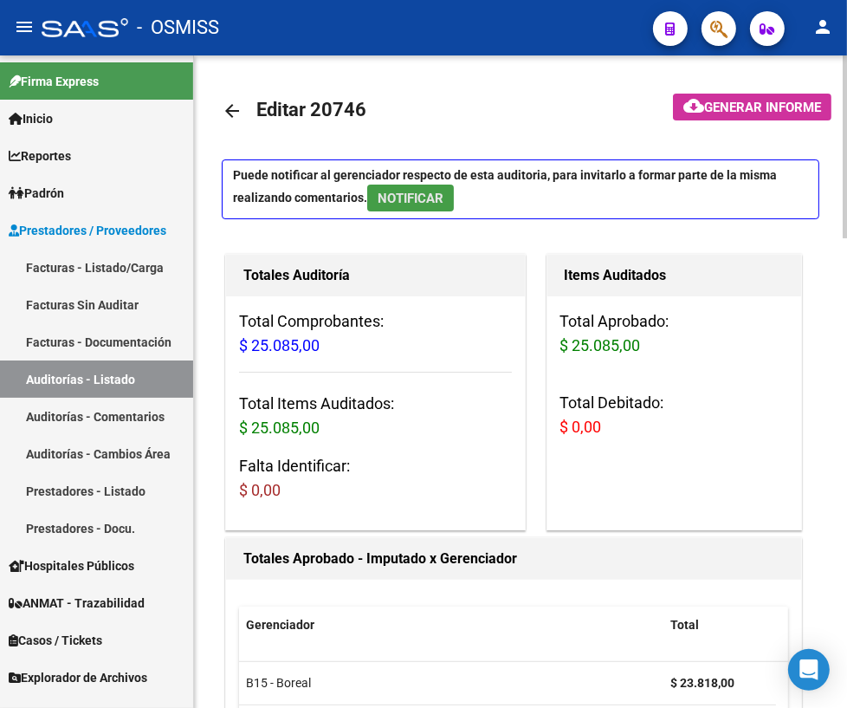
click at [420, 197] on span "NOTIFICAR" at bounding box center [411, 199] width 66 height 16
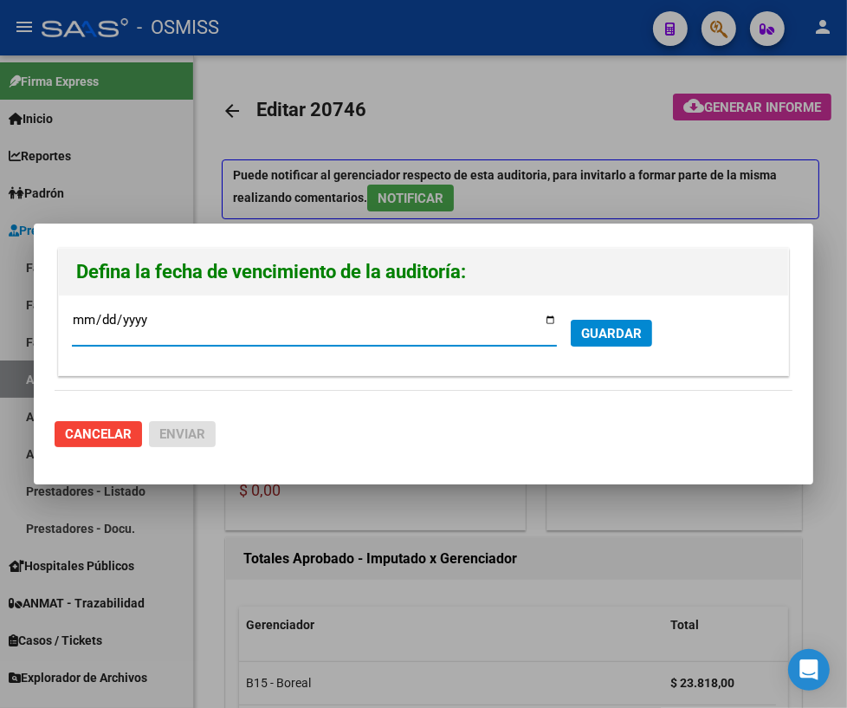
click at [549, 317] on input "[DATE]" at bounding box center [314, 327] width 485 height 28
type input "[DATE]"
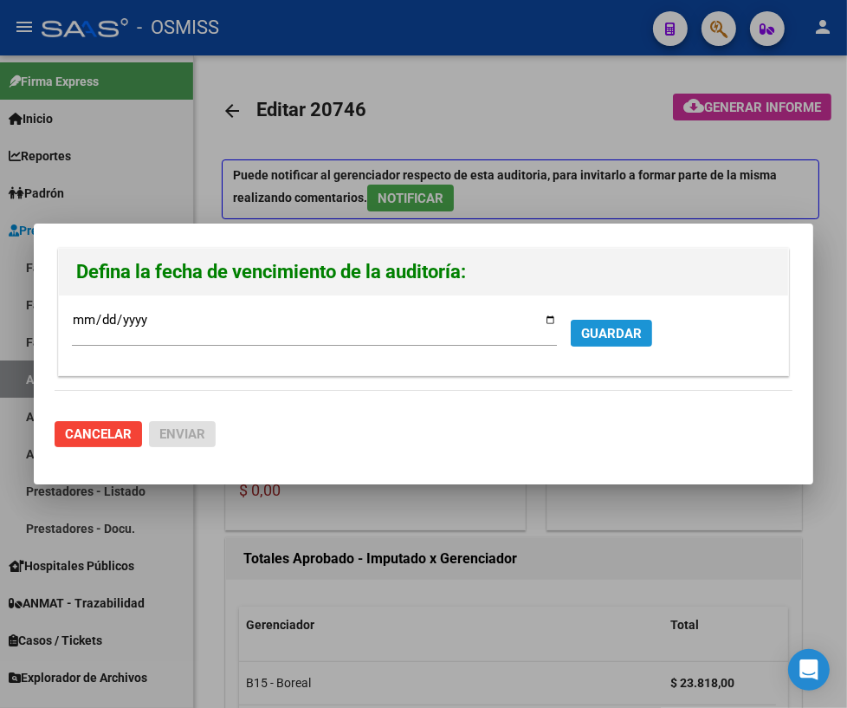
click at [598, 338] on span "GUARDAR" at bounding box center [611, 334] width 61 height 16
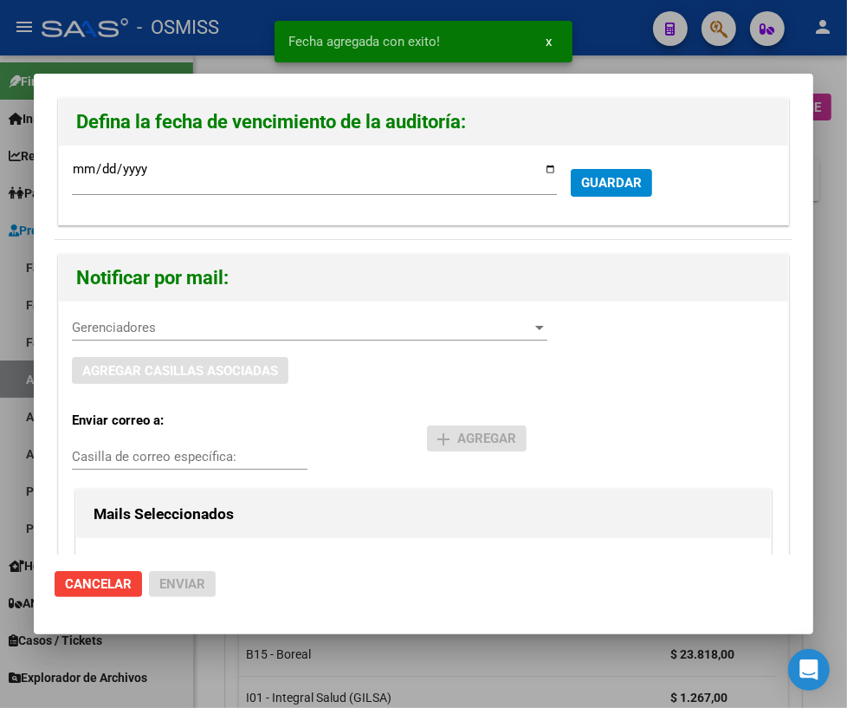
click at [159, 331] on span "Gerenciadores" at bounding box center [302, 328] width 460 height 16
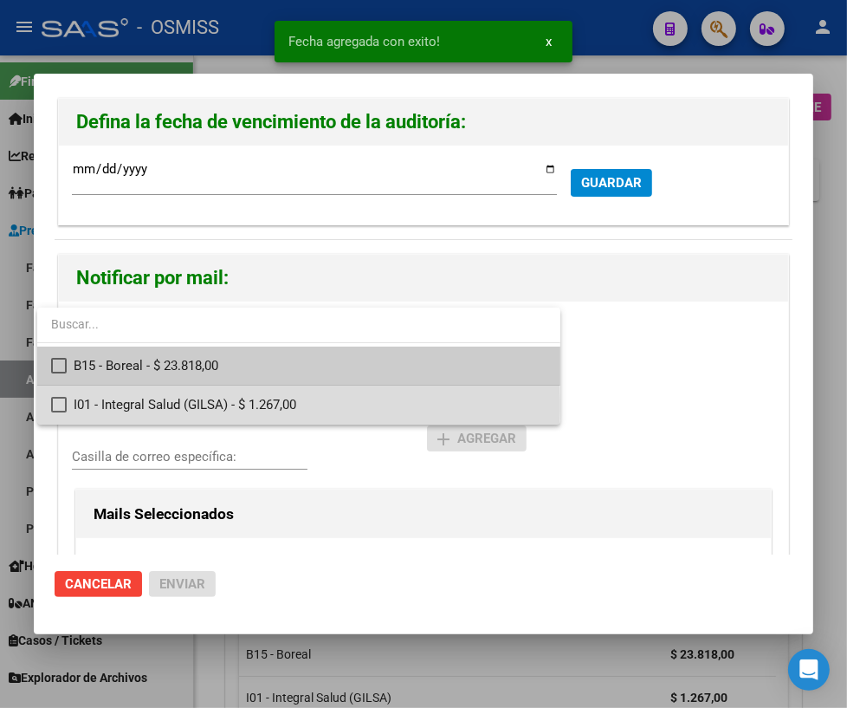
click at [65, 406] on mat-pseudo-checkbox at bounding box center [59, 405] width 16 height 16
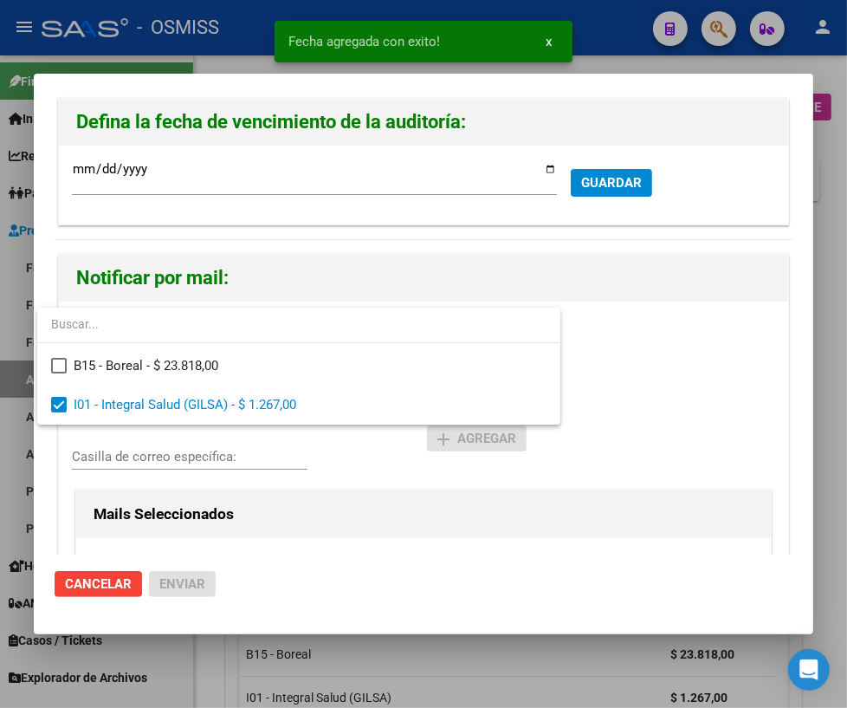
click at [136, 459] on div at bounding box center [423, 354] width 847 height 708
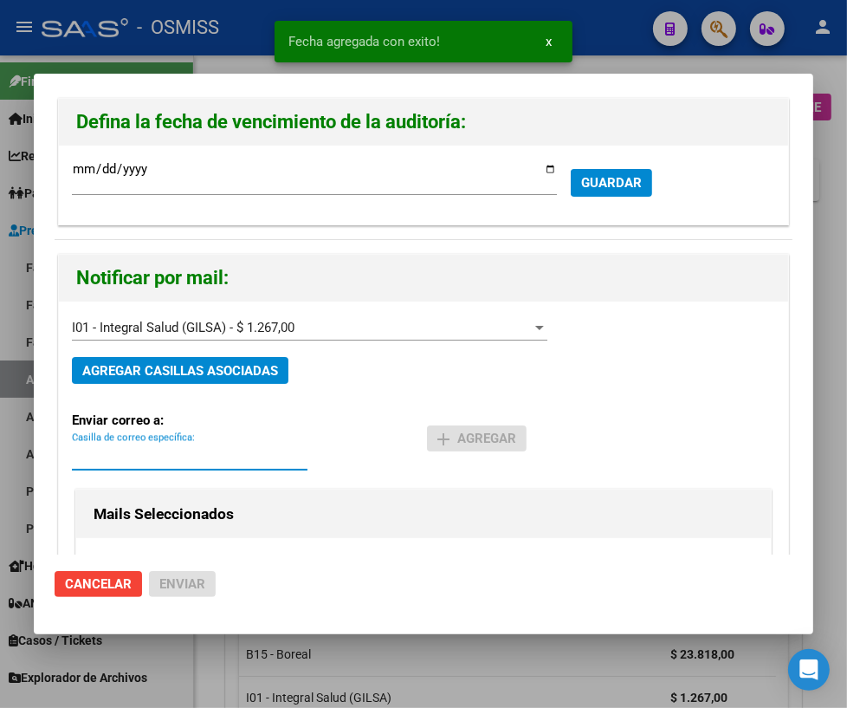
click at [136, 459] on input "Casilla de correo específica:" at bounding box center [190, 457] width 236 height 16
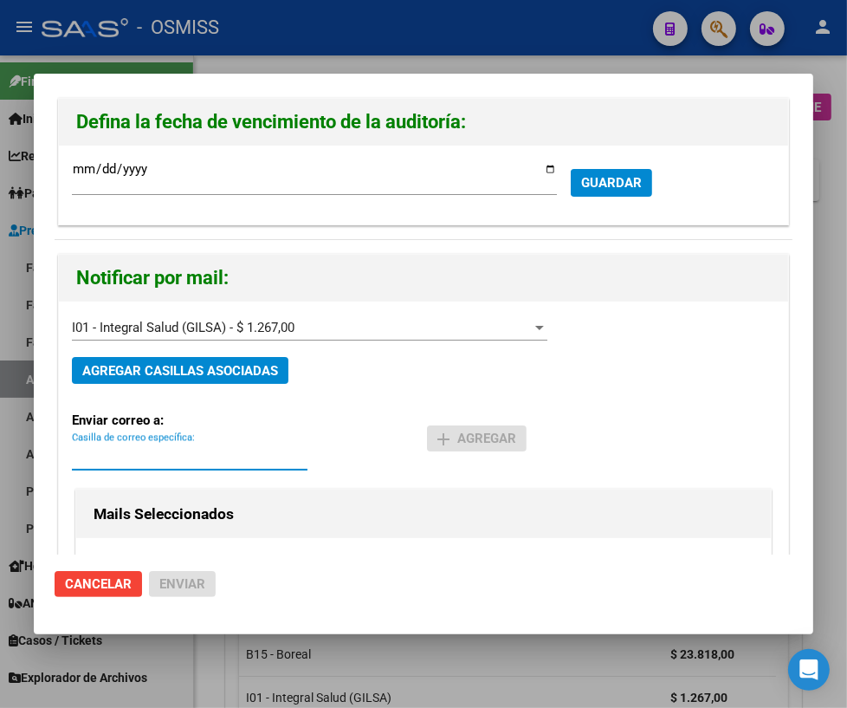
paste input "[PERSON_NAME][EMAIL_ADDRESS][DOMAIN_NAME]"
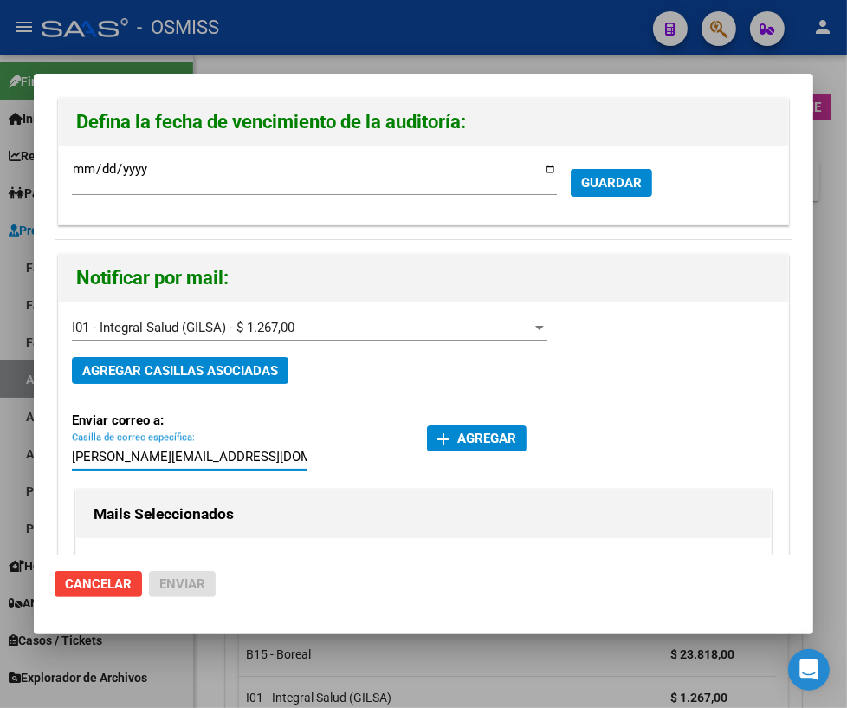
type input "[PERSON_NAME][EMAIL_ADDRESS][DOMAIN_NAME]"
click at [477, 437] on span "add Agregar" at bounding box center [477, 439] width 79 height 16
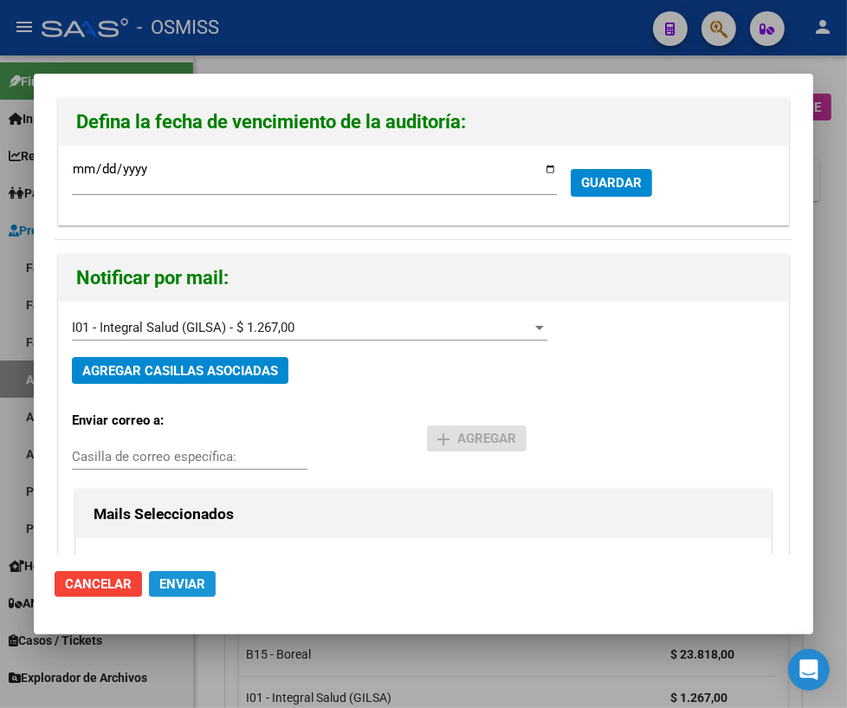
click at [169, 588] on span "Enviar" at bounding box center [182, 584] width 46 height 16
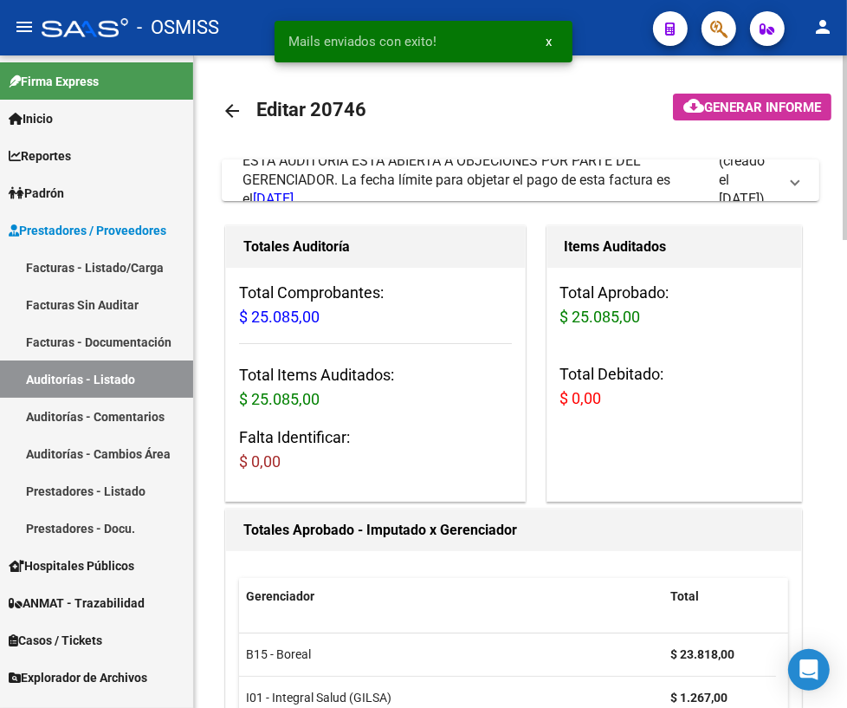
click at [230, 112] on mat-icon "arrow_back" at bounding box center [232, 111] width 21 height 21
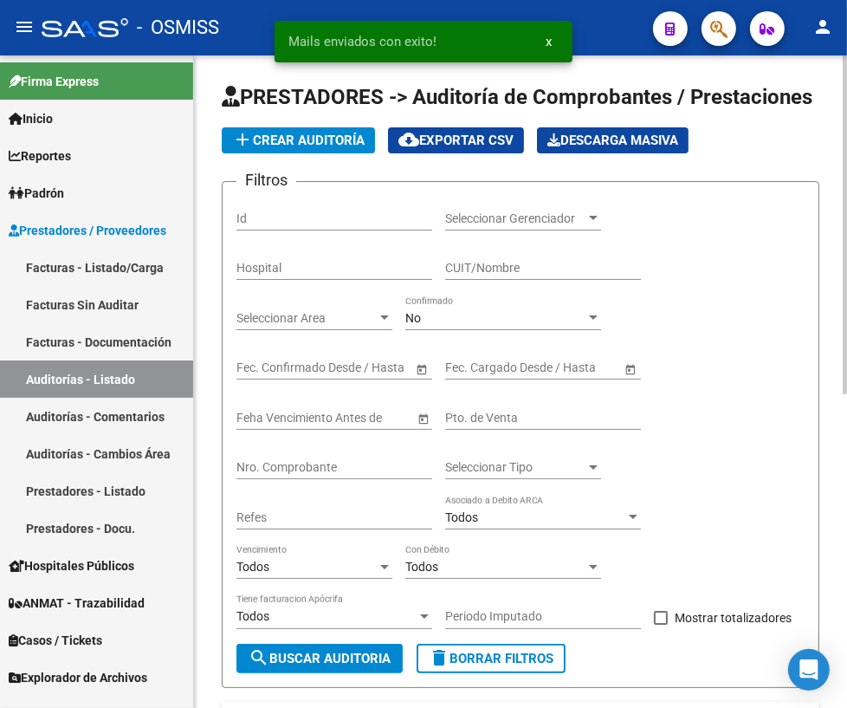
click at [340, 465] on input "Nro. Comprobante" at bounding box center [335, 467] width 196 height 15
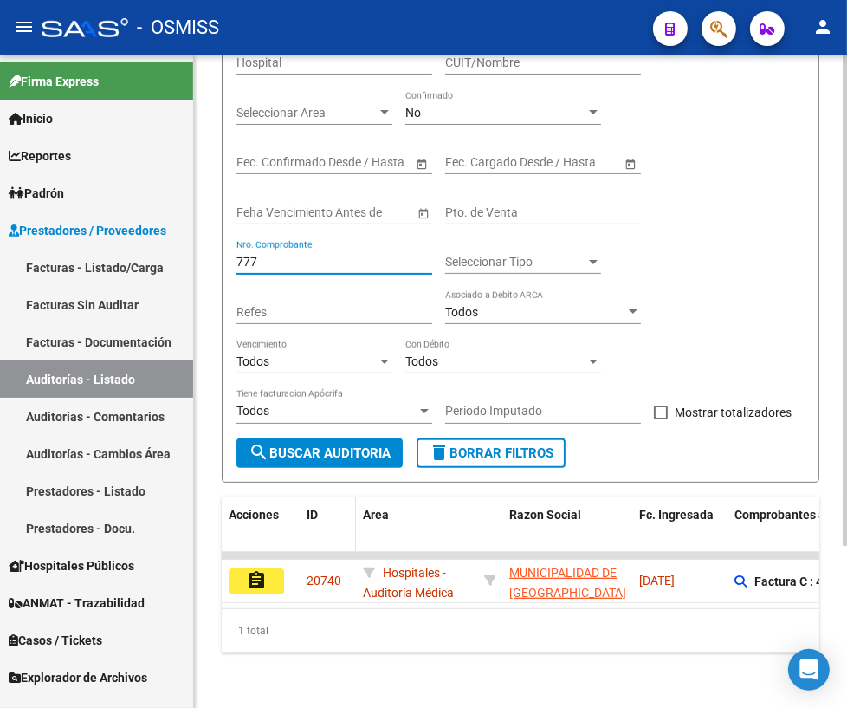
scroll to position [214, 0]
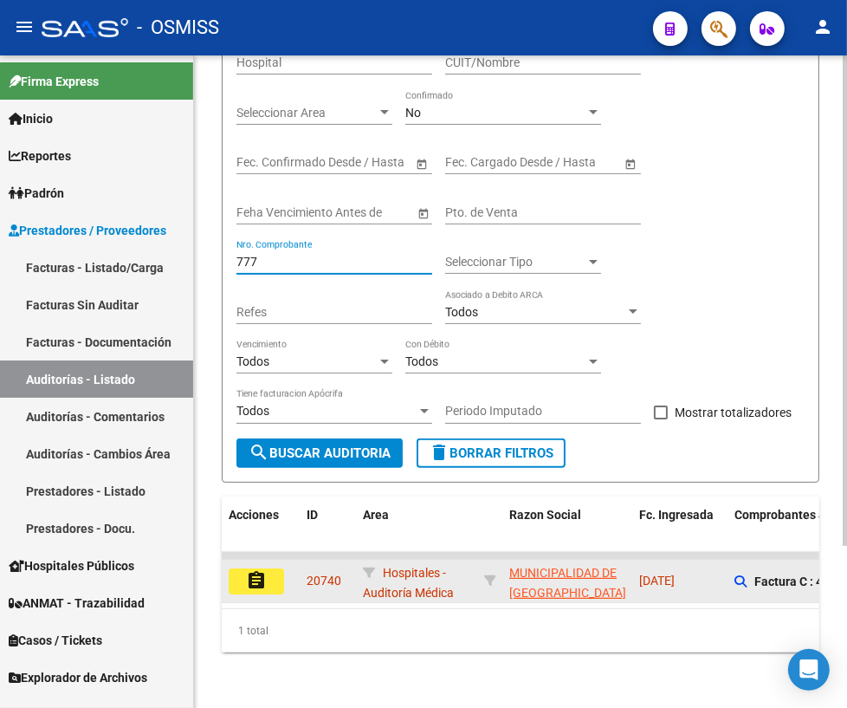
type input "777"
click at [249, 570] on mat-icon "assignment" at bounding box center [256, 580] width 21 height 21
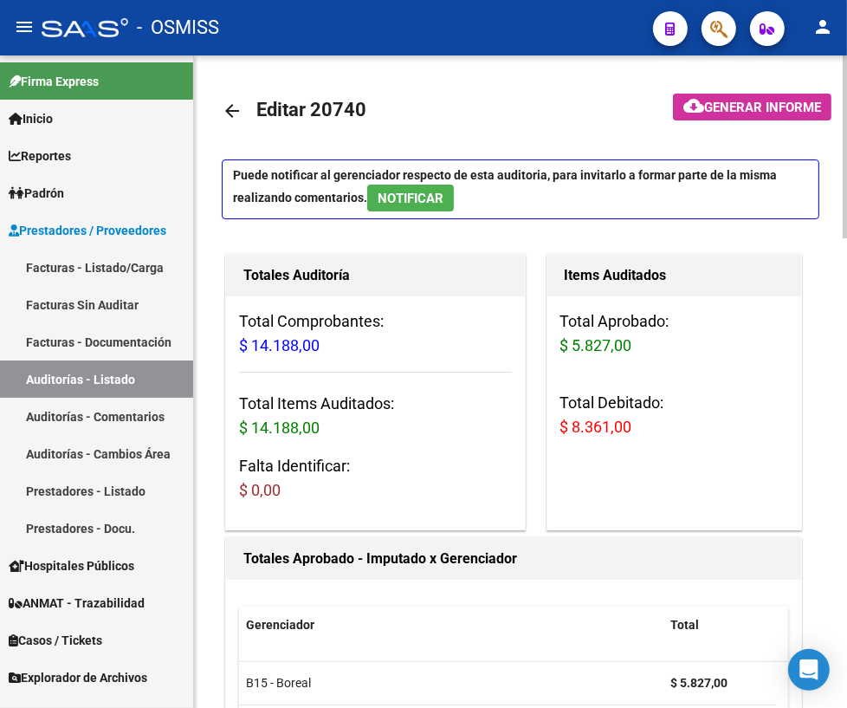
click at [230, 115] on mat-icon "arrow_back" at bounding box center [232, 111] width 21 height 21
